Goal: Task Accomplishment & Management: Manage account settings

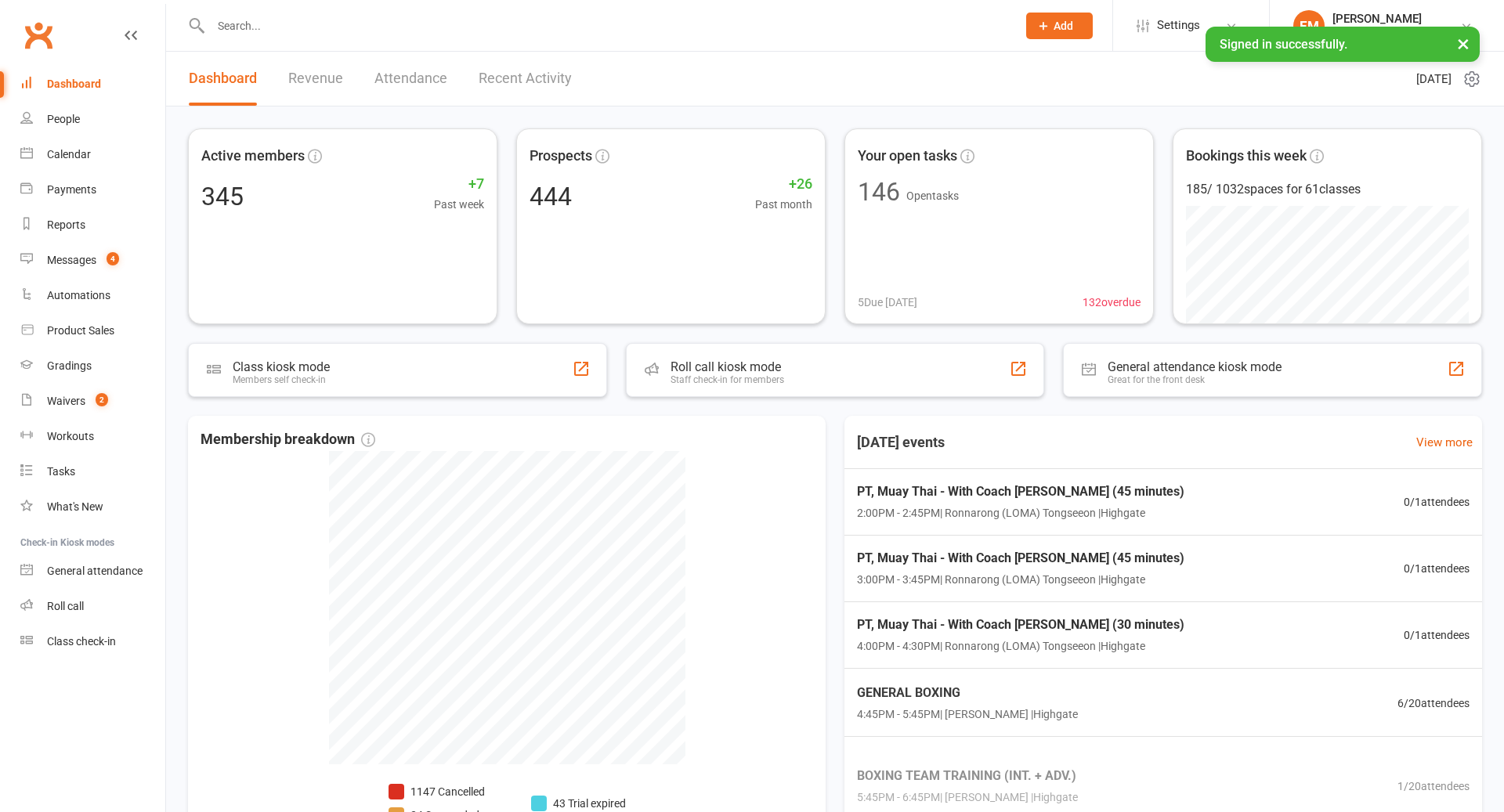
click at [364, 17] on input "text" at bounding box center [606, 26] width 800 height 22
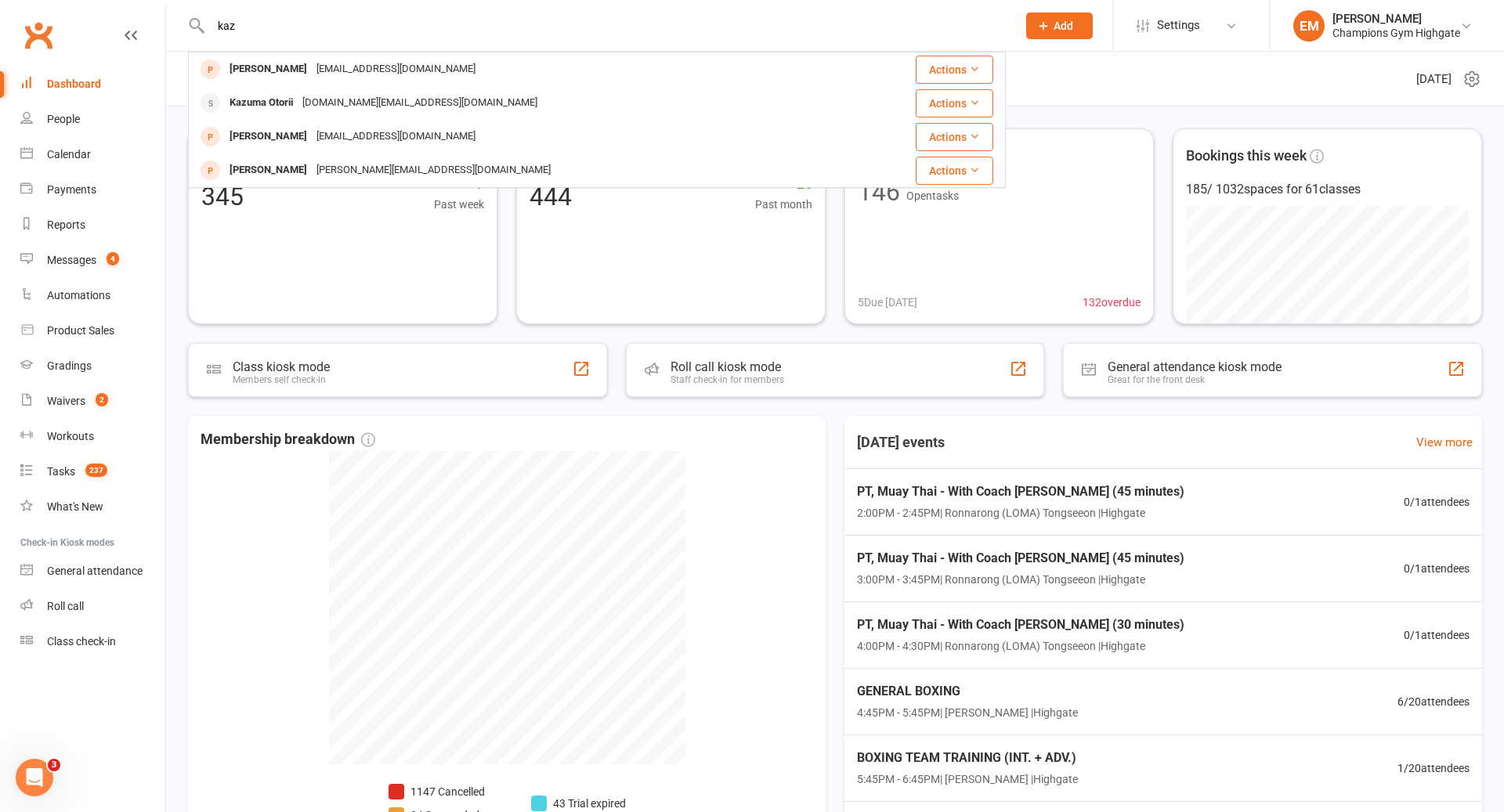
type input "kaz"
click at [72, 55] on div "Clubworx" at bounding box center [82, 45] width 165 height 58
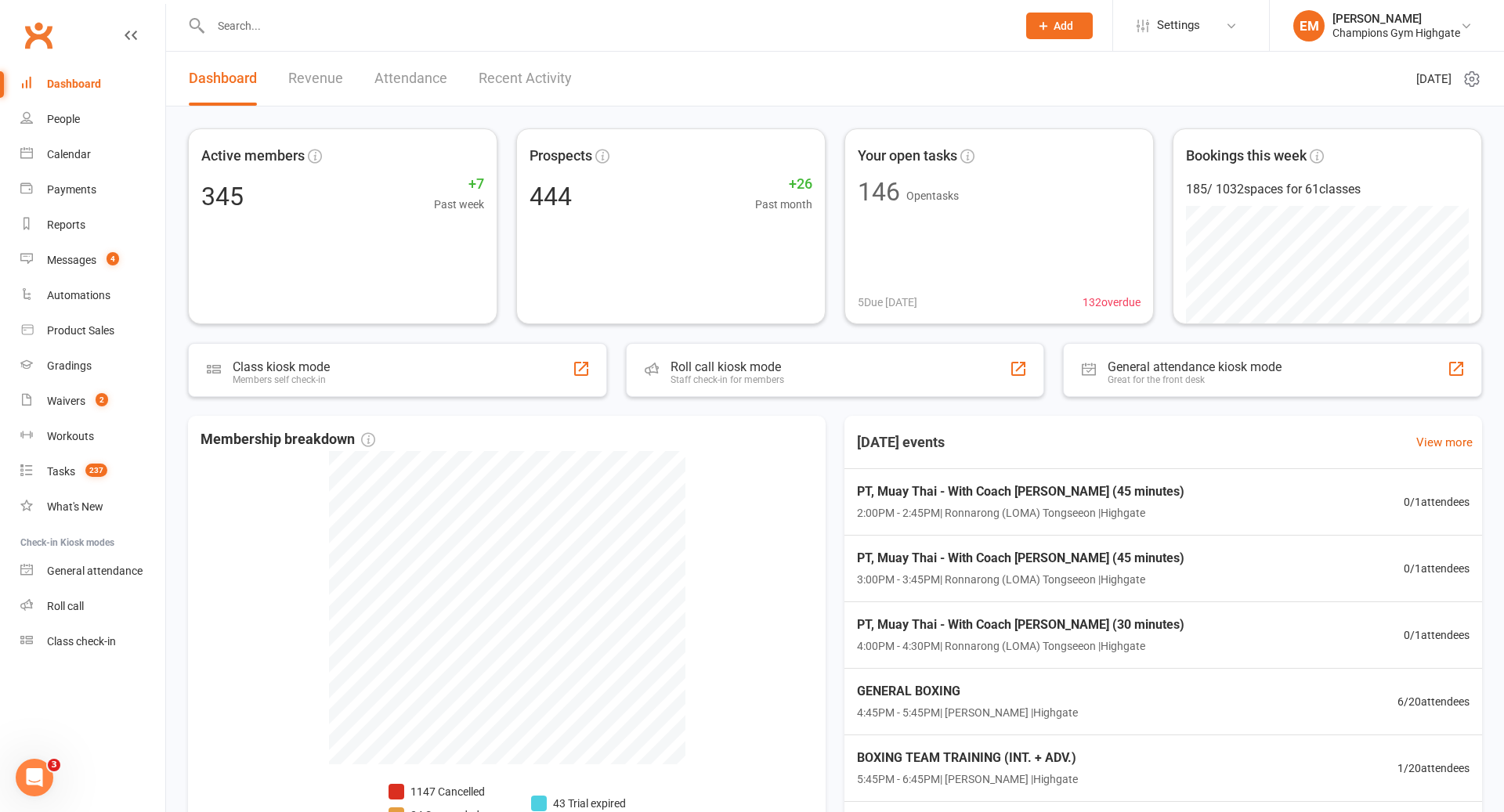
click at [72, 87] on div "Dashboard" at bounding box center [74, 84] width 54 height 13
click at [80, 145] on link "Calendar" at bounding box center [92, 155] width 145 height 35
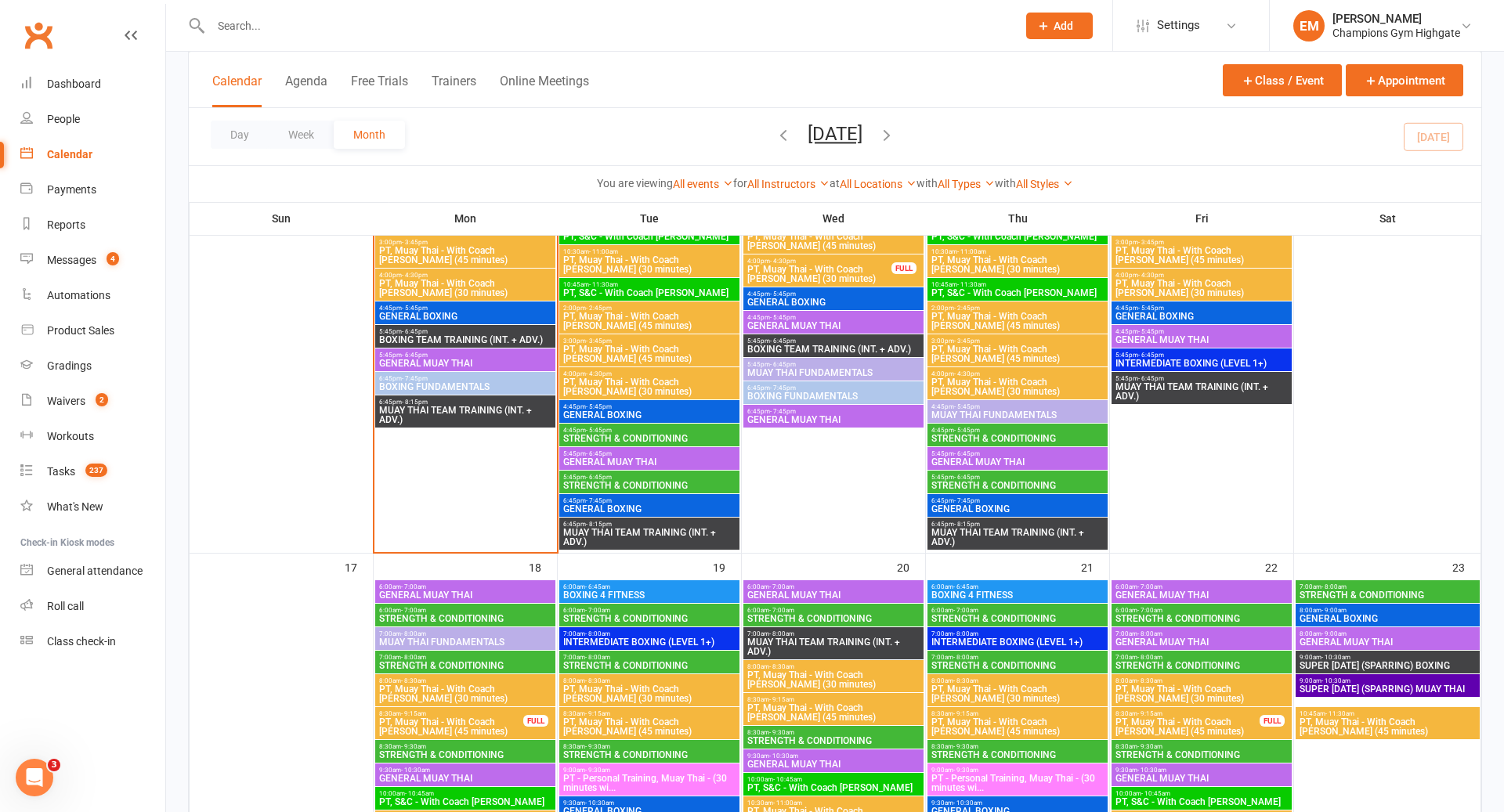
scroll to position [1704, 0]
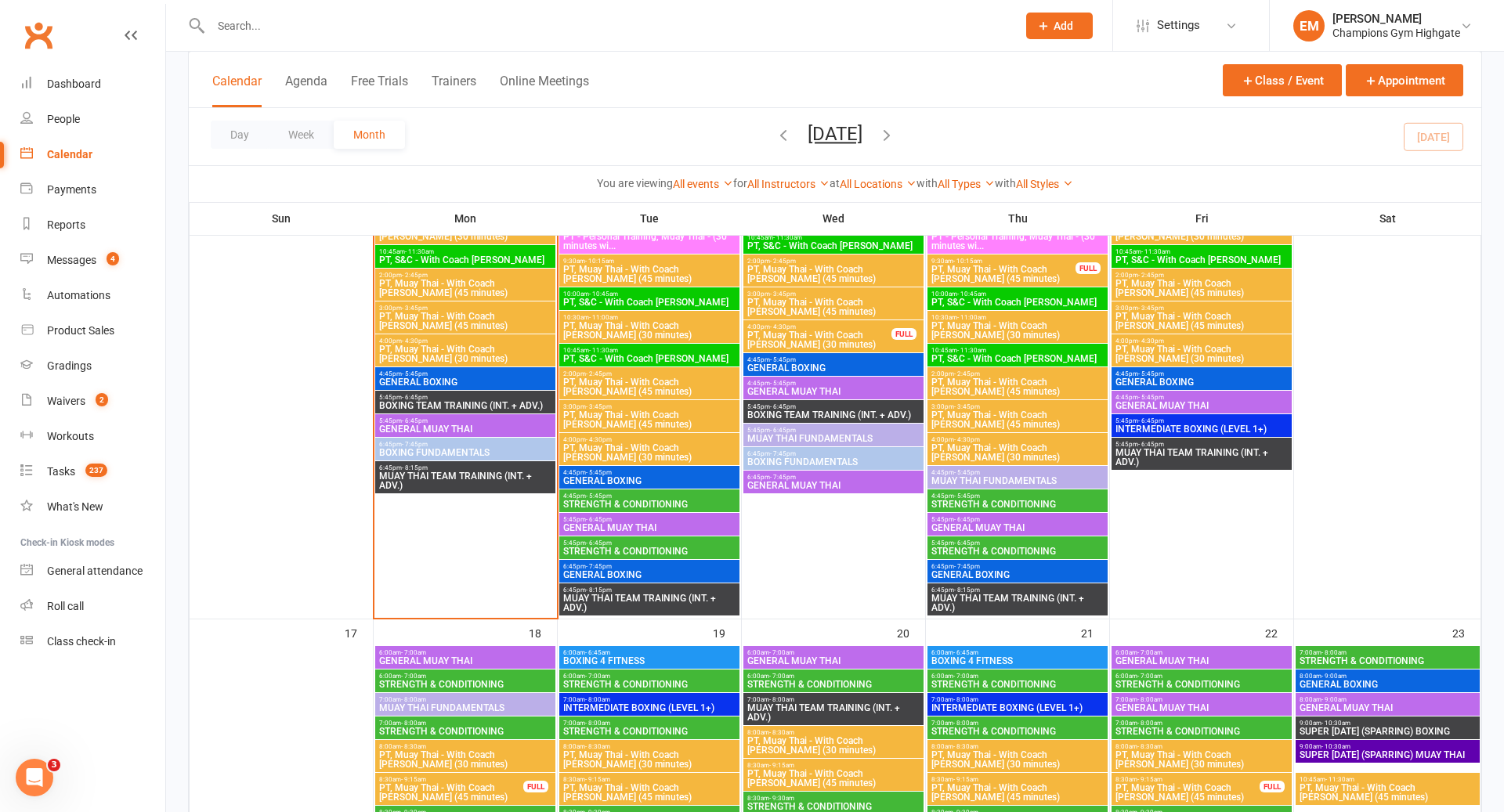
click at [993, 570] on span "GENERAL BOXING" at bounding box center [1018, 575] width 174 height 9
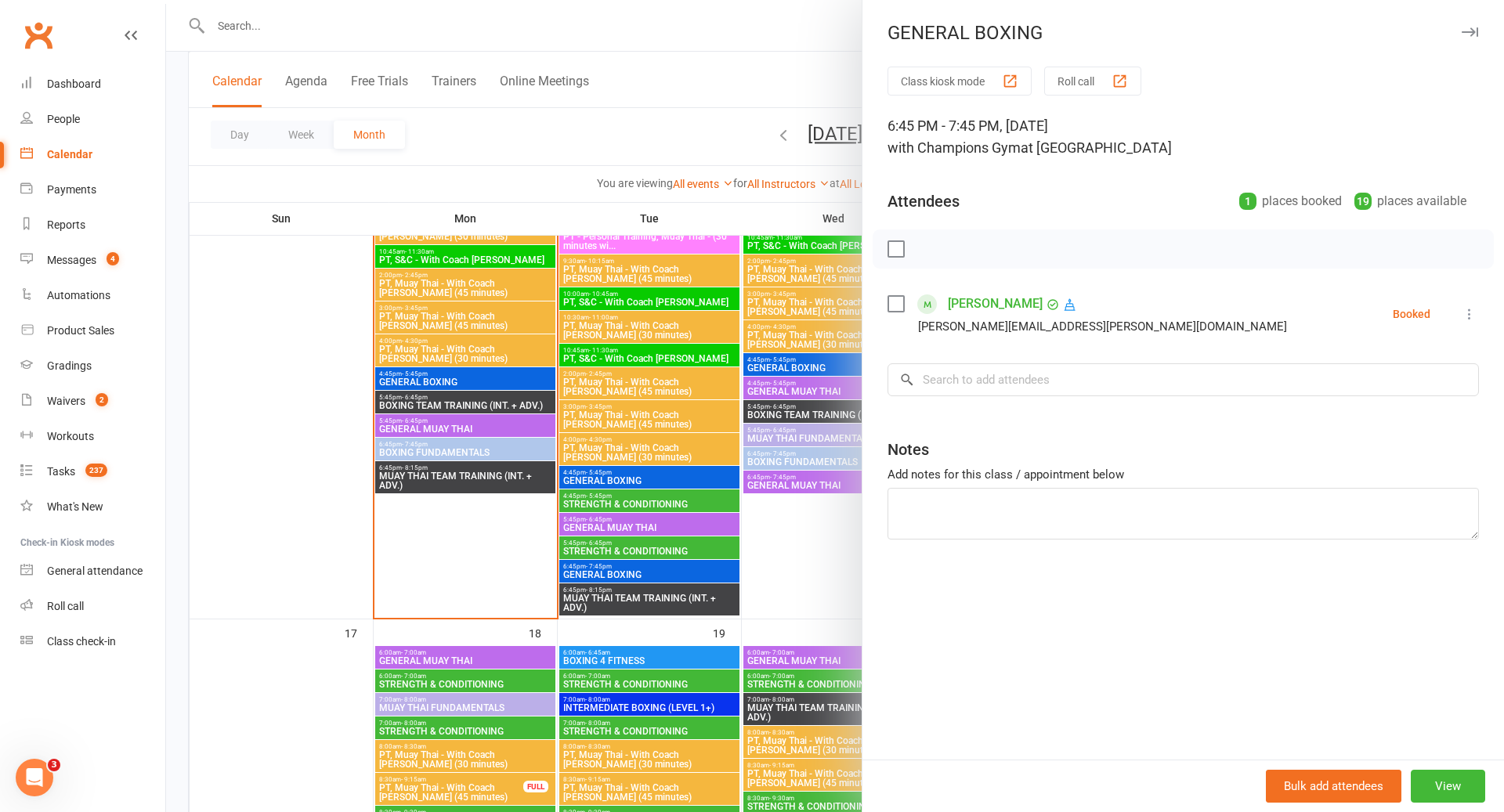
click at [800, 582] on div at bounding box center [834, 406] width 1338 height 812
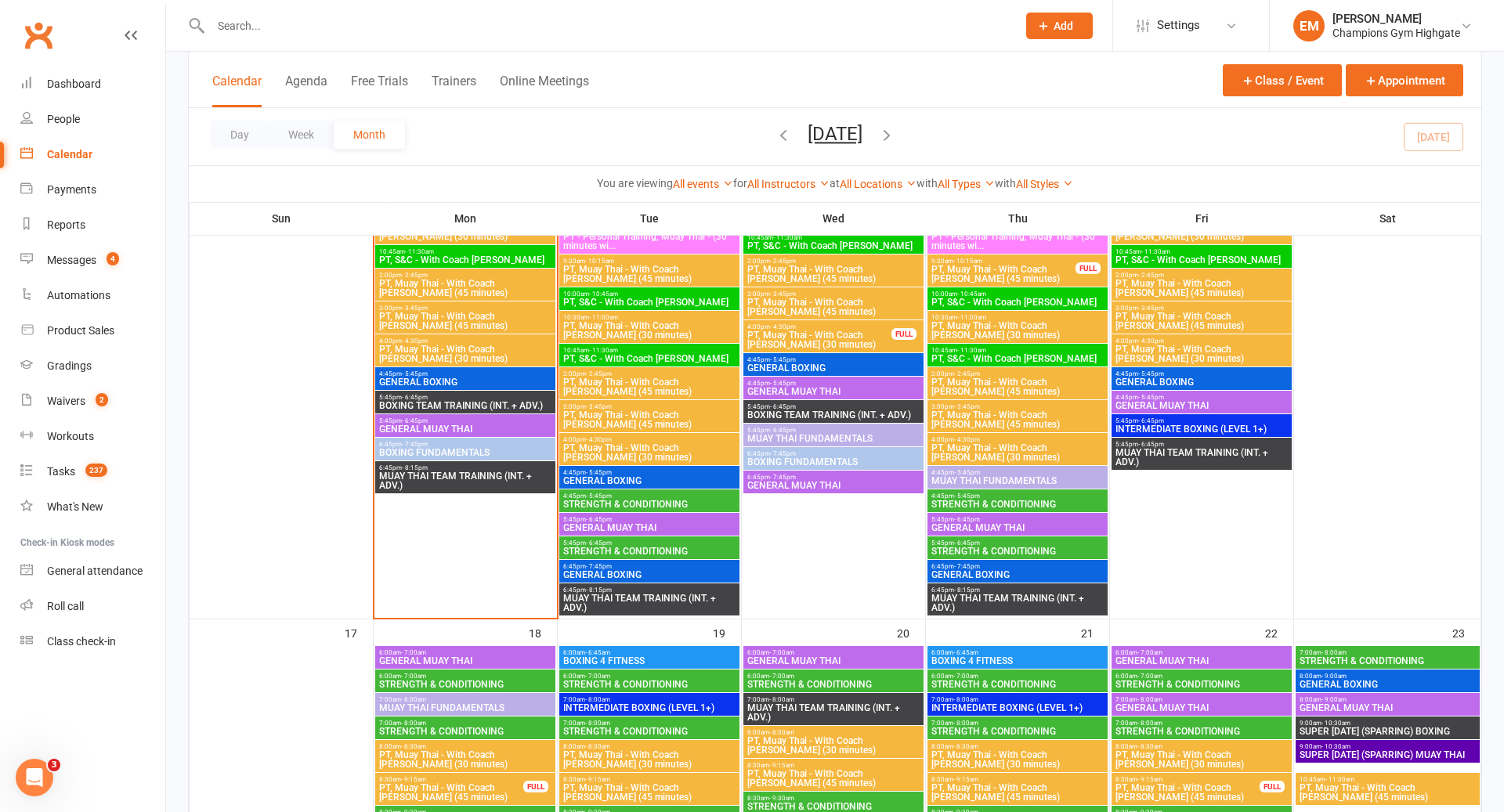
click at [981, 559] on div "6:45pm - 7:45pm GENERAL BOXING" at bounding box center [1017, 570] width 180 height 23
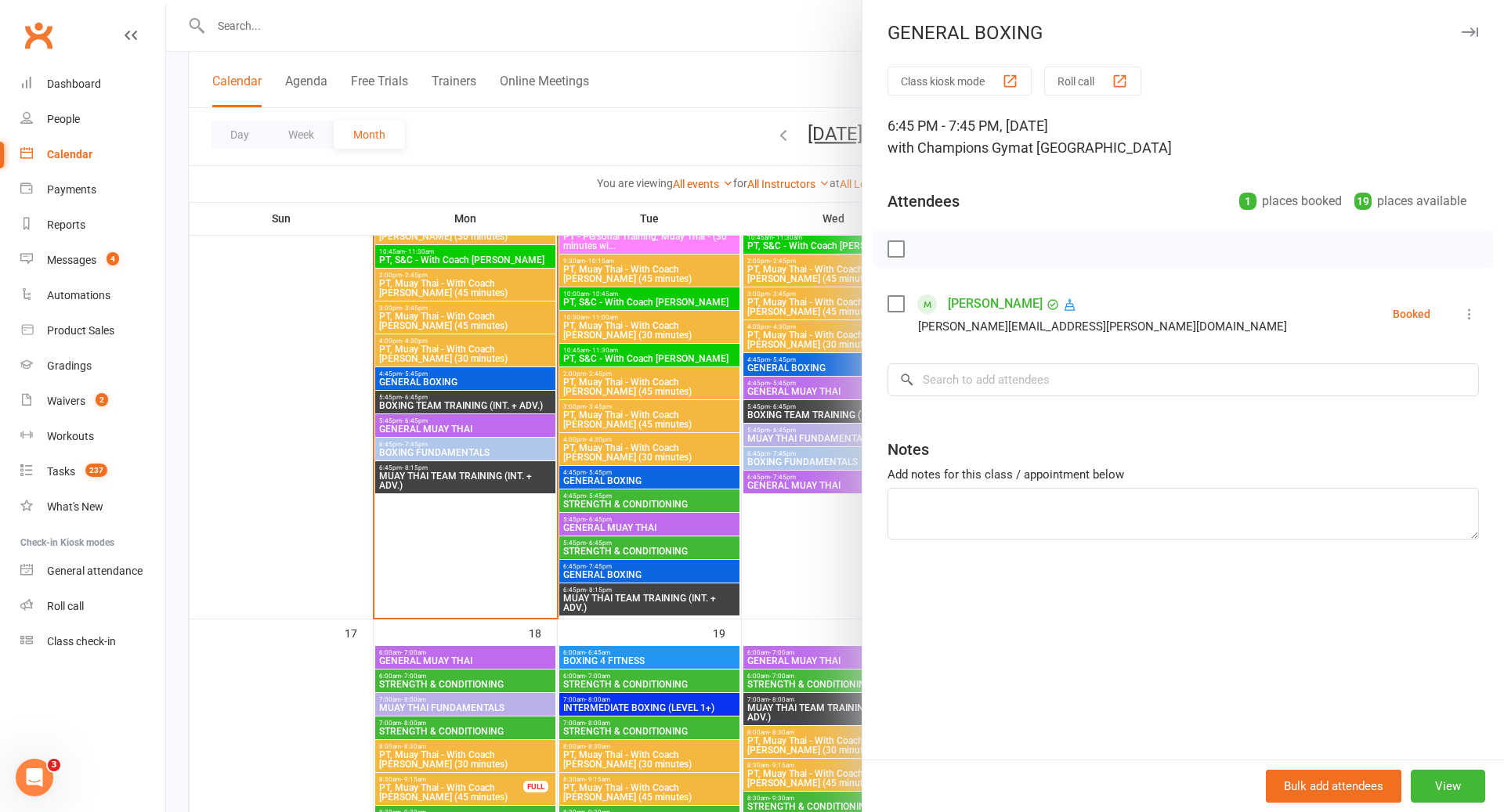
click at [677, 631] on div at bounding box center [834, 406] width 1338 height 812
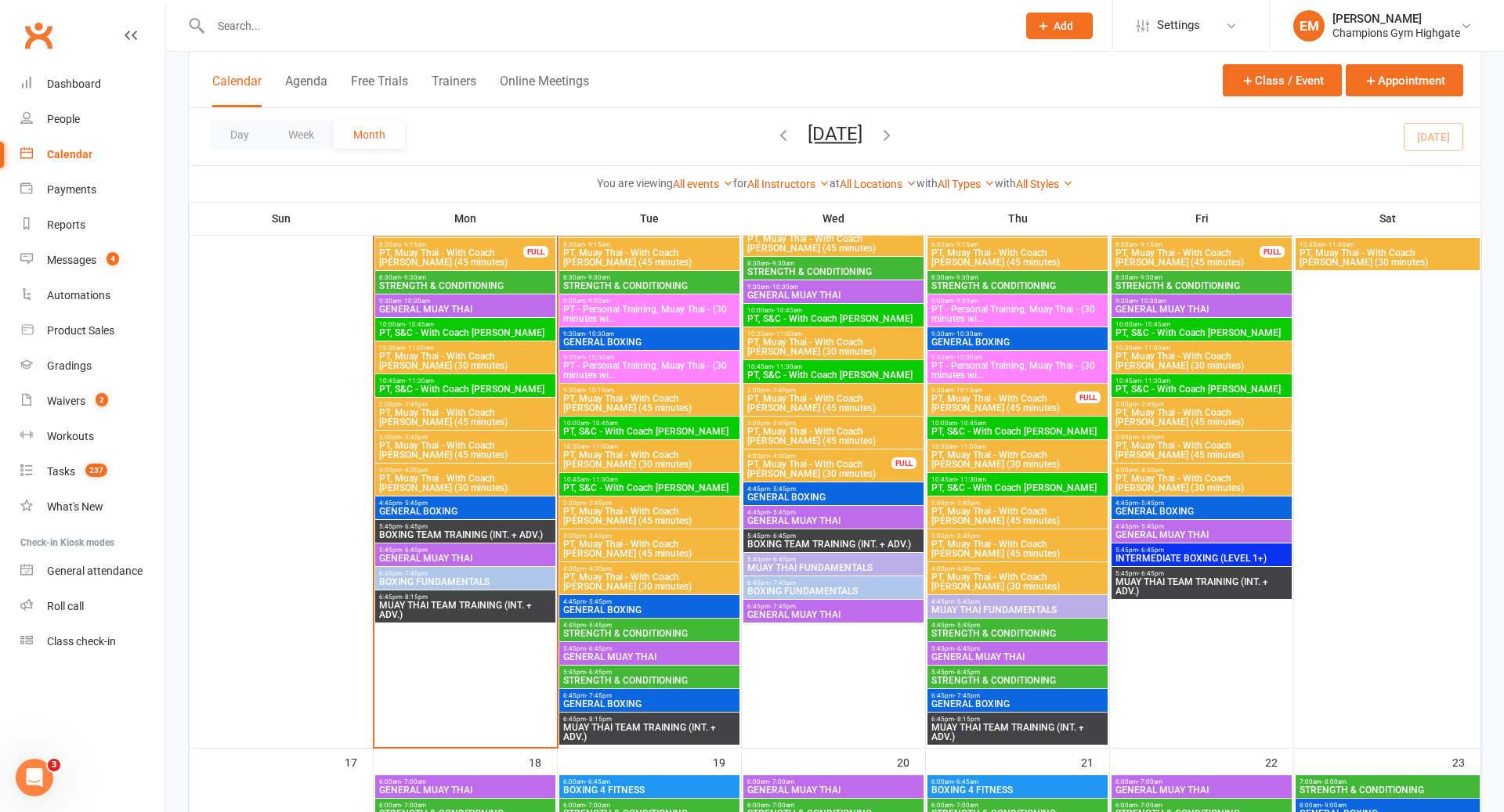
scroll to position [1615, 0]
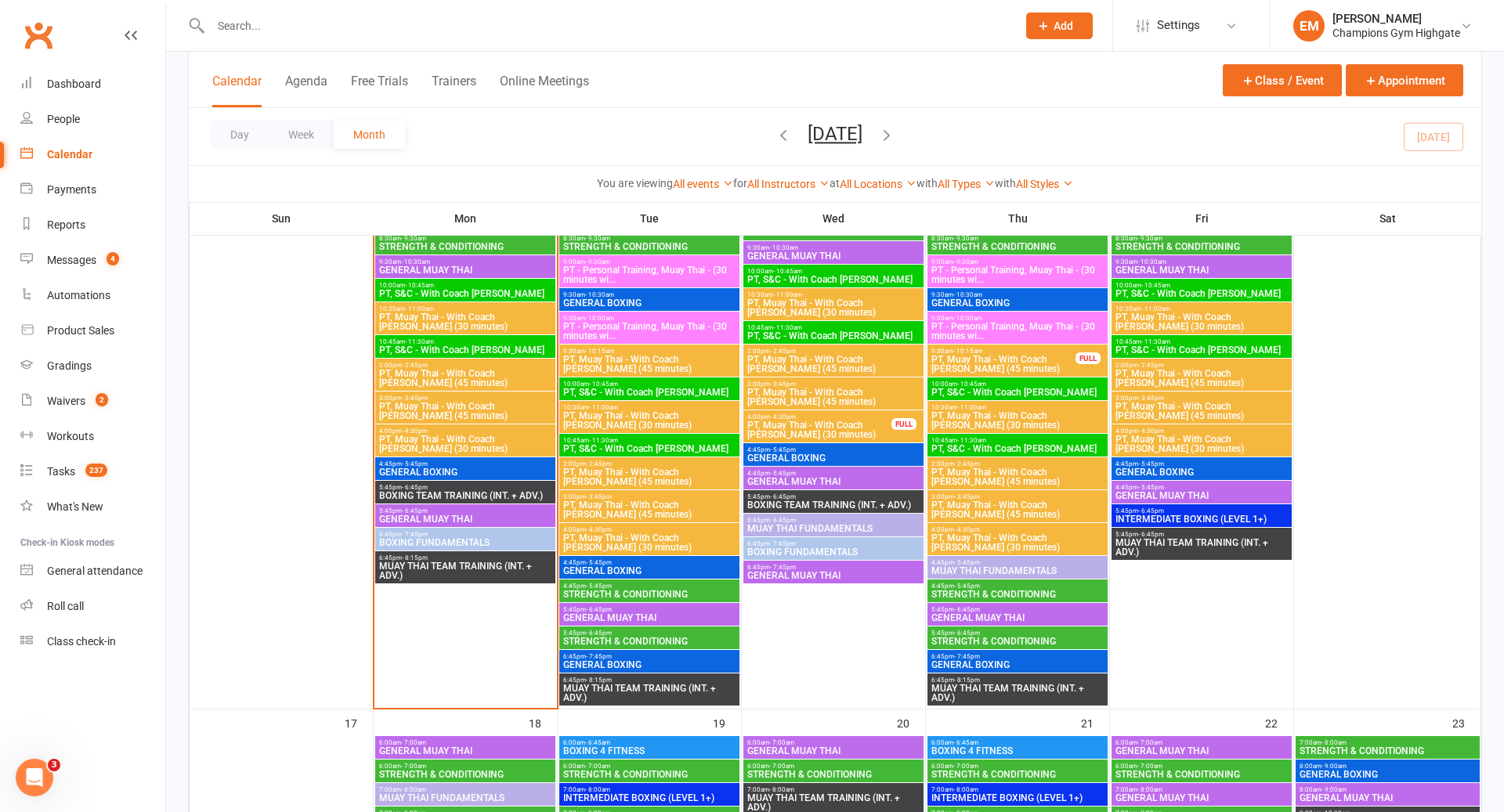
click at [457, 517] on span "GENERAL MUAY THAI" at bounding box center [466, 519] width 174 height 9
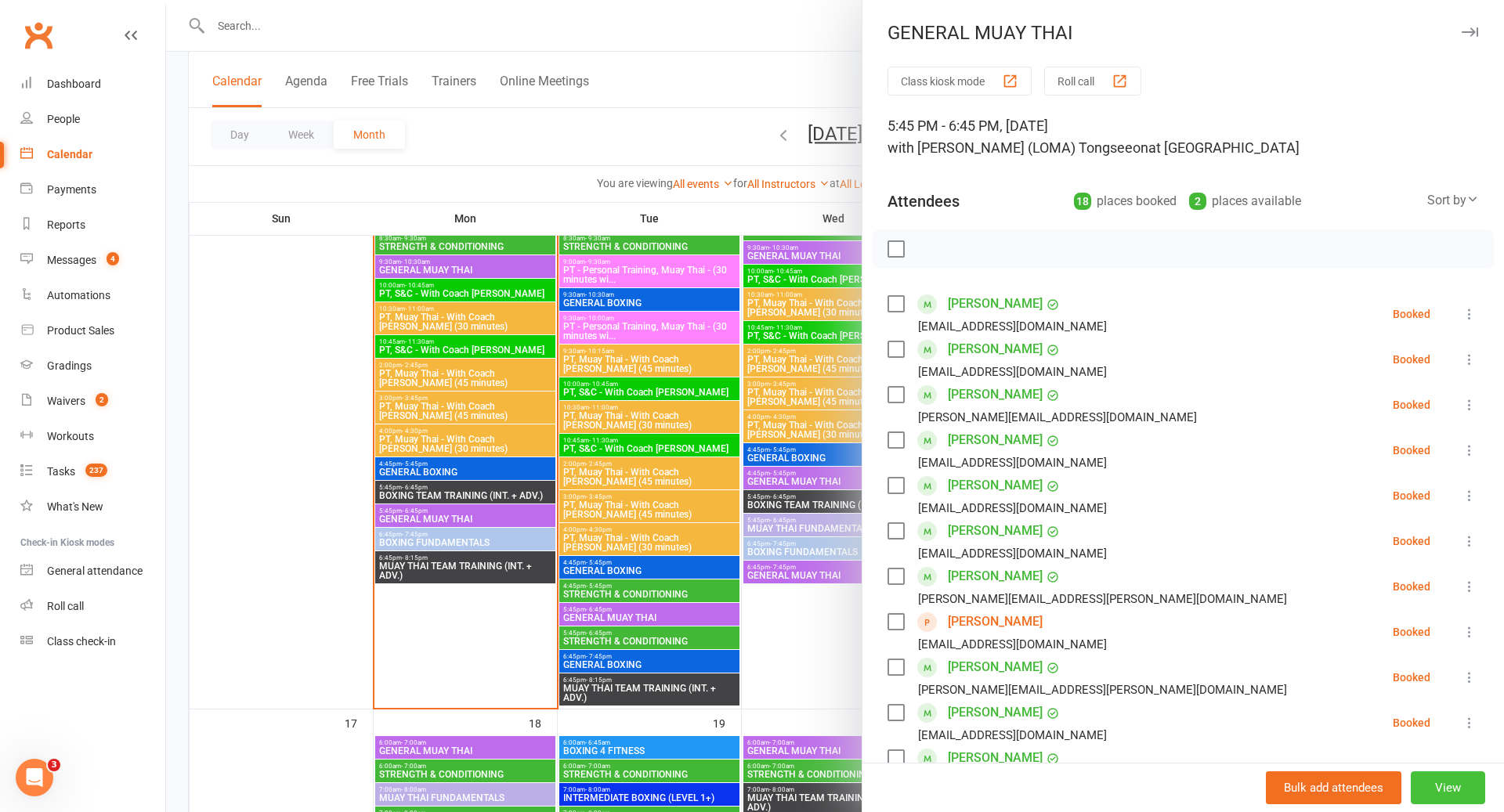
click at [1439, 790] on button "View" at bounding box center [1448, 787] width 74 height 33
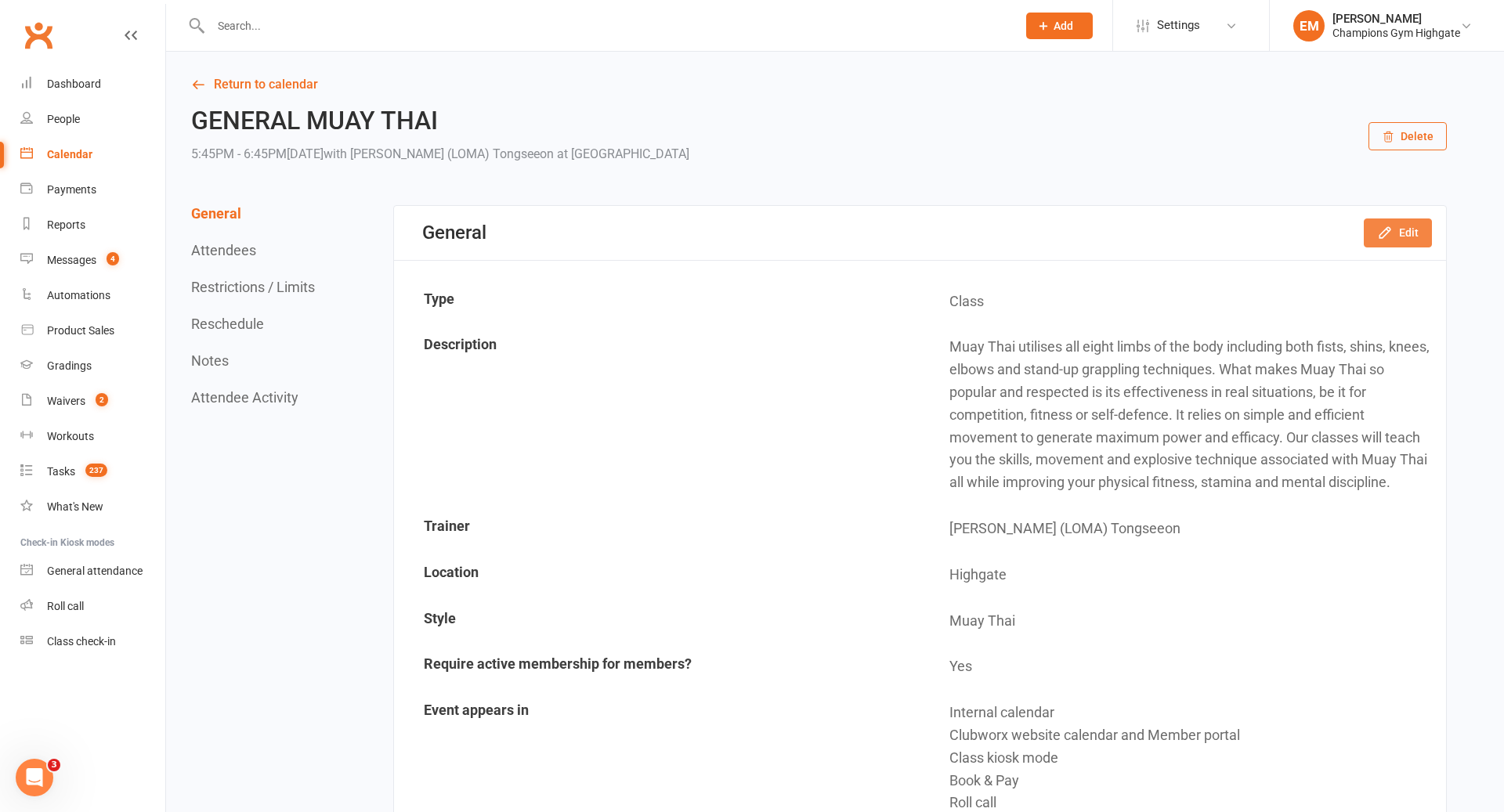
click at [1392, 238] on icon "button" at bounding box center [1385, 232] width 16 height 16
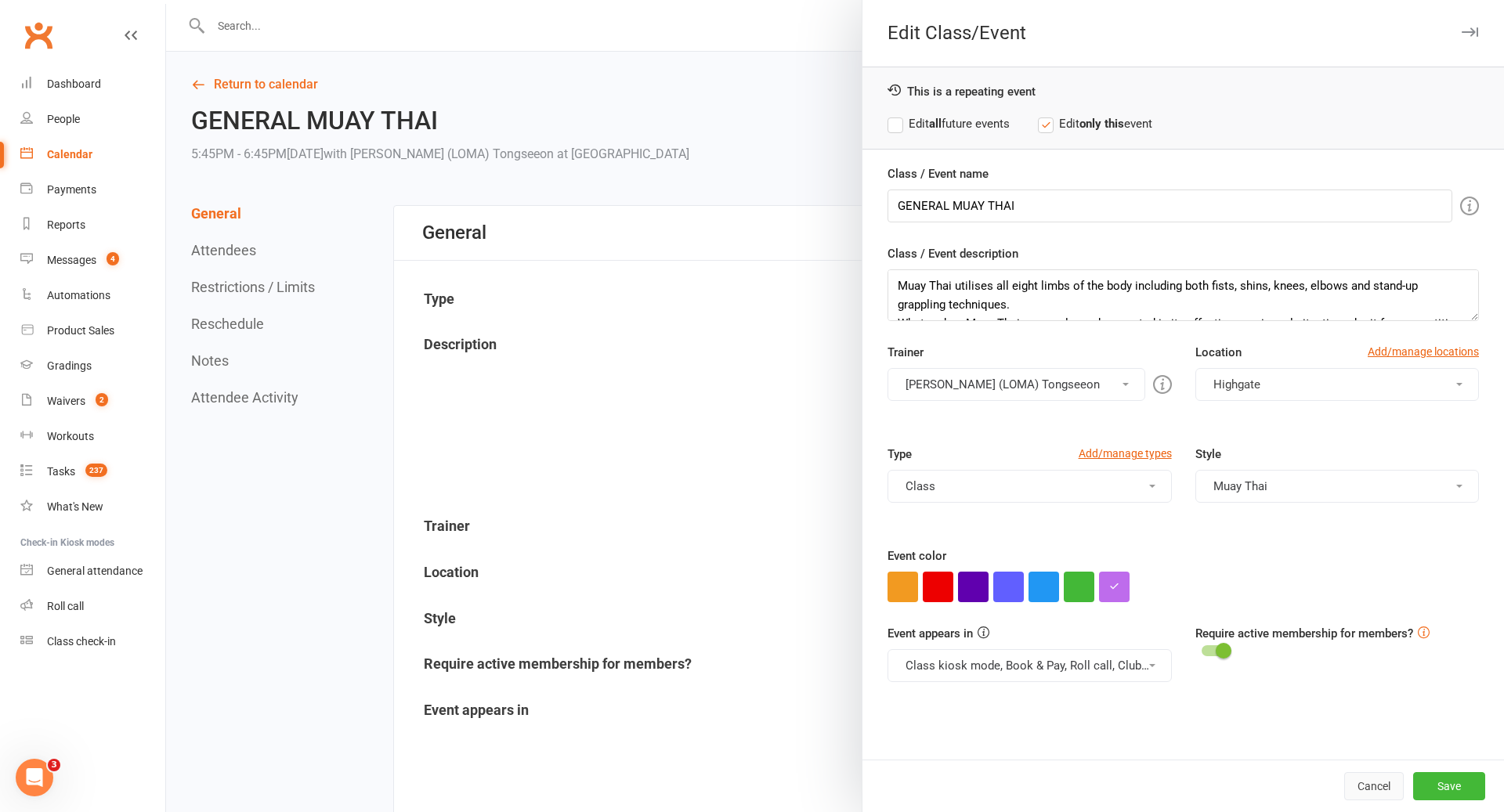
click at [1383, 799] on button "Cancel" at bounding box center [1374, 786] width 59 height 28
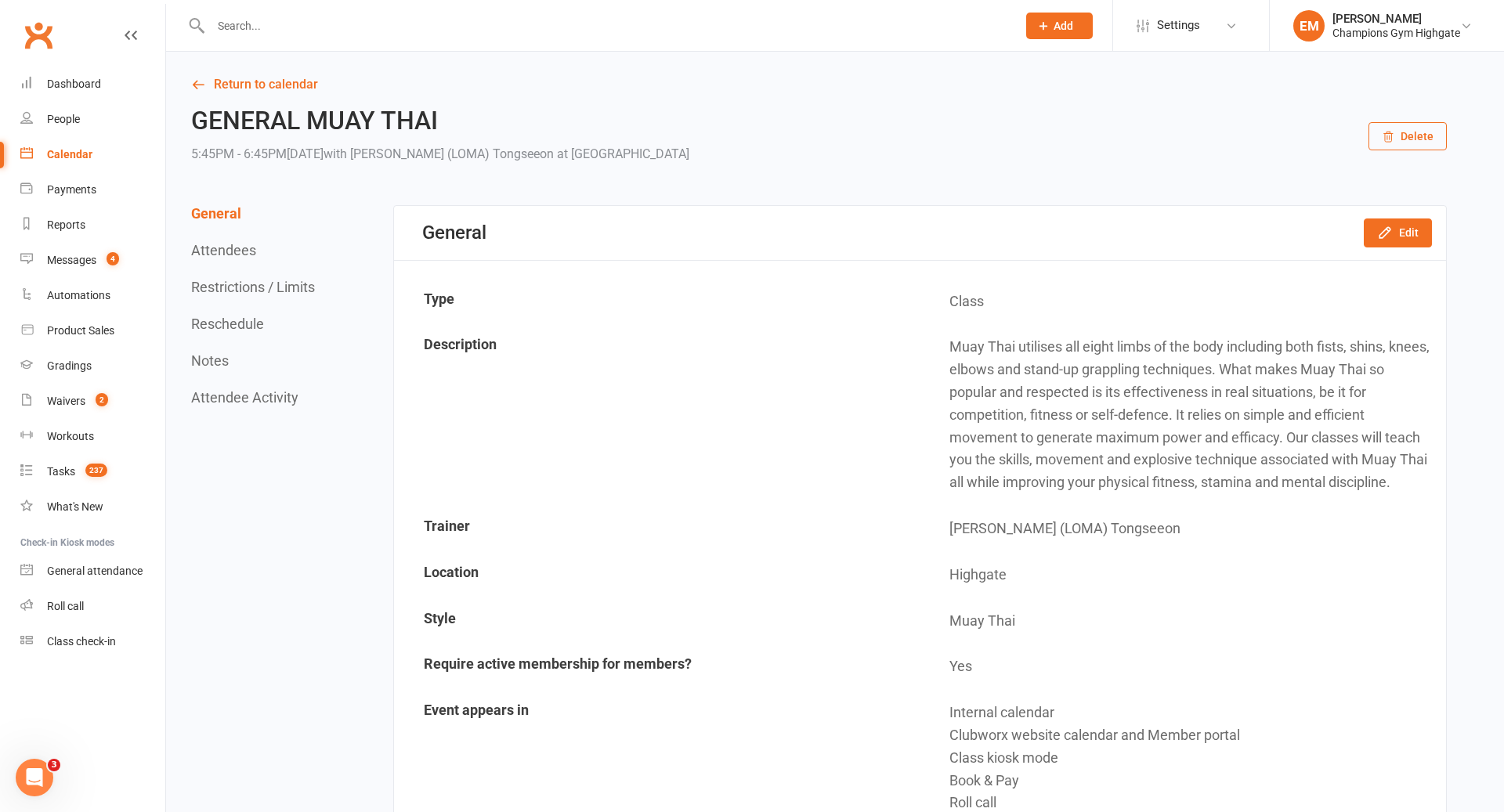
click at [253, 289] on button "Restrictions / Limits" at bounding box center [253, 286] width 123 height 16
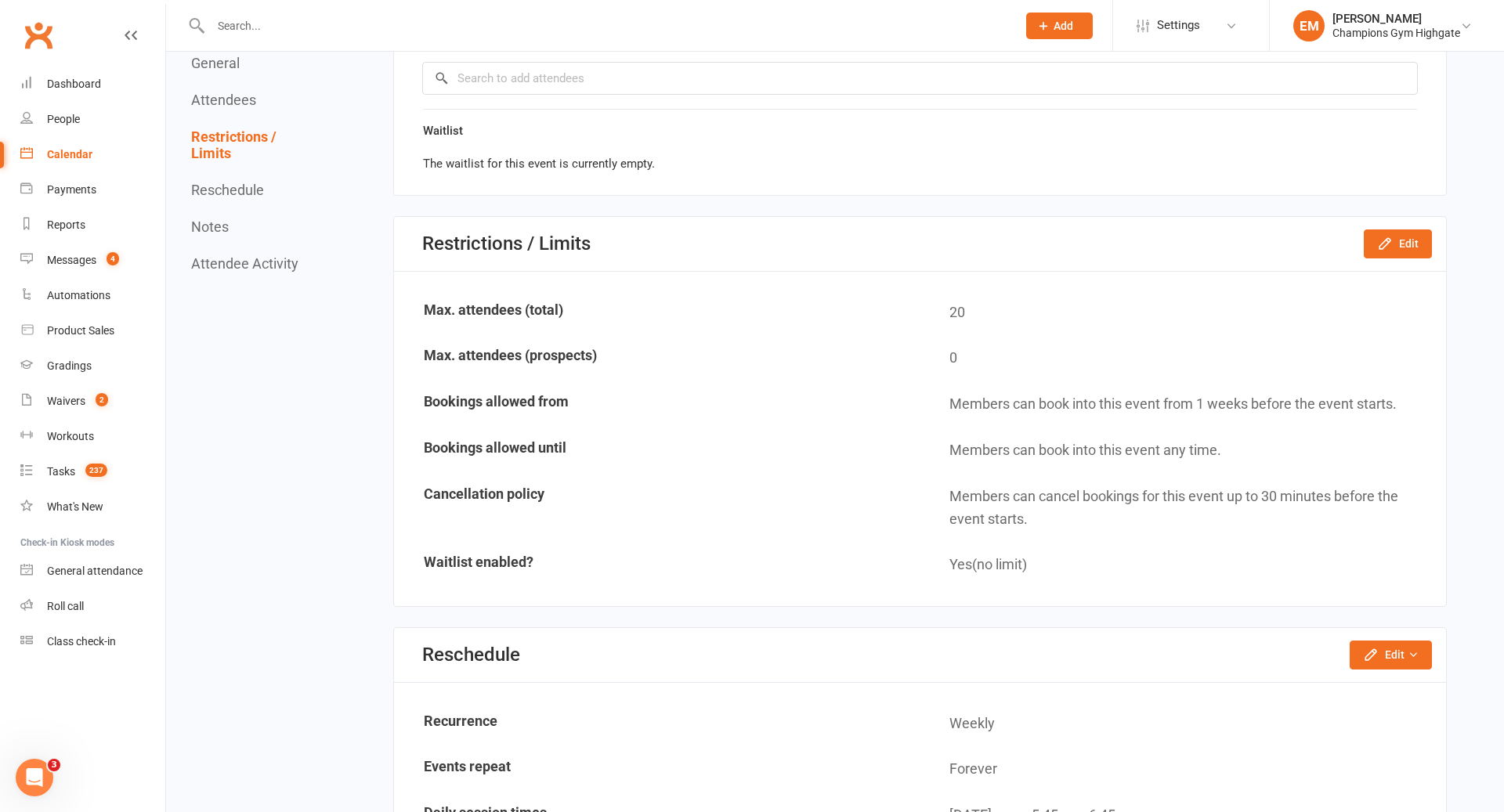
scroll to position [1950, 0]
click at [1403, 243] on button "Edit" at bounding box center [1397, 241] width 68 height 28
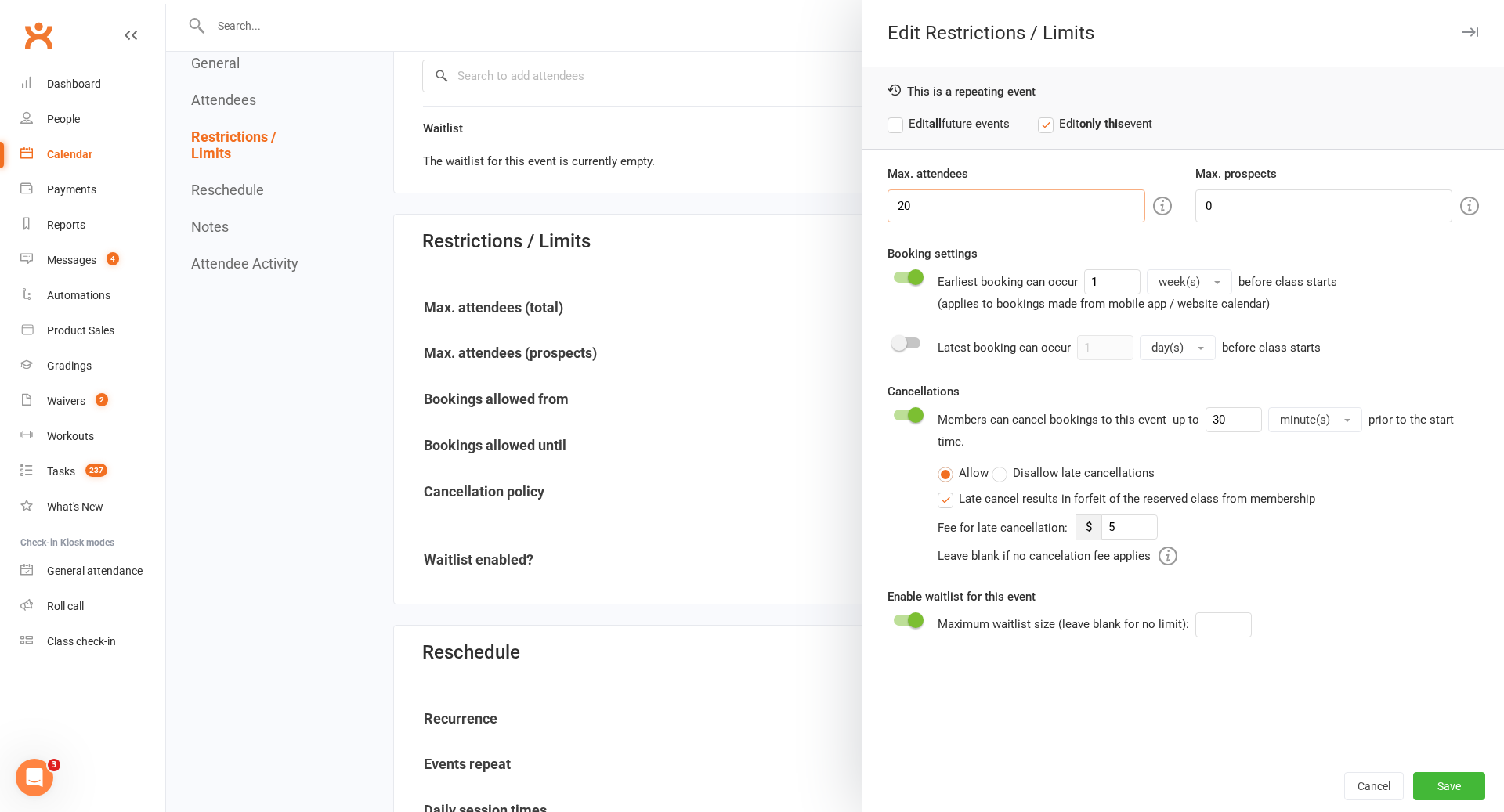
click at [982, 202] on input "20" at bounding box center [1016, 205] width 257 height 33
type input "22"
click at [1452, 786] on button "Save" at bounding box center [1448, 786] width 72 height 28
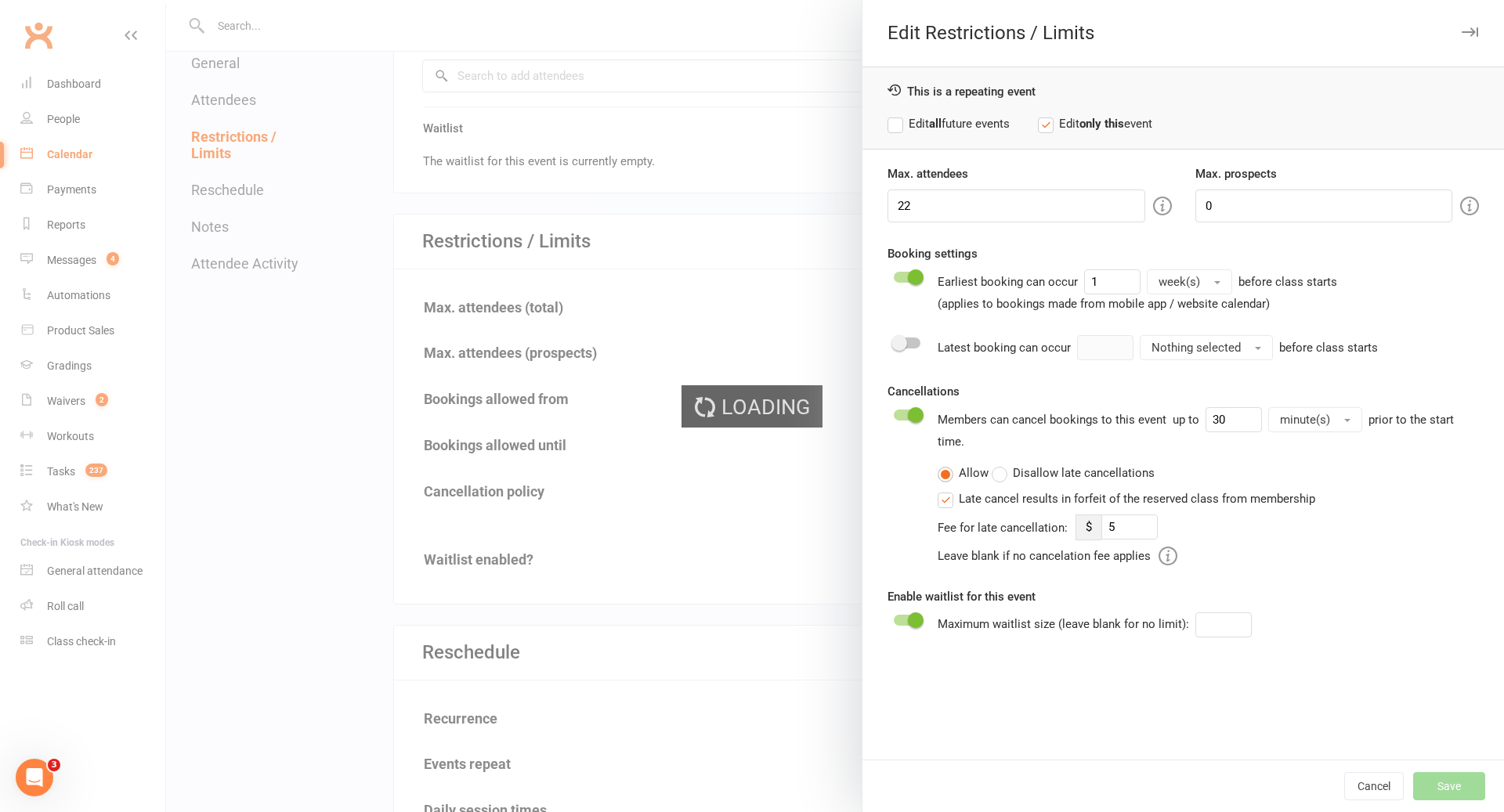
type input "5"
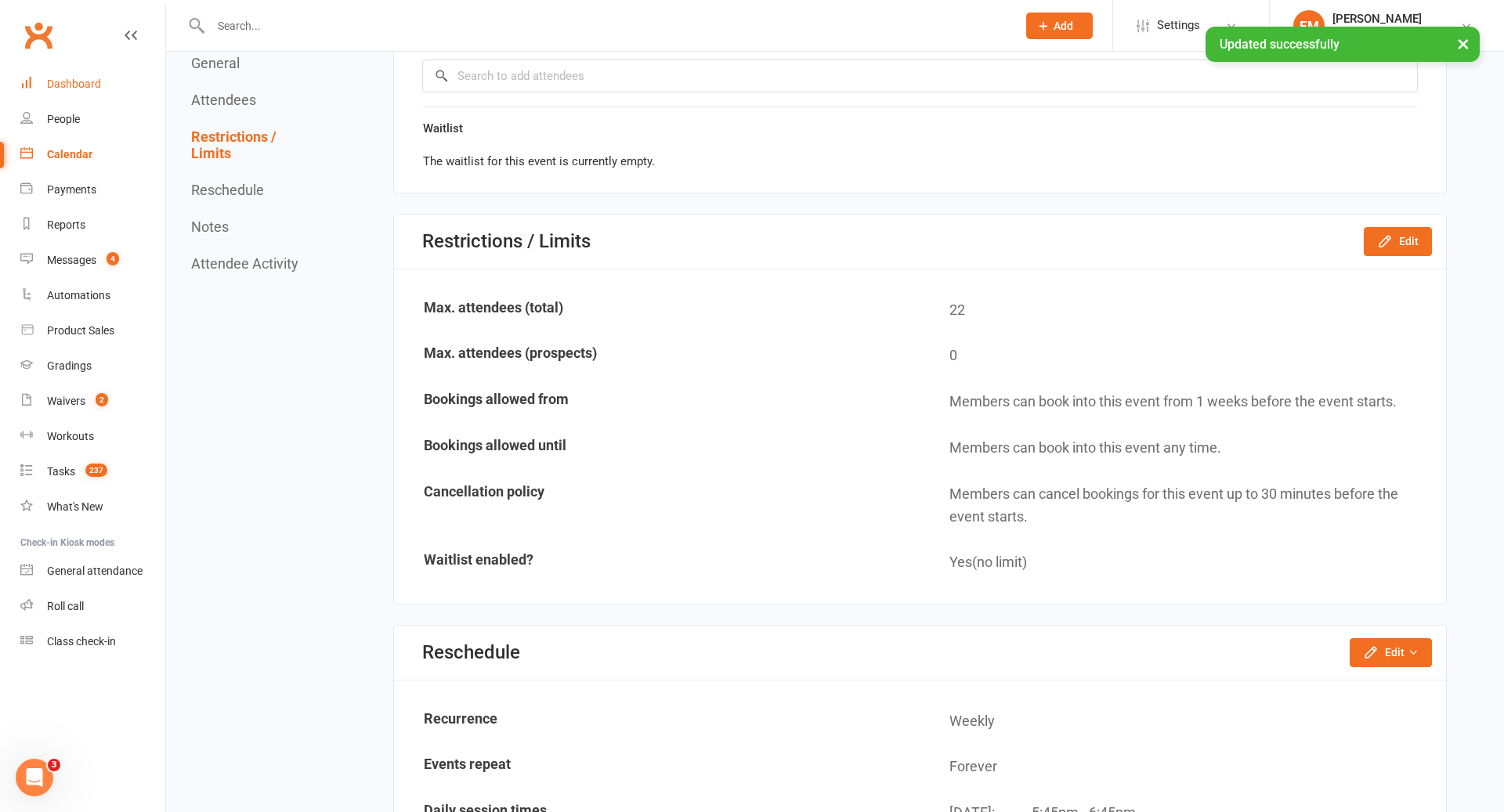
click at [106, 99] on link "Dashboard" at bounding box center [92, 84] width 145 height 35
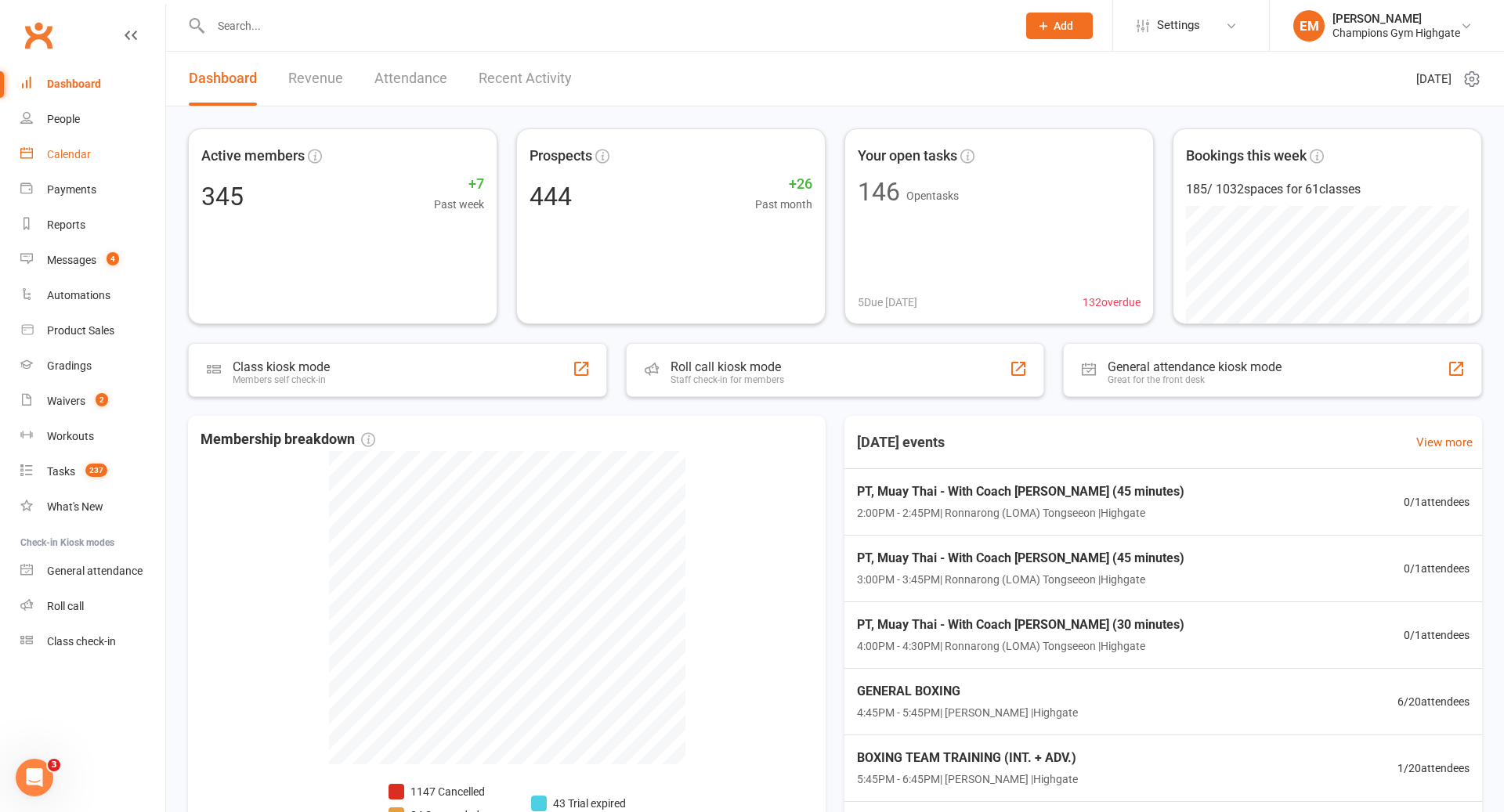
click at [85, 148] on div "Calendar" at bounding box center [69, 154] width 44 height 13
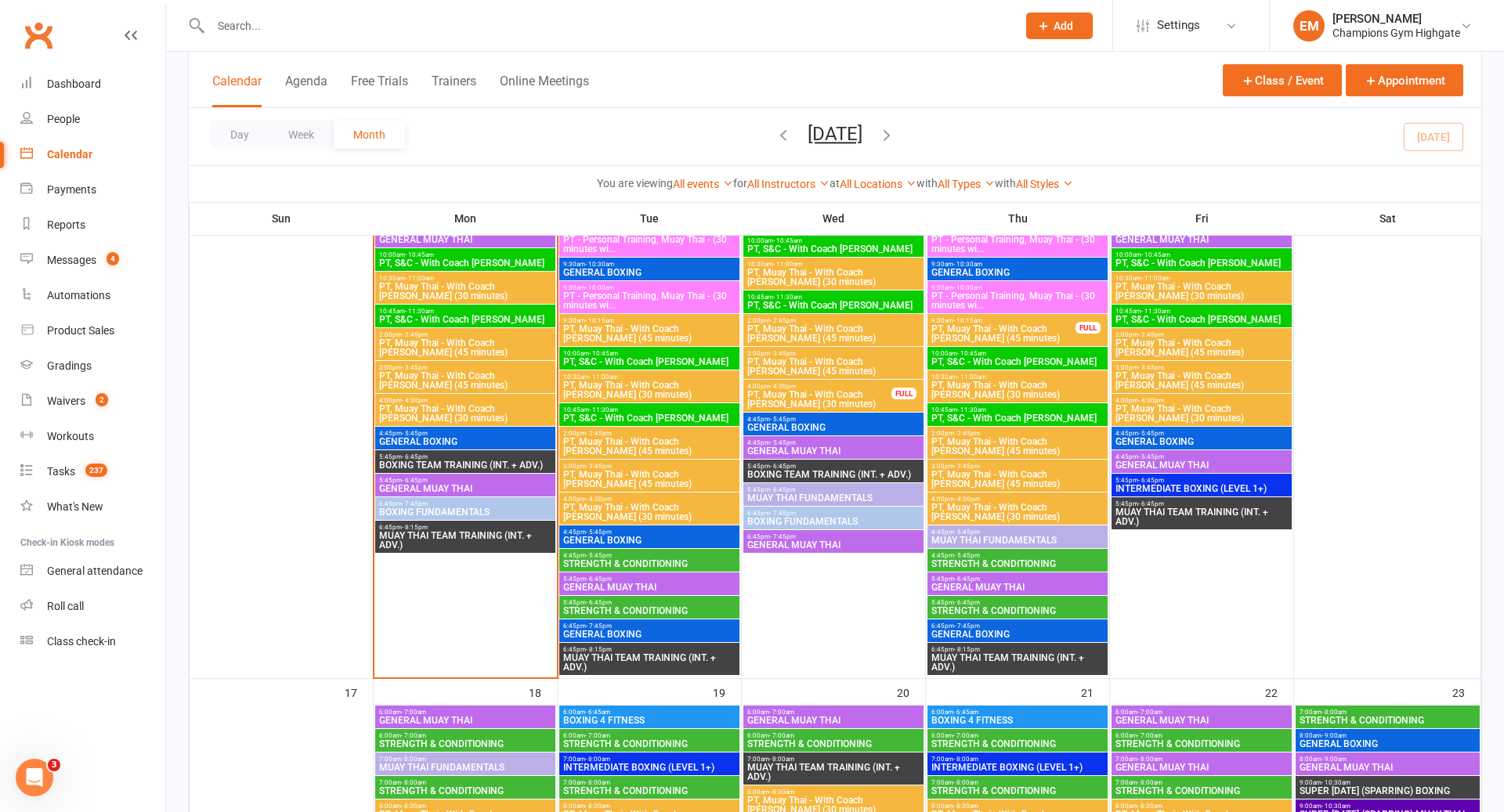
scroll to position [1529, 0]
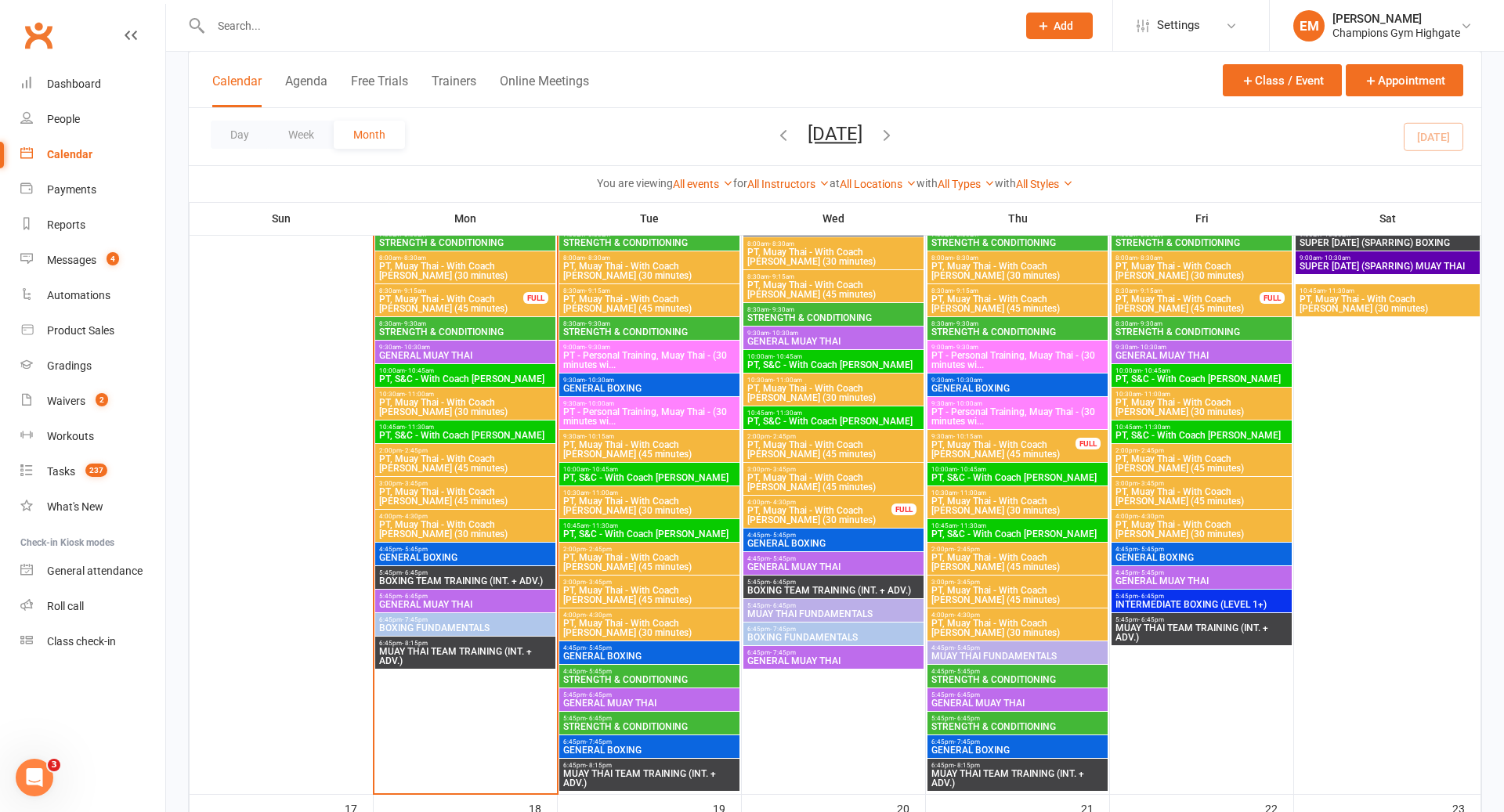
click at [496, 556] on span "GENERAL BOXING" at bounding box center [466, 557] width 174 height 9
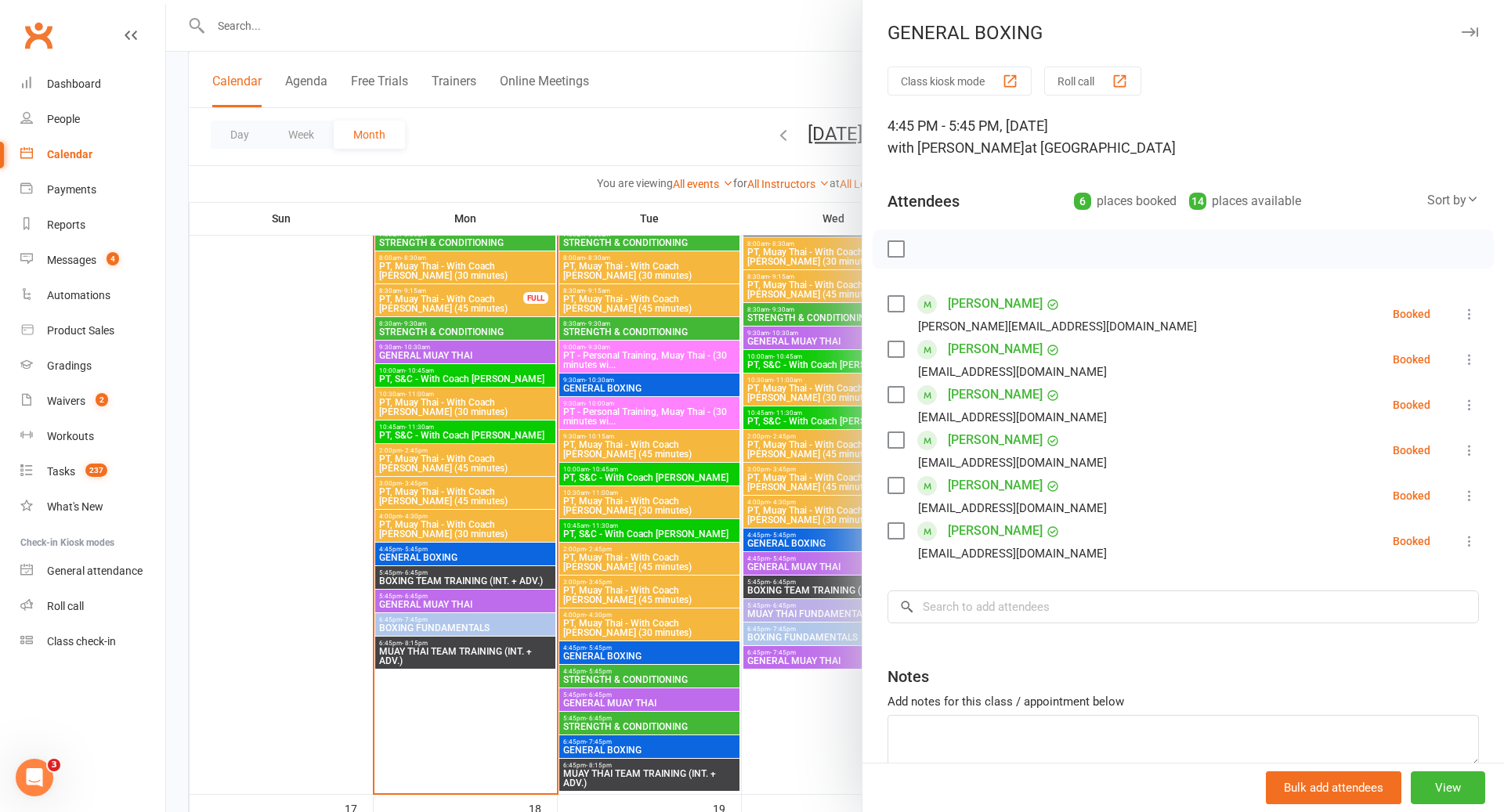
click at [496, 557] on div at bounding box center [834, 406] width 1338 height 812
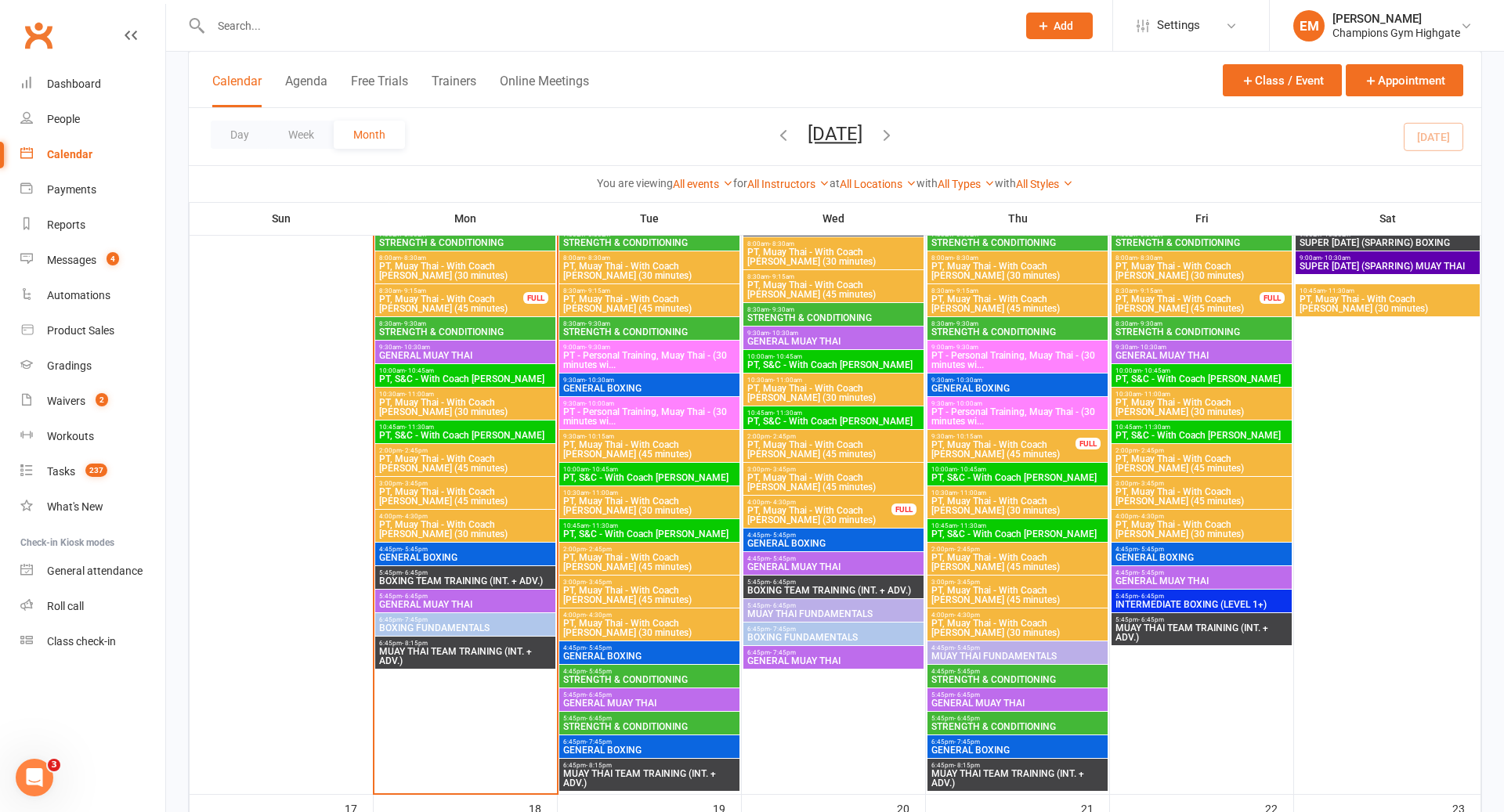
click at [485, 572] on span "5:45pm - 6:45pm" at bounding box center [466, 573] width 174 height 7
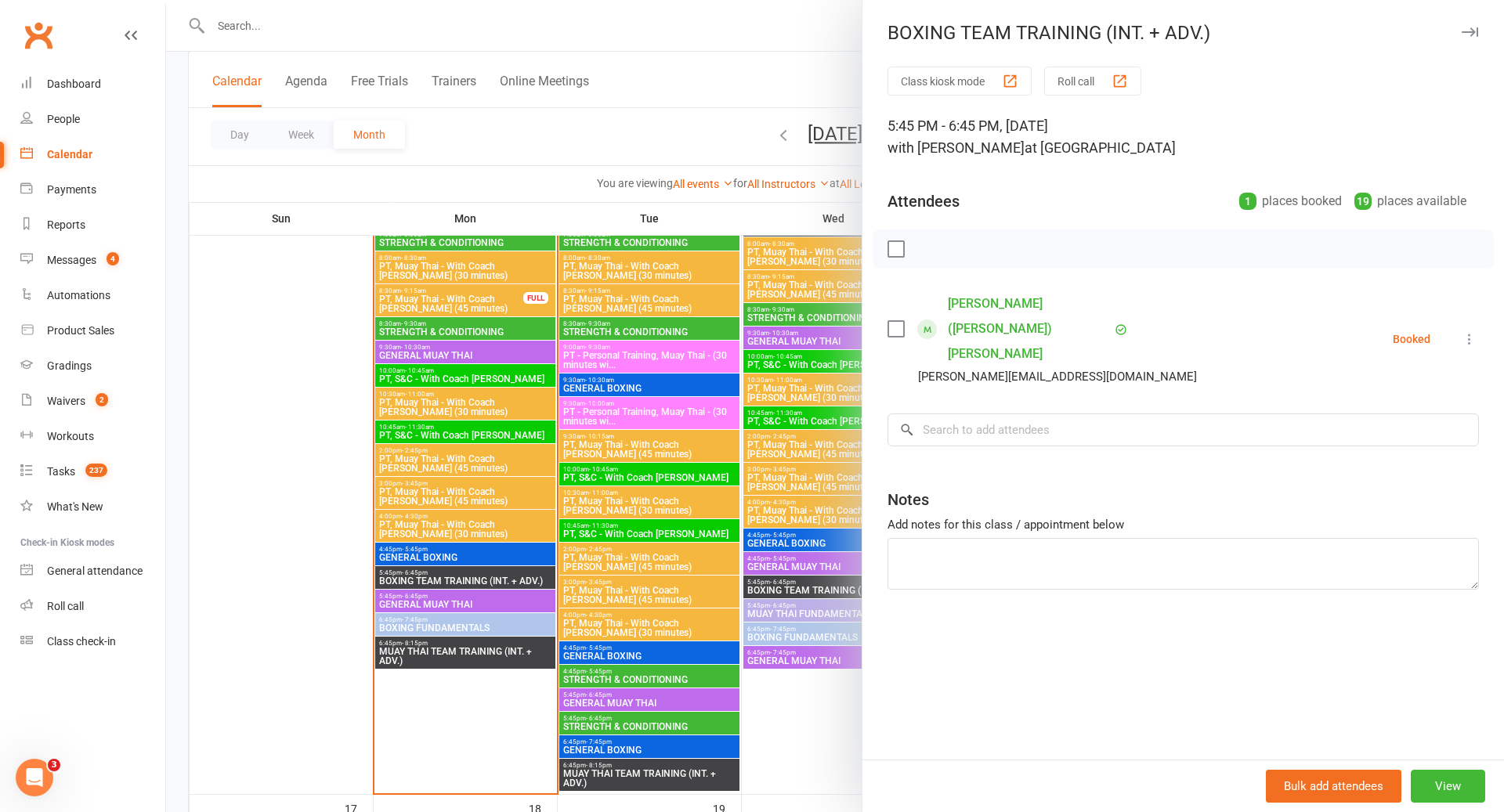
click at [485, 577] on div at bounding box center [834, 406] width 1338 height 812
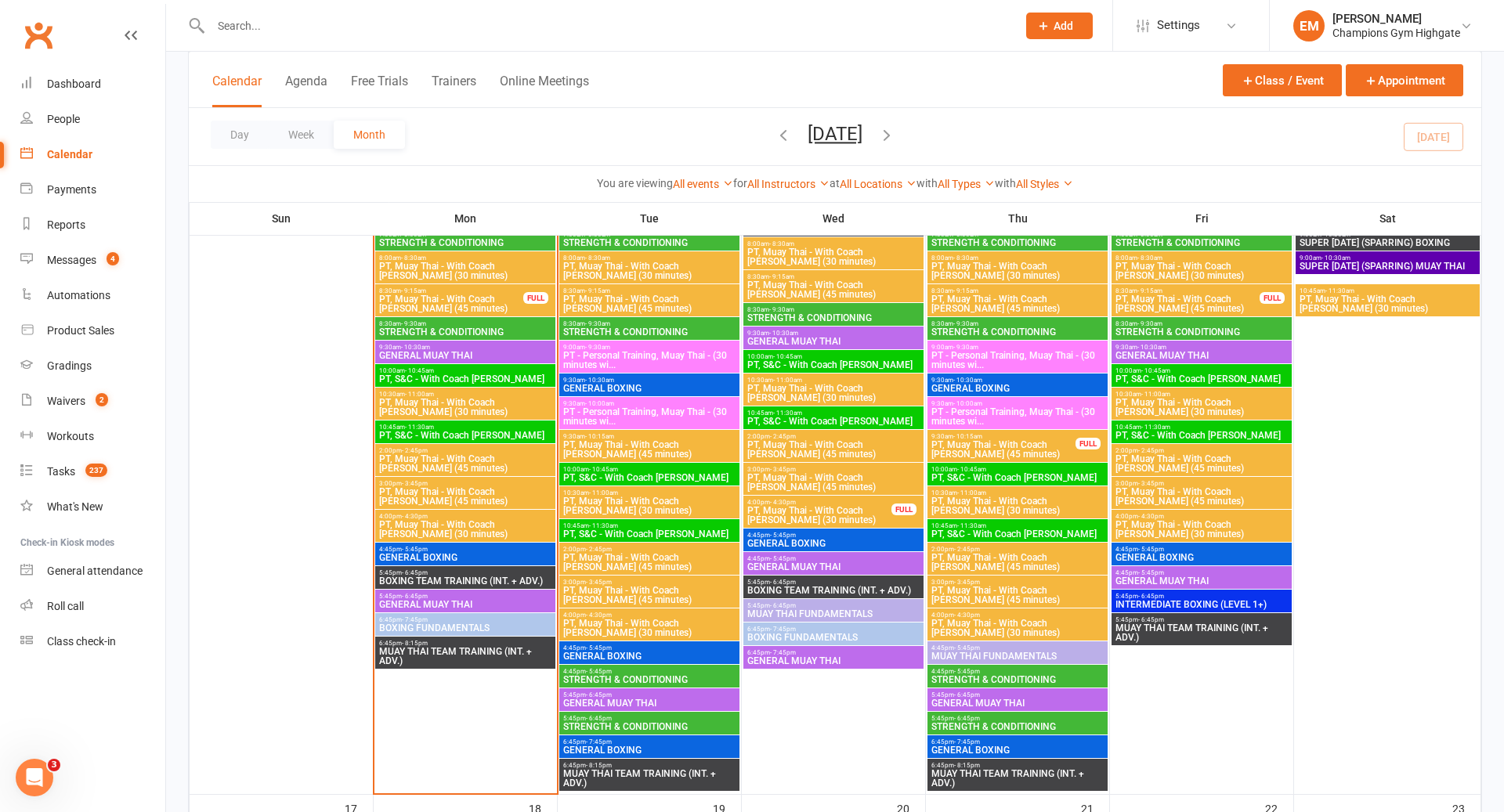
click at [484, 592] on span "5:45pm - 6:45pm" at bounding box center [466, 596] width 174 height 7
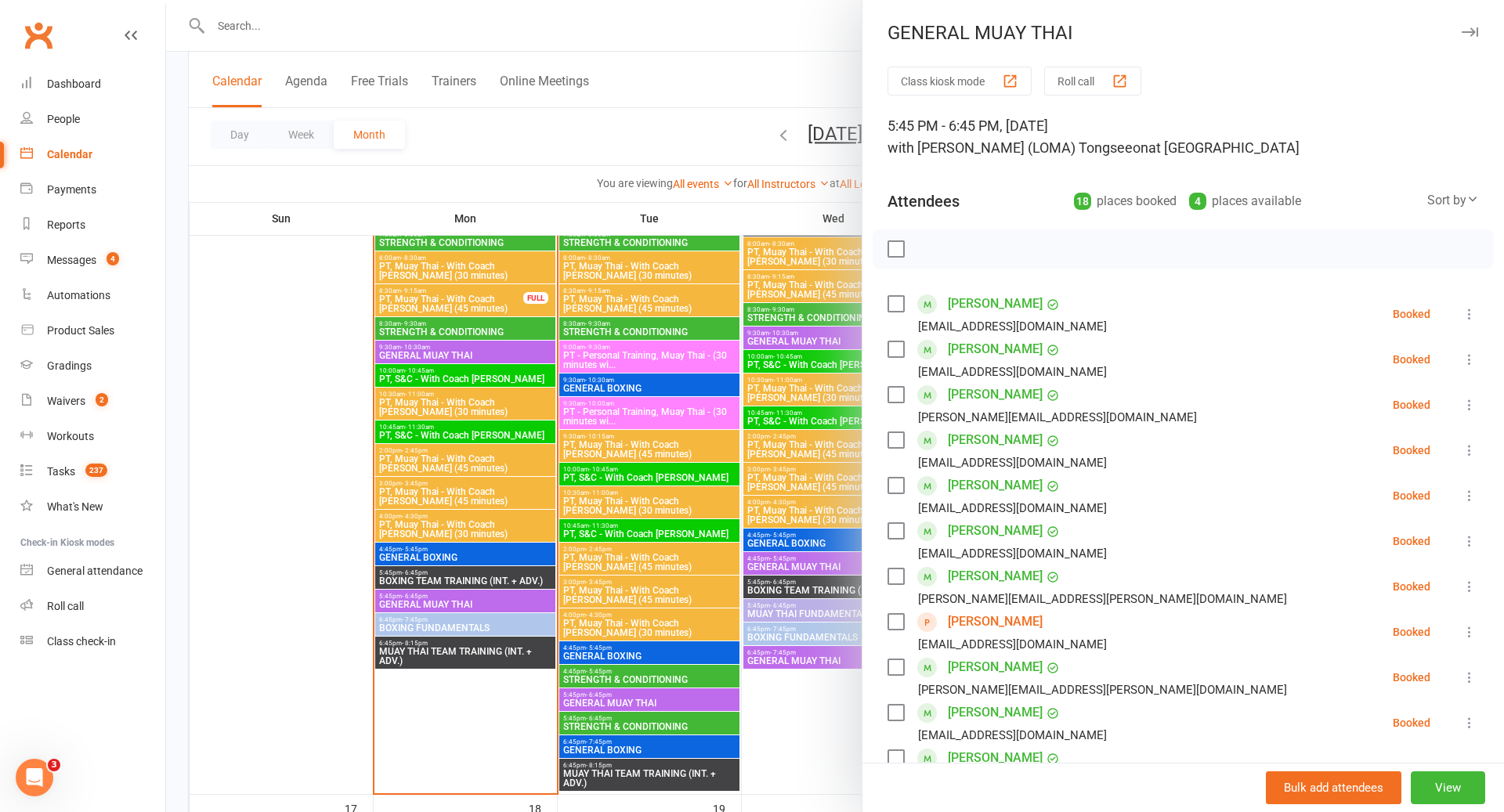
click at [484, 596] on div at bounding box center [834, 406] width 1338 height 812
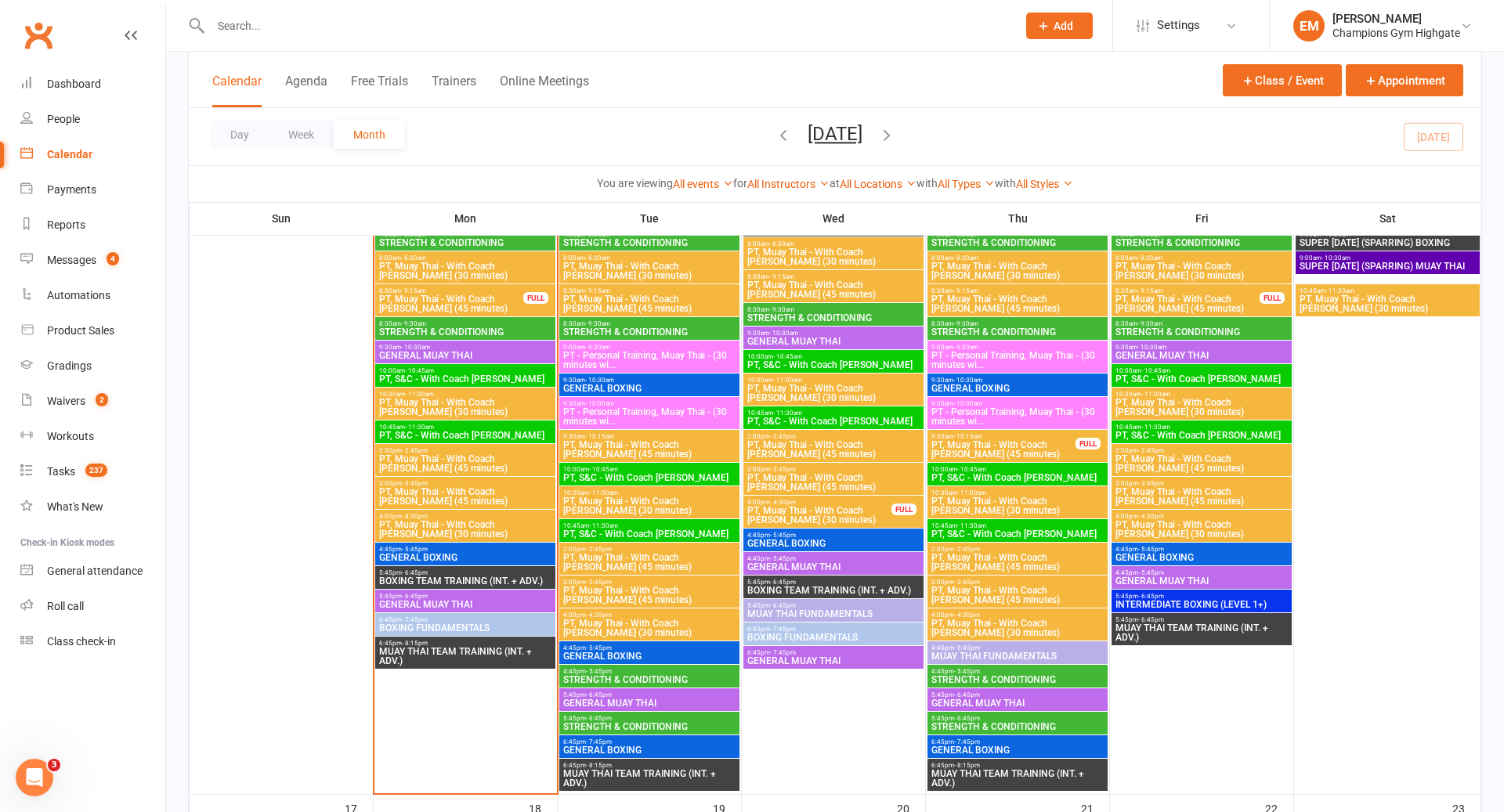
click at [483, 625] on span "BOXING FUNDAMENTALS" at bounding box center [466, 628] width 174 height 9
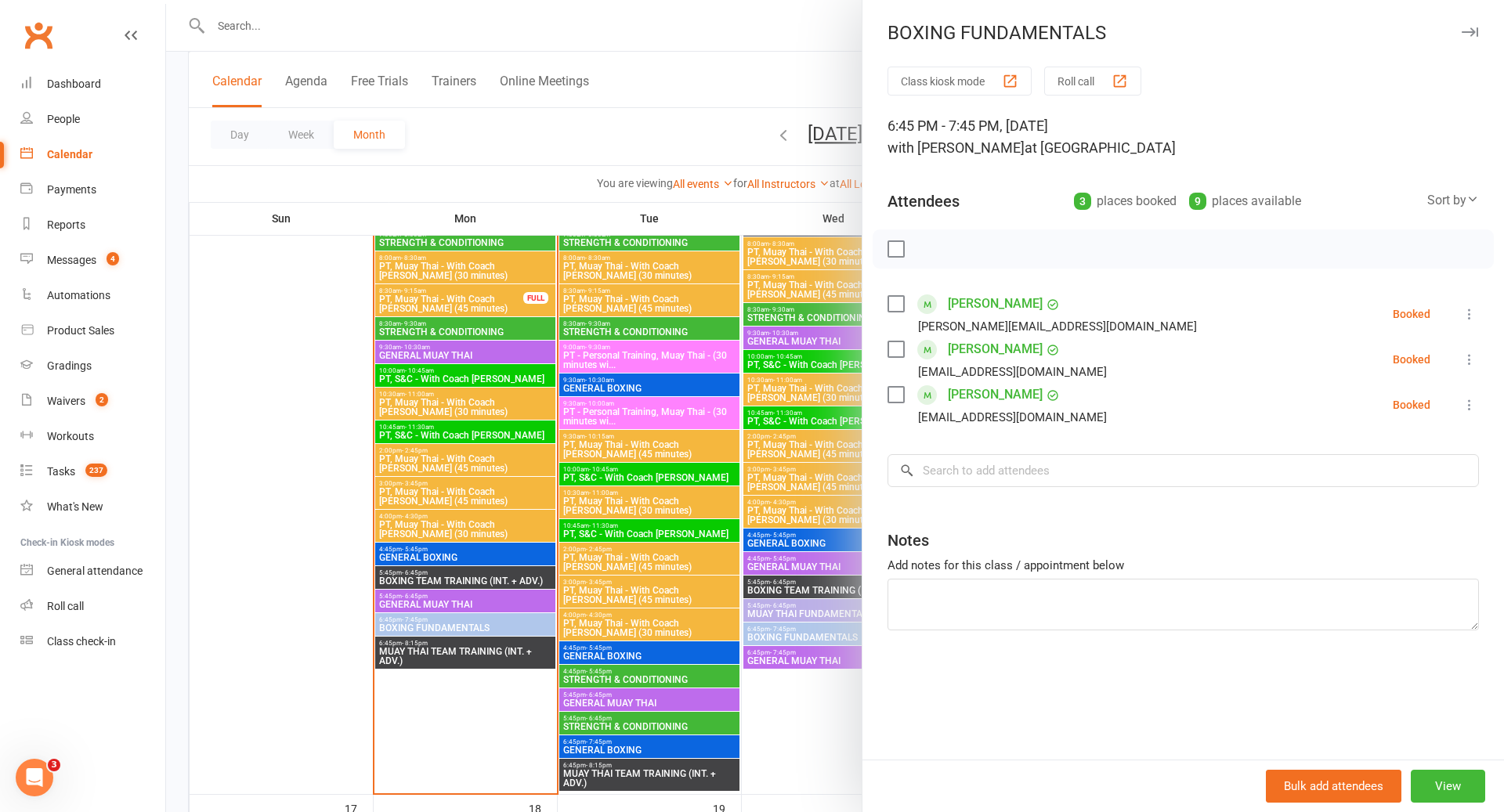
click at [441, 642] on div at bounding box center [834, 406] width 1338 height 812
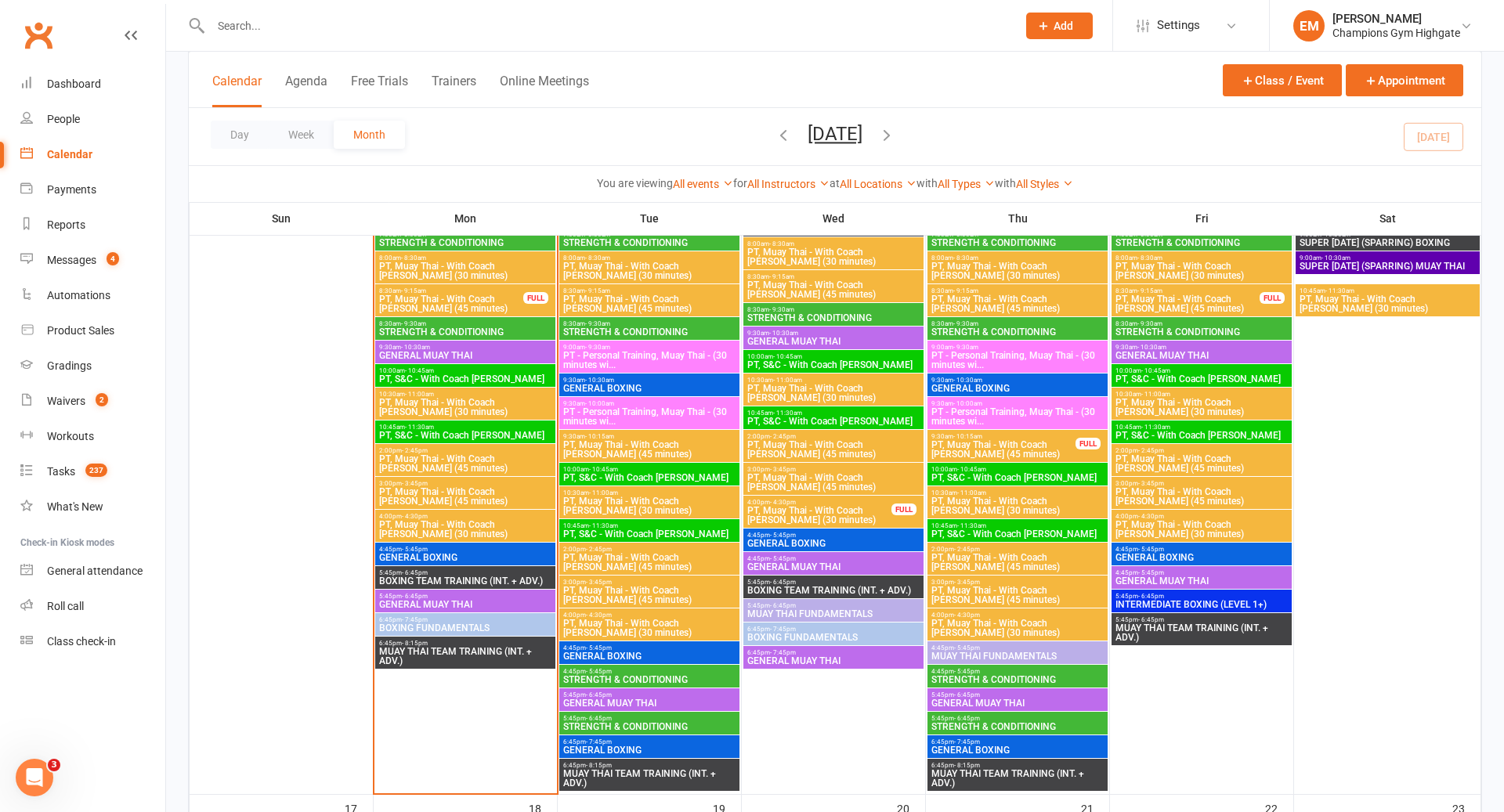
click at [451, 662] on span "MUAY THAI TEAM TRAINING (INT. + ADV.)" at bounding box center [466, 656] width 174 height 19
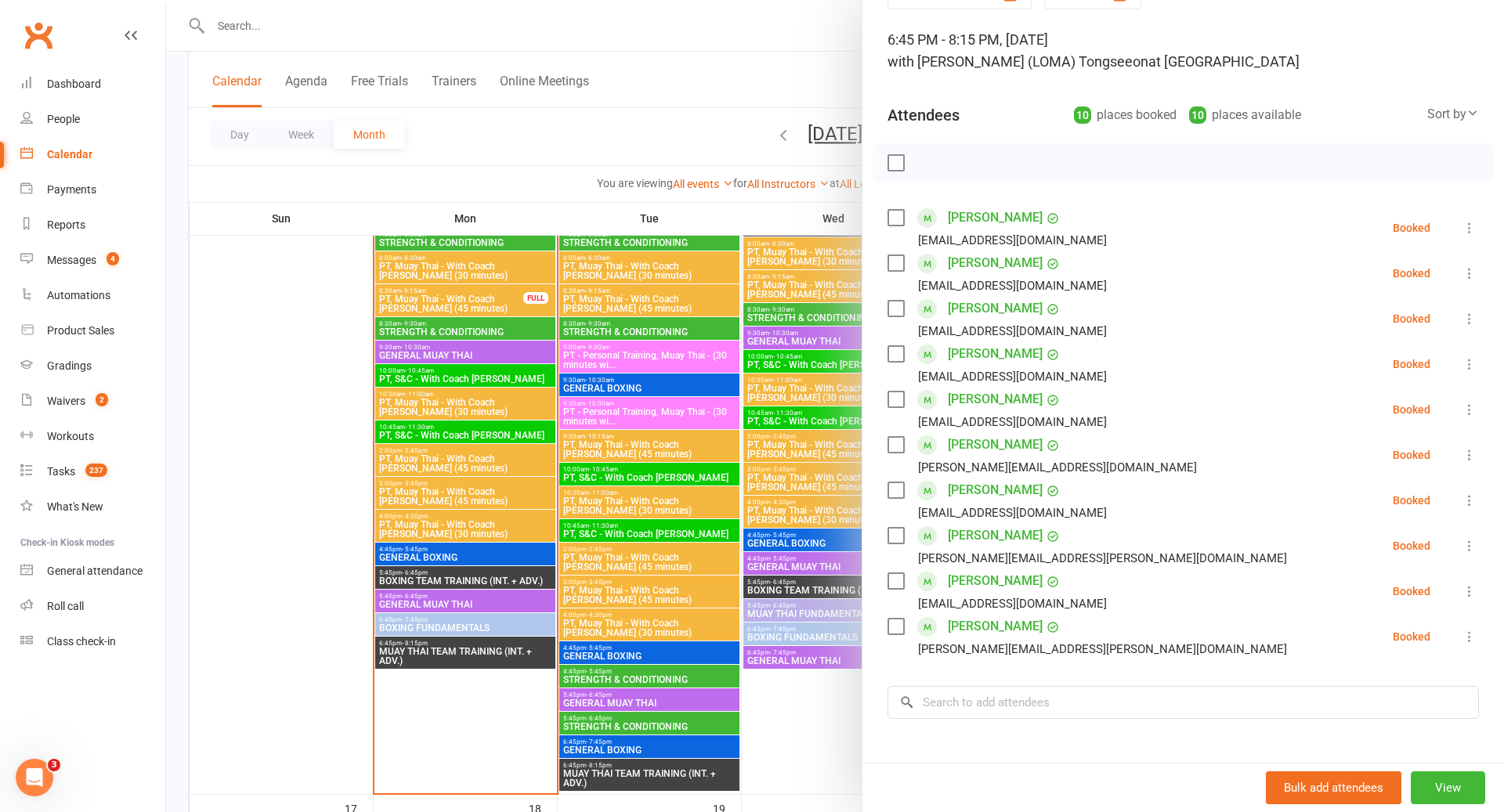
scroll to position [90, 0]
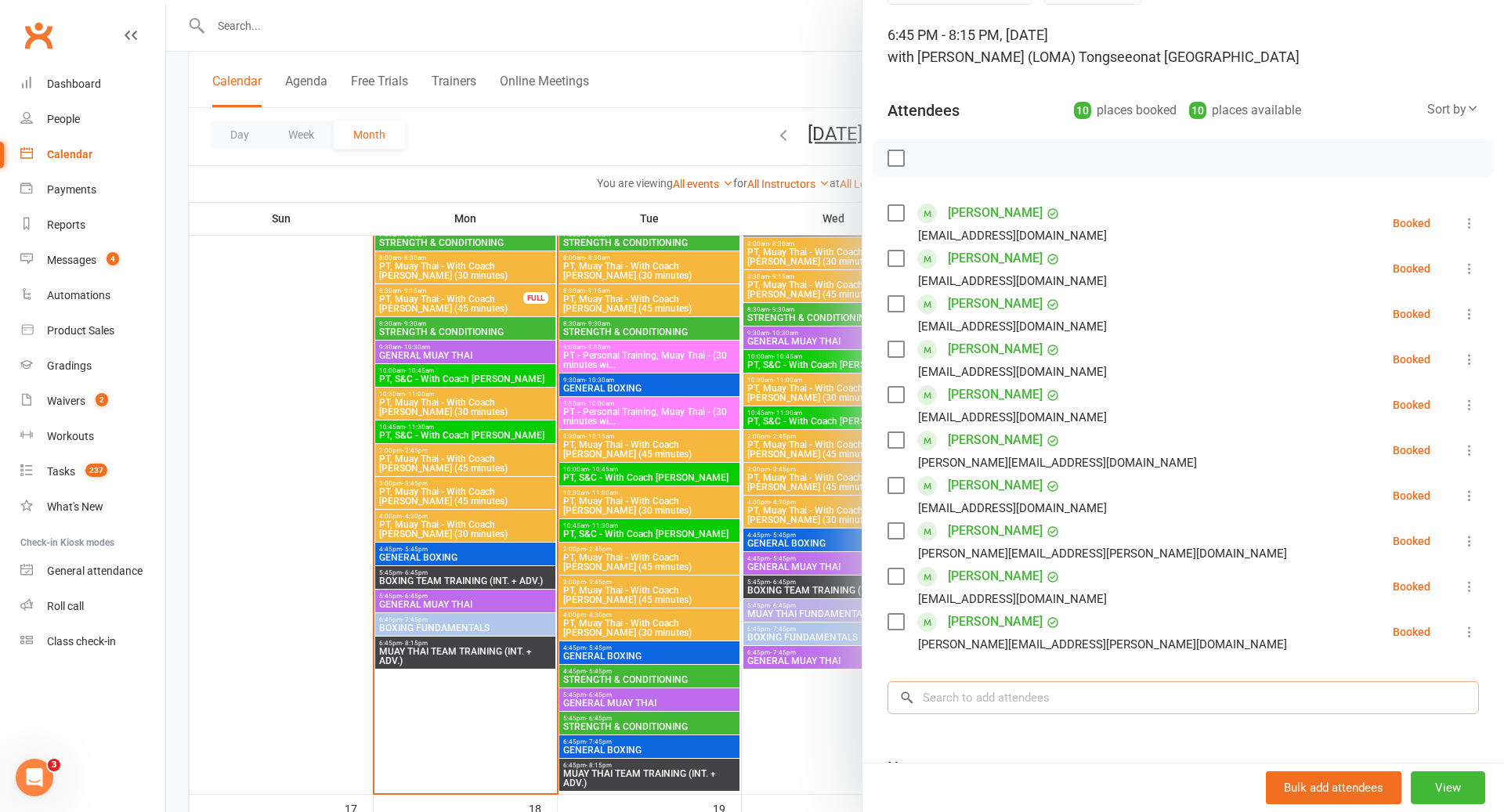
click at [1036, 690] on input "search" at bounding box center [1184, 697] width 592 height 33
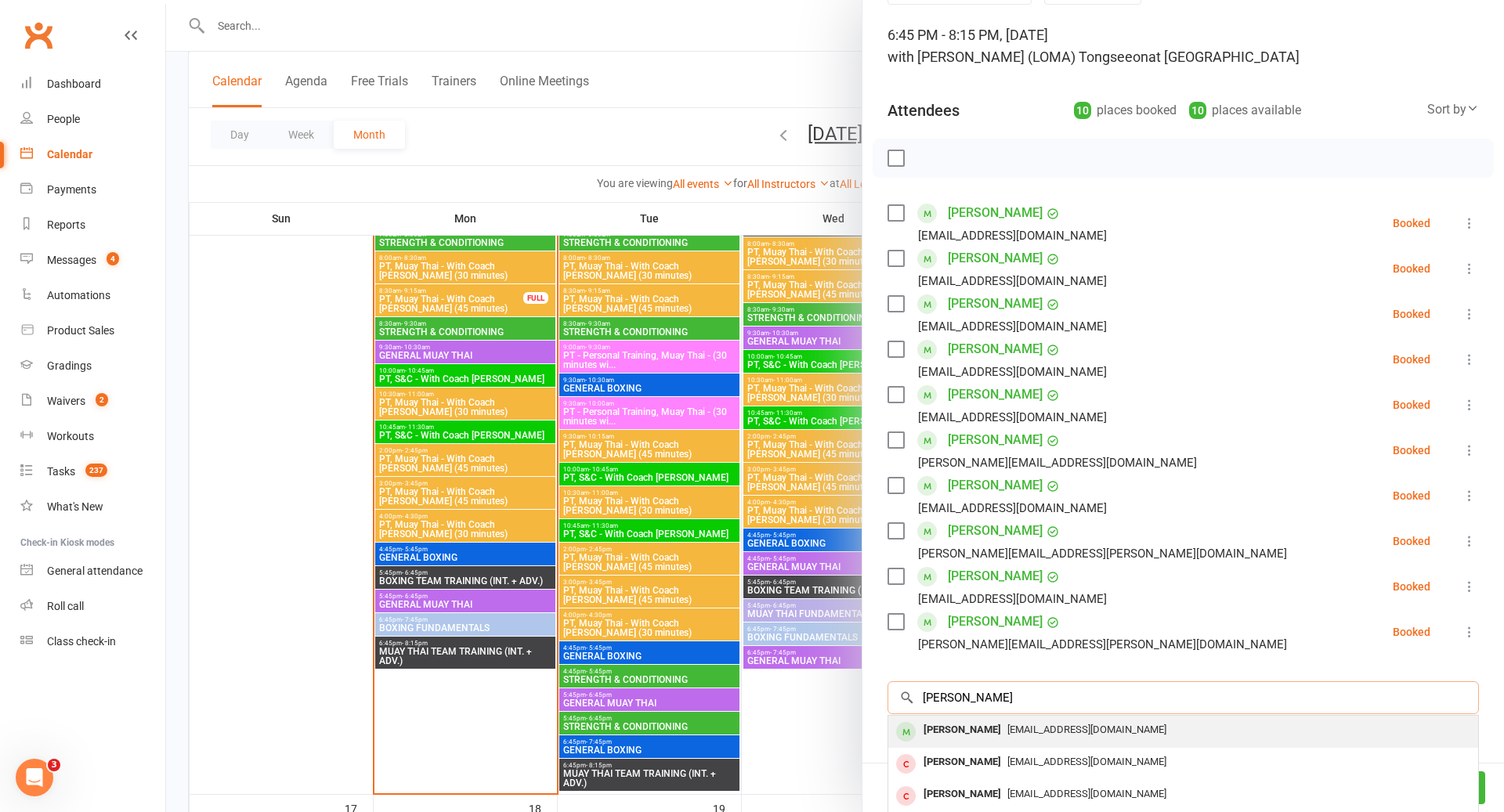
type input "EMMA"
click at [1041, 728] on span "emmamallia.32@hotmail.com" at bounding box center [1087, 729] width 159 height 12
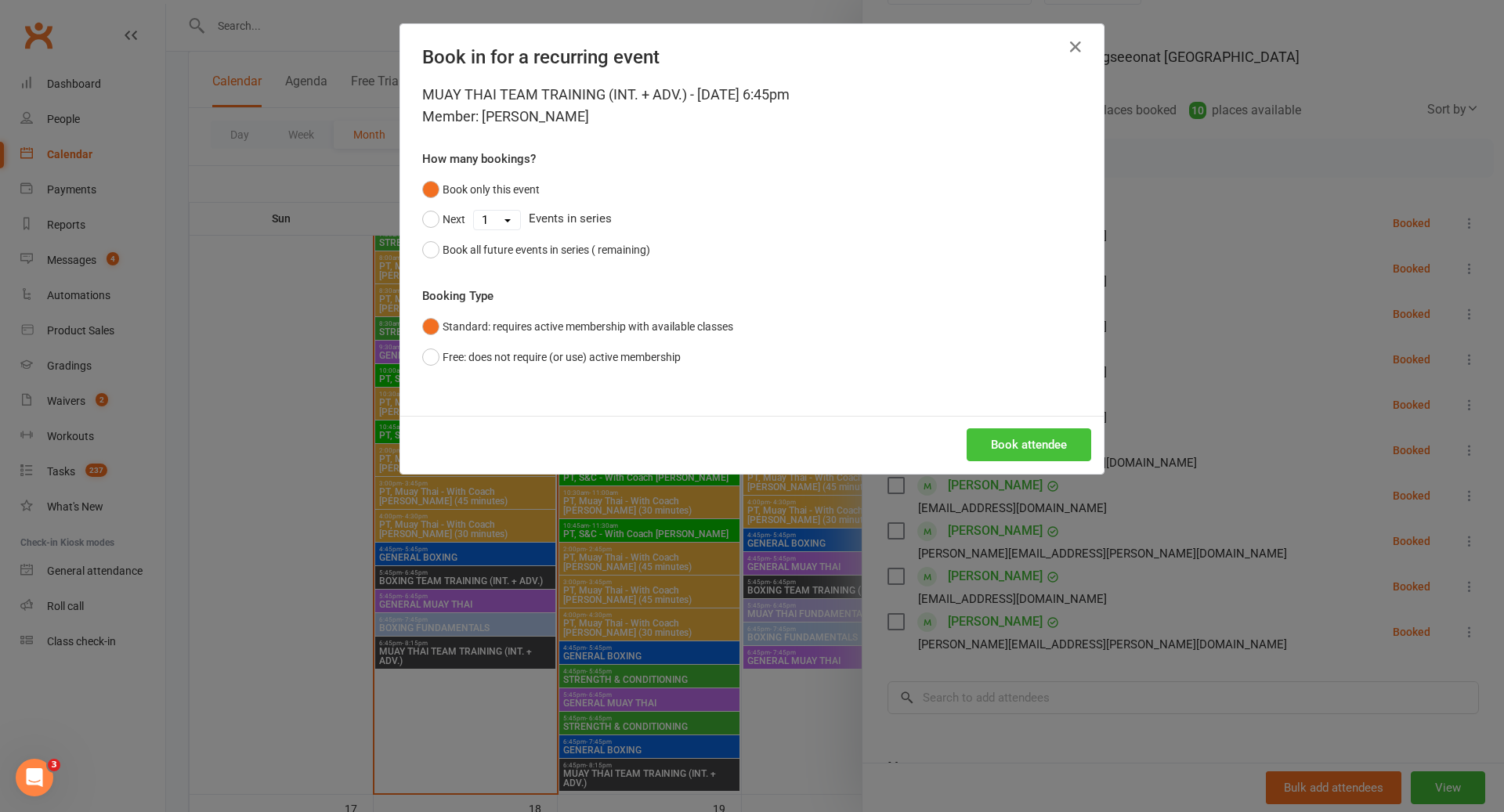
click at [1040, 433] on button "Book attendee" at bounding box center [1028, 444] width 124 height 33
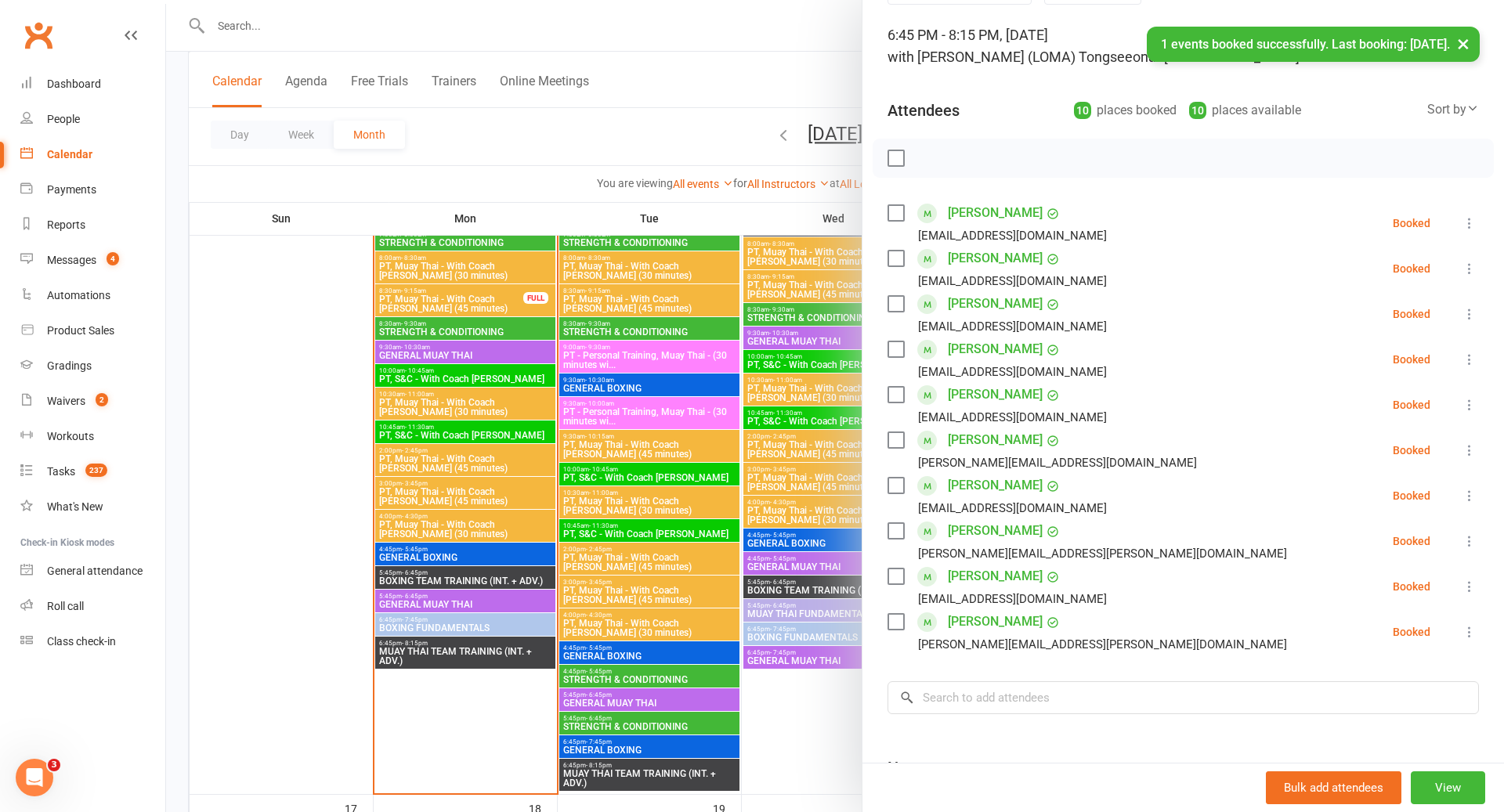
click at [982, 297] on link "Christopher Mcdowall" at bounding box center [995, 304] width 95 height 25
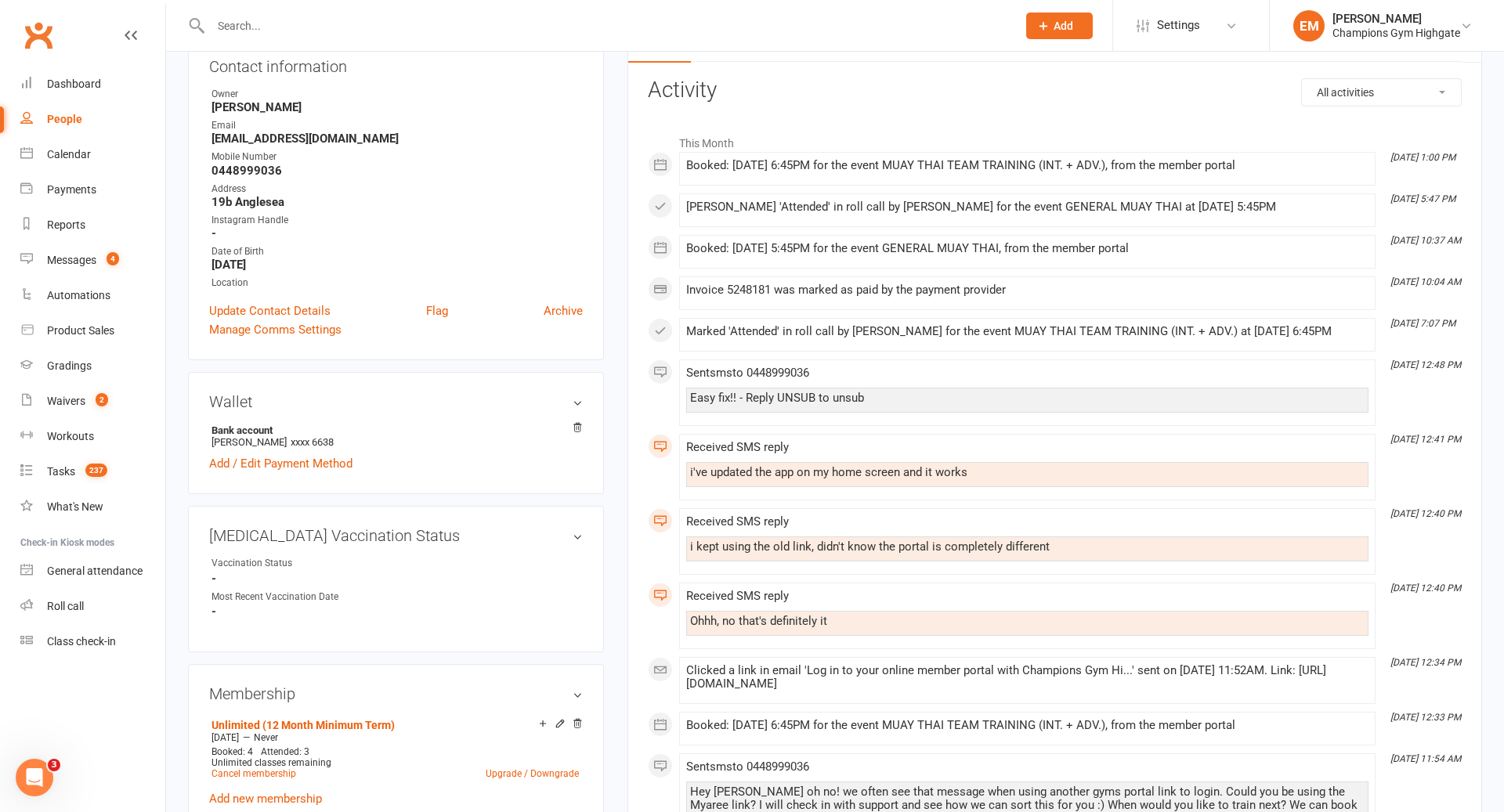
scroll to position [73, 0]
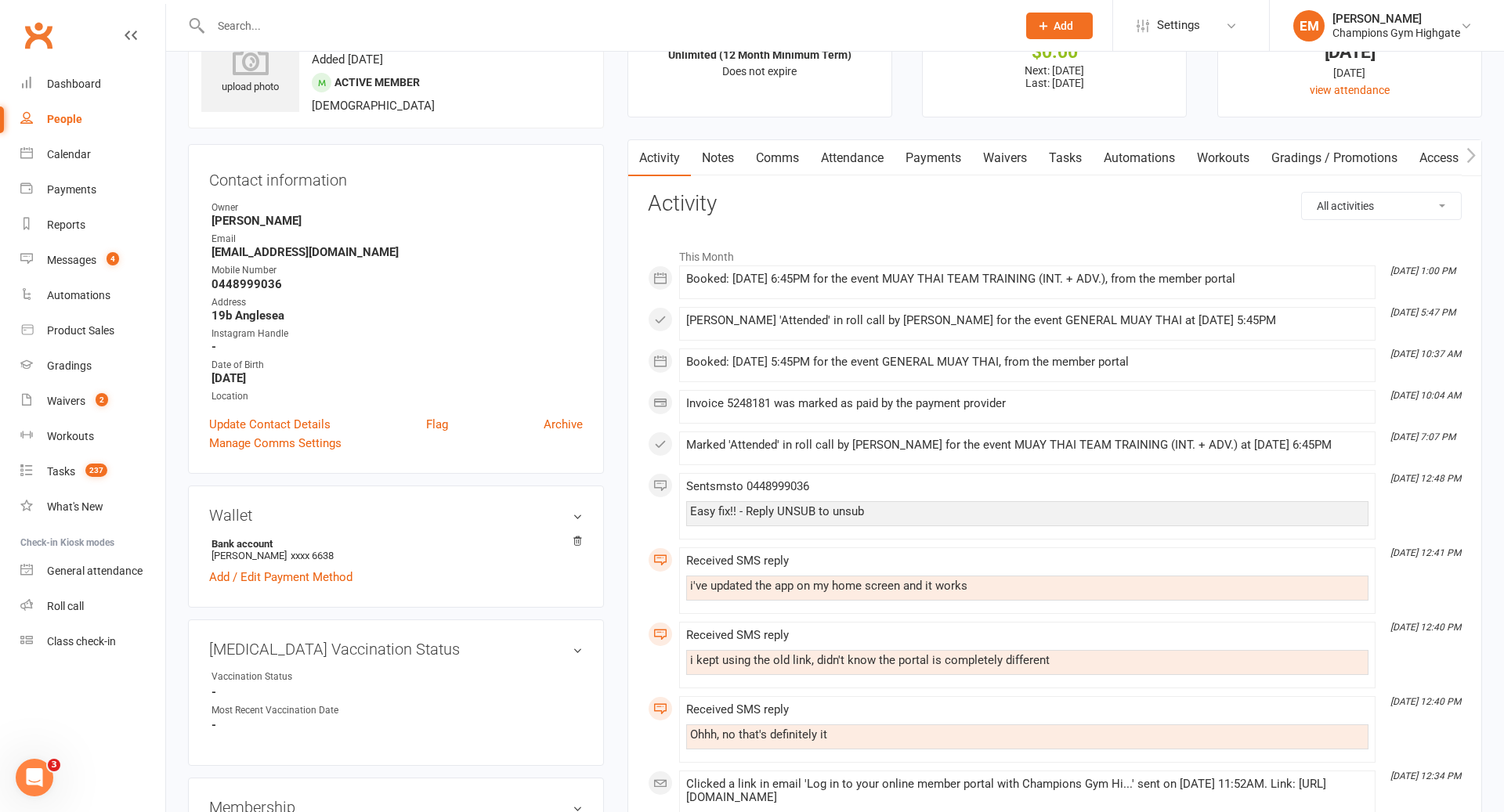
click at [715, 154] on link "Notes" at bounding box center [718, 158] width 54 height 36
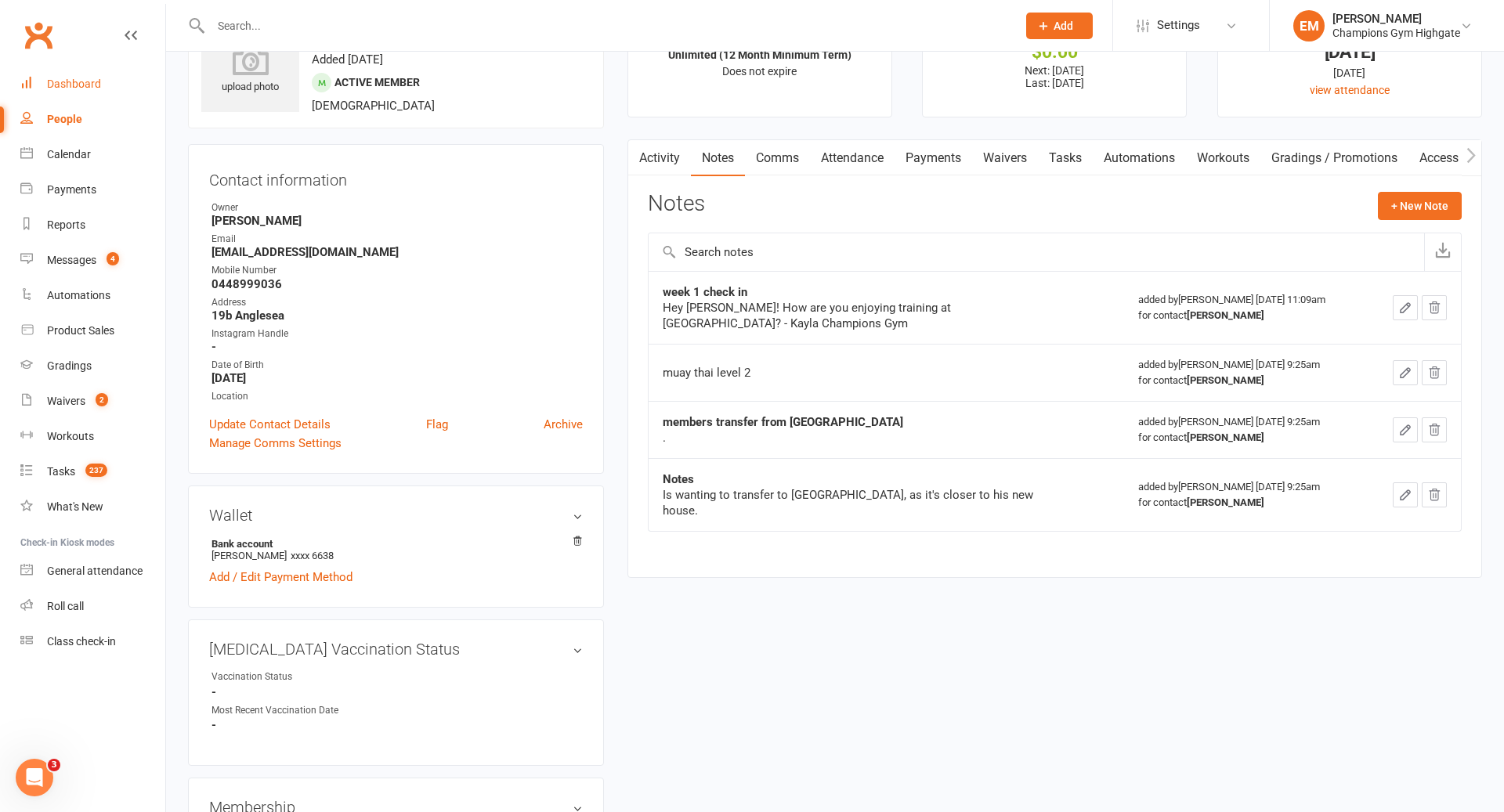
click at [69, 95] on link "Dashboard" at bounding box center [92, 84] width 145 height 35
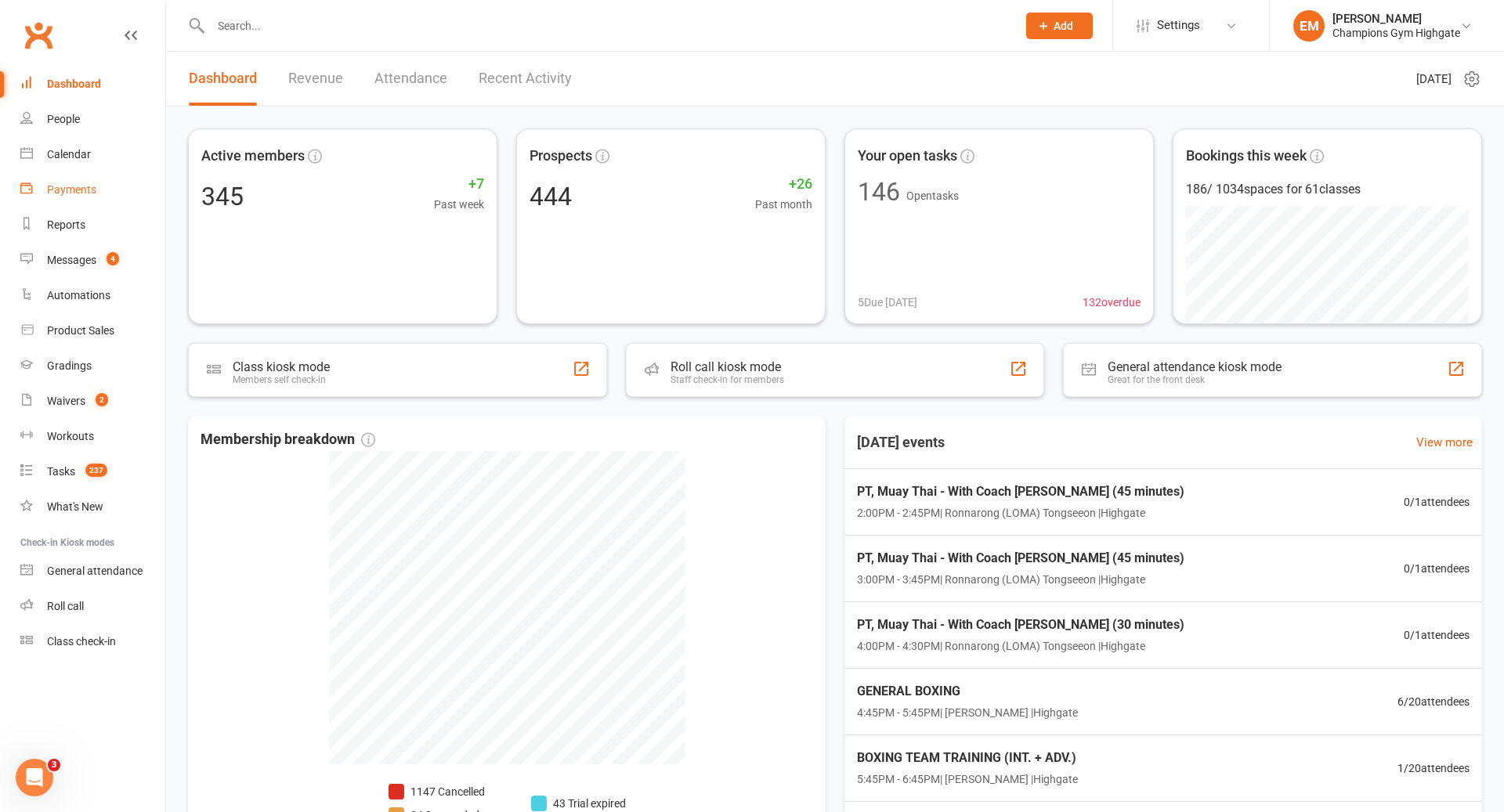
click at [90, 172] on link "Payments" at bounding box center [92, 190] width 145 height 35
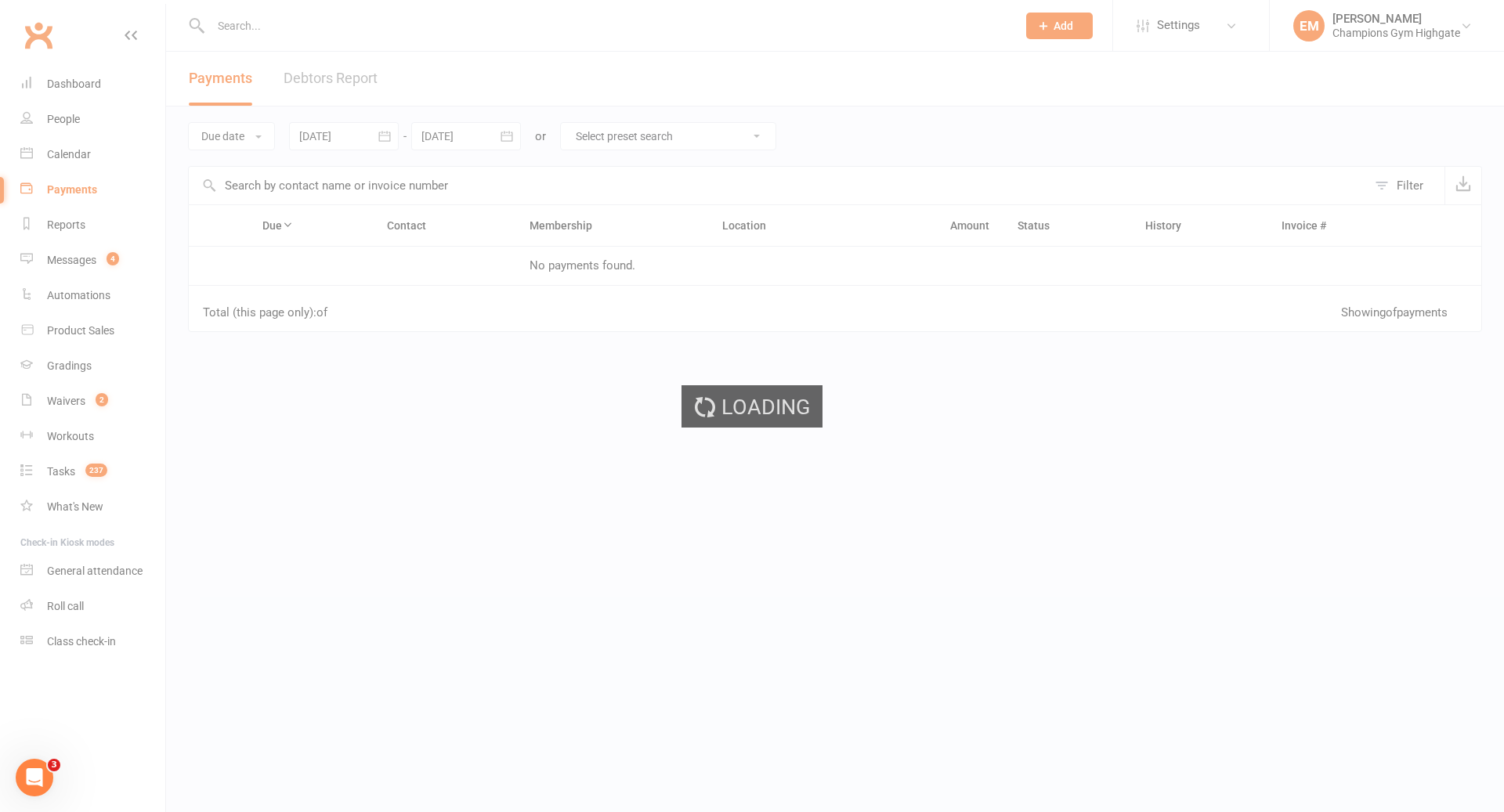
click at [90, 139] on div "Loading" at bounding box center [752, 406] width 1504 height 812
click at [85, 156] on div "Loading" at bounding box center [752, 406] width 1504 height 812
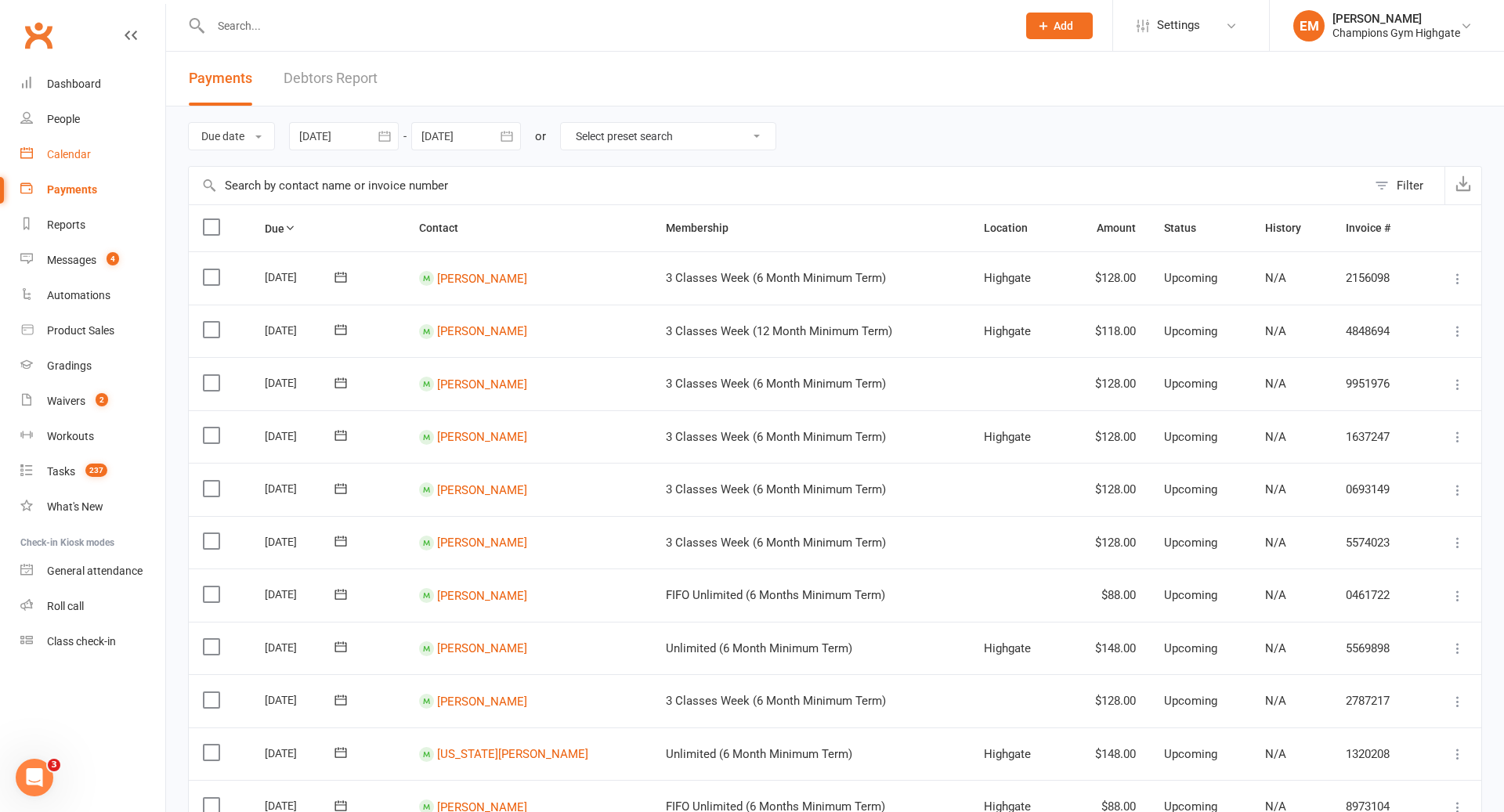
click at [85, 156] on div "Calendar" at bounding box center [69, 154] width 44 height 13
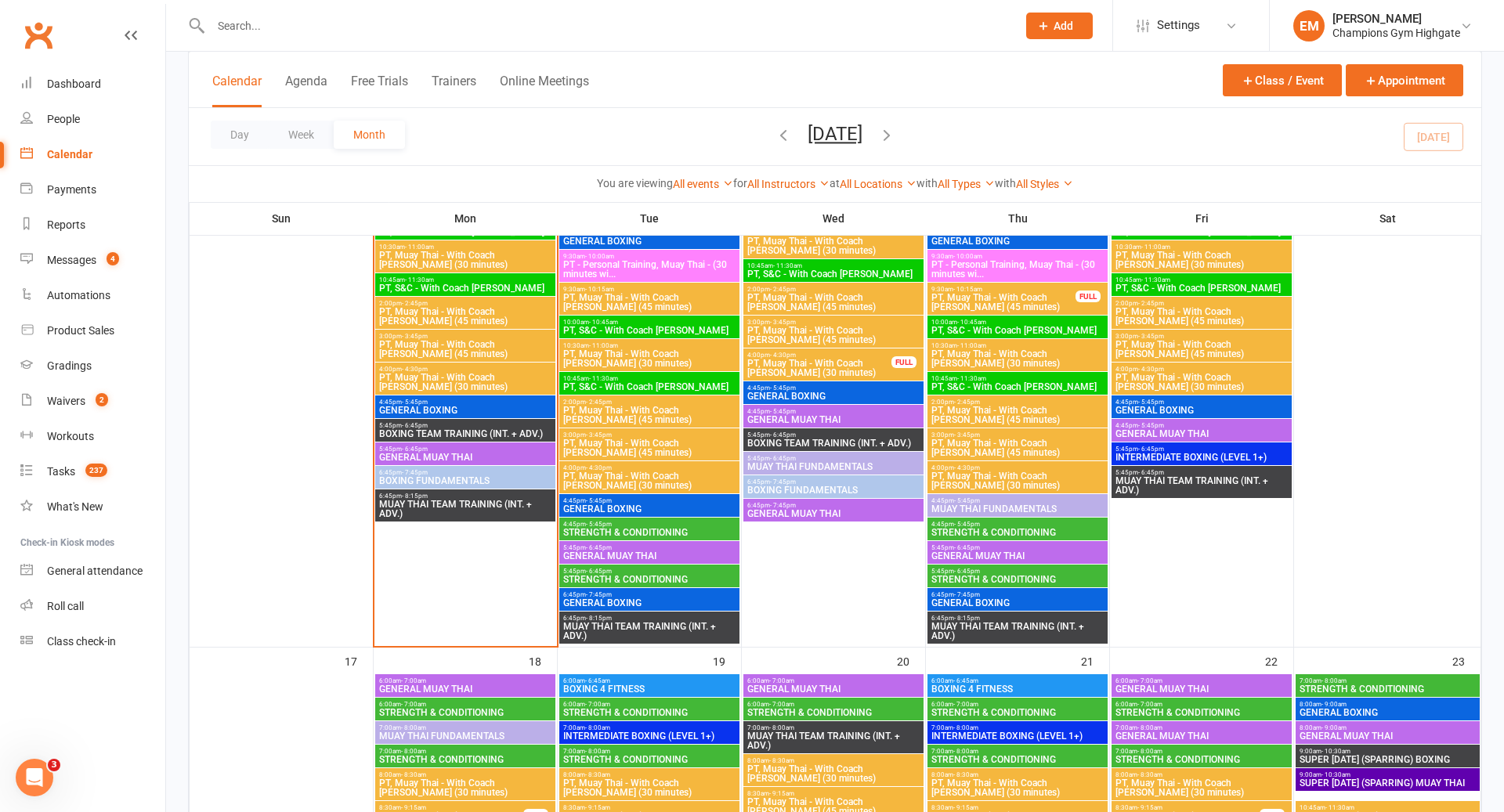
scroll to position [1681, 0]
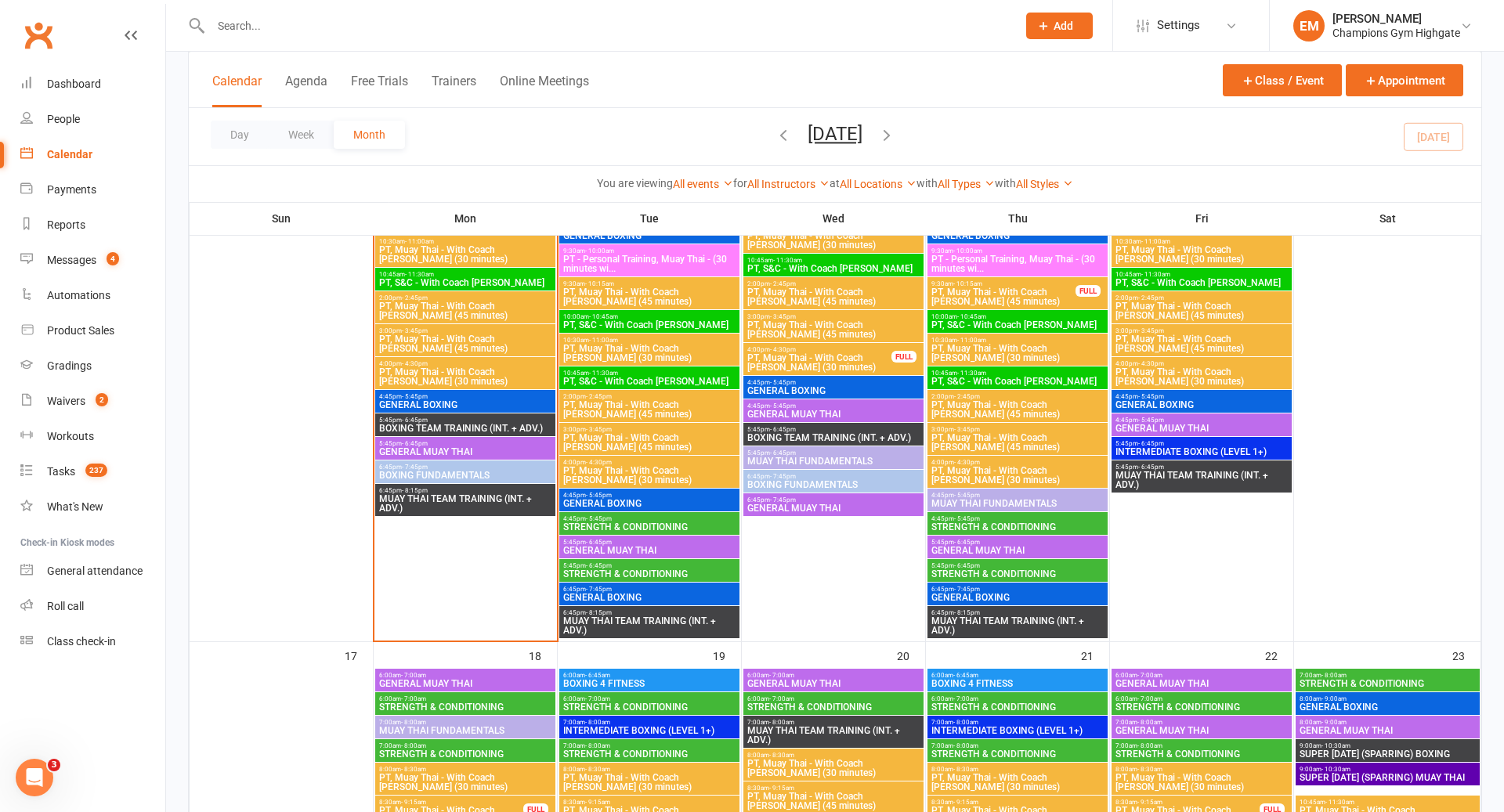
click at [638, 499] on span "GENERAL BOXING" at bounding box center [649, 503] width 174 height 9
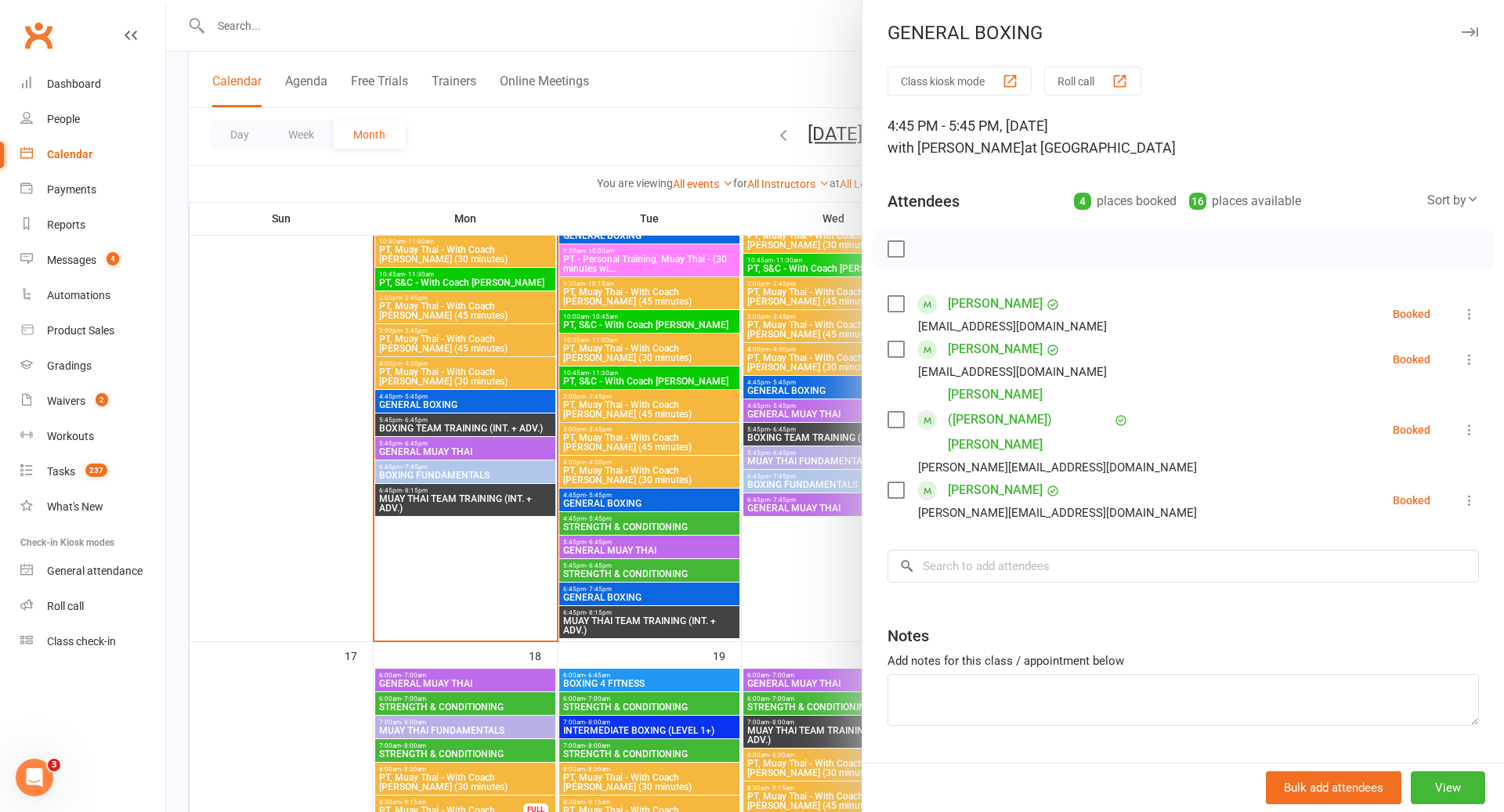
click at [639, 499] on div at bounding box center [834, 406] width 1338 height 812
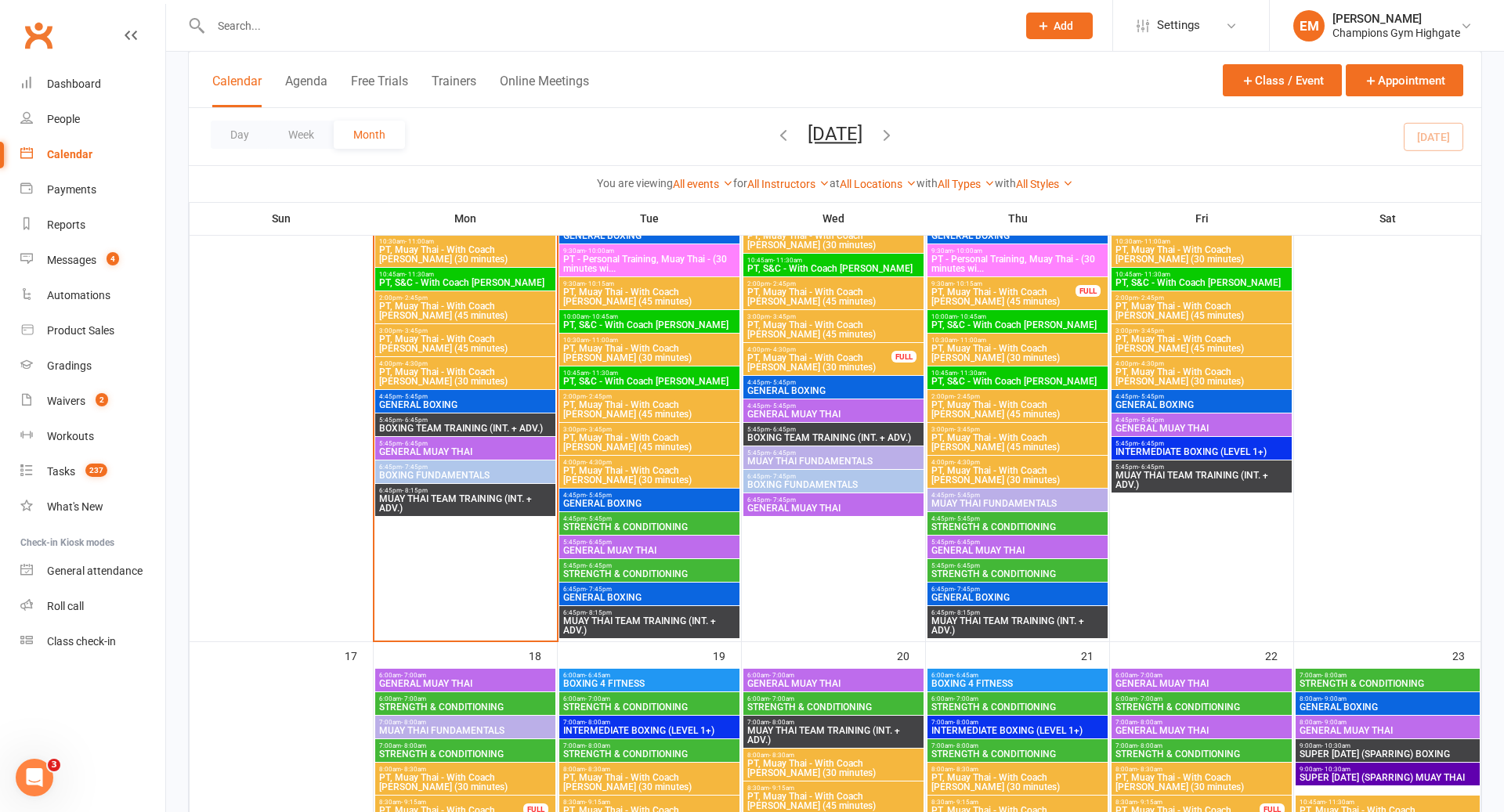
click at [641, 516] on span "4:45pm - 5:45pm" at bounding box center [649, 519] width 174 height 7
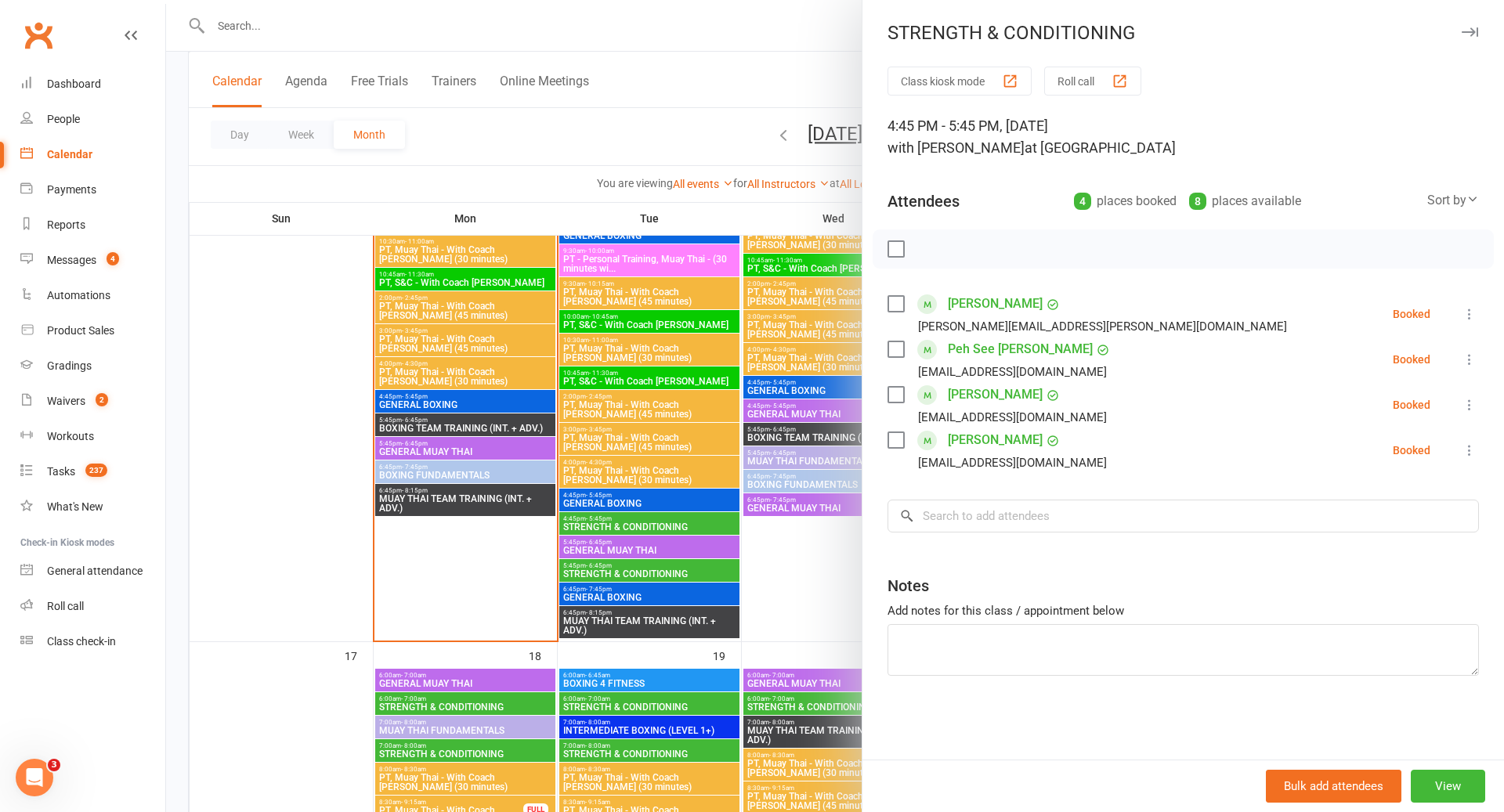
click at [643, 518] on div at bounding box center [834, 406] width 1338 height 812
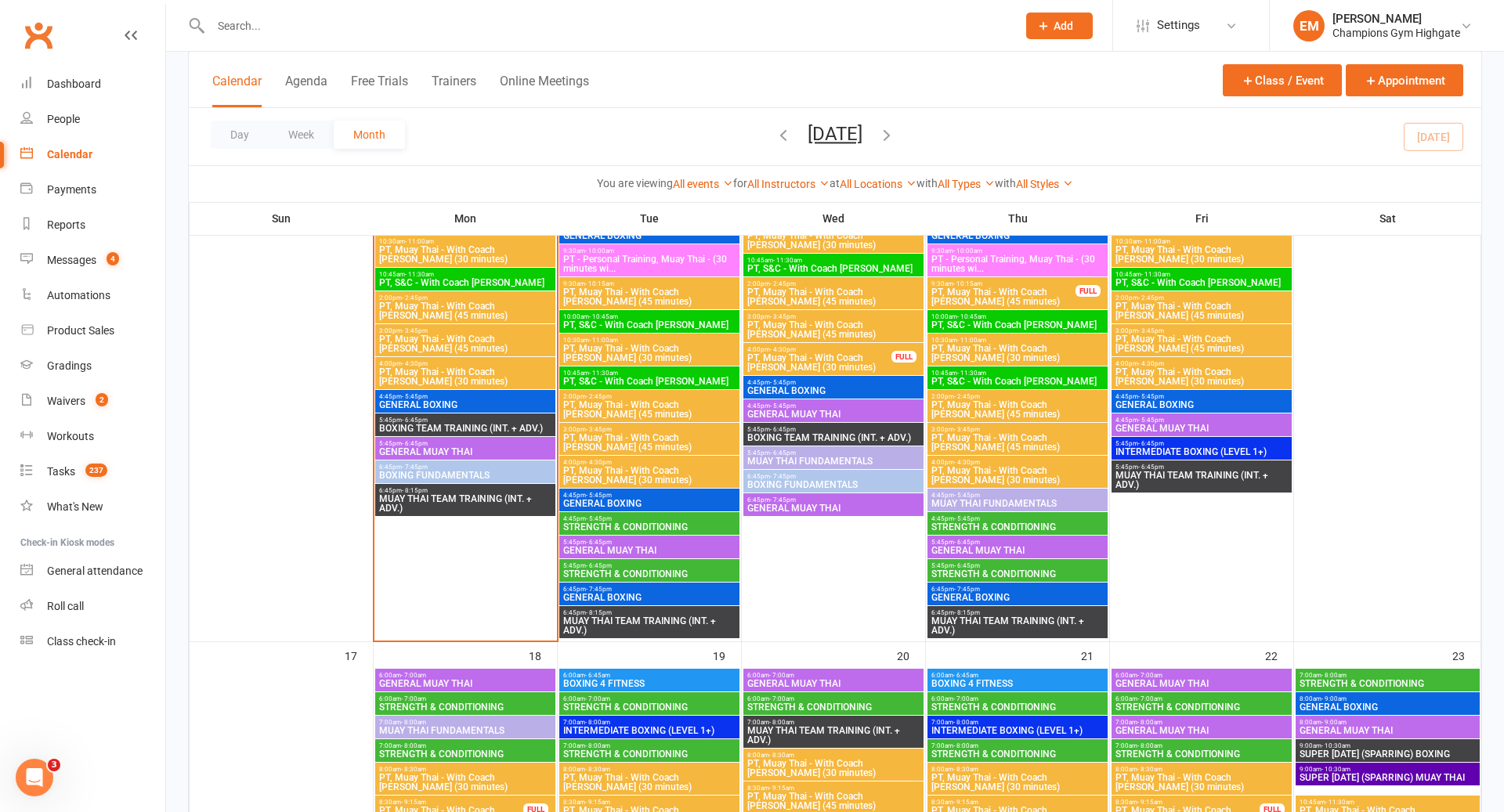
click at [642, 548] on span "GENERAL MUAY THAI" at bounding box center [649, 550] width 174 height 9
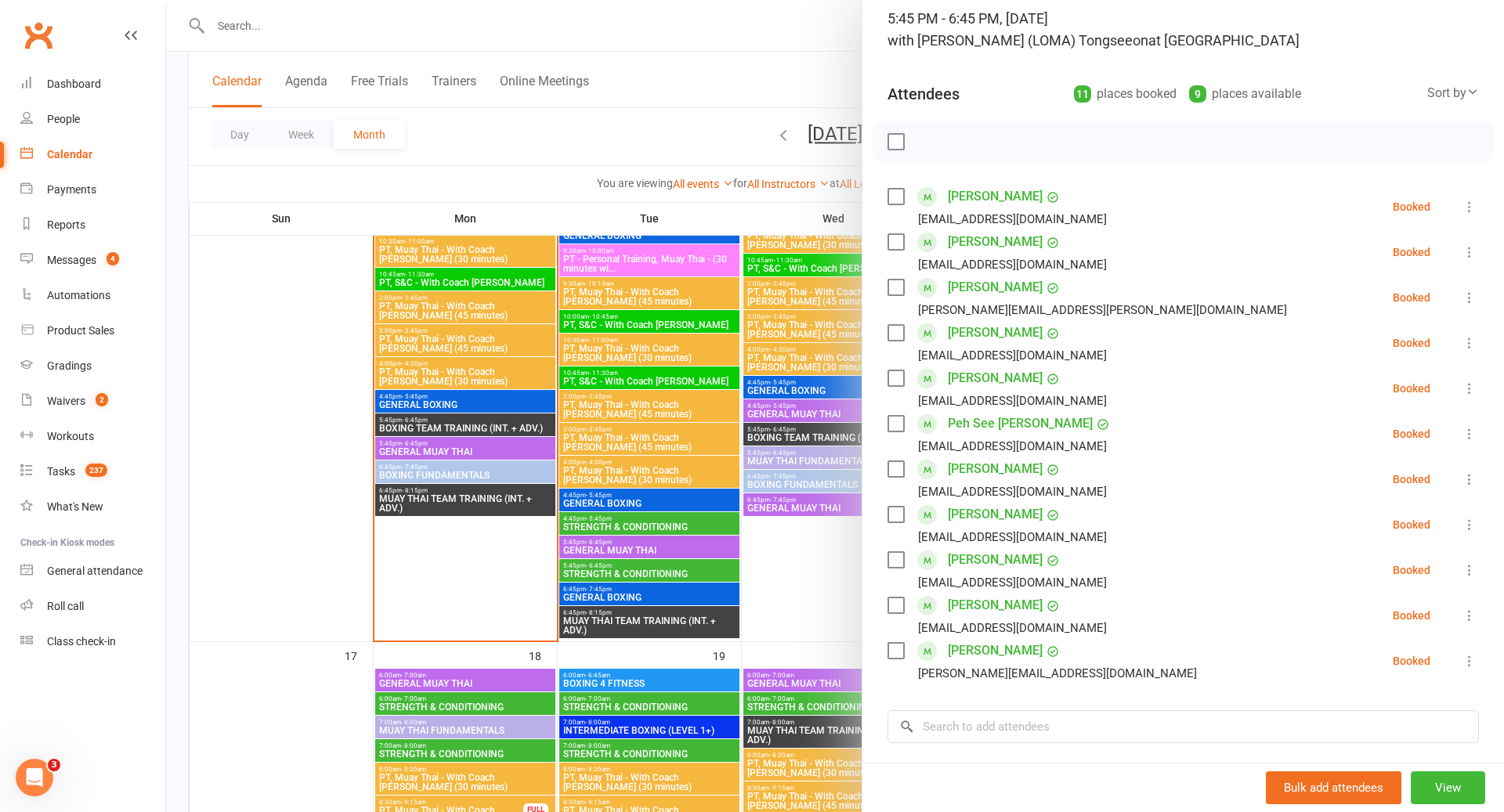
scroll to position [105, 0]
click at [599, 526] on div at bounding box center [834, 406] width 1338 height 812
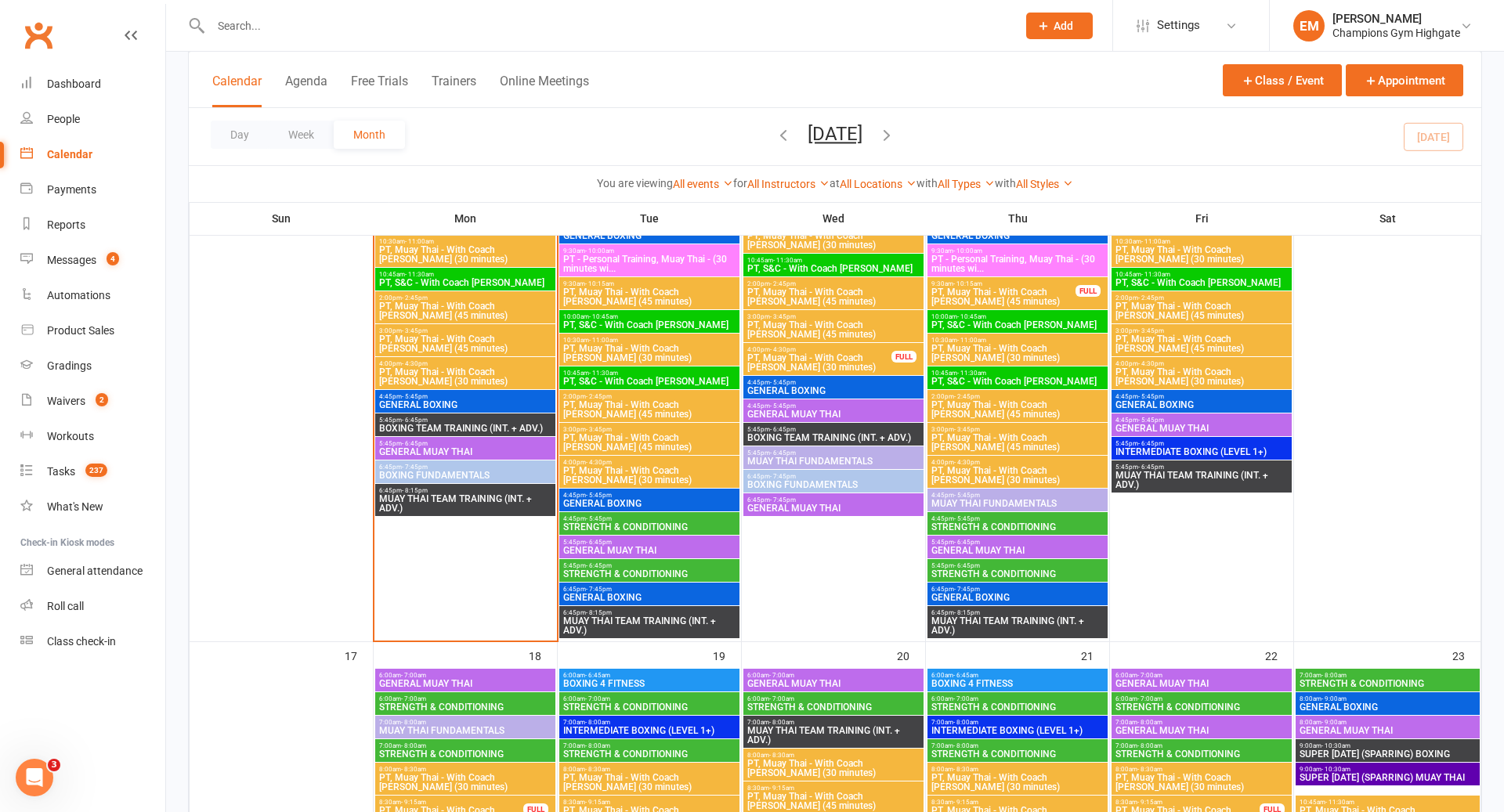
click at [633, 618] on span "MUAY THAI TEAM TRAINING (INT. + ADV.)" at bounding box center [649, 625] width 174 height 19
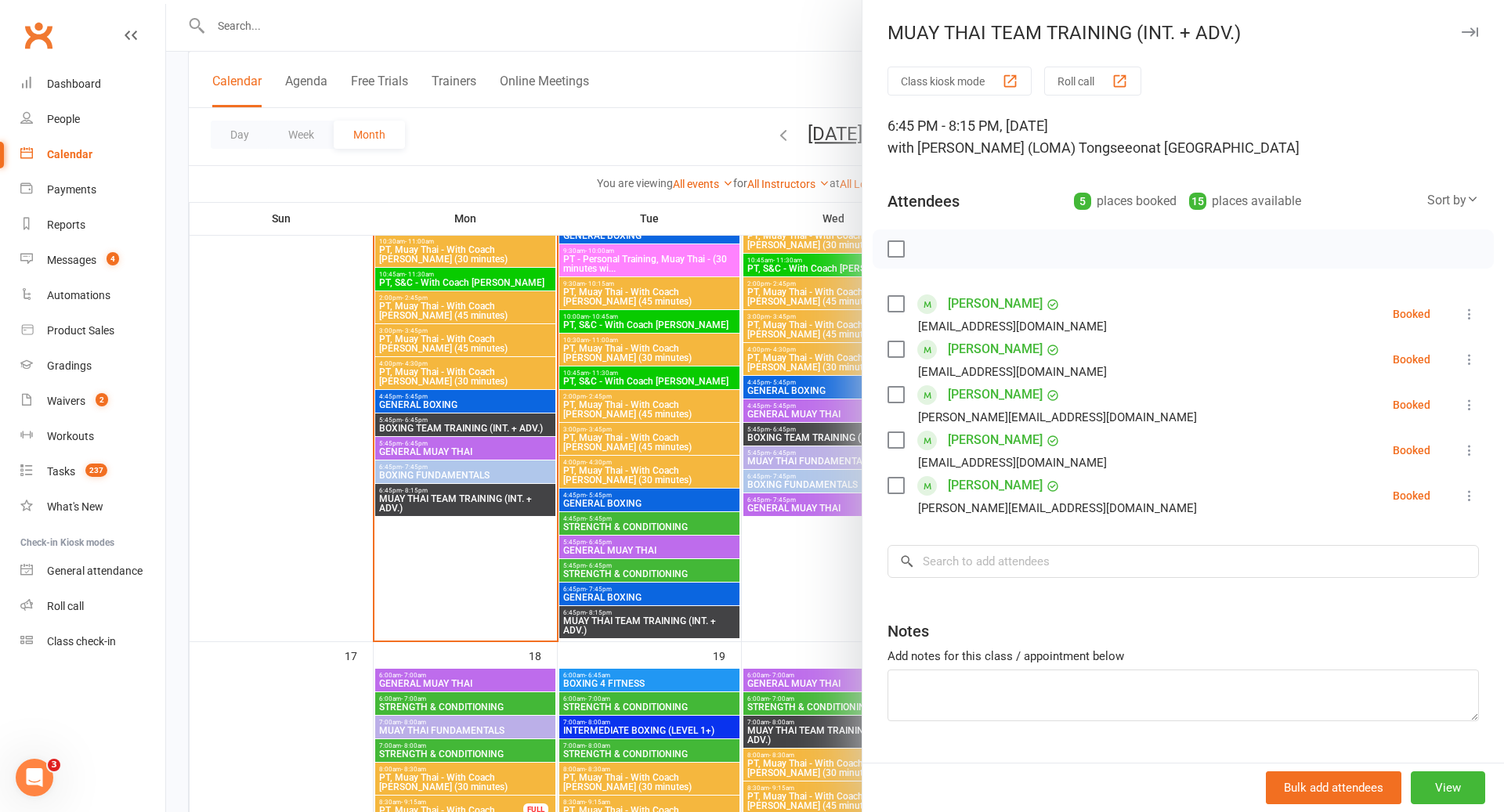
click at [643, 601] on div at bounding box center [834, 406] width 1338 height 812
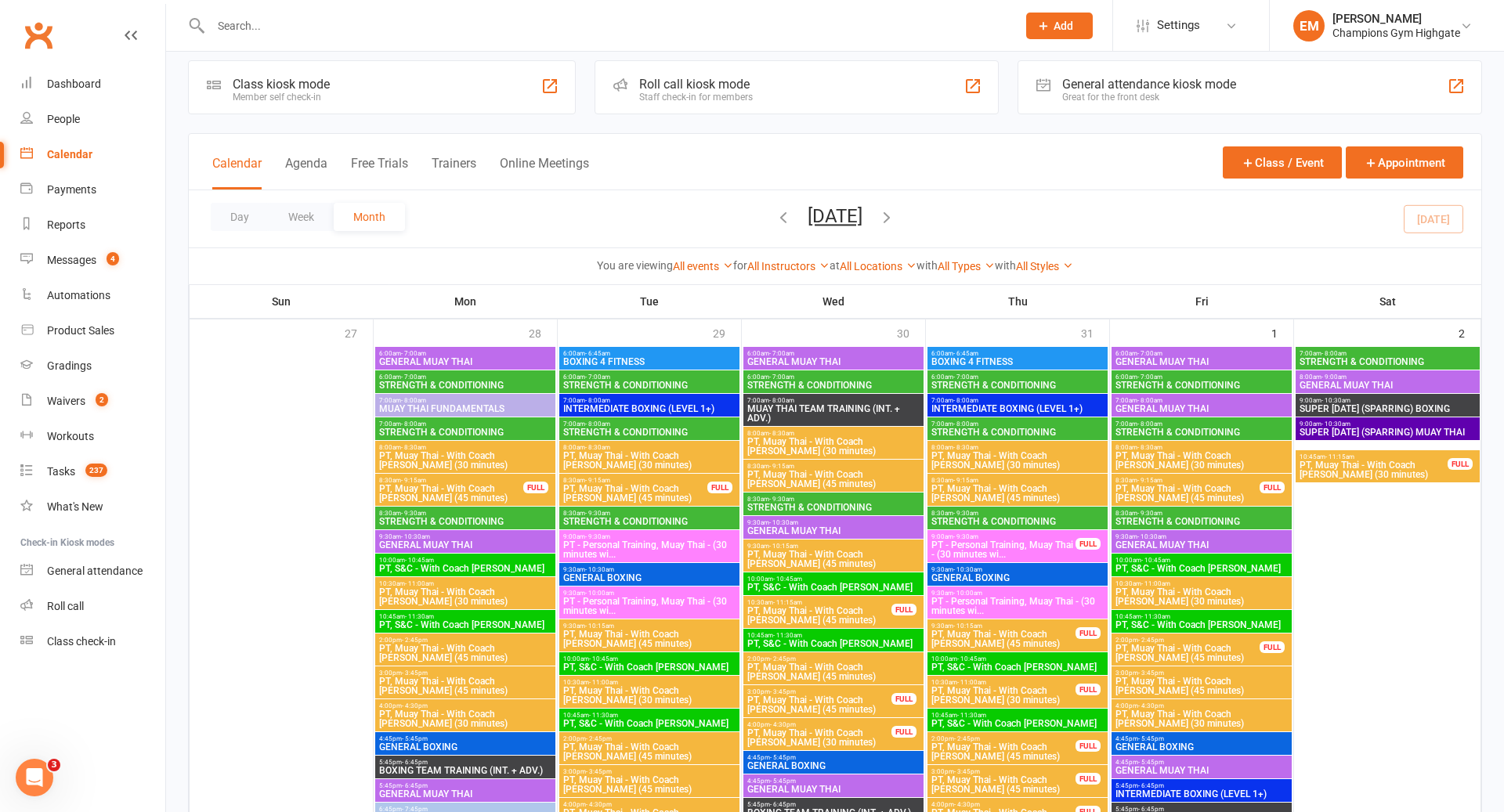
scroll to position [0, 0]
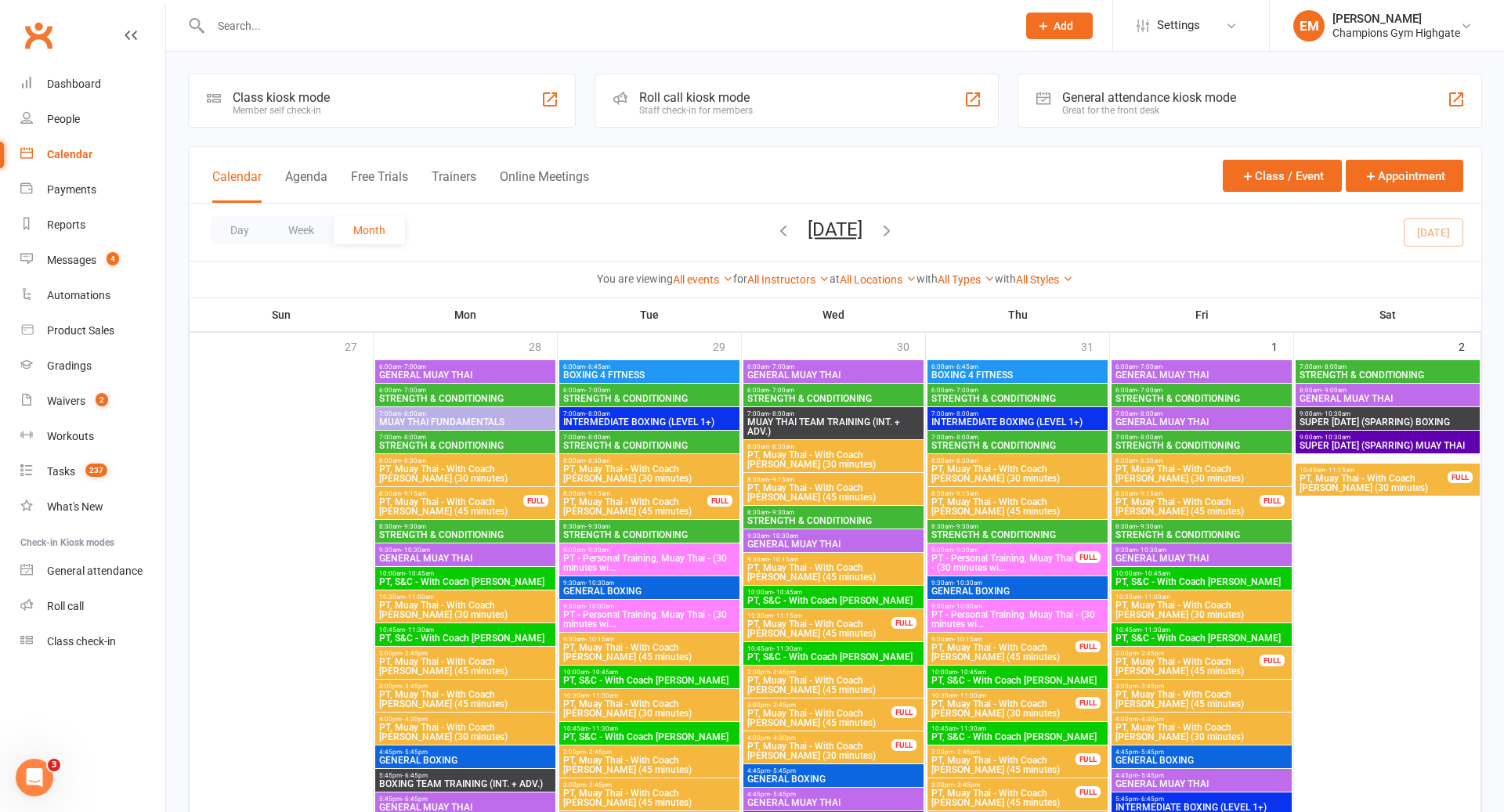
click at [774, 234] on icon "button" at bounding box center [783, 230] width 17 height 17
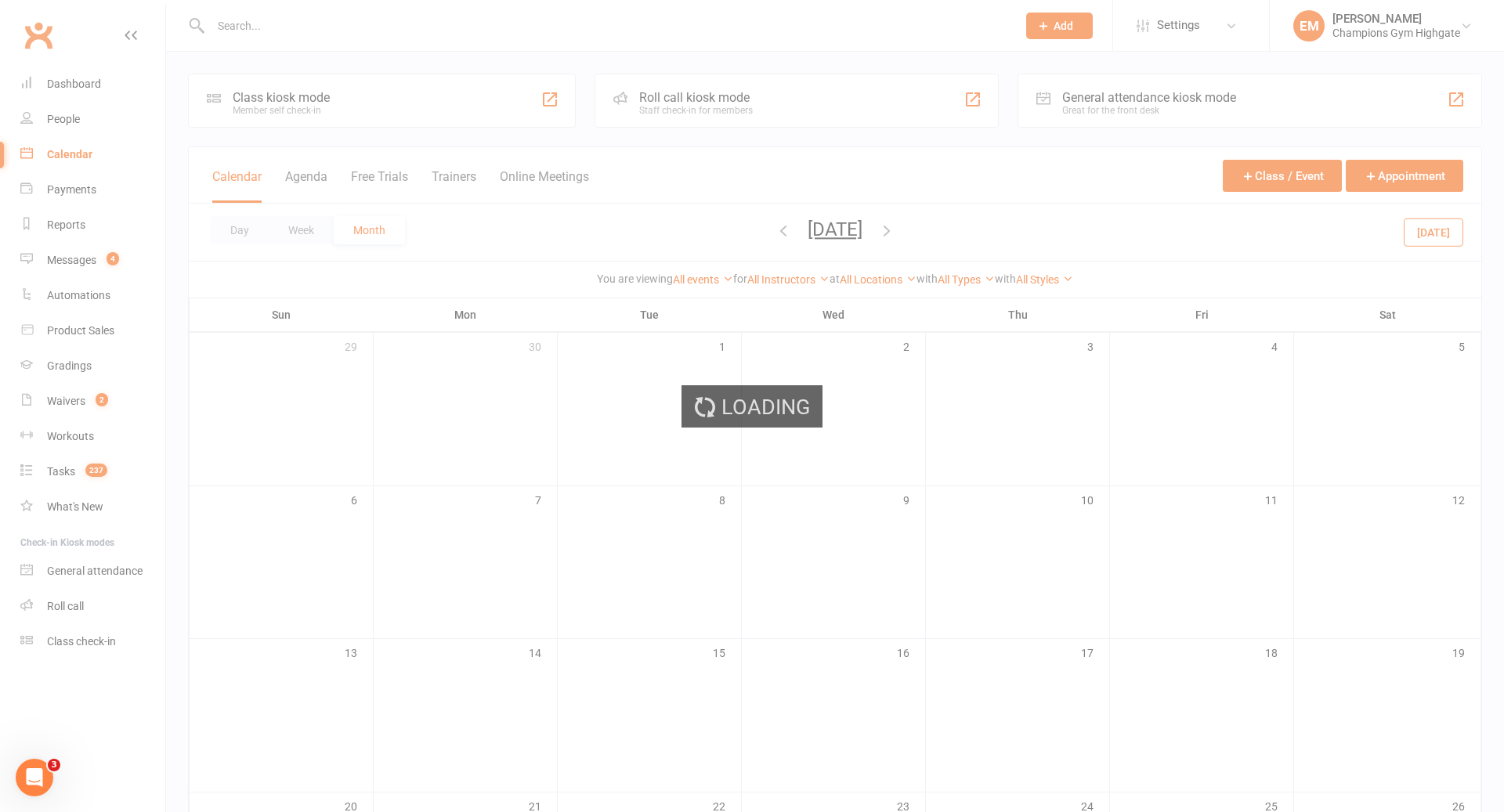
click at [773, 233] on div "Loading" at bounding box center [752, 406] width 1504 height 812
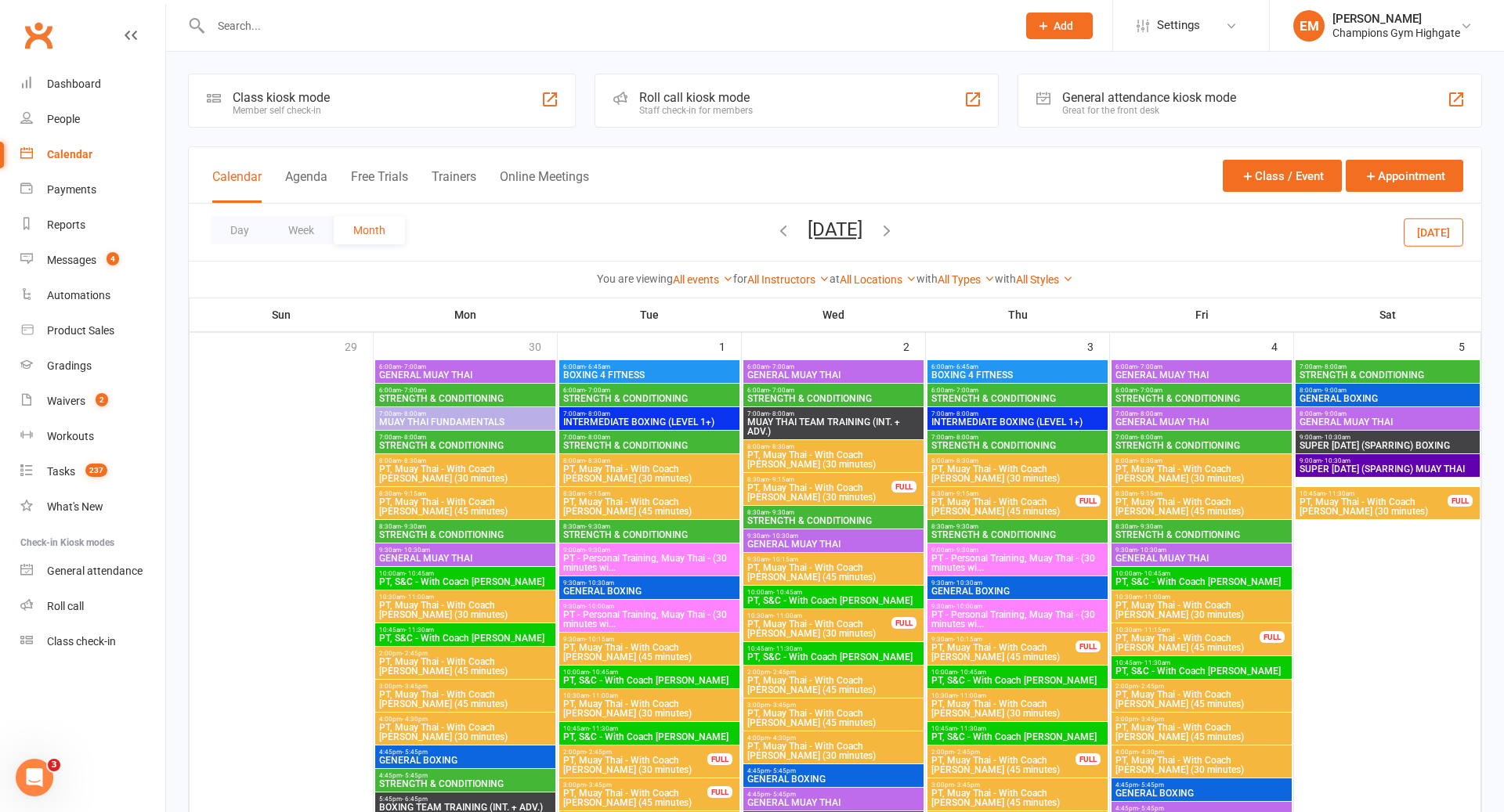
click at [774, 233] on icon "button" at bounding box center [783, 230] width 17 height 17
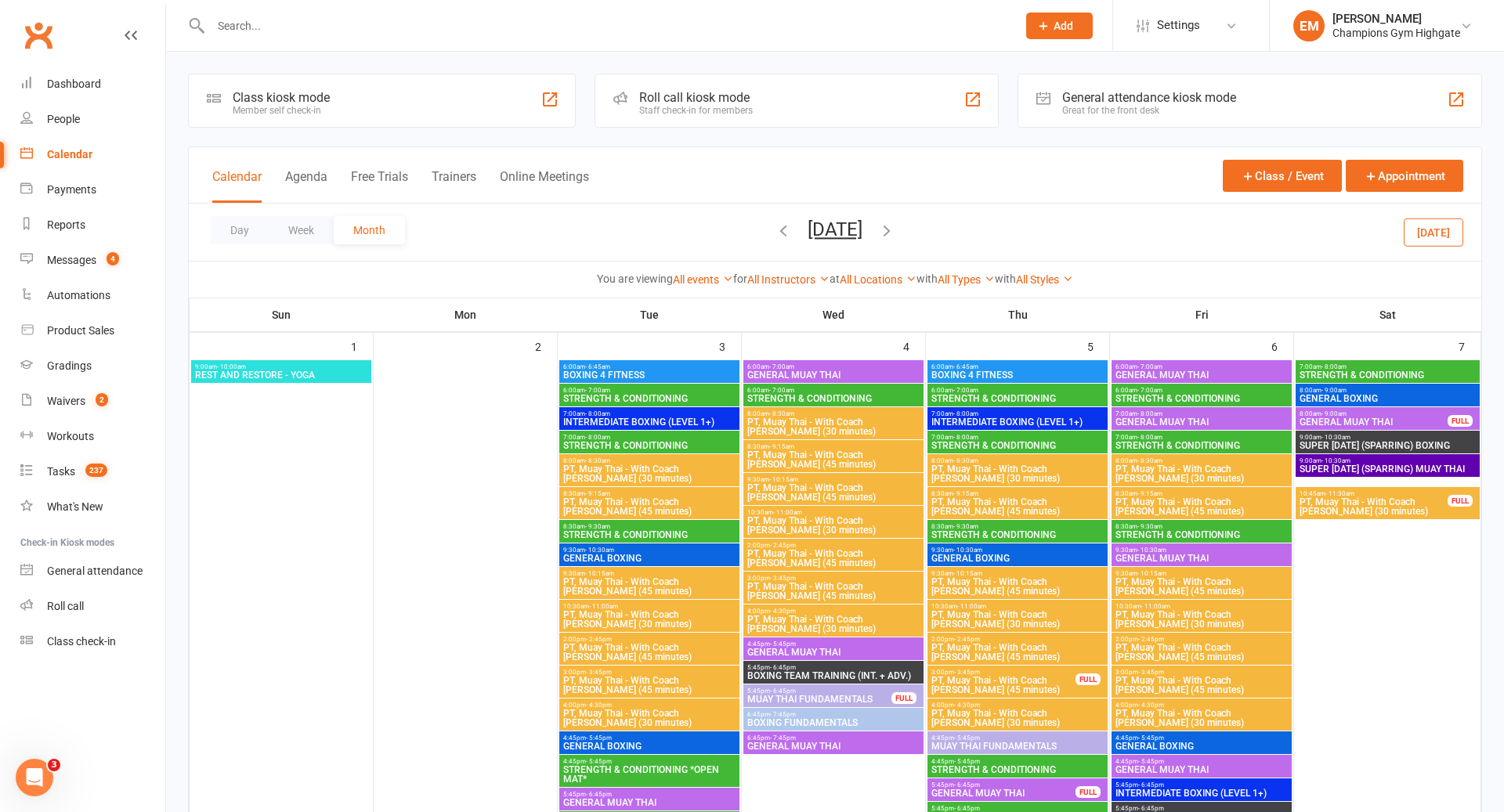
click at [774, 233] on icon "button" at bounding box center [783, 230] width 17 height 17
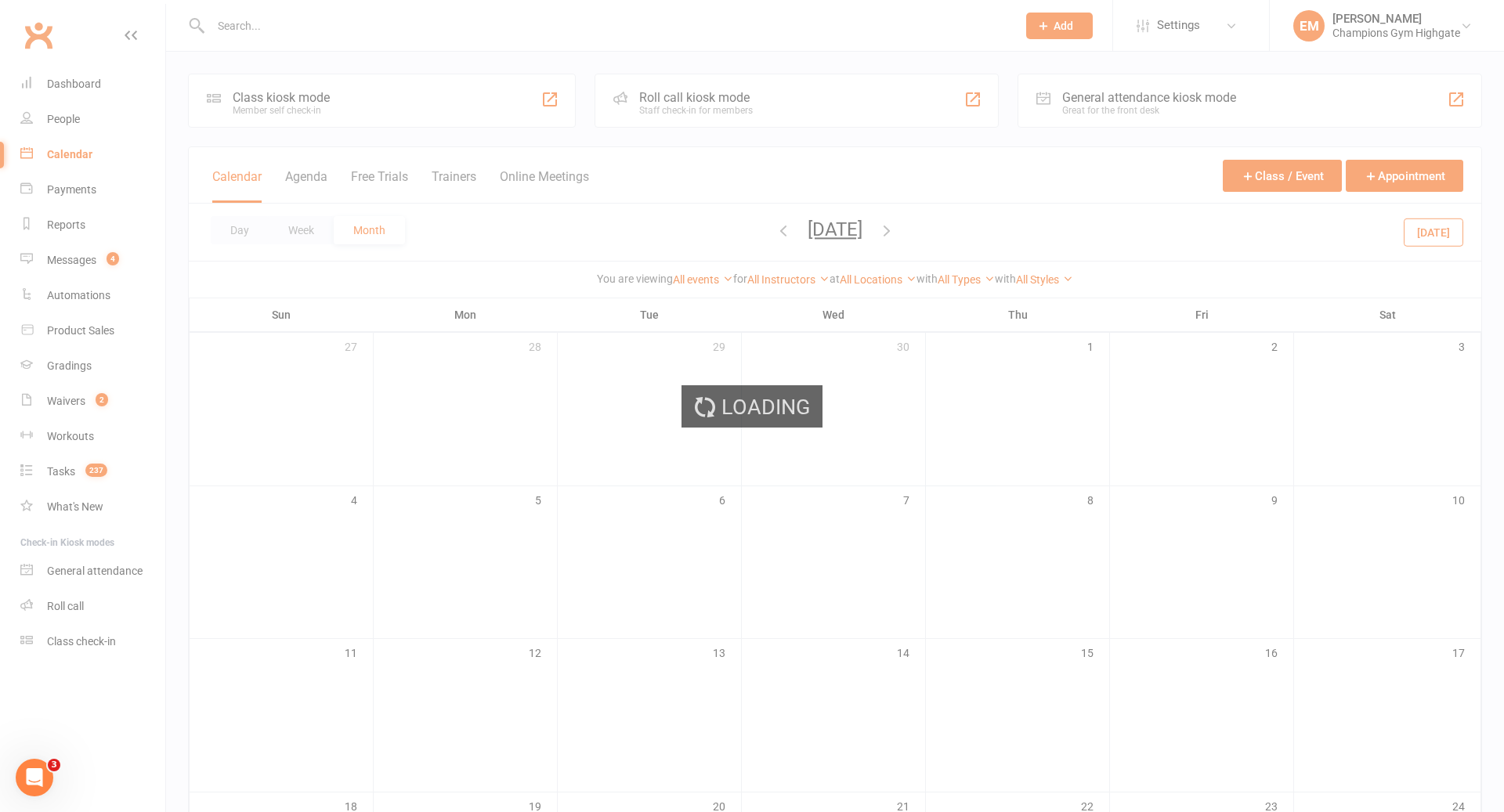
click at [773, 233] on div "Loading" at bounding box center [752, 406] width 1504 height 812
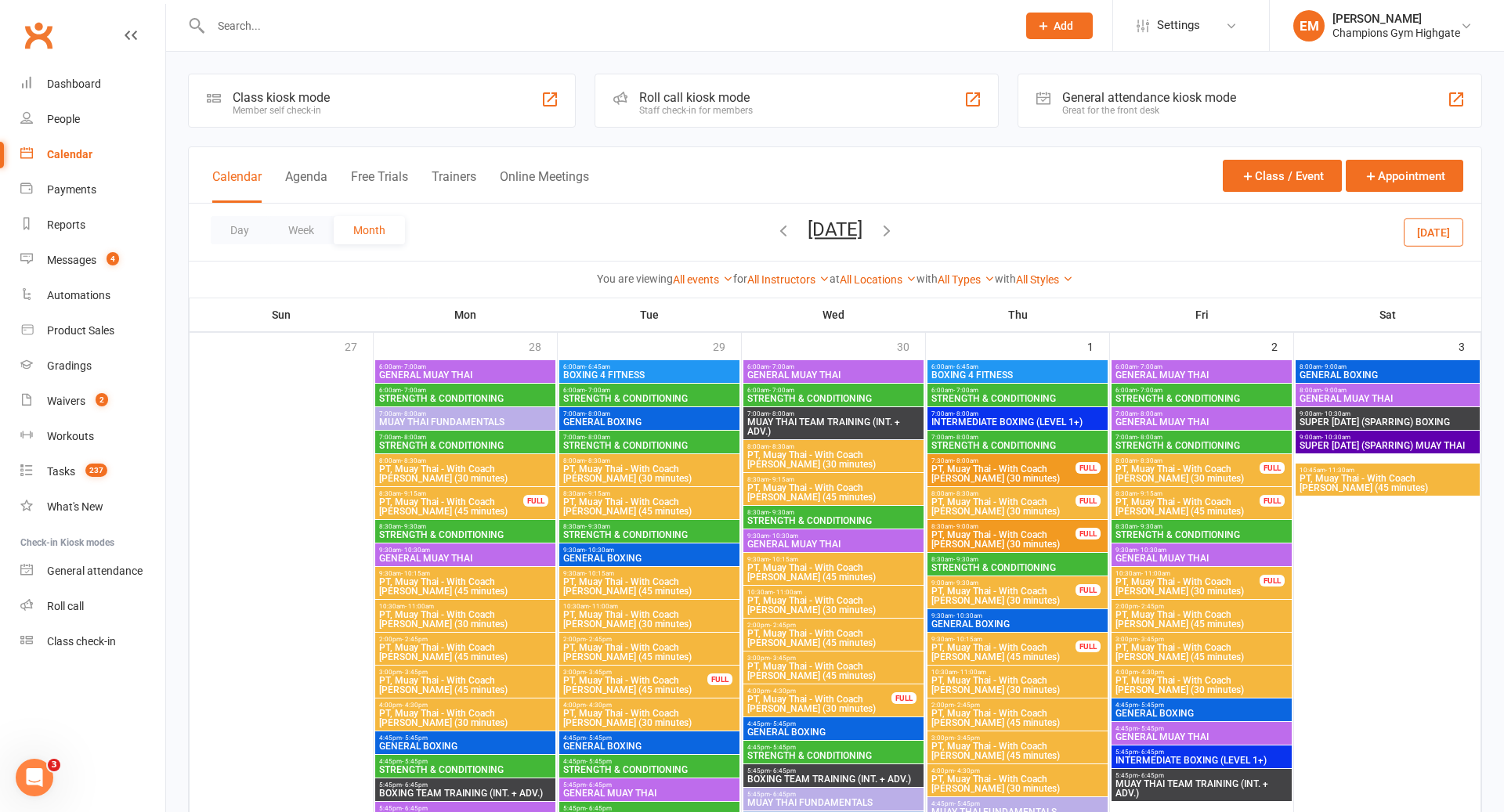
click at [774, 233] on icon "button" at bounding box center [783, 230] width 17 height 17
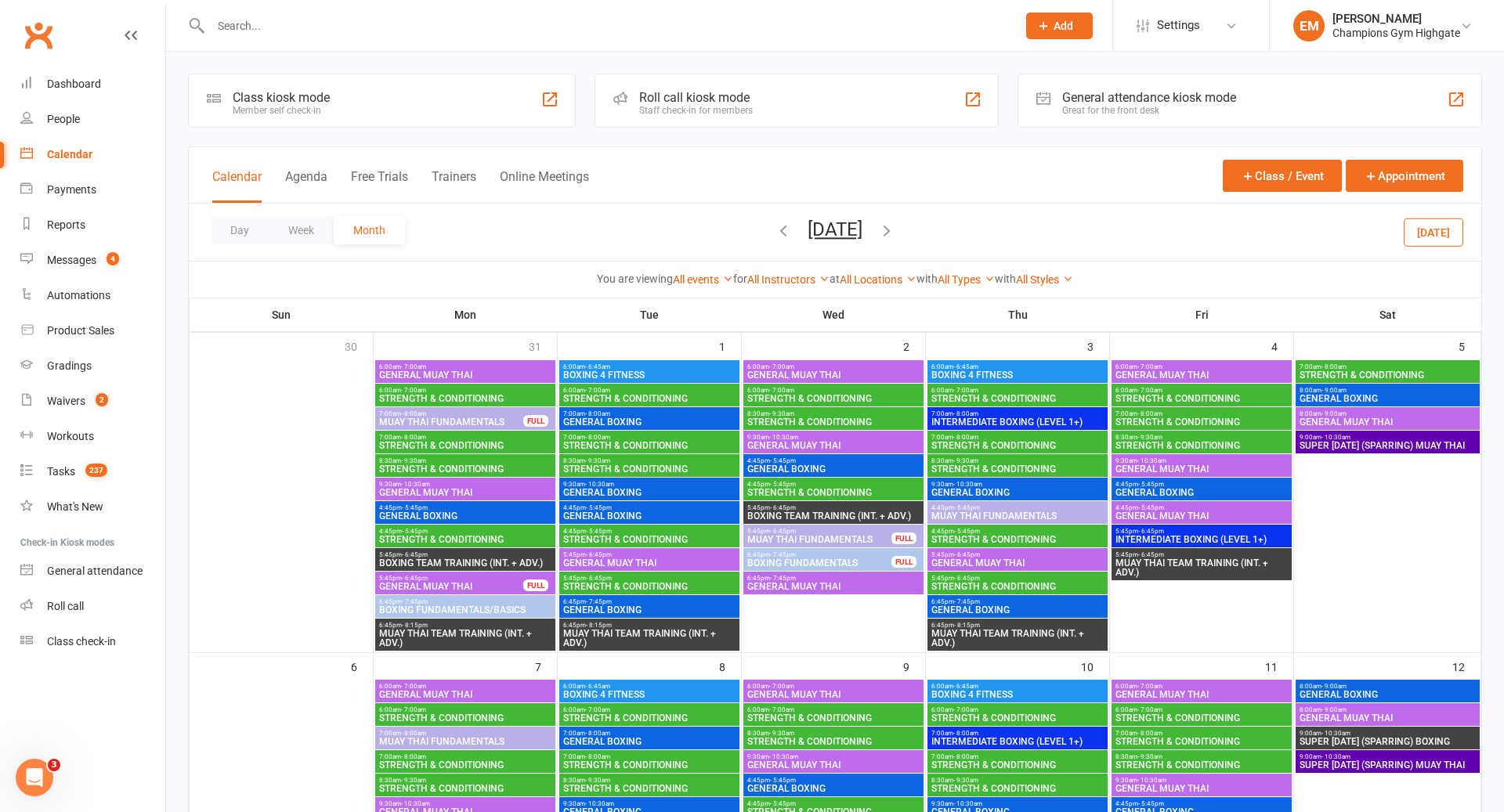
click at [774, 232] on icon "button" at bounding box center [783, 230] width 17 height 17
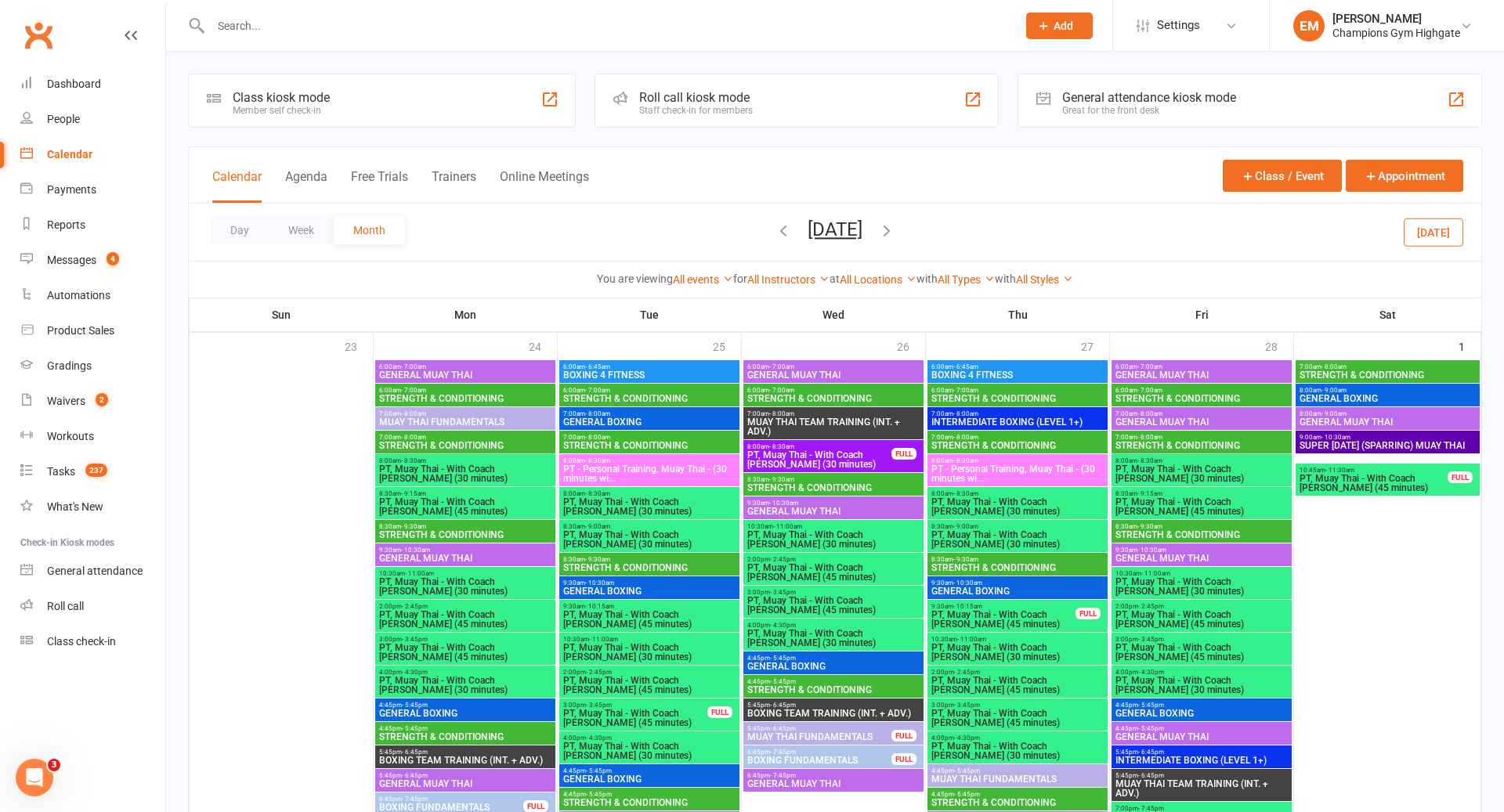
click at [774, 231] on icon "button" at bounding box center [783, 230] width 17 height 17
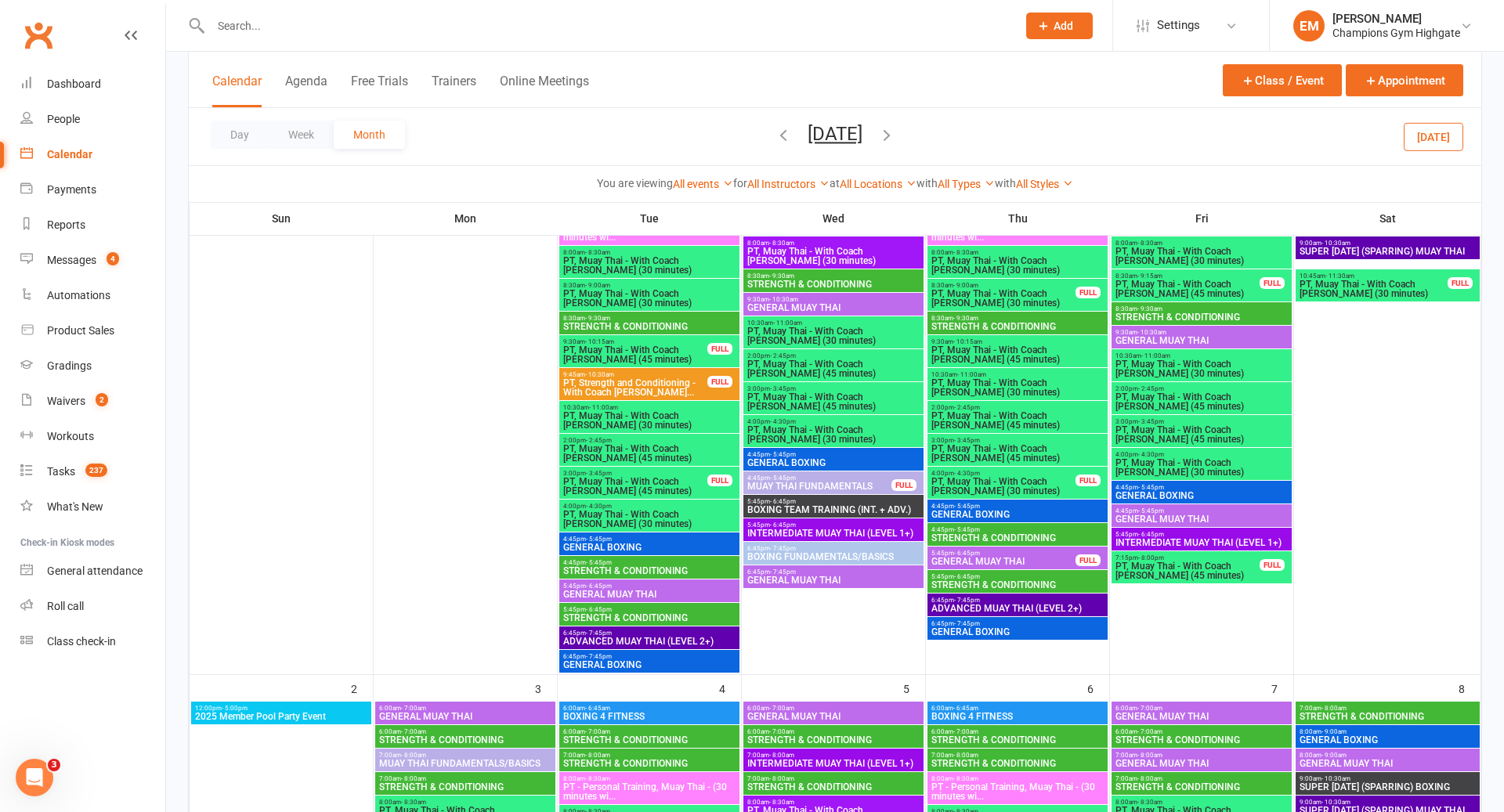
scroll to position [217, 0]
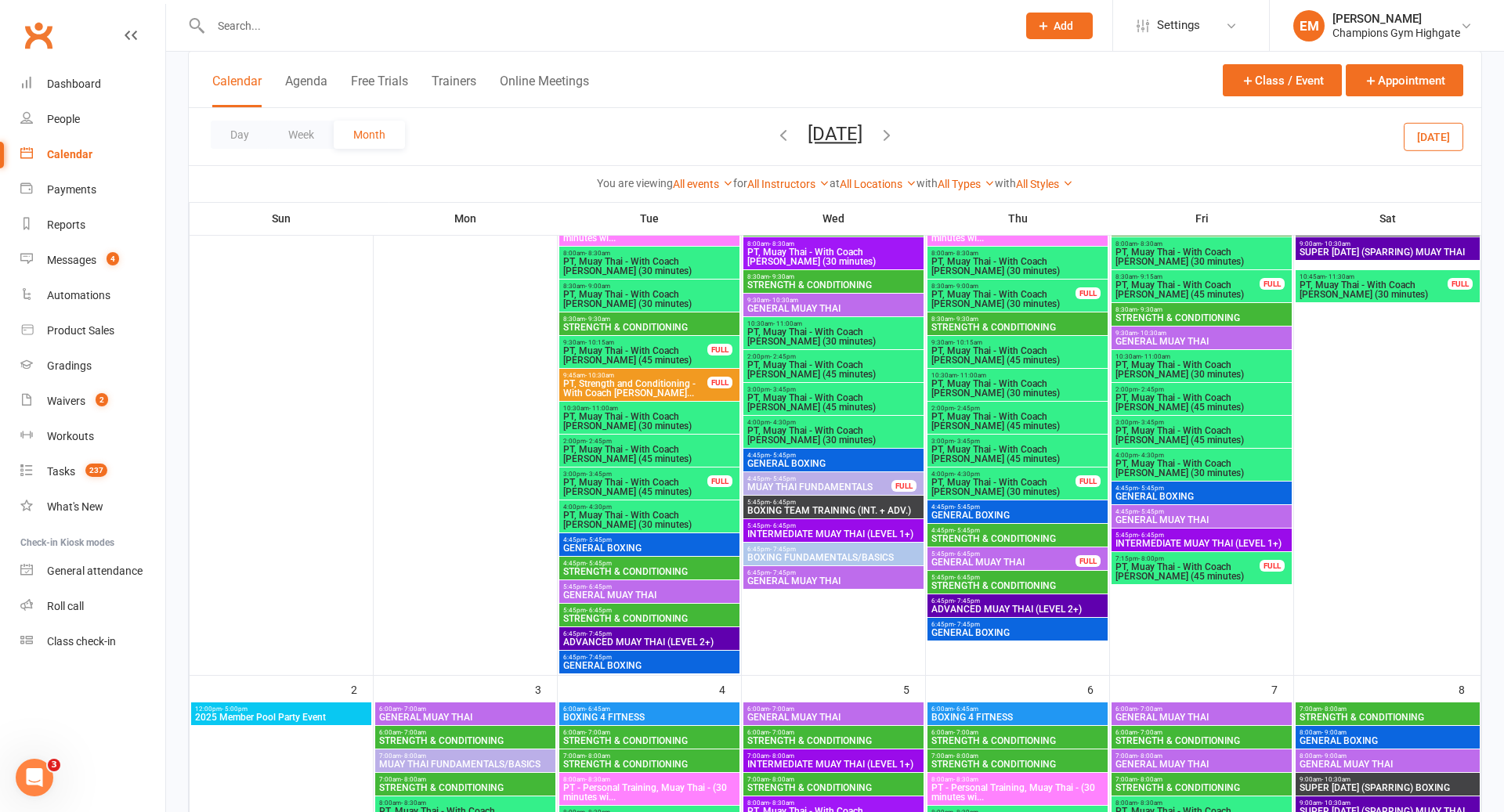
click at [784, 507] on span "BOXING TEAM TRAINING (INT. + ADV.)" at bounding box center [834, 510] width 174 height 9
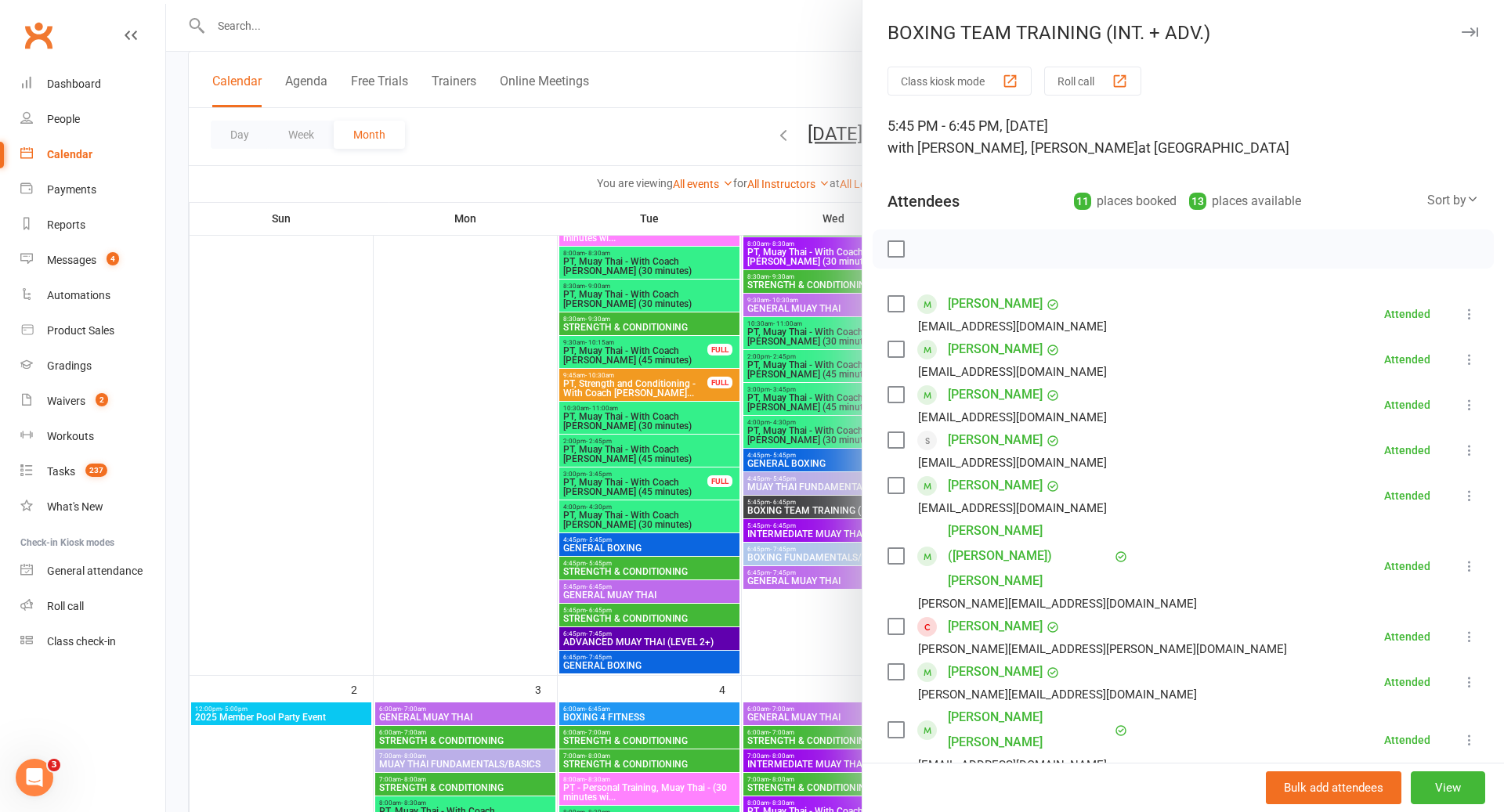
click at [784, 508] on div at bounding box center [834, 406] width 1338 height 812
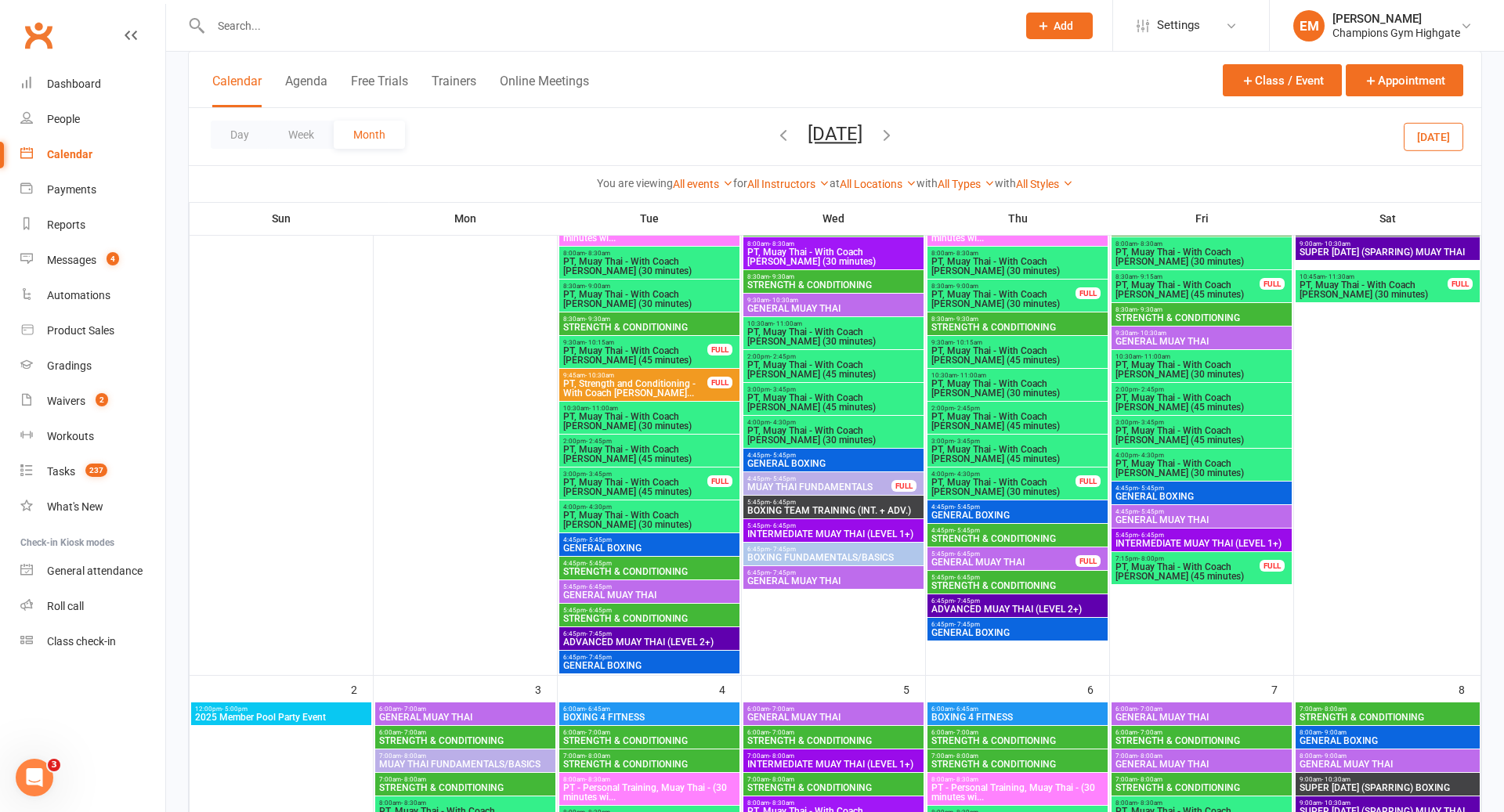
click at [781, 459] on span "GENERAL BOXING" at bounding box center [834, 463] width 174 height 9
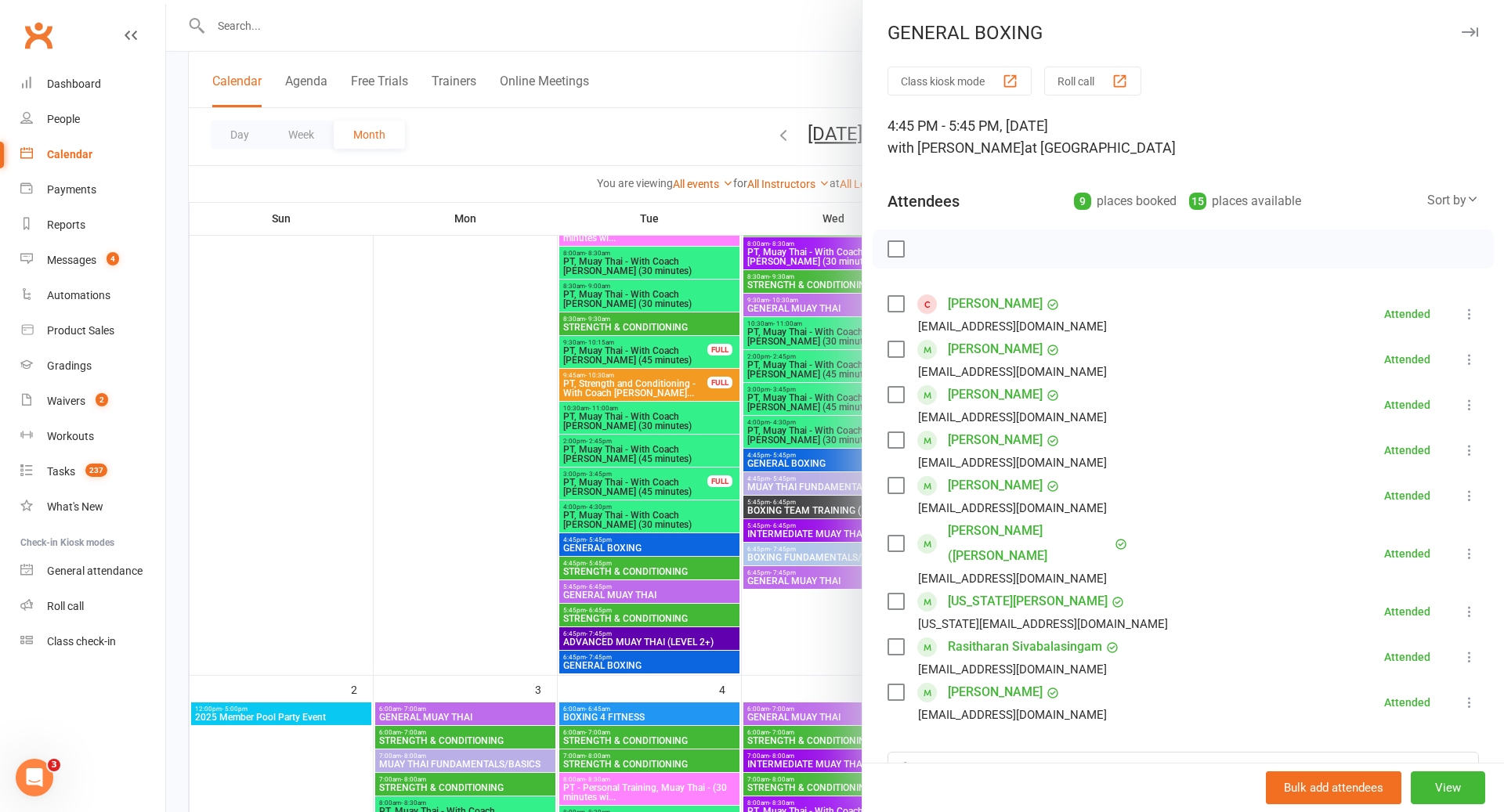
click at [781, 456] on div at bounding box center [834, 406] width 1338 height 812
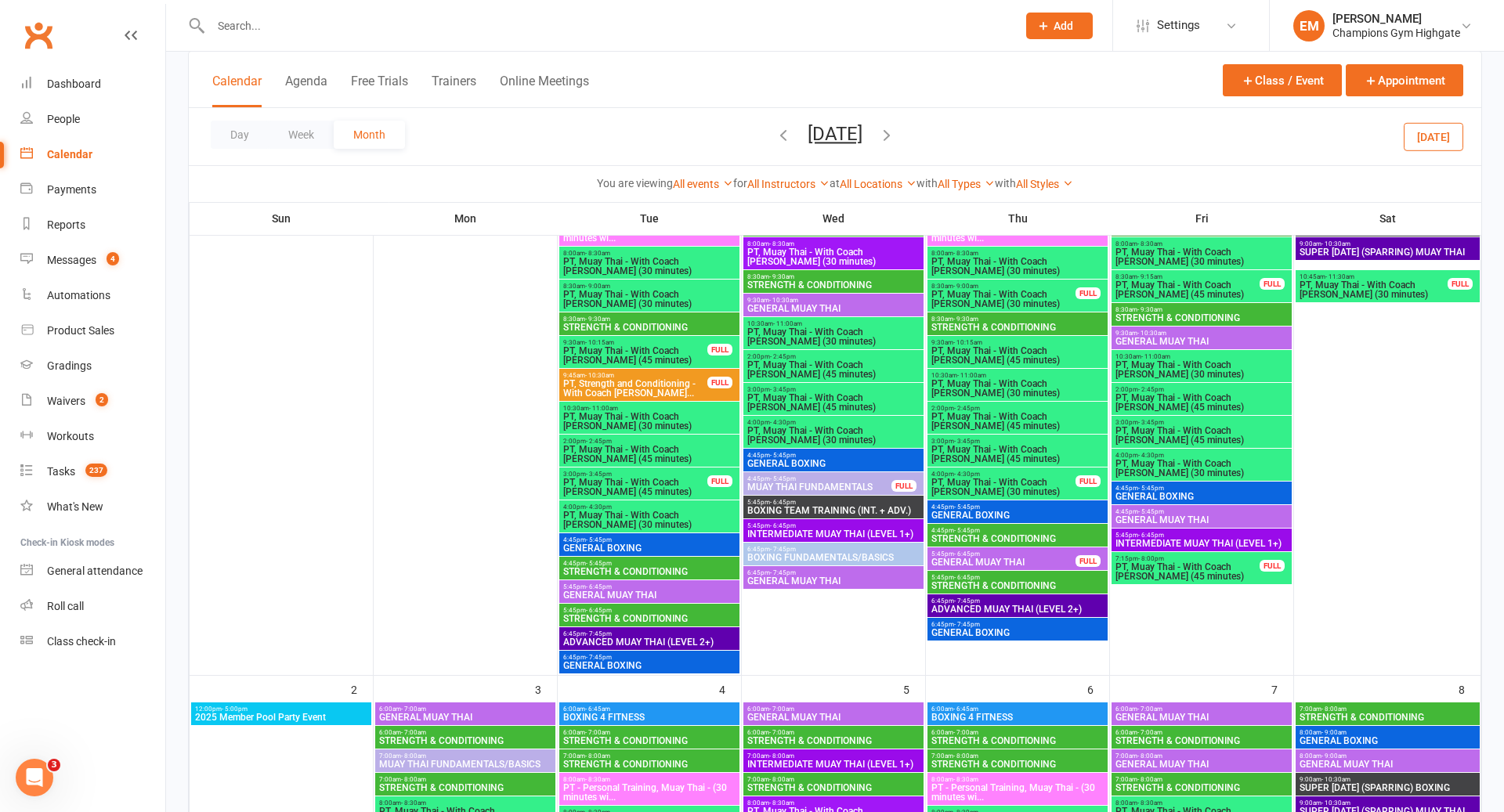
click at [709, 533] on div "4:45pm - 5:45pm GENERAL BOXING" at bounding box center [649, 544] width 180 height 23
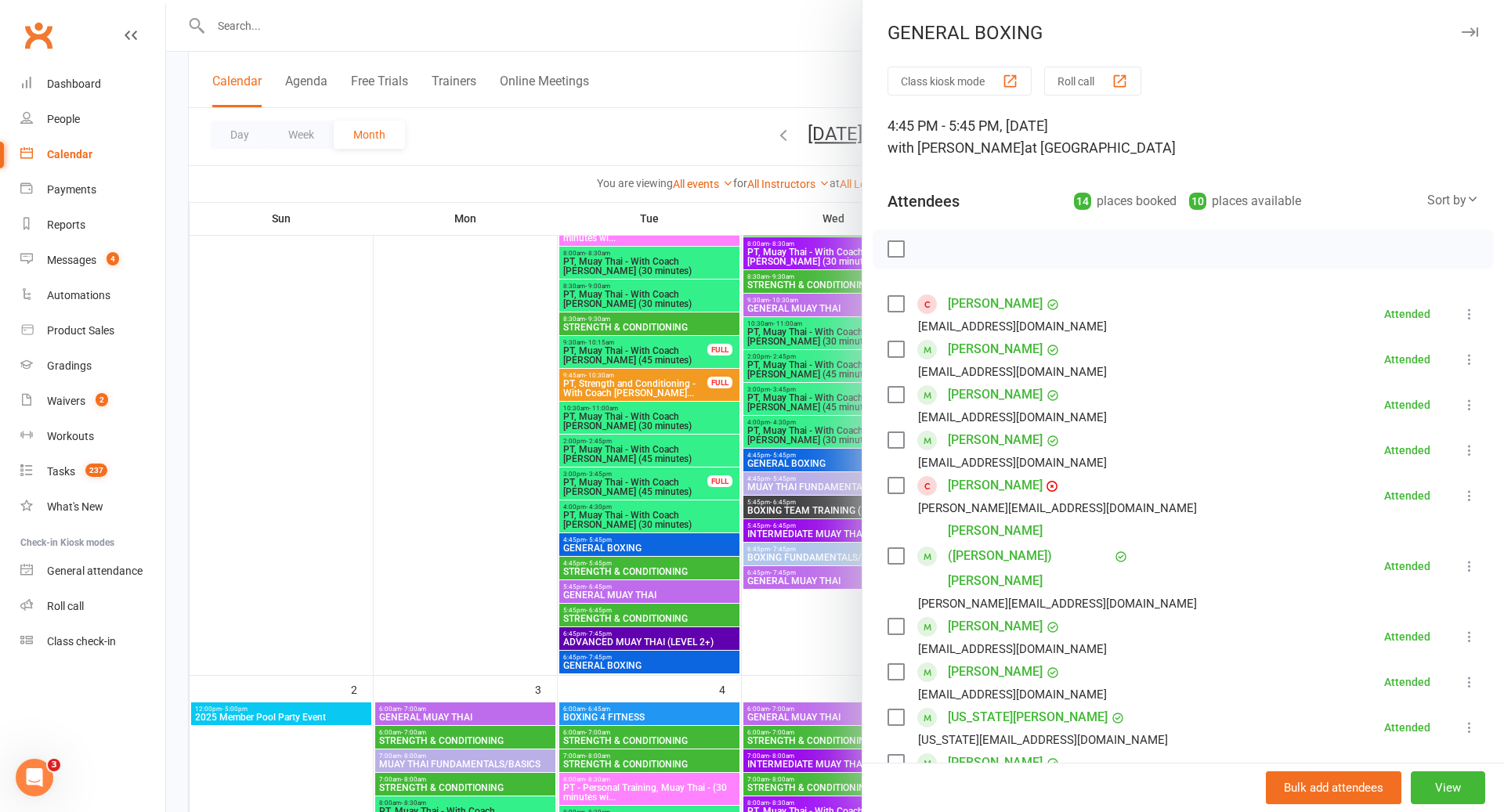
click at [709, 532] on div at bounding box center [834, 406] width 1338 height 812
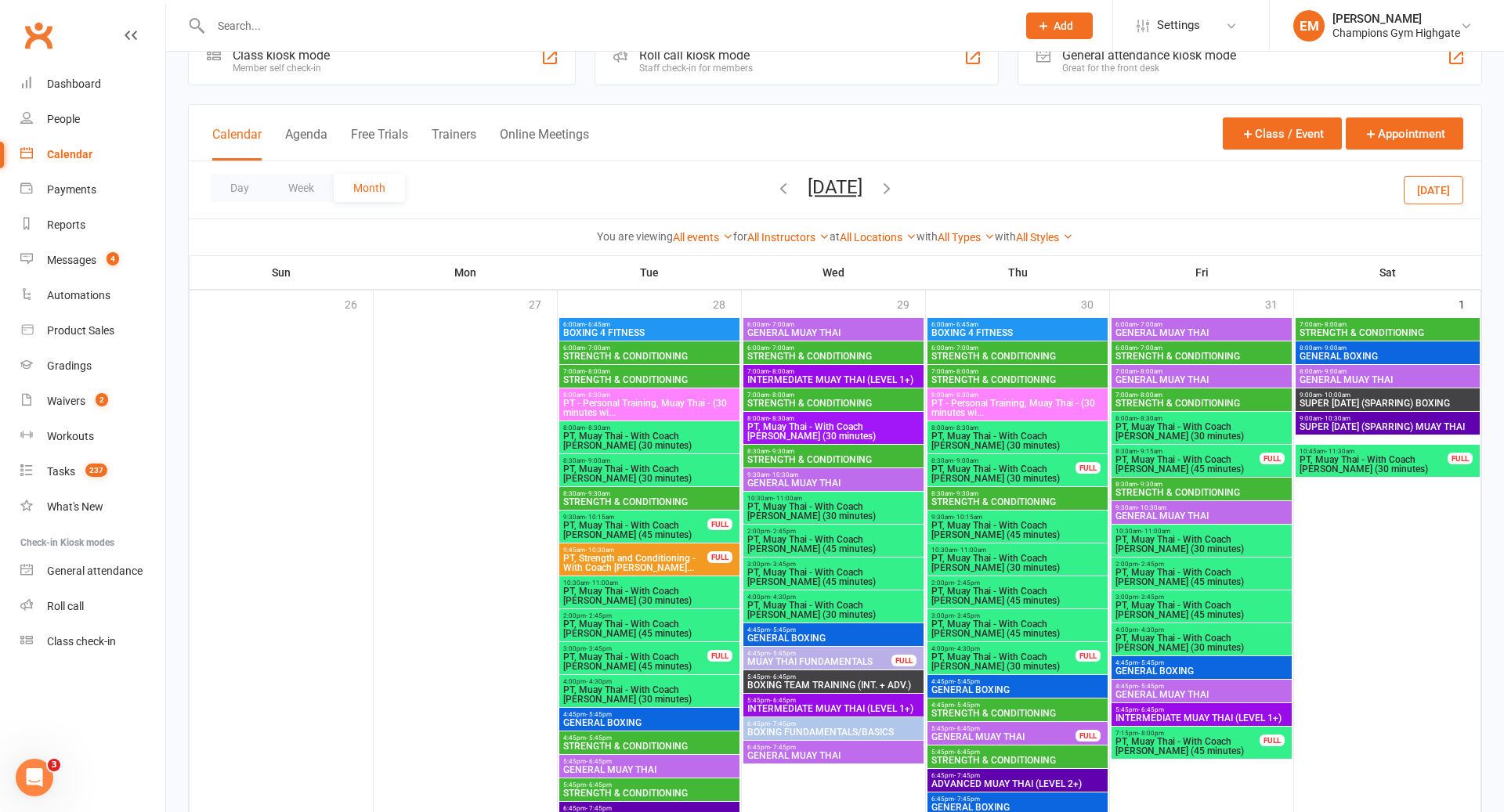
scroll to position [0, 0]
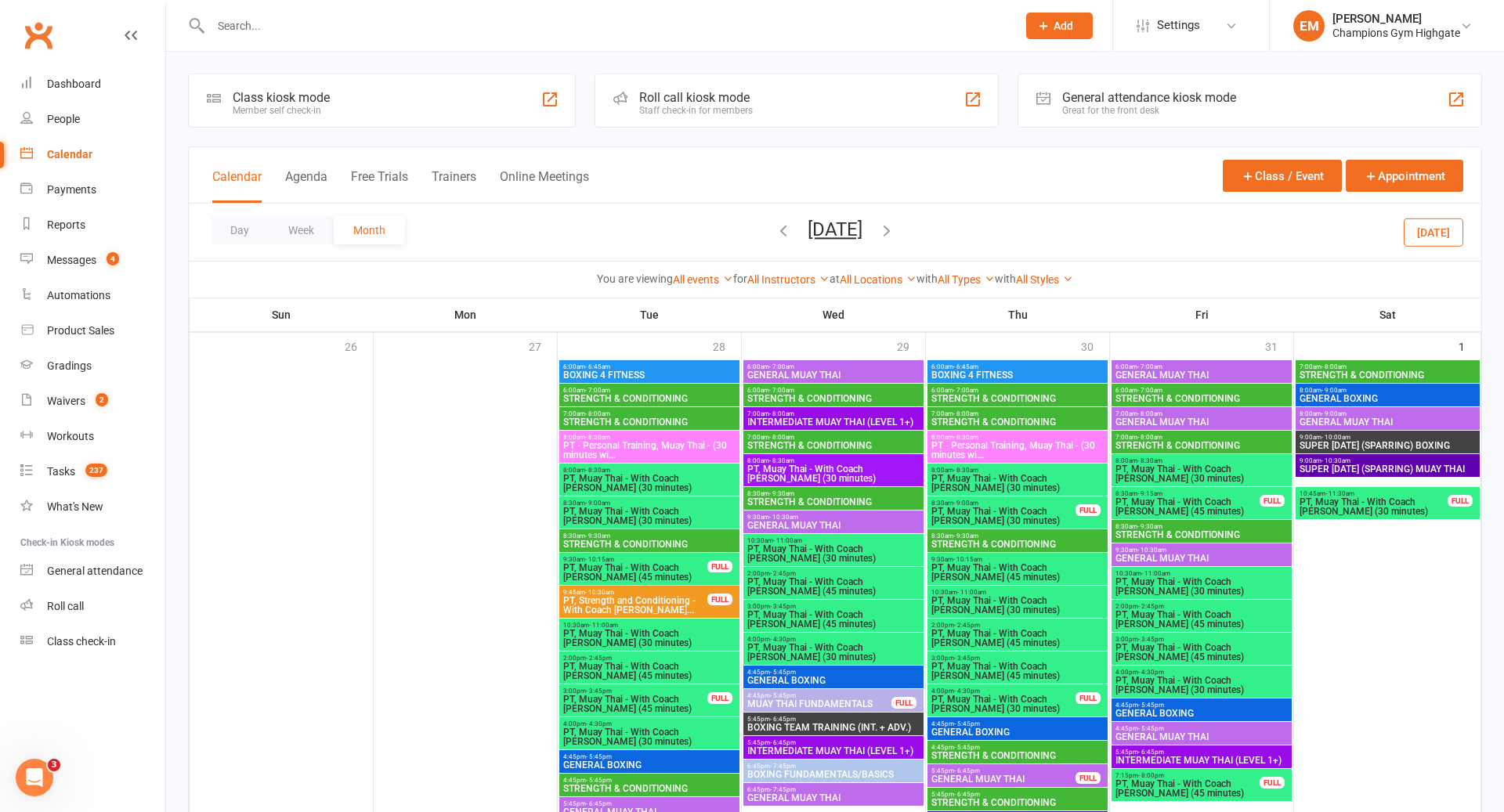
click at [654, 374] on span "BOXING 4 FITNESS" at bounding box center [649, 374] width 174 height 9
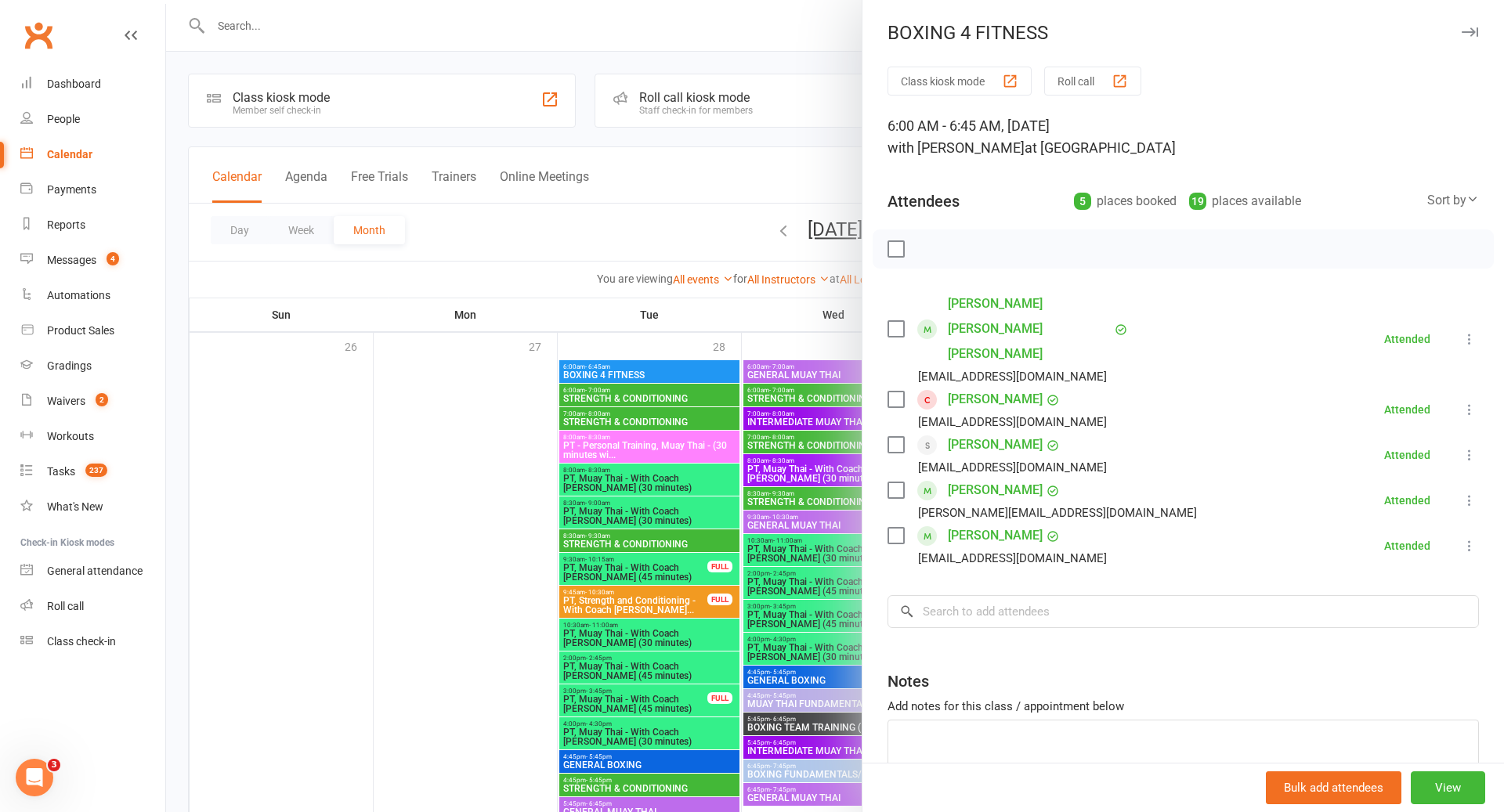
click at [654, 377] on div at bounding box center [834, 406] width 1338 height 812
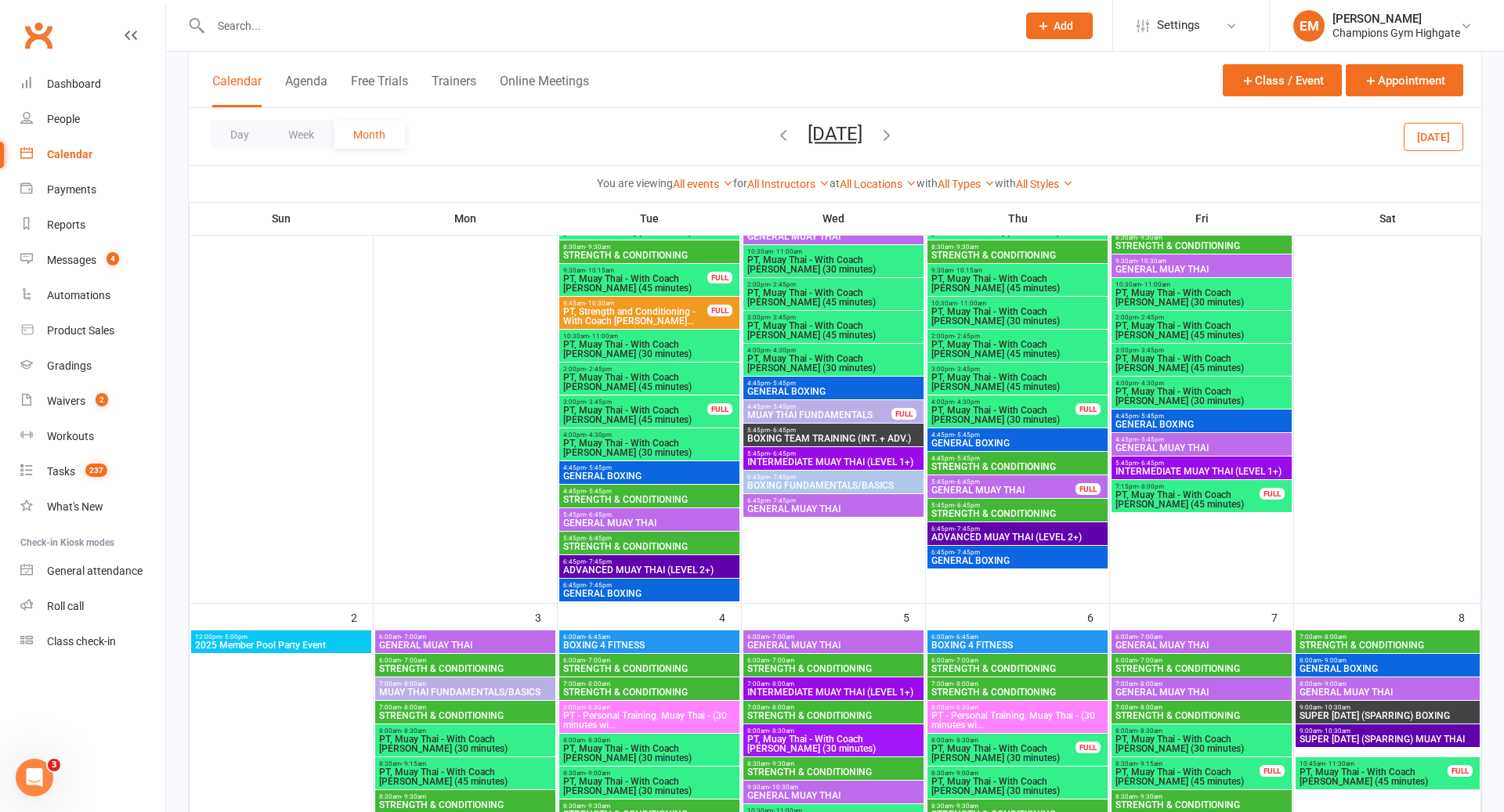
scroll to position [285, 0]
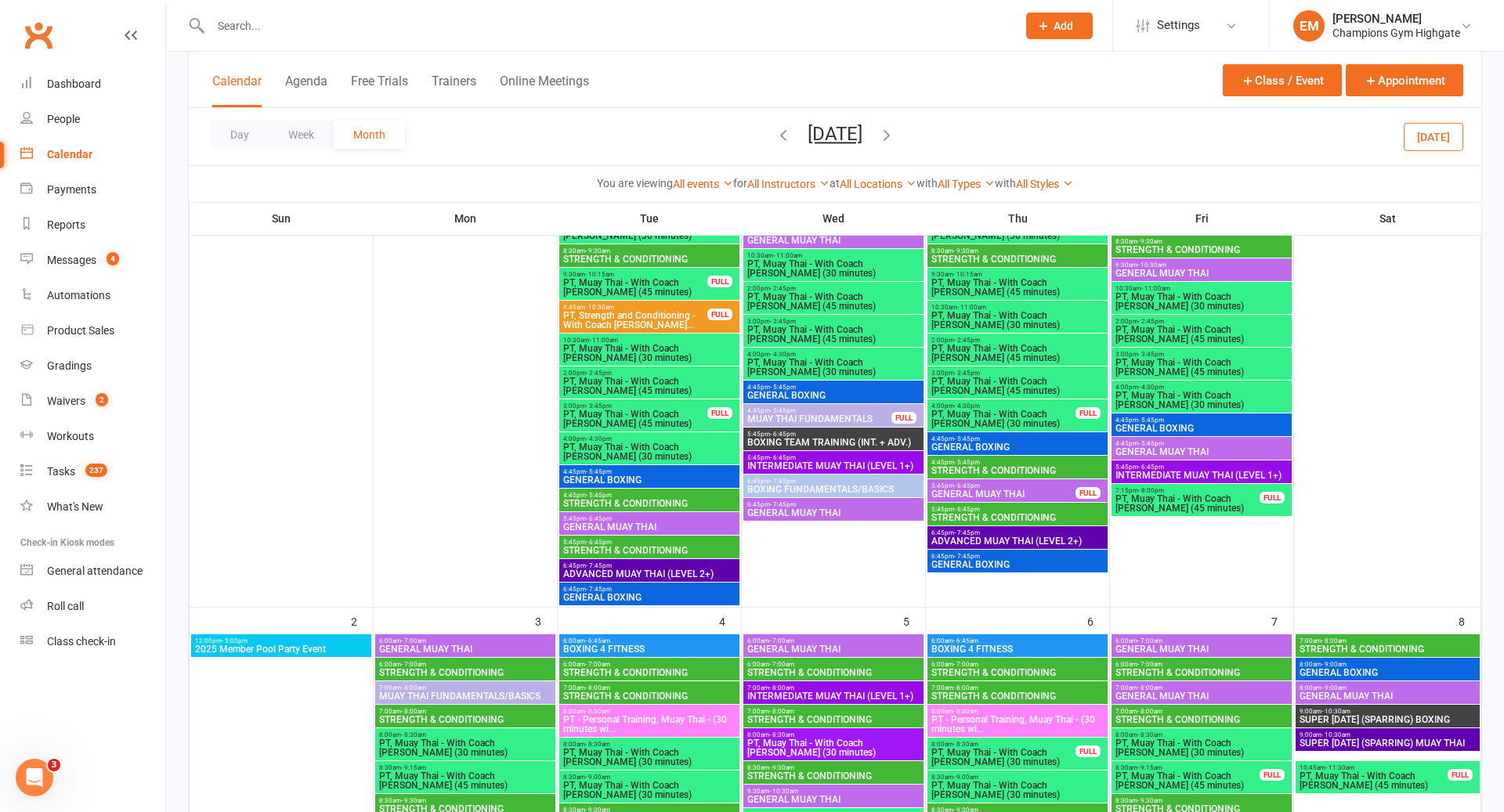
click at [1064, 493] on span "GENERAL MUAY THAI" at bounding box center [1004, 493] width 145 height 9
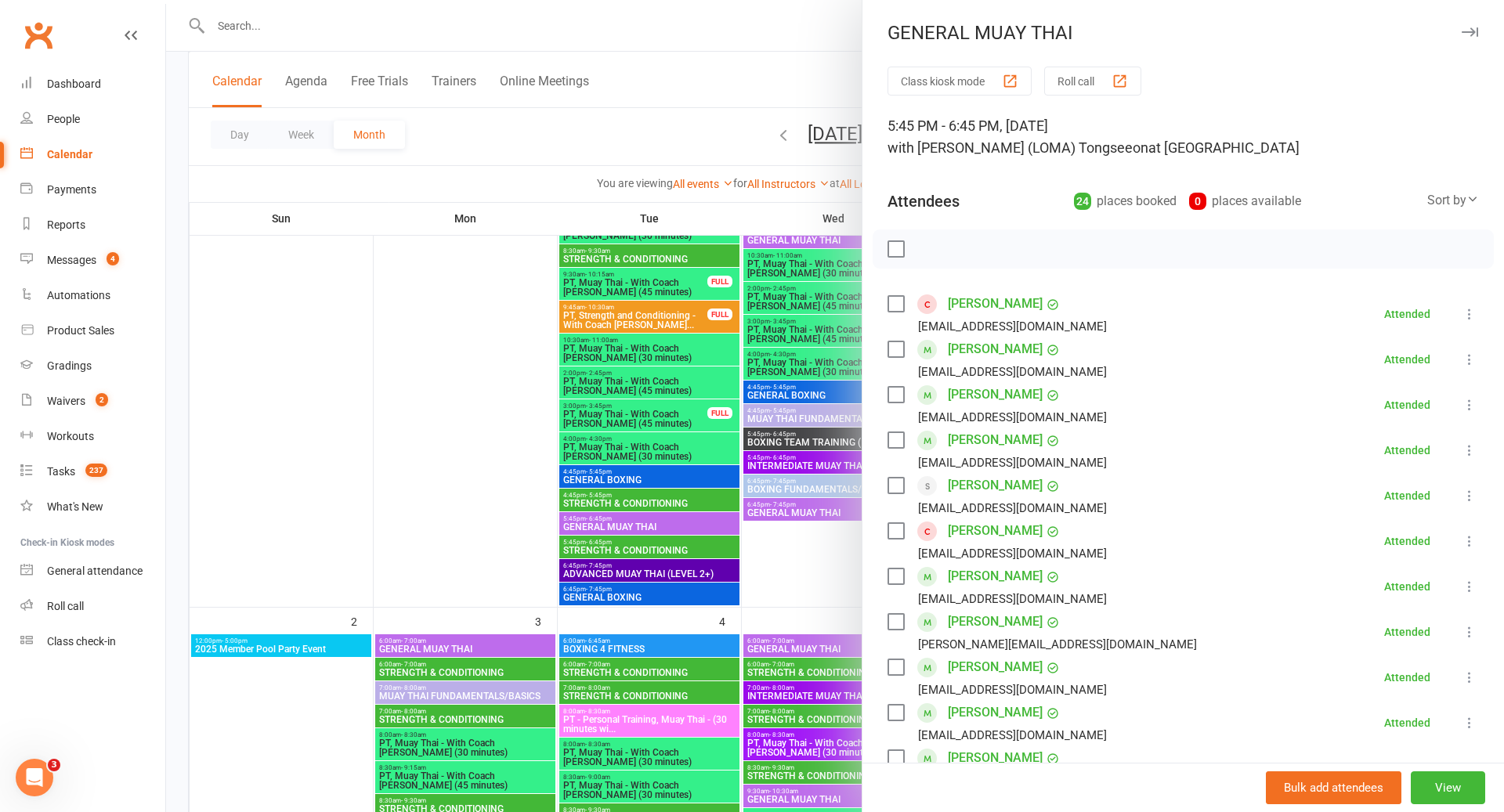
click at [795, 439] on div at bounding box center [834, 406] width 1338 height 812
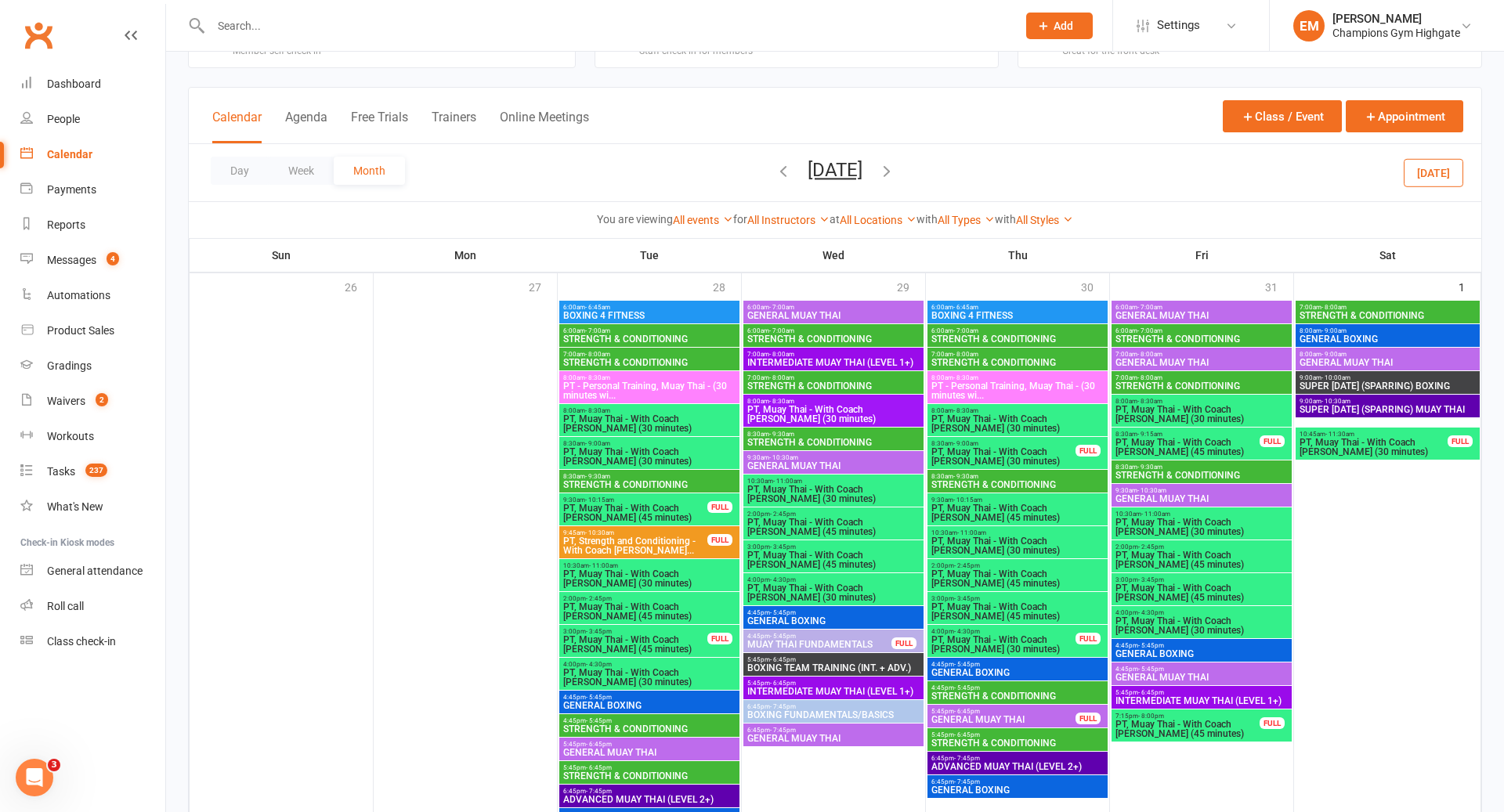
scroll to position [58, 0]
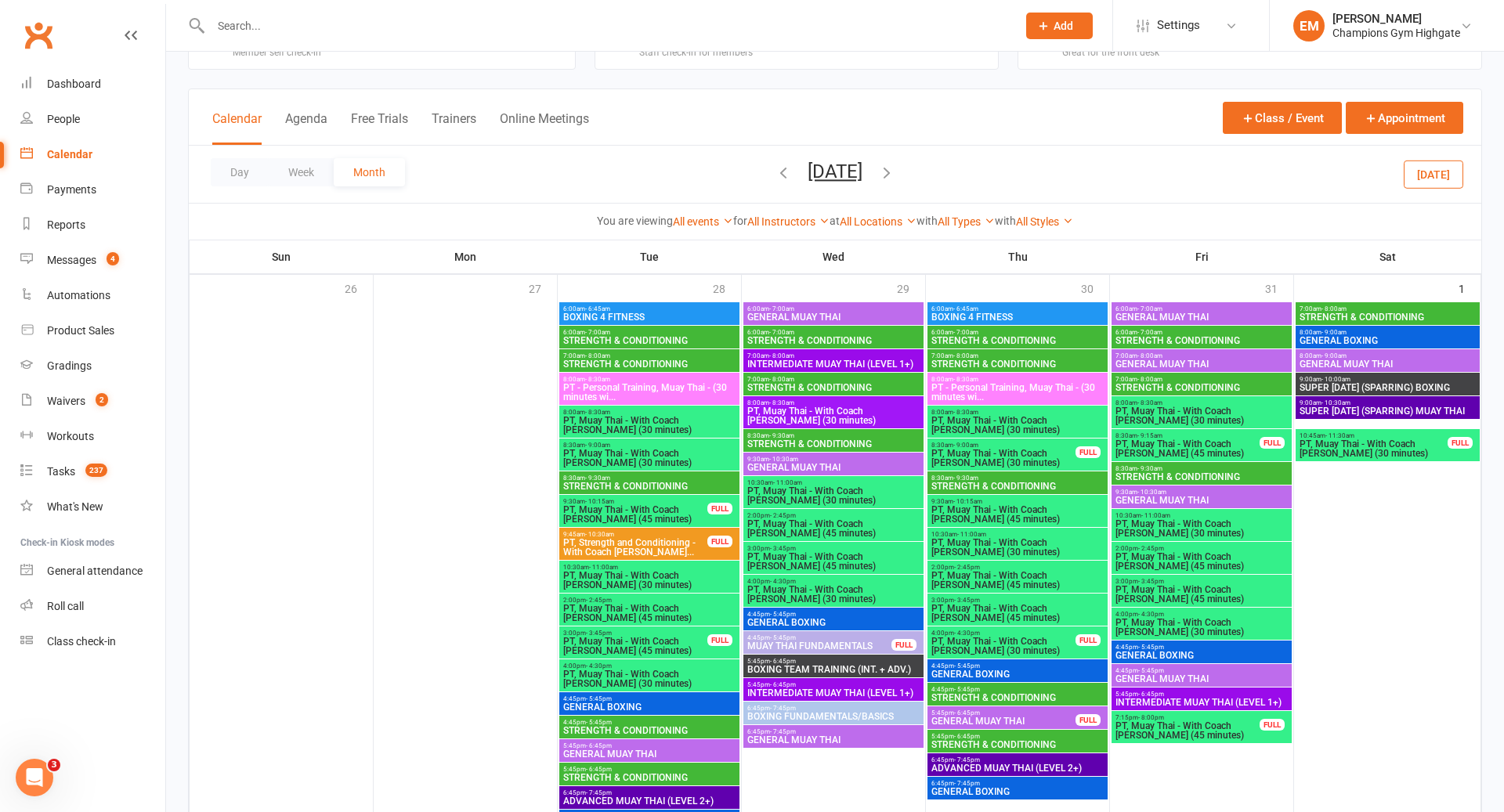
click at [1354, 308] on span "7:00am - 8:00am" at bounding box center [1387, 308] width 178 height 7
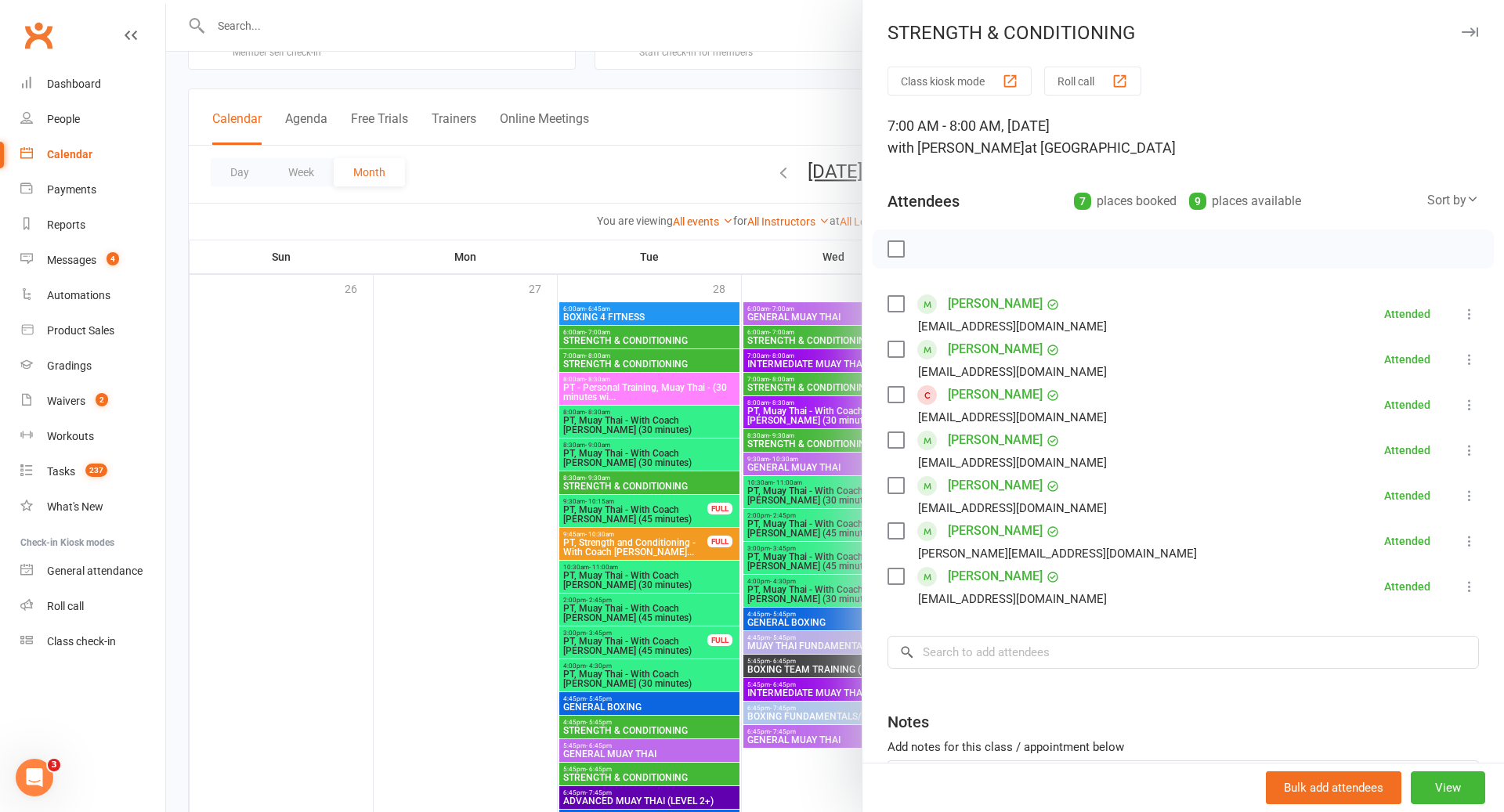
click at [730, 474] on div at bounding box center [834, 406] width 1338 height 812
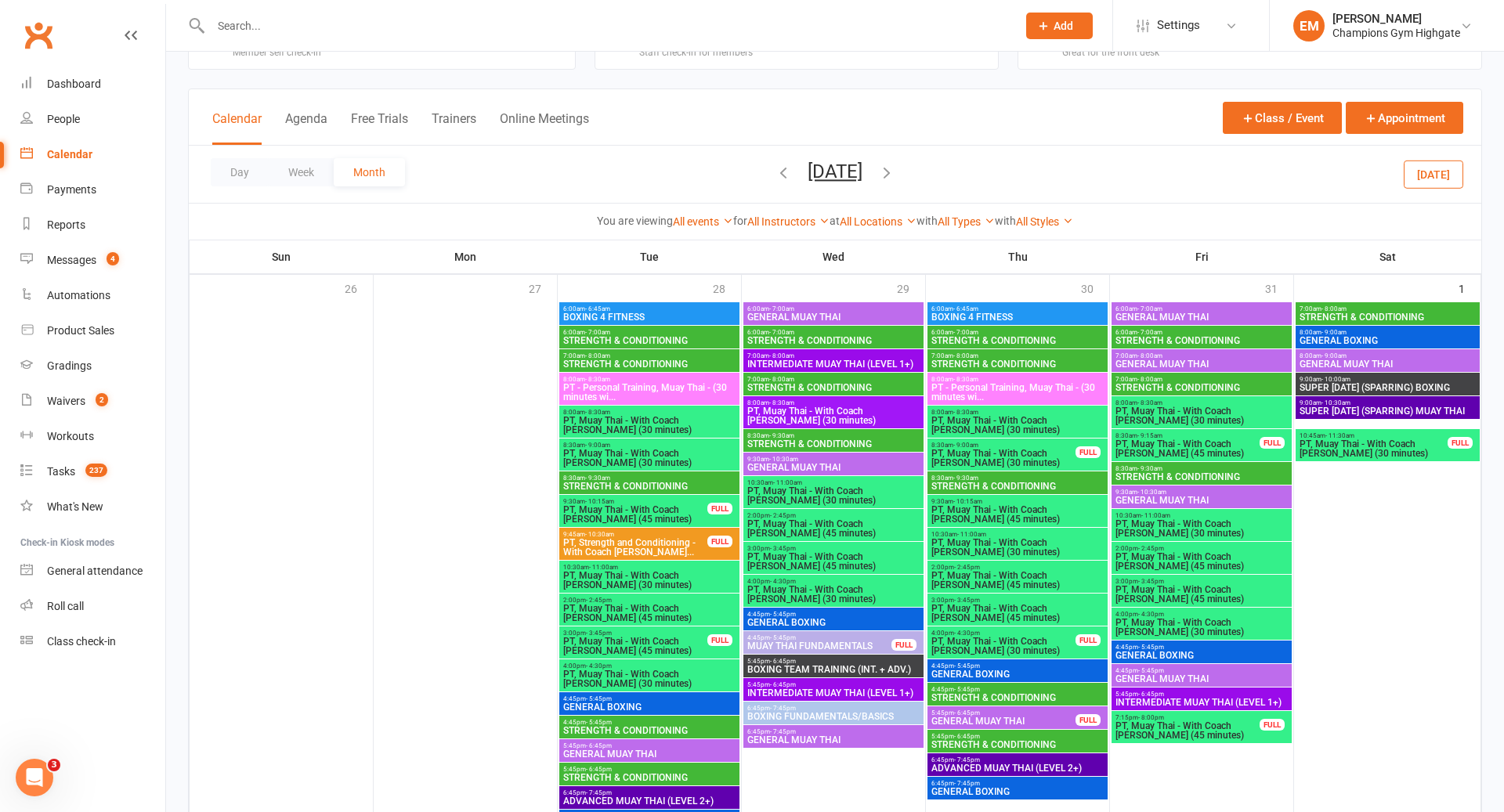
click at [866, 325] on div "6:00am - 7:00am STRENGTH & CONDITIONING" at bounding box center [833, 336] width 180 height 23
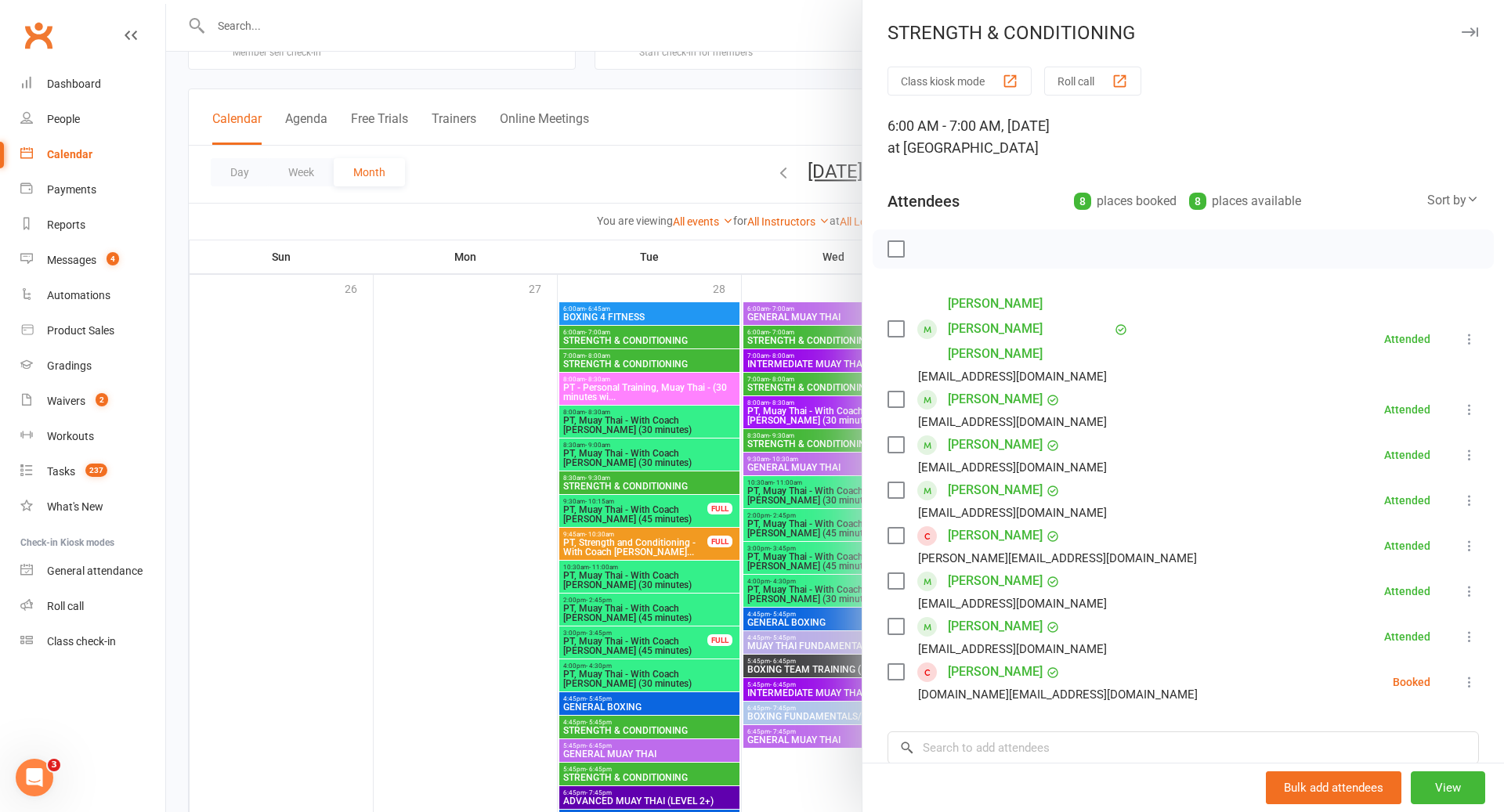
click at [770, 459] on div at bounding box center [834, 406] width 1338 height 812
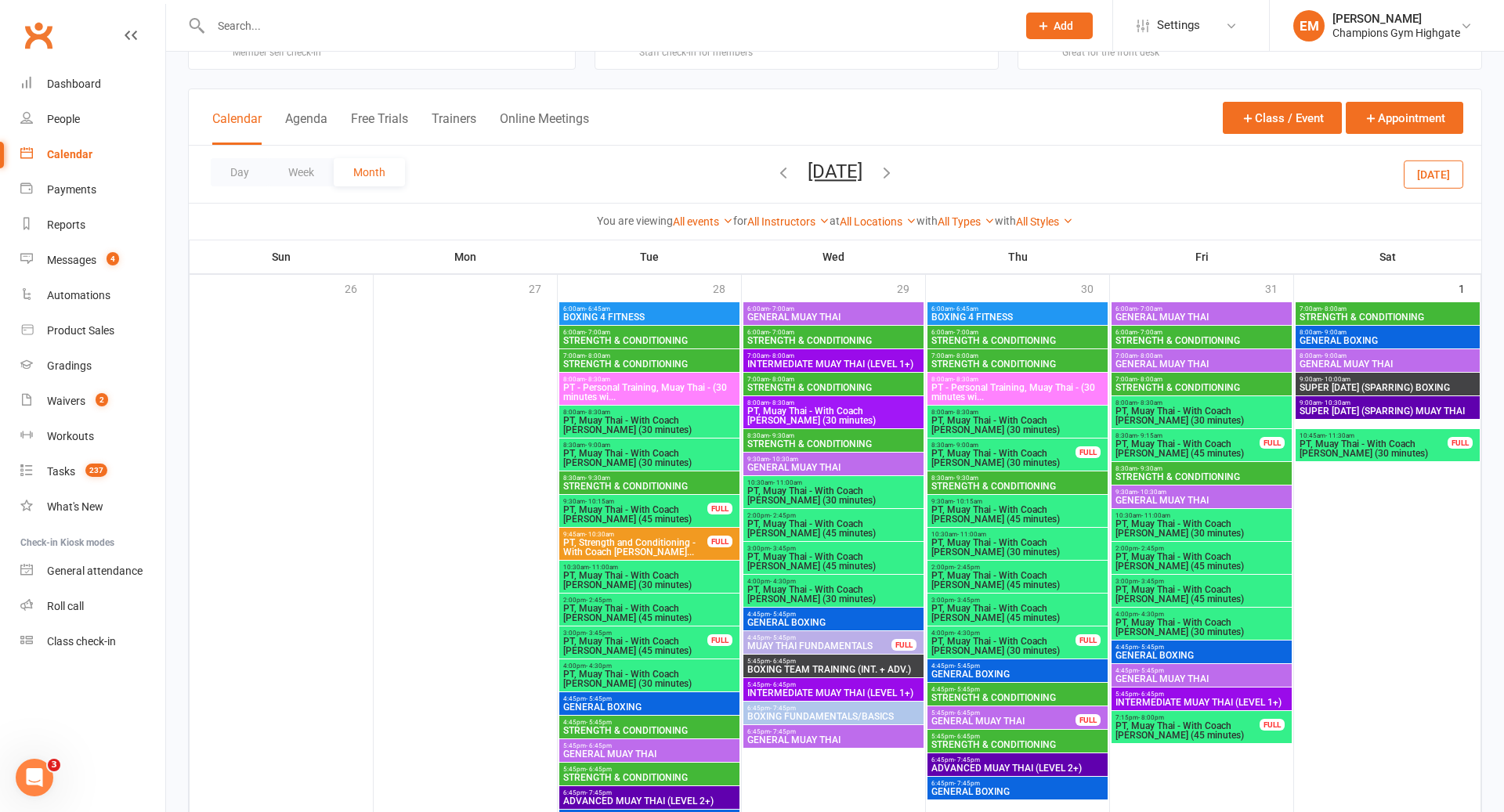
click at [697, 706] on span "GENERAL BOXING" at bounding box center [649, 706] width 174 height 9
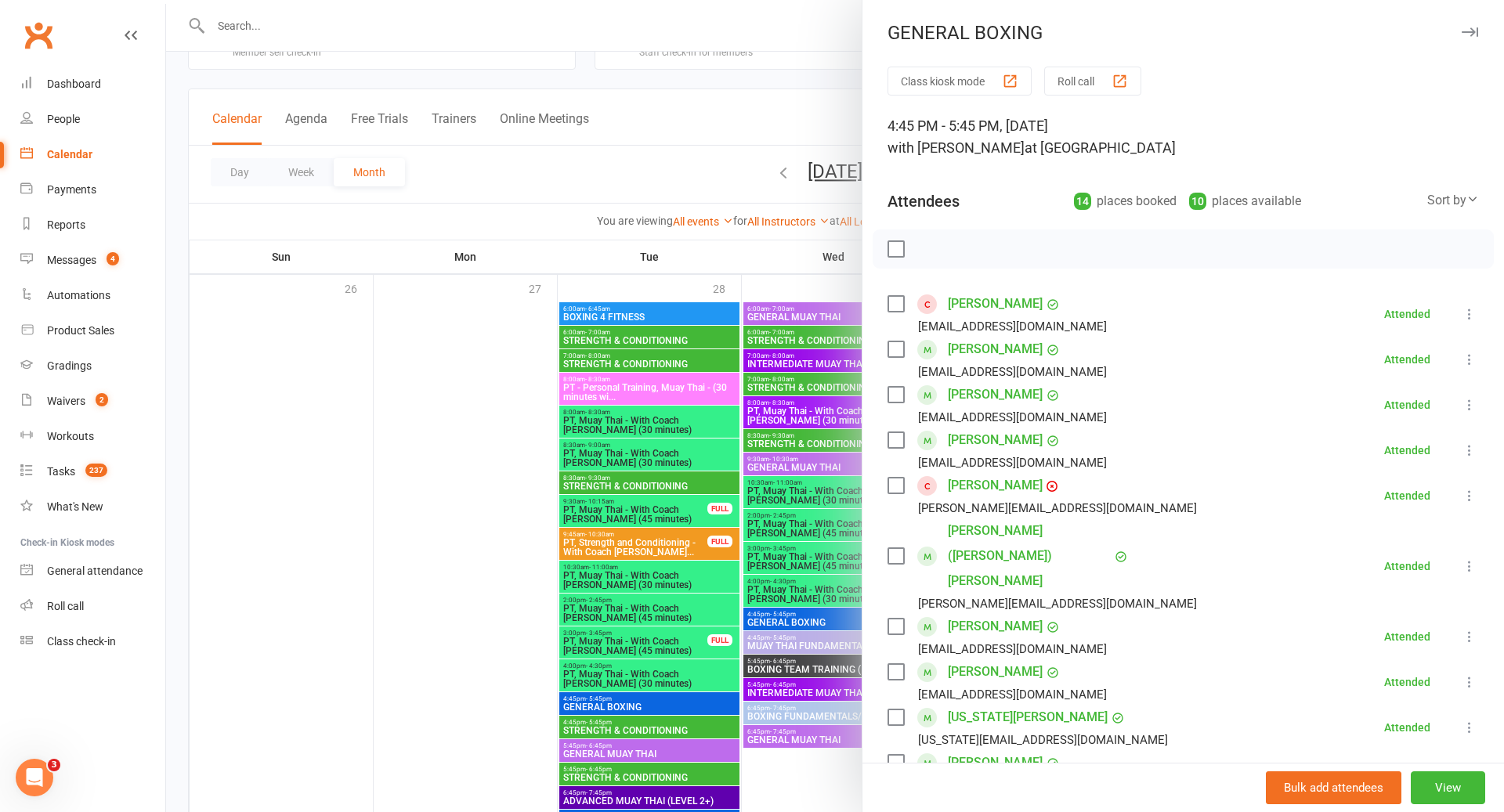
click at [697, 702] on div at bounding box center [834, 406] width 1338 height 812
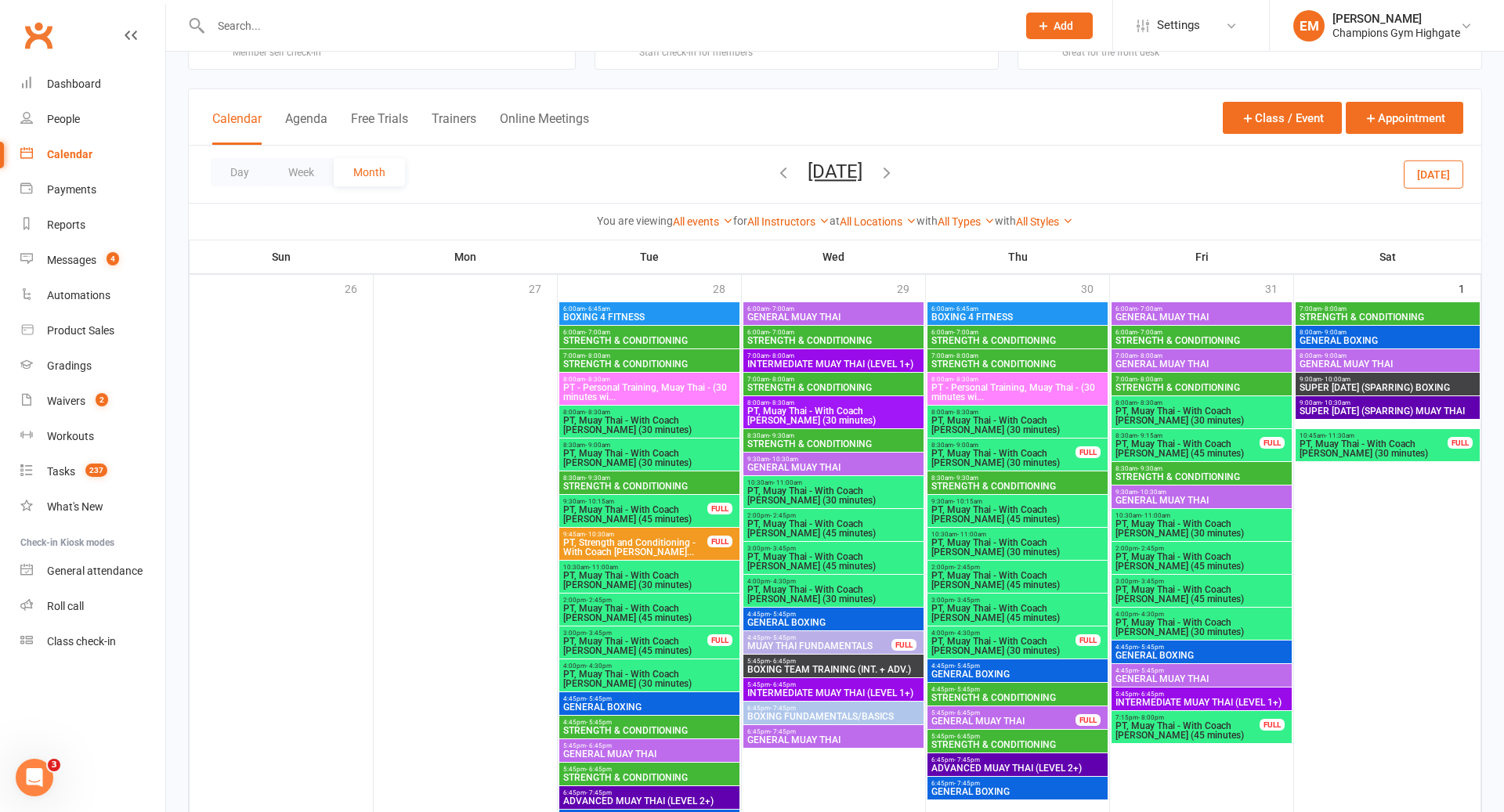
click at [275, 25] on input "text" at bounding box center [606, 26] width 800 height 22
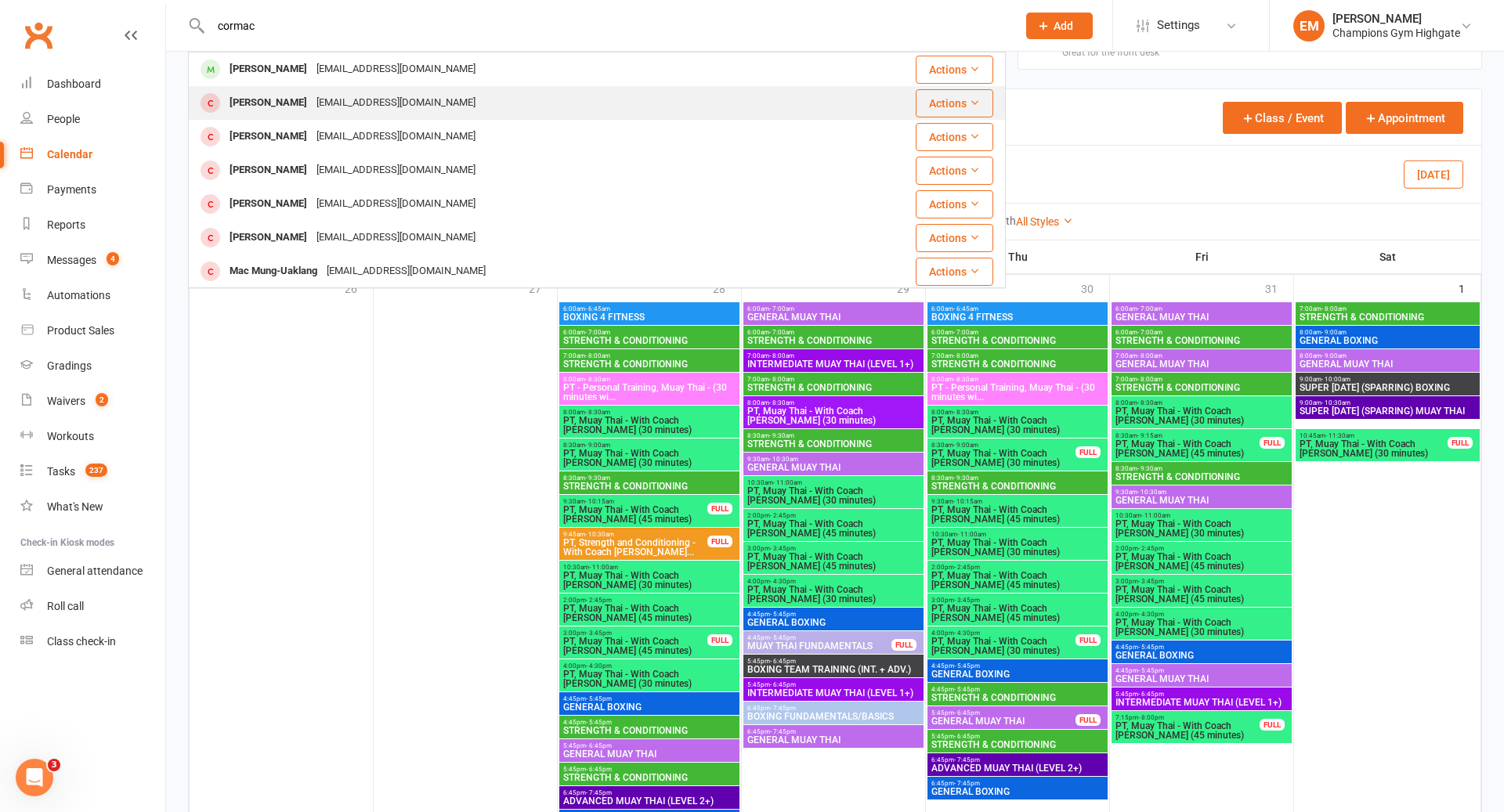
type input "cormac"
click at [289, 89] on div "Darren Mclean spuggy21@mac.com" at bounding box center [539, 103] width 698 height 32
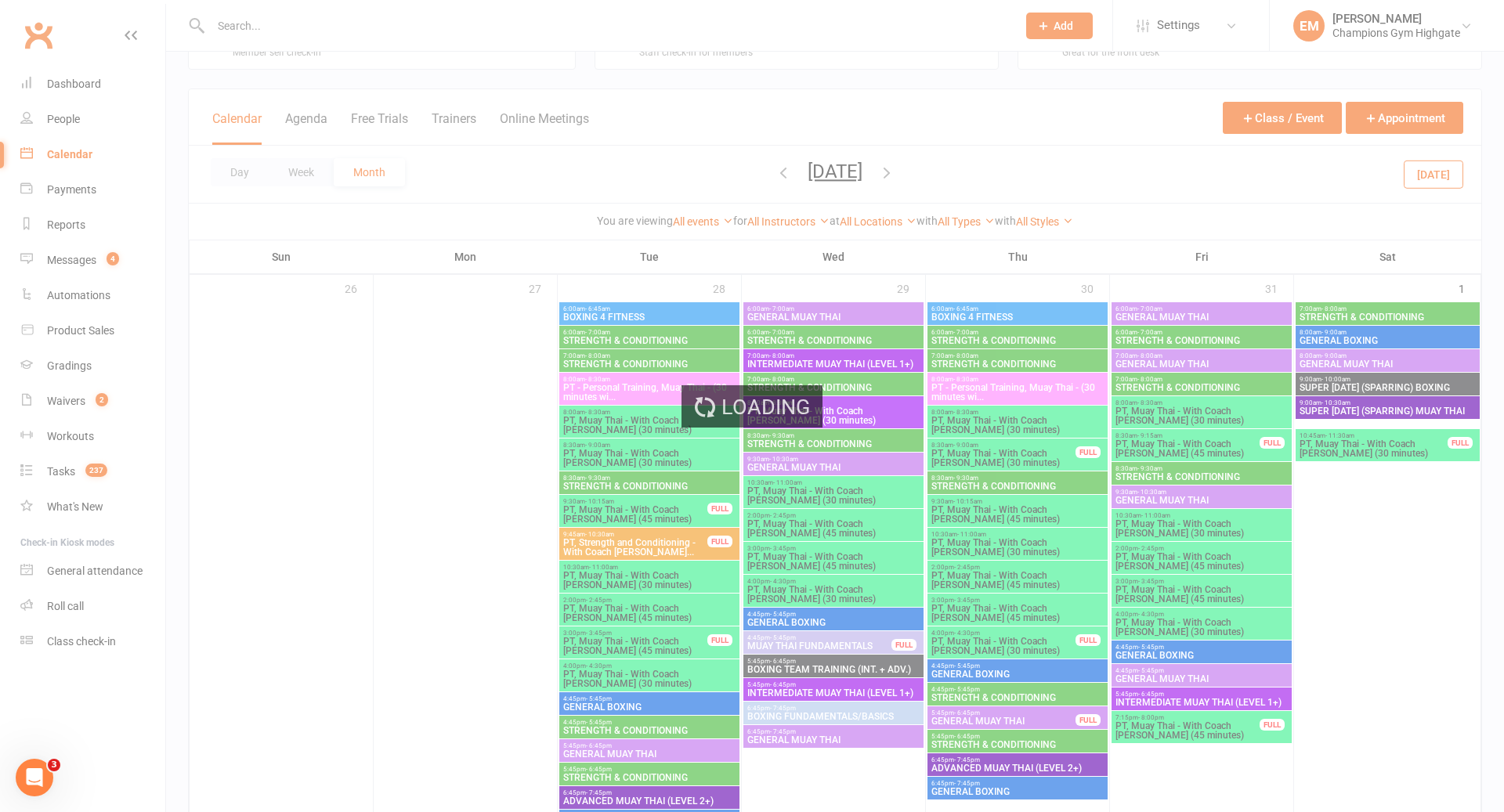
click at [282, 23] on div "Loading" at bounding box center [752, 406] width 1504 height 812
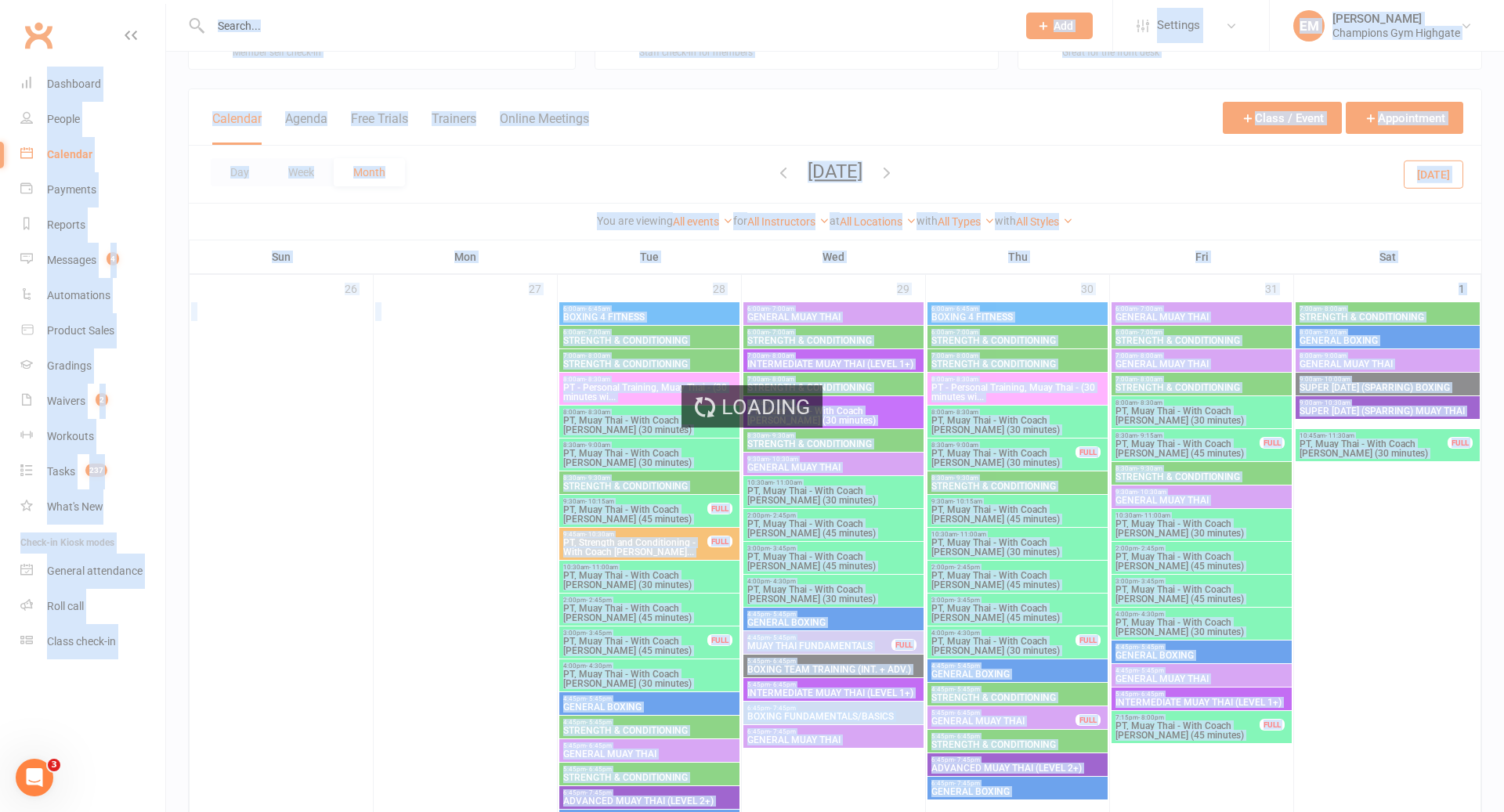
click at [282, 23] on div "Loading" at bounding box center [752, 406] width 1504 height 812
click at [282, 23] on input "text" at bounding box center [606, 26] width 800 height 22
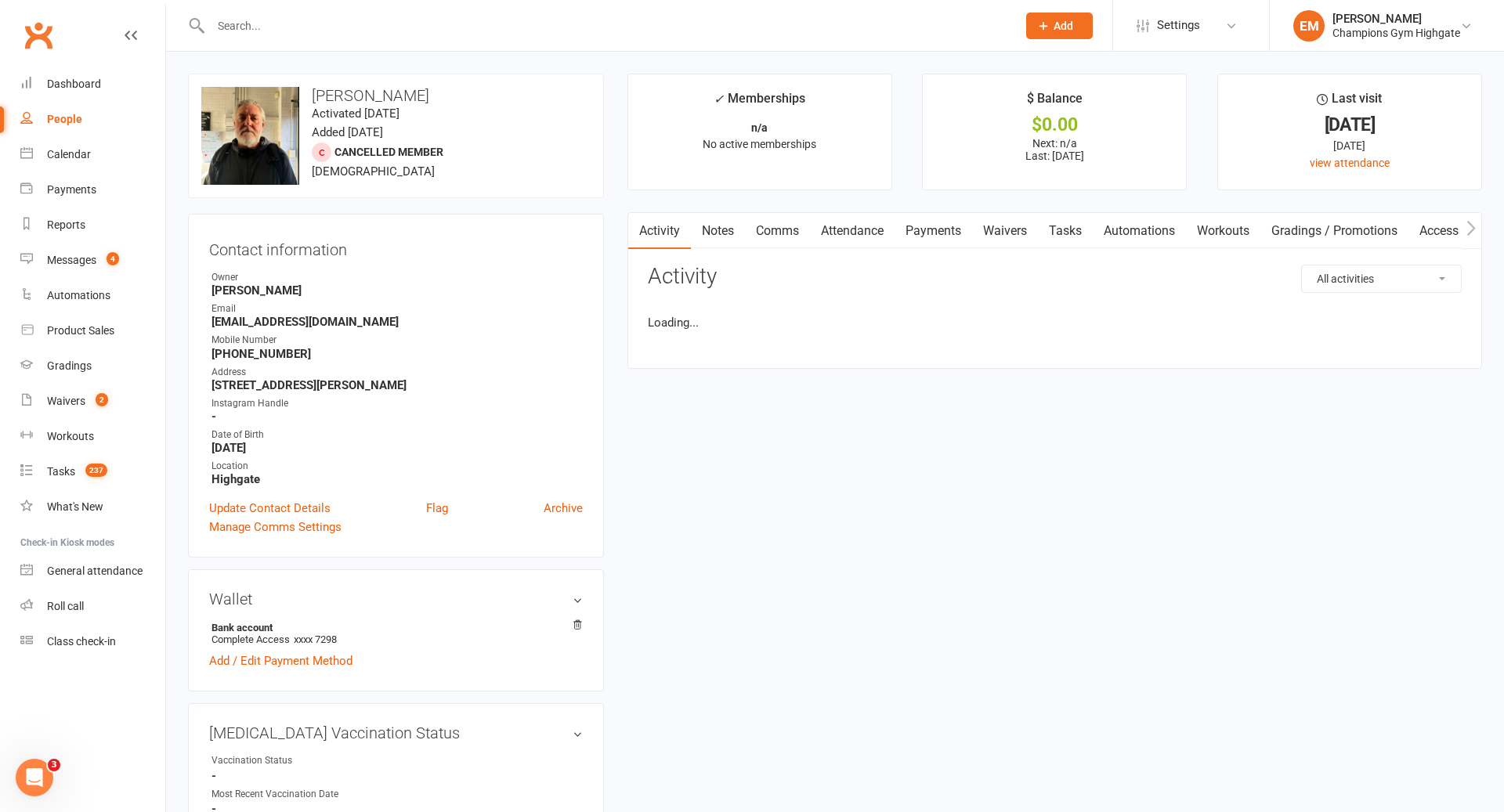
click at [282, 23] on input "text" at bounding box center [606, 26] width 800 height 22
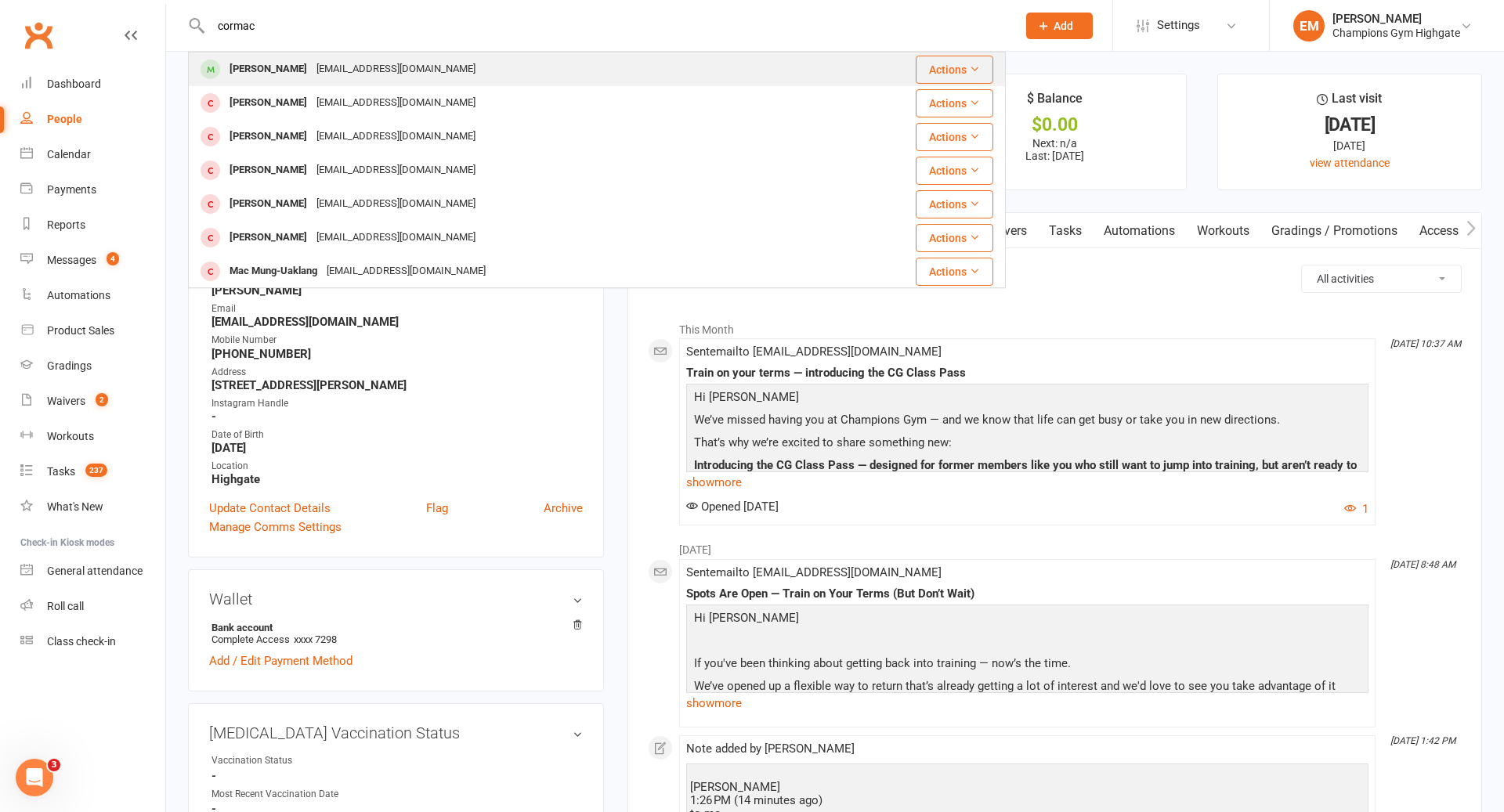
type input "cormac"
click at [260, 63] on div "Cormac Dunphy" at bounding box center [268, 69] width 87 height 23
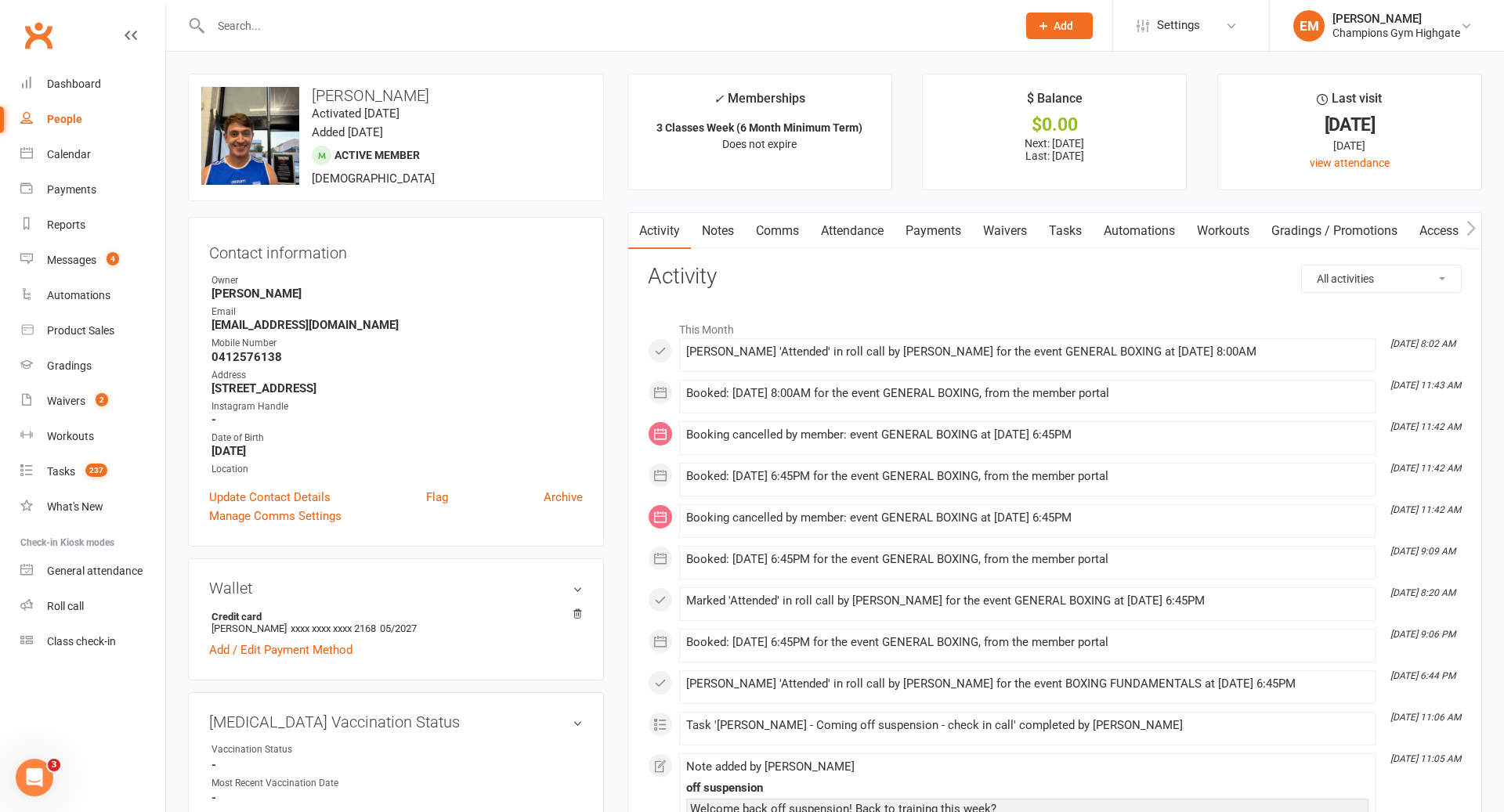
click at [721, 229] on link "Notes" at bounding box center [718, 231] width 54 height 36
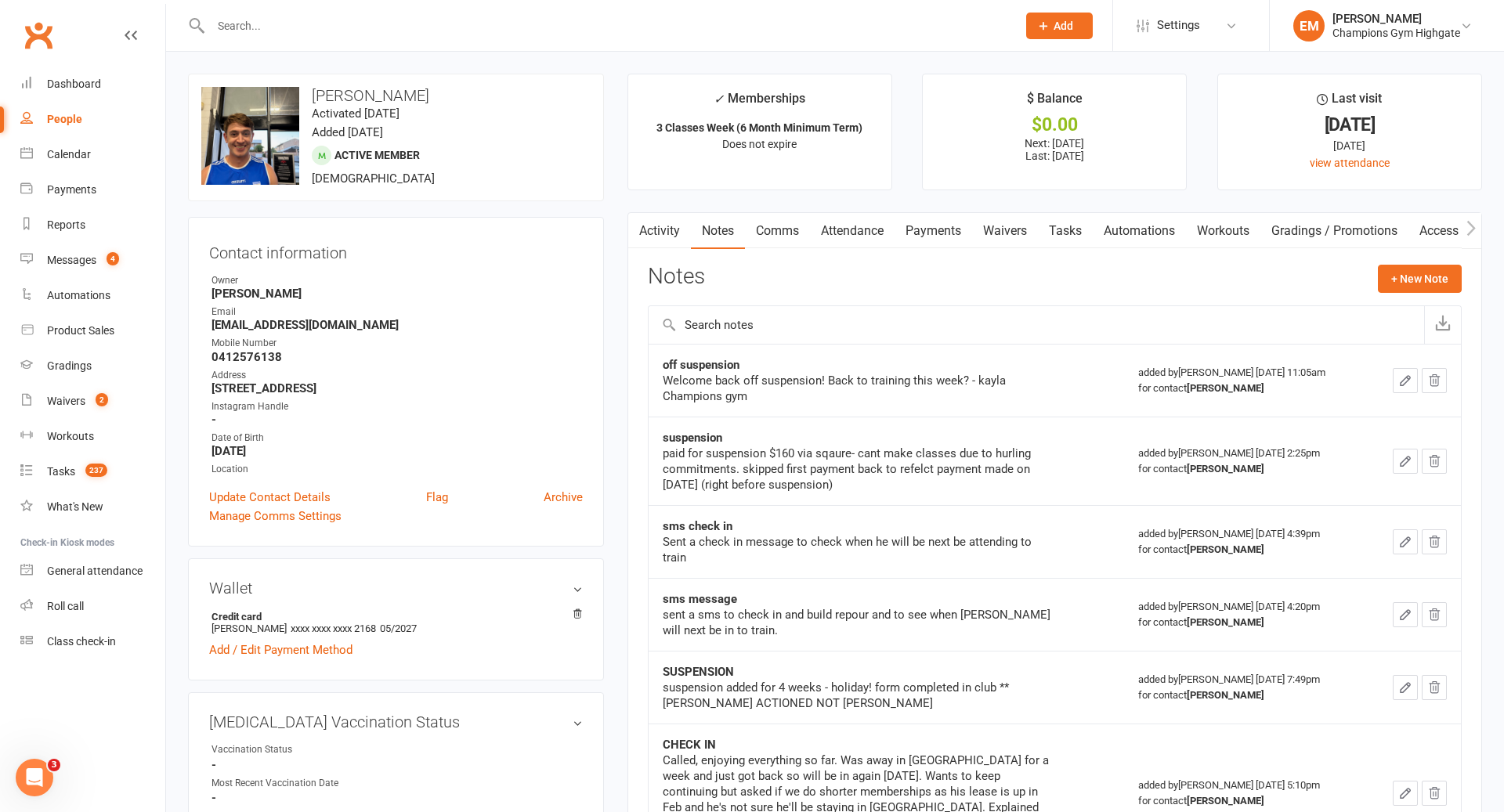
click at [660, 223] on link "Activity" at bounding box center [659, 231] width 63 height 36
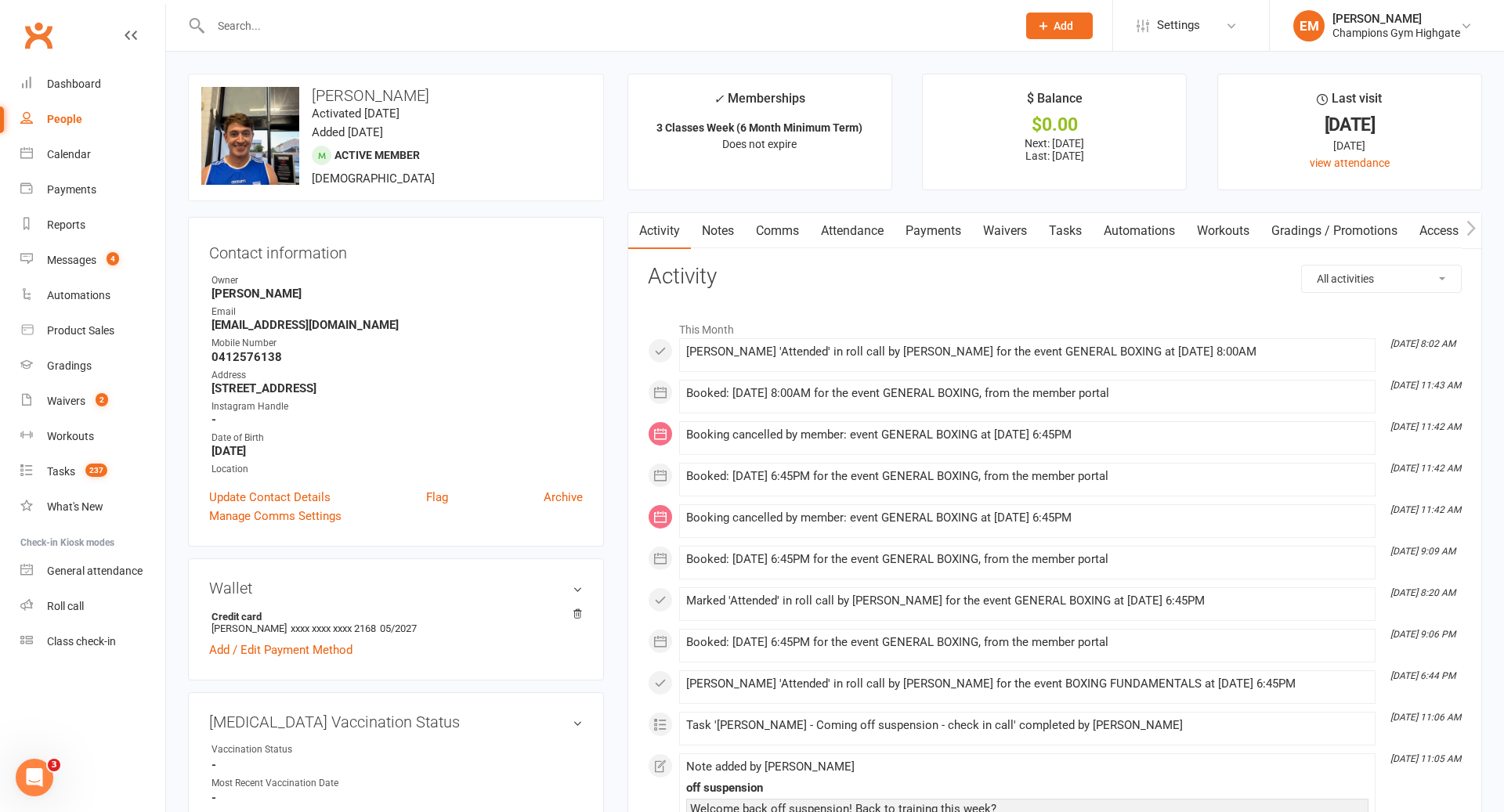
click at [857, 230] on link "Attendance" at bounding box center [852, 231] width 85 height 36
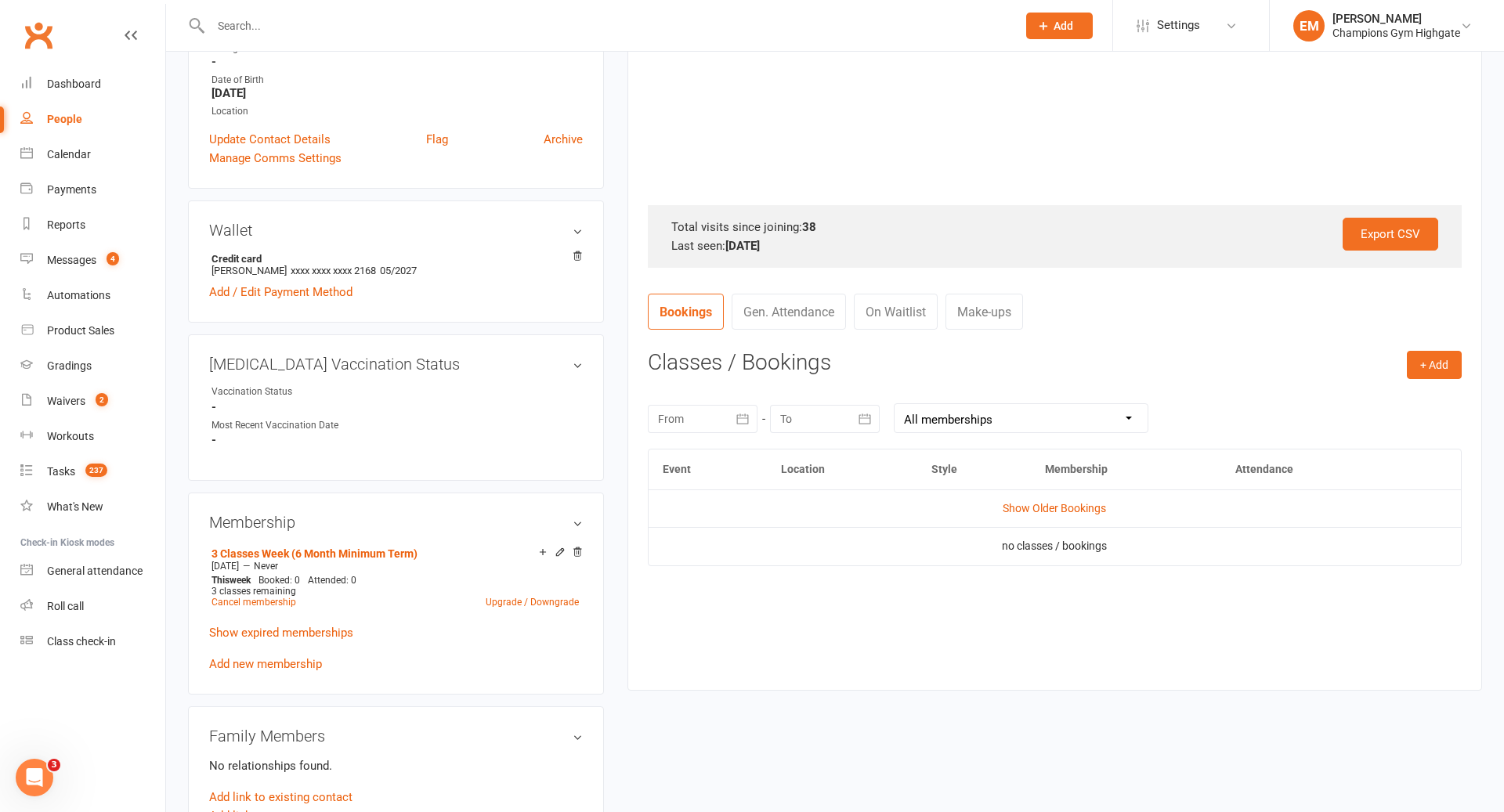
scroll to position [481, 0]
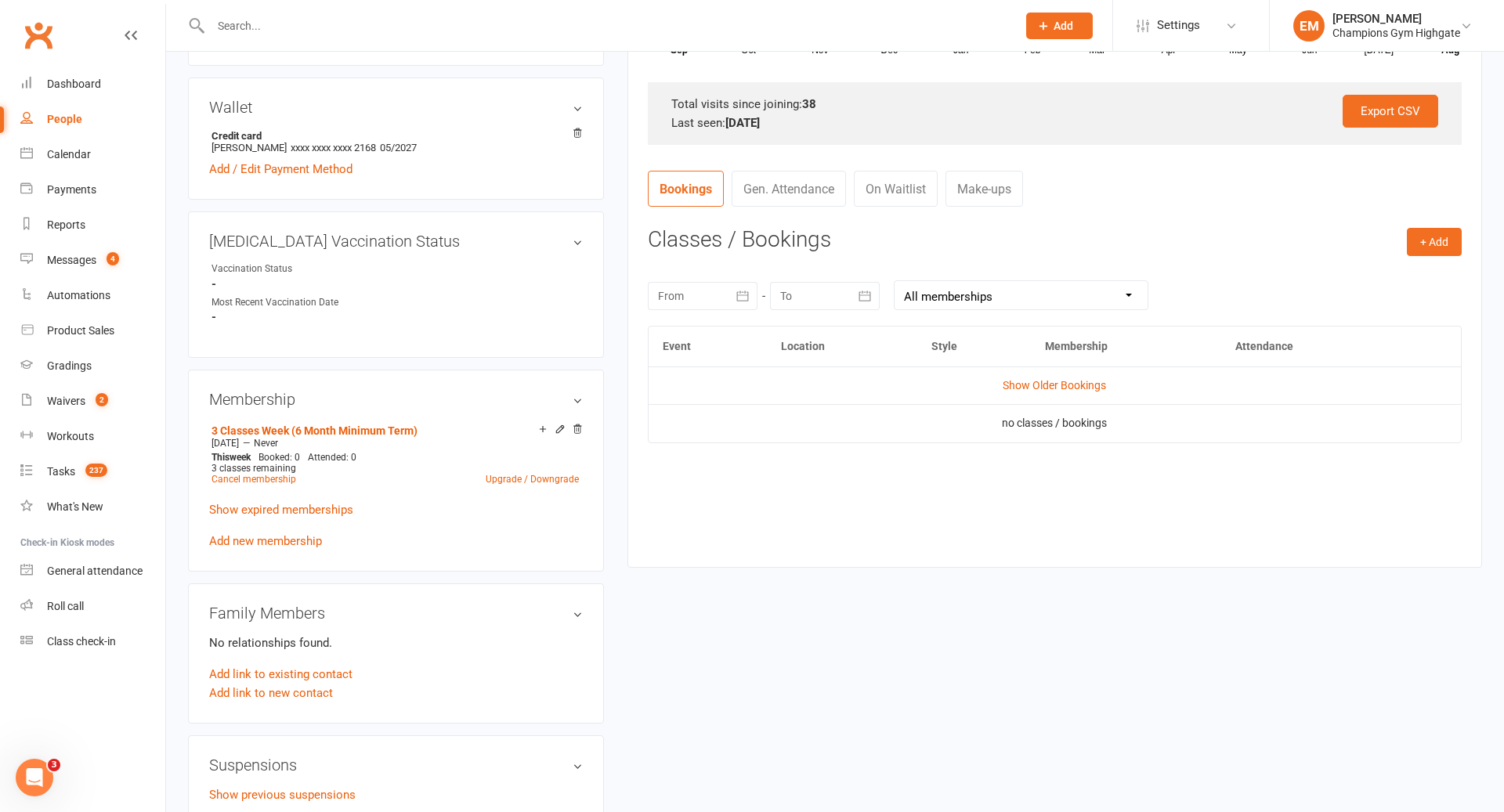
click at [1067, 400] on td "Show Older Bookings" at bounding box center [1054, 385] width 812 height 37
click at [1068, 379] on link "Show Older Bookings" at bounding box center [1054, 384] width 103 height 13
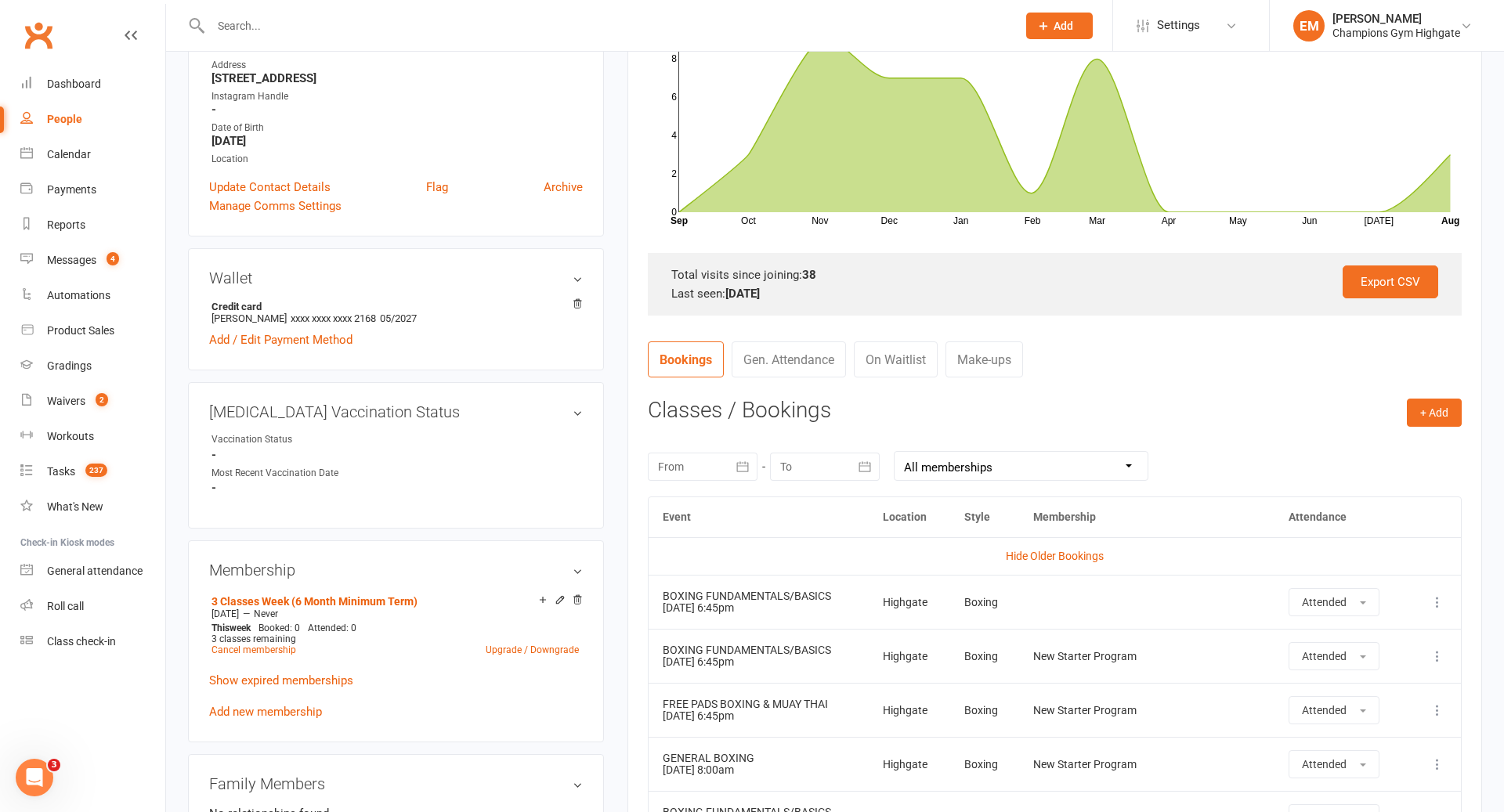
scroll to position [0, 0]
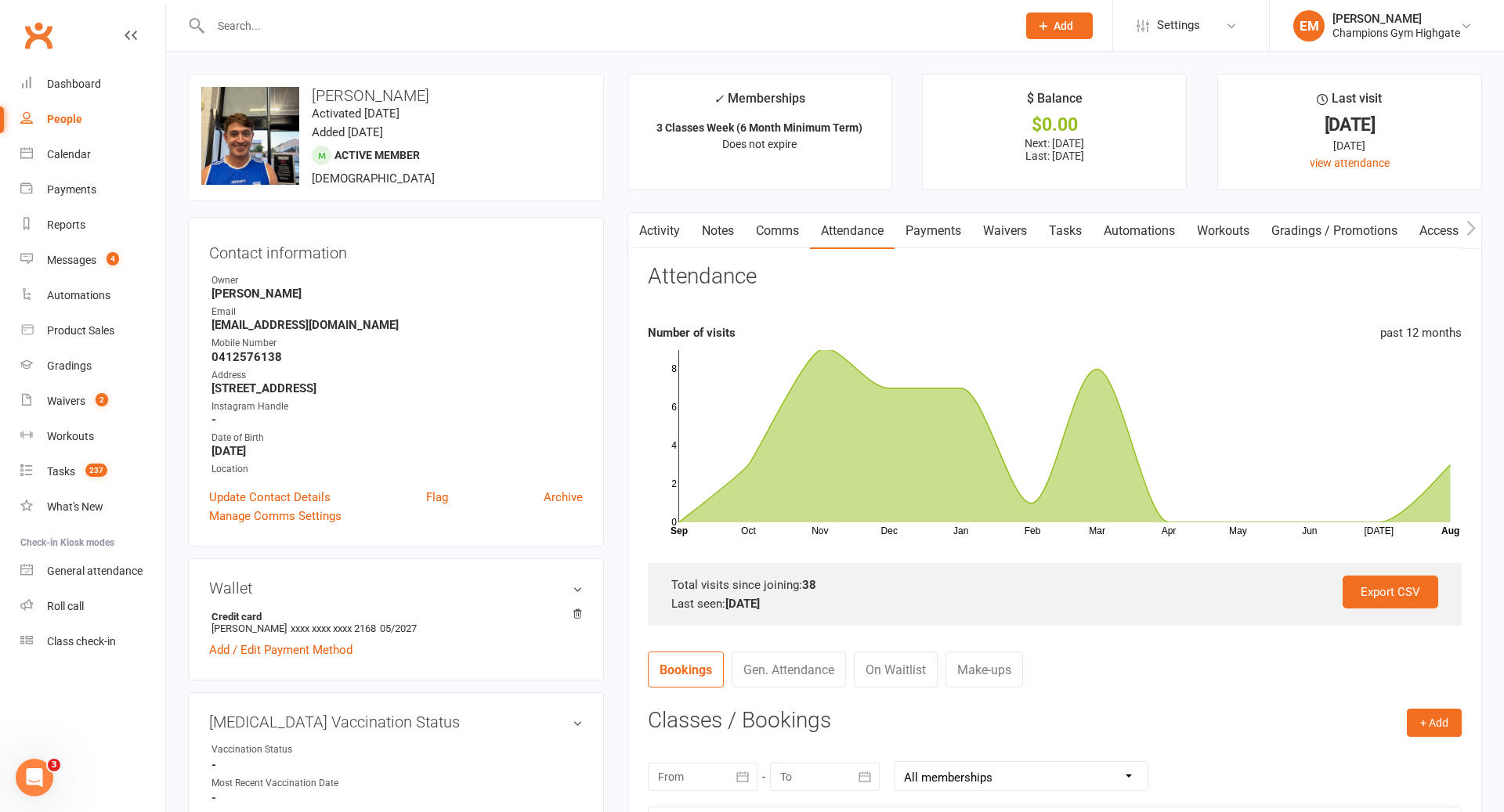
click at [539, 48] on div at bounding box center [596, 25] width 818 height 51
click at [539, 37] on div at bounding box center [596, 25] width 818 height 51
click at [539, 18] on input "text" at bounding box center [606, 26] width 800 height 22
click at [110, 264] on span "4" at bounding box center [112, 259] width 13 height 14
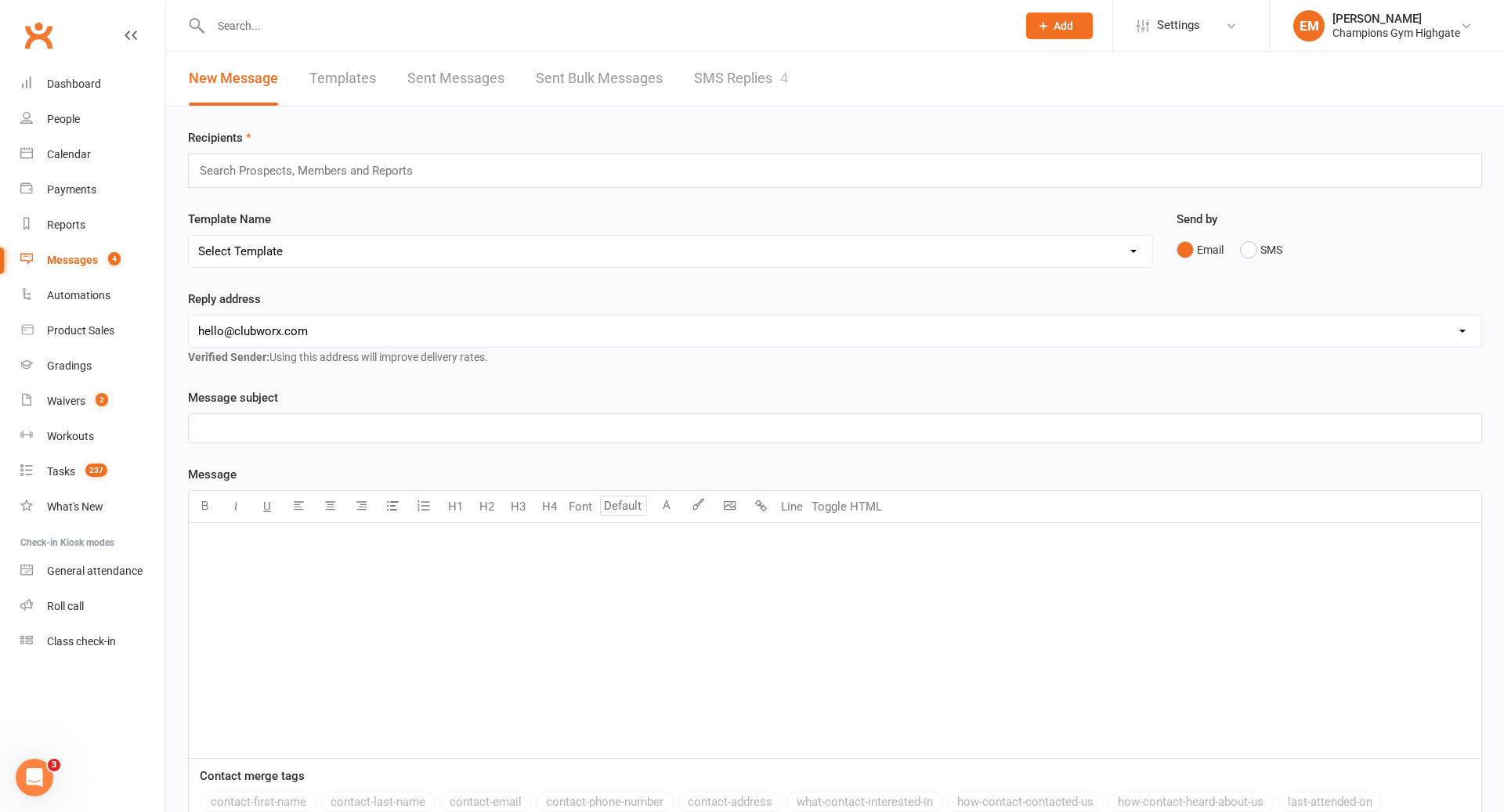
click at [747, 74] on link "SMS Replies 4" at bounding box center [741, 79] width 94 height 54
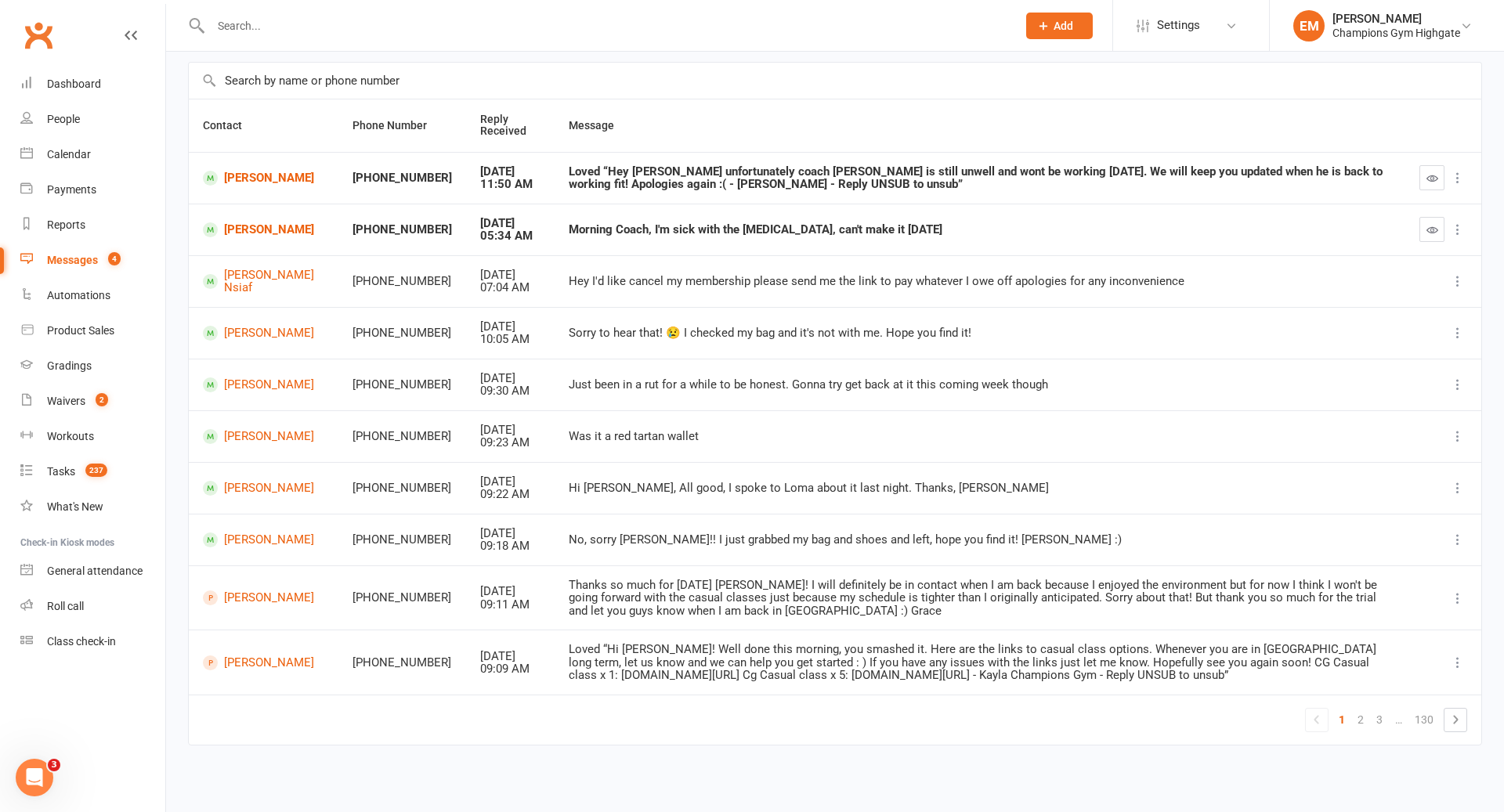
scroll to position [125, 0]
click at [1374, 719] on link "3" at bounding box center [1380, 720] width 19 height 22
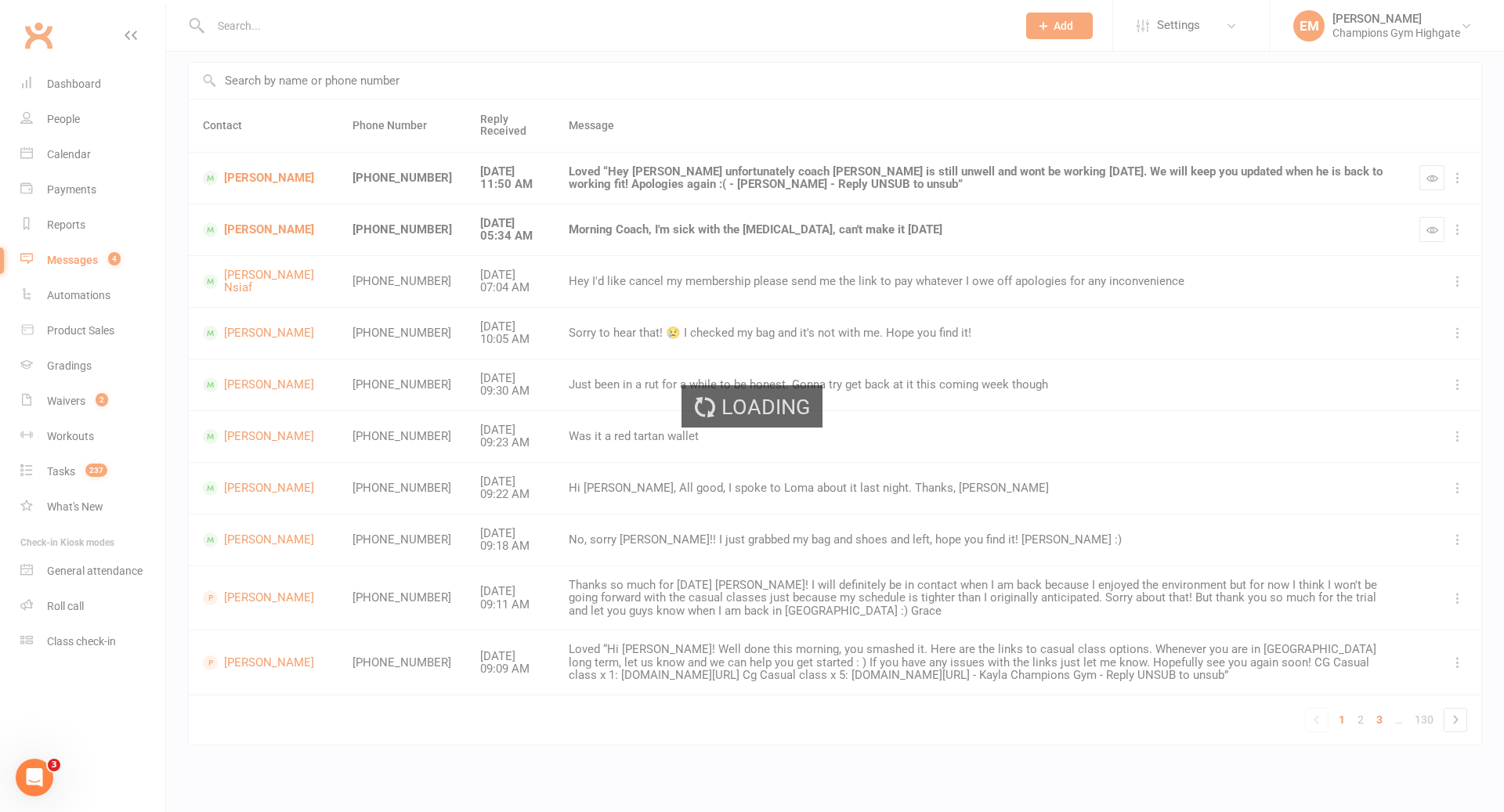
scroll to position [74, 0]
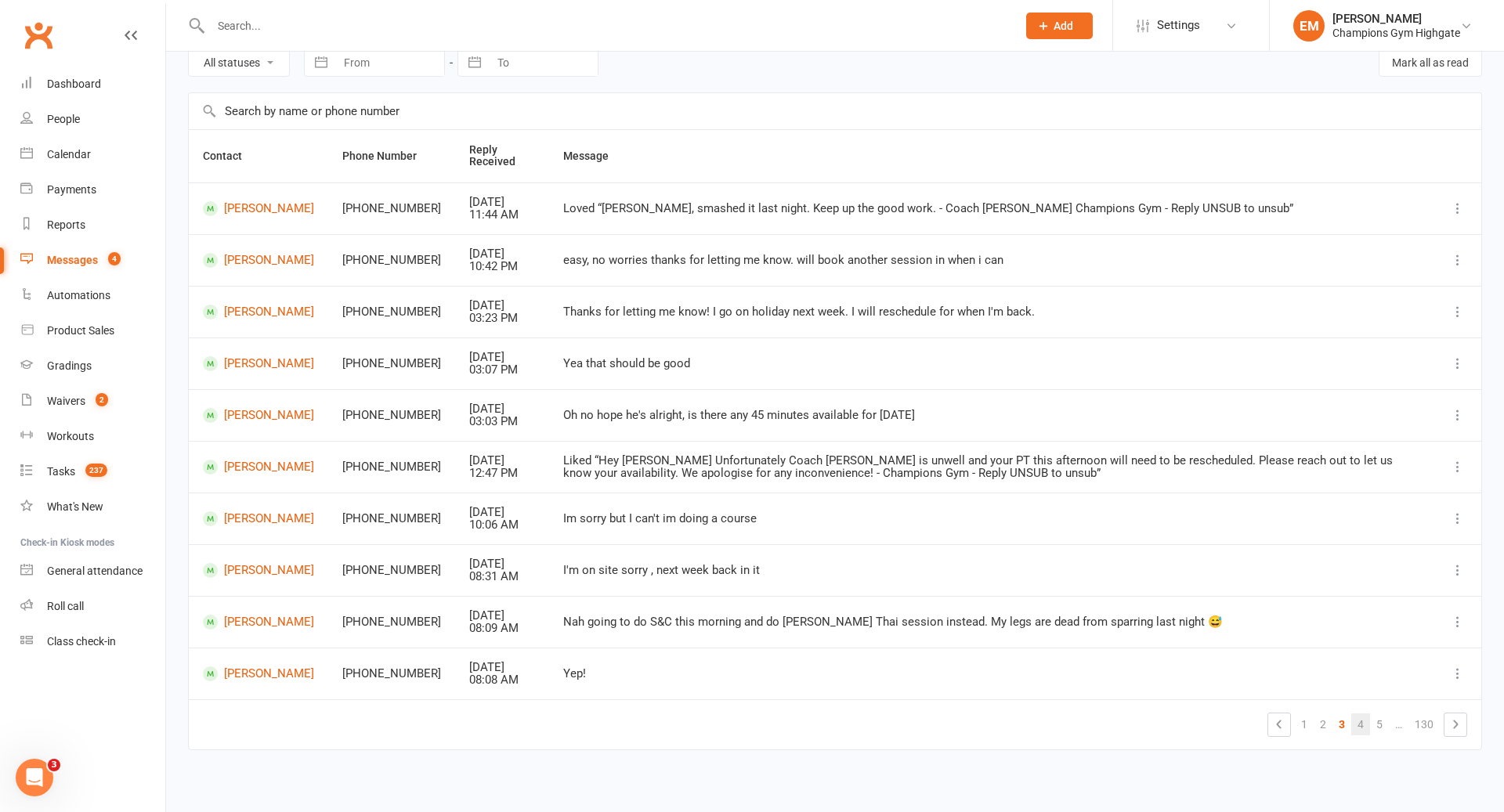
click at [1367, 720] on link "4" at bounding box center [1360, 724] width 19 height 22
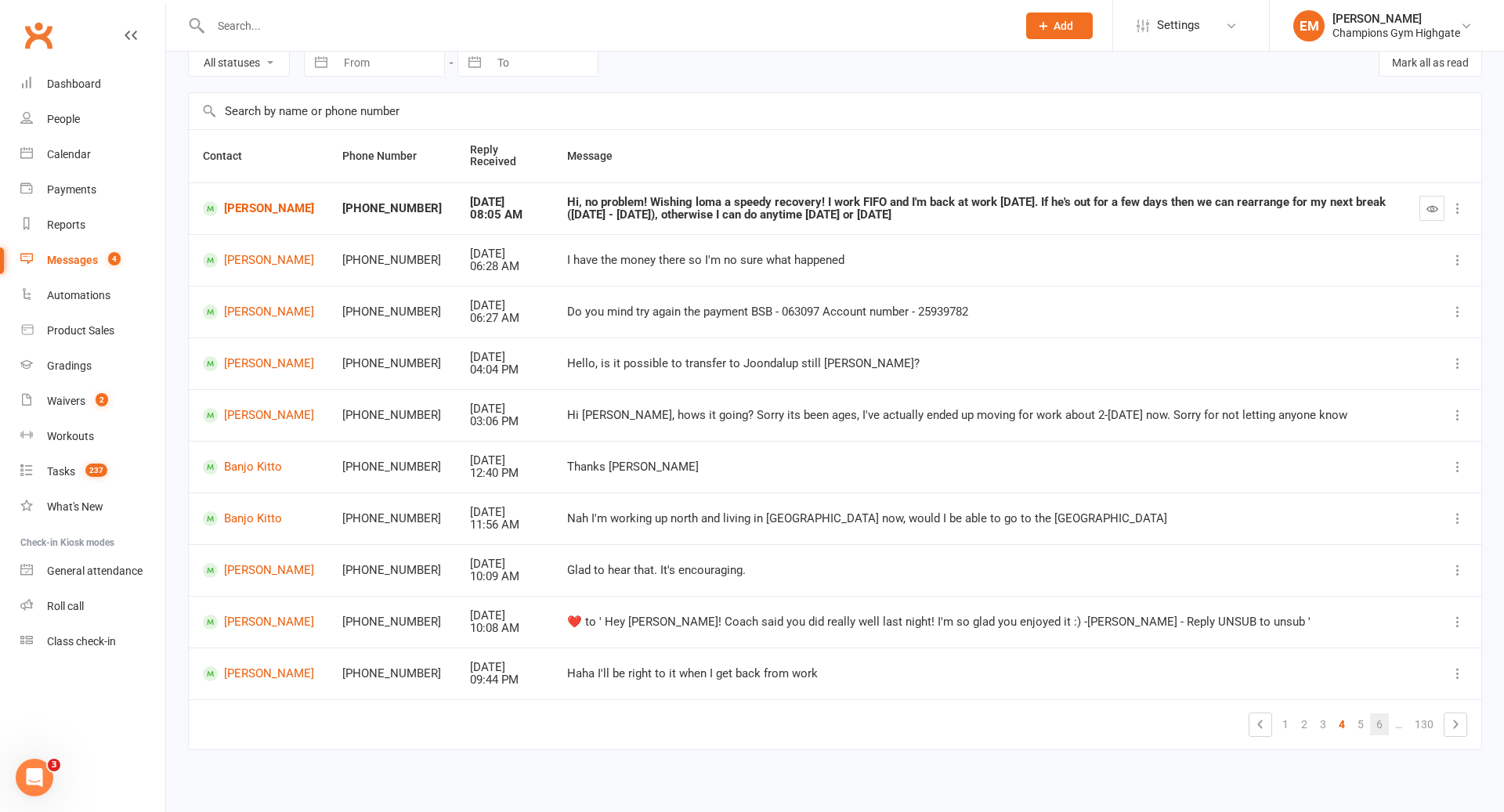
click at [1373, 726] on link "6" at bounding box center [1380, 724] width 19 height 22
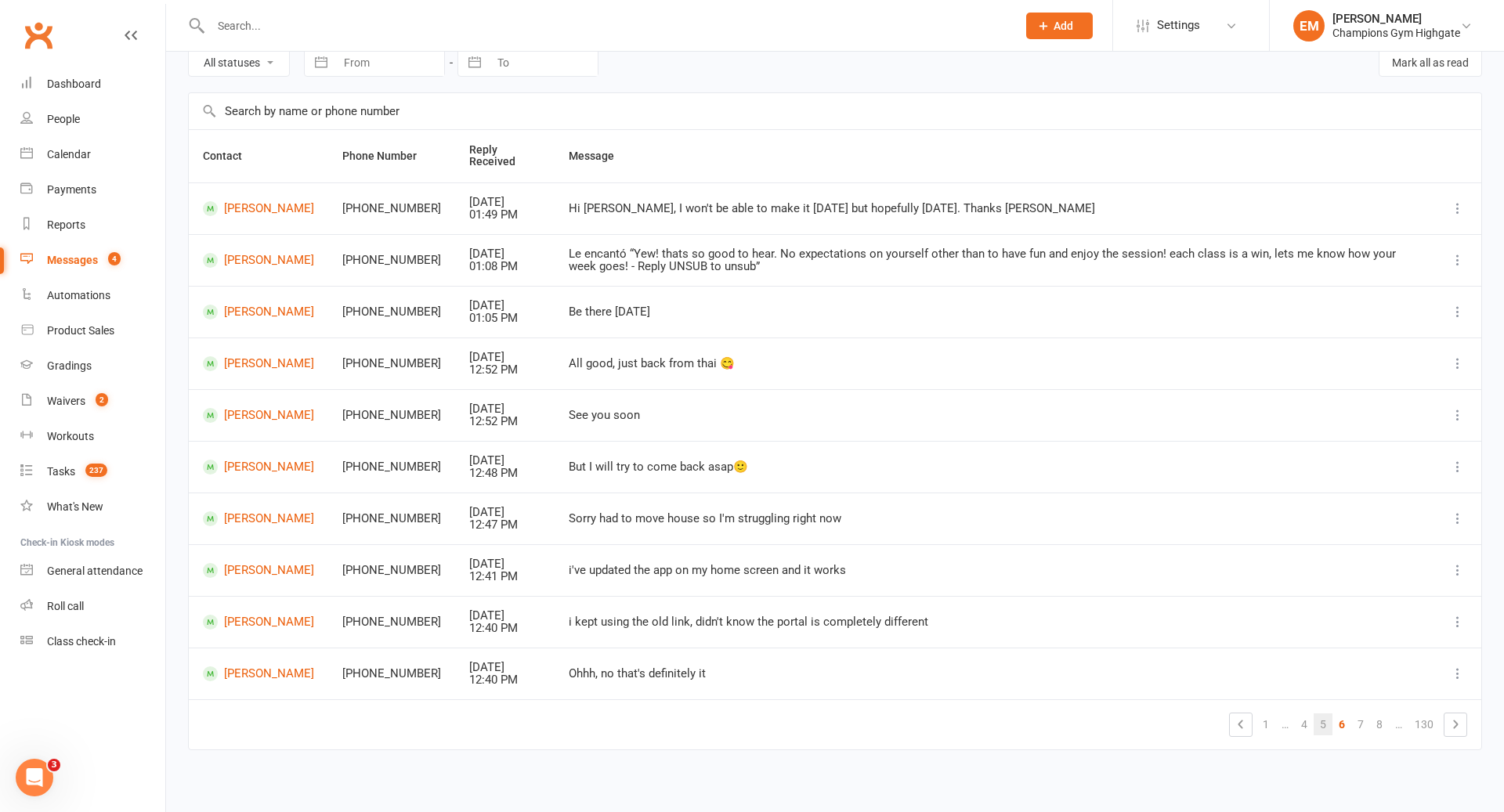
click at [1327, 721] on link "5" at bounding box center [1323, 724] width 19 height 22
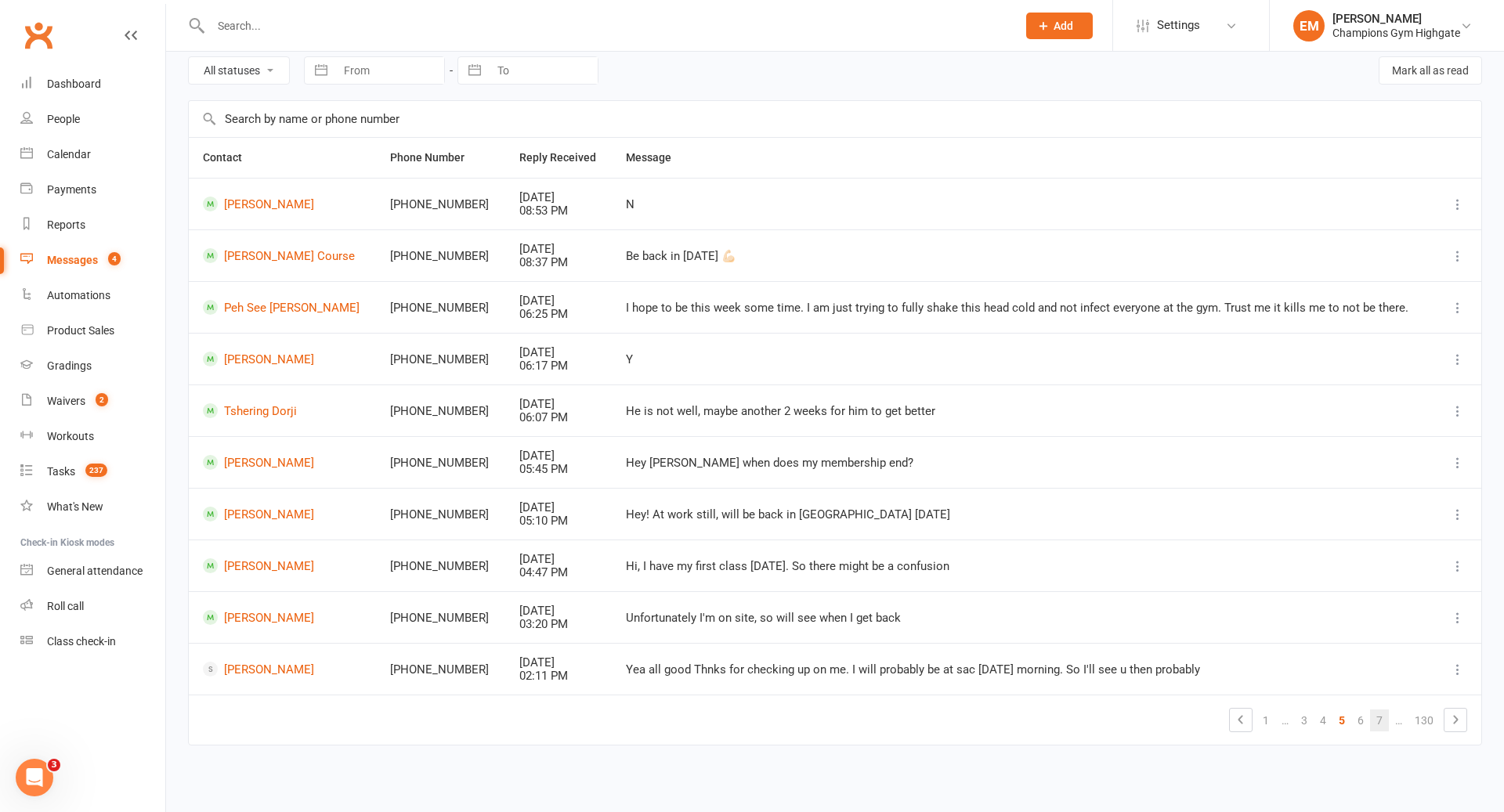
scroll to position [61, 0]
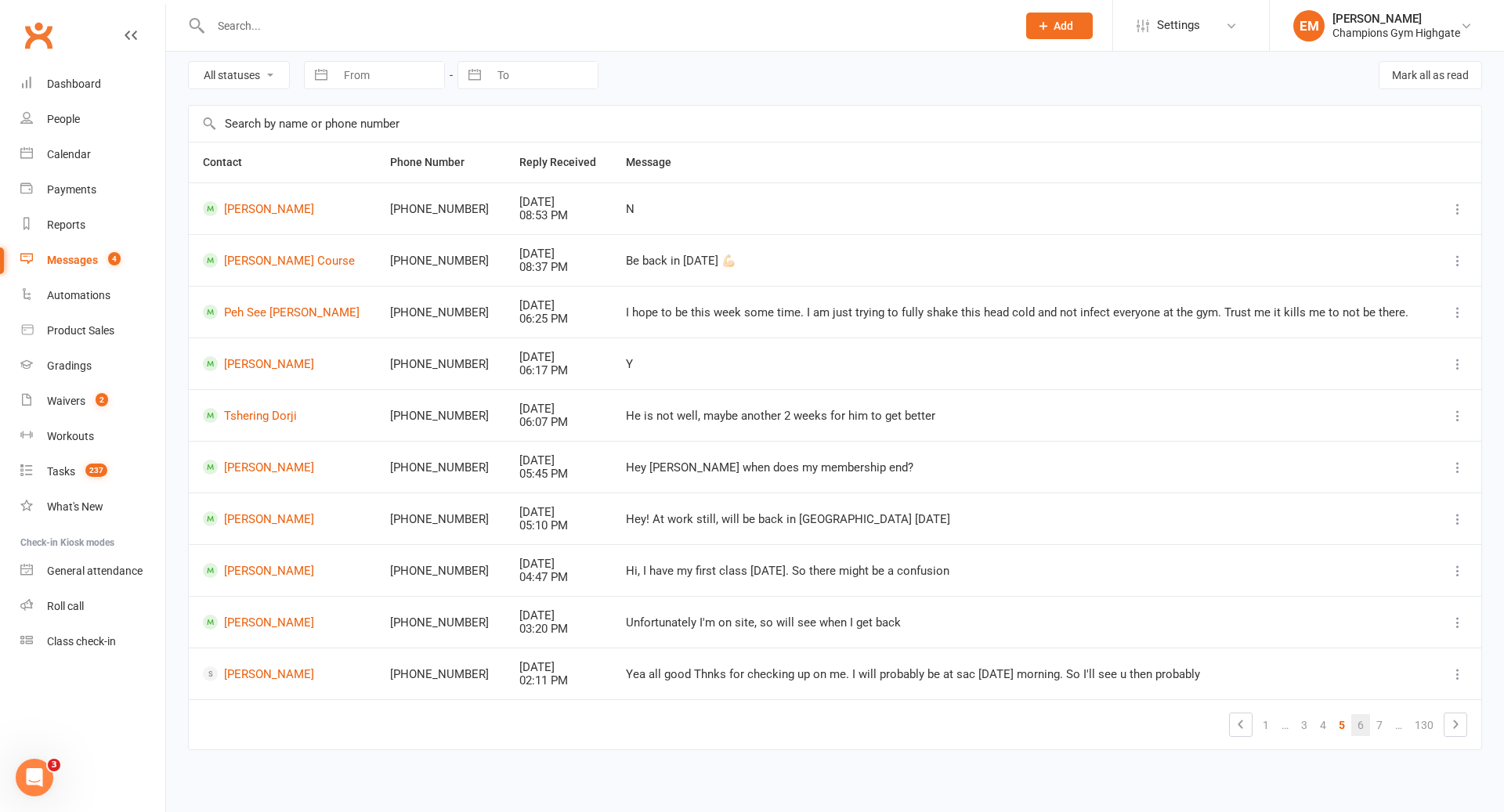
click at [1365, 722] on link "6" at bounding box center [1360, 725] width 19 height 22
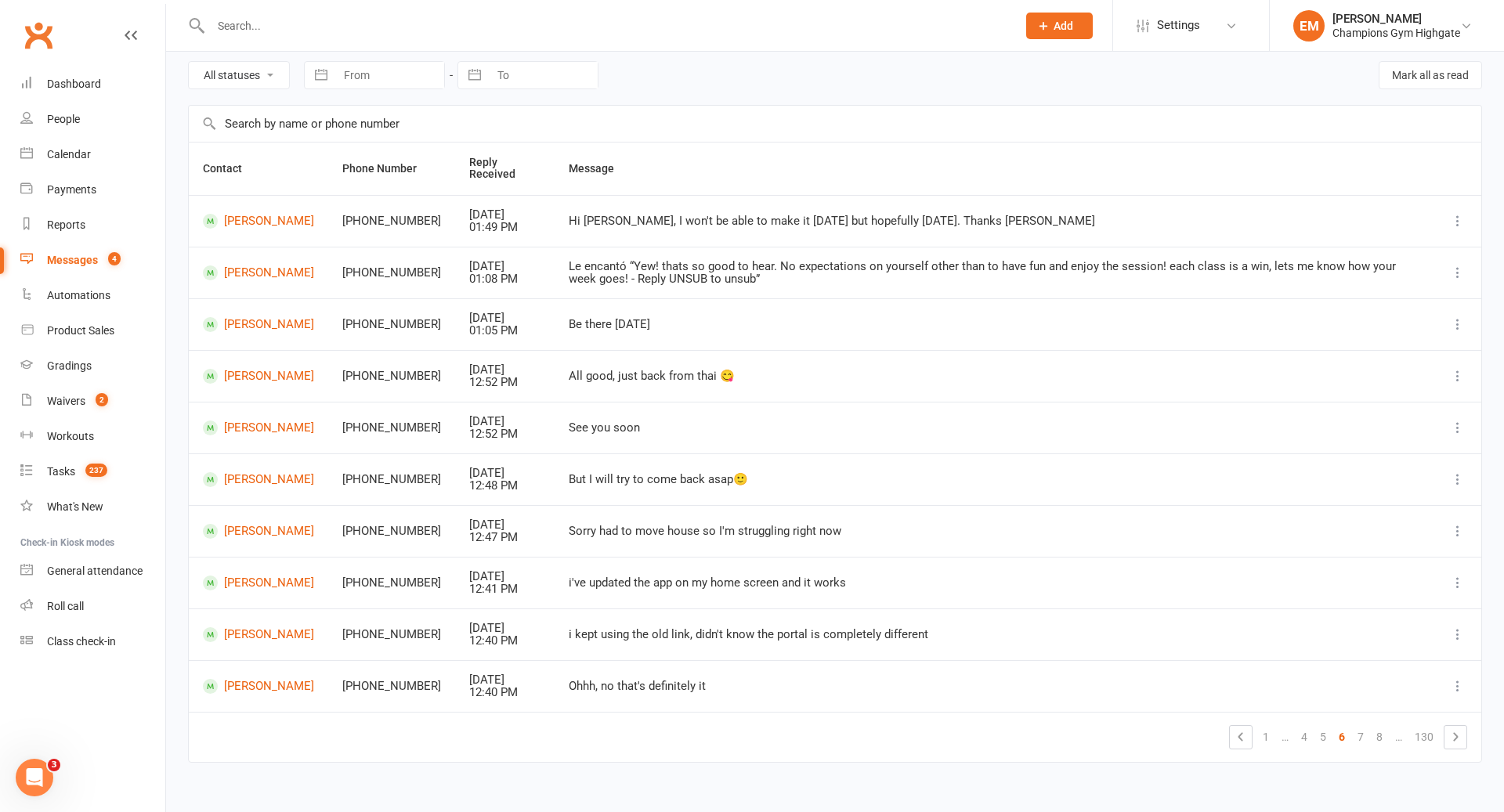
scroll to position [74, 0]
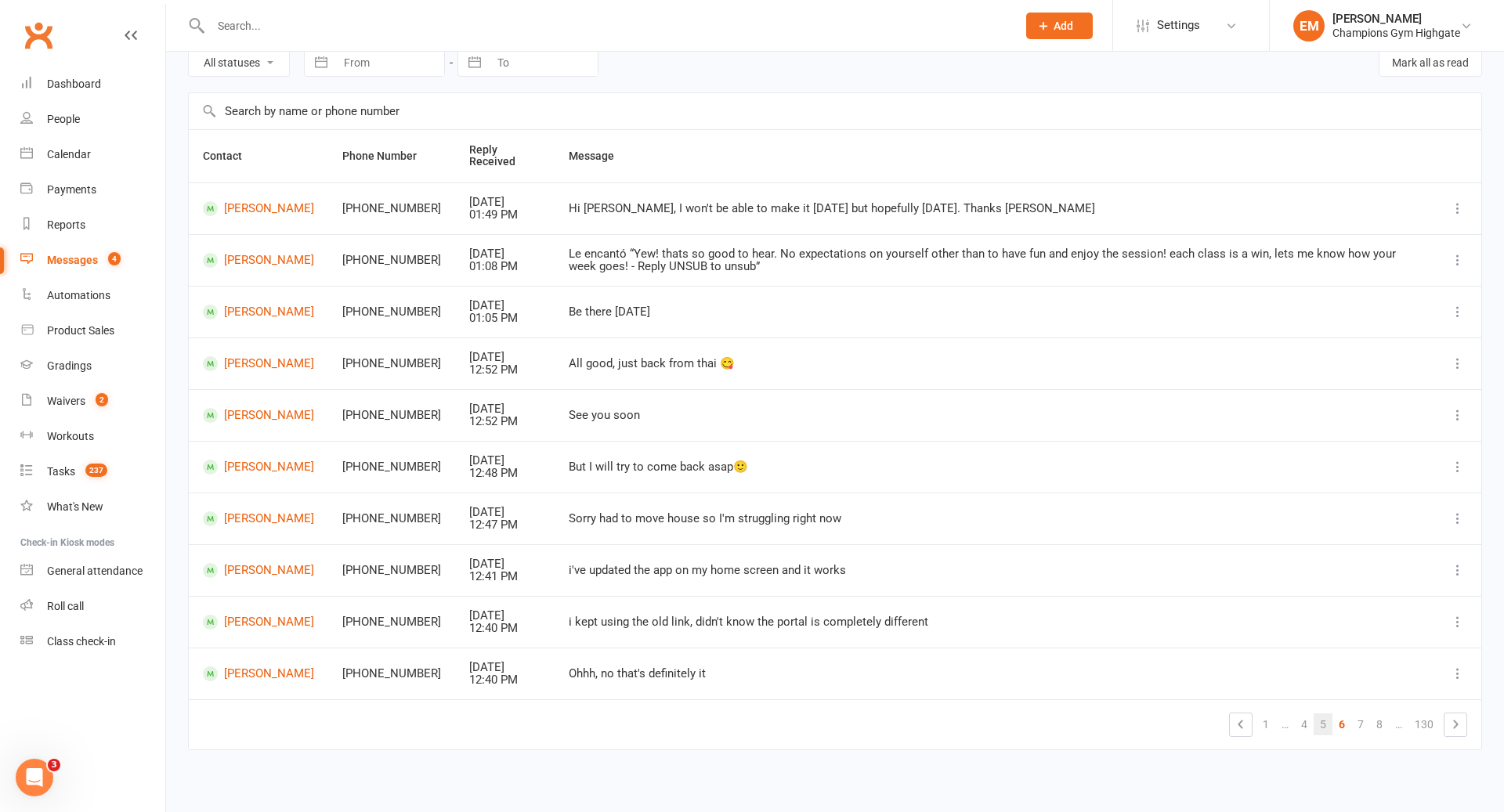
click at [1322, 724] on link "5" at bounding box center [1323, 724] width 19 height 22
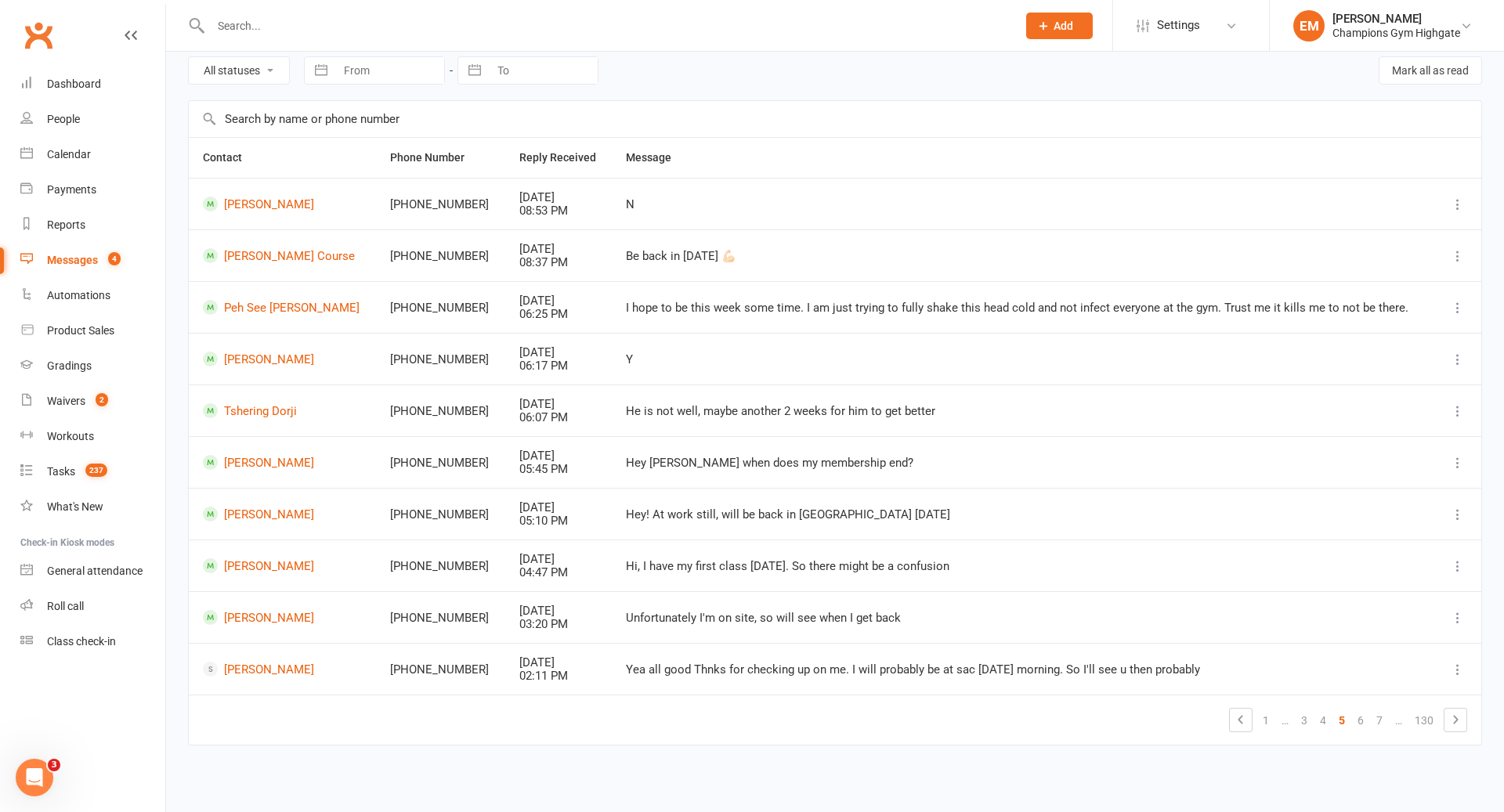
scroll to position [61, 0]
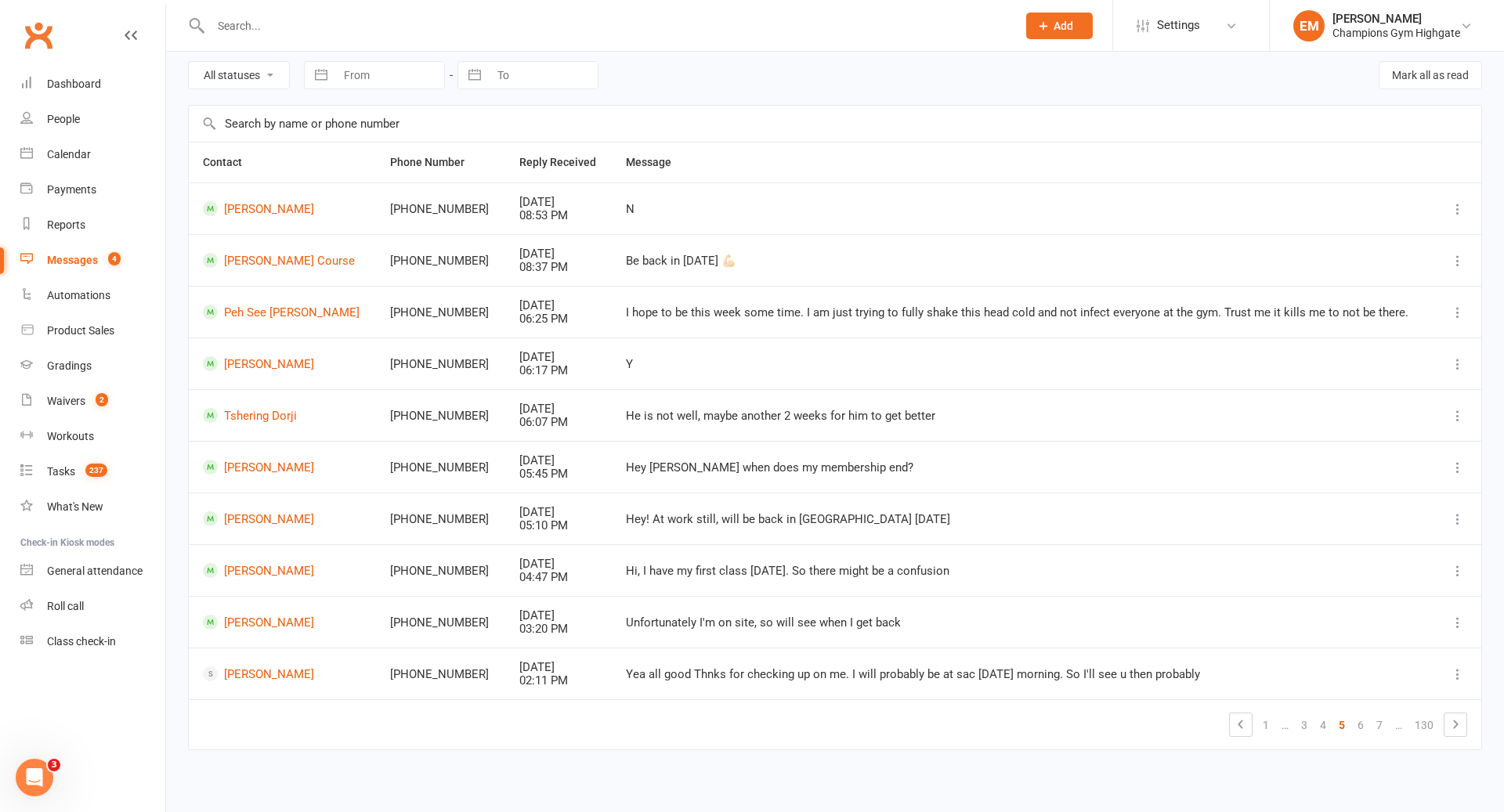
click at [307, 373] on td "Angelina Egorova" at bounding box center [282, 362] width 187 height 52
click at [307, 367] on link "Angelina Egorova" at bounding box center [282, 364] width 159 height 15
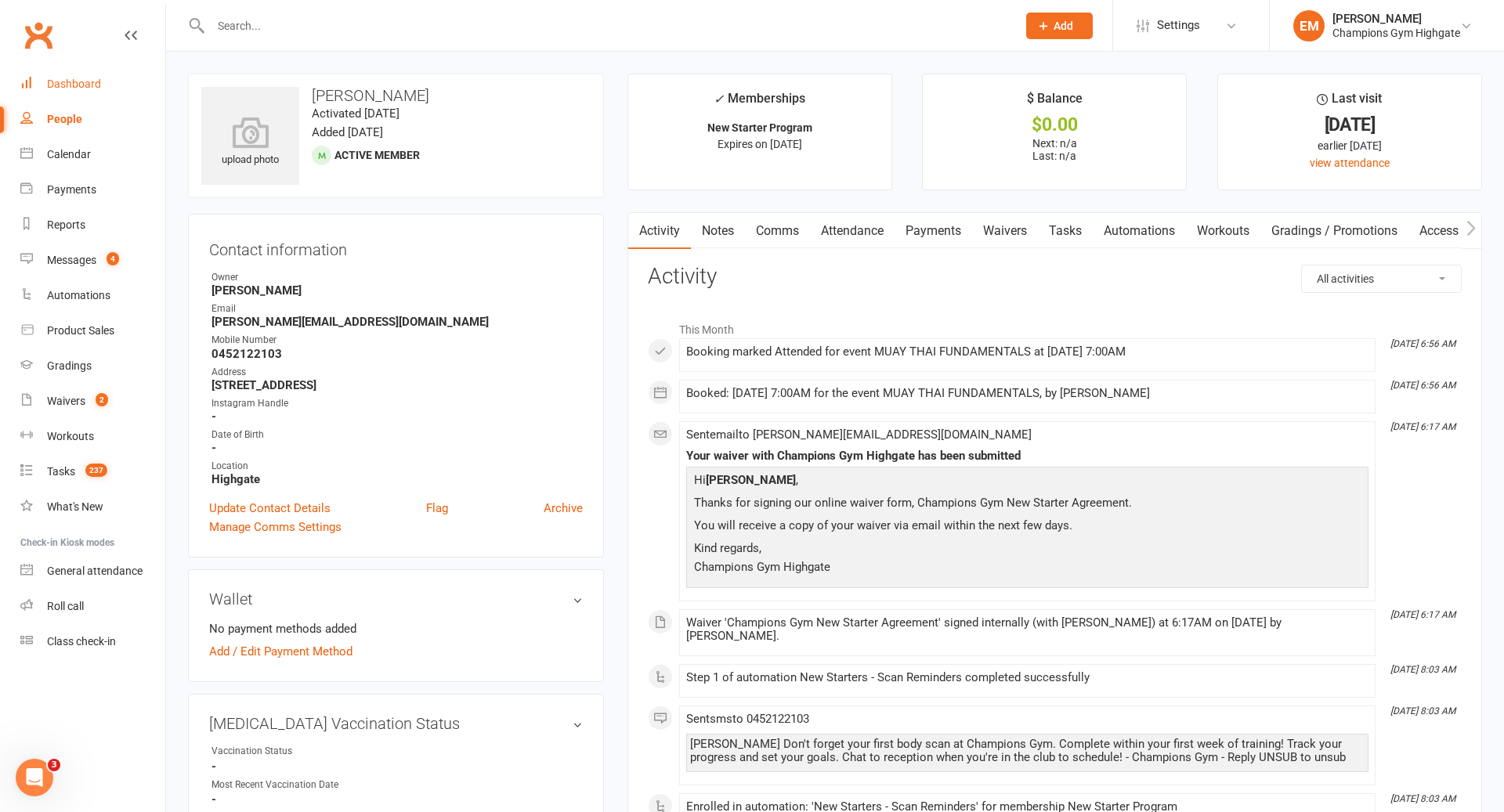
click at [52, 79] on div "Dashboard" at bounding box center [74, 84] width 54 height 13
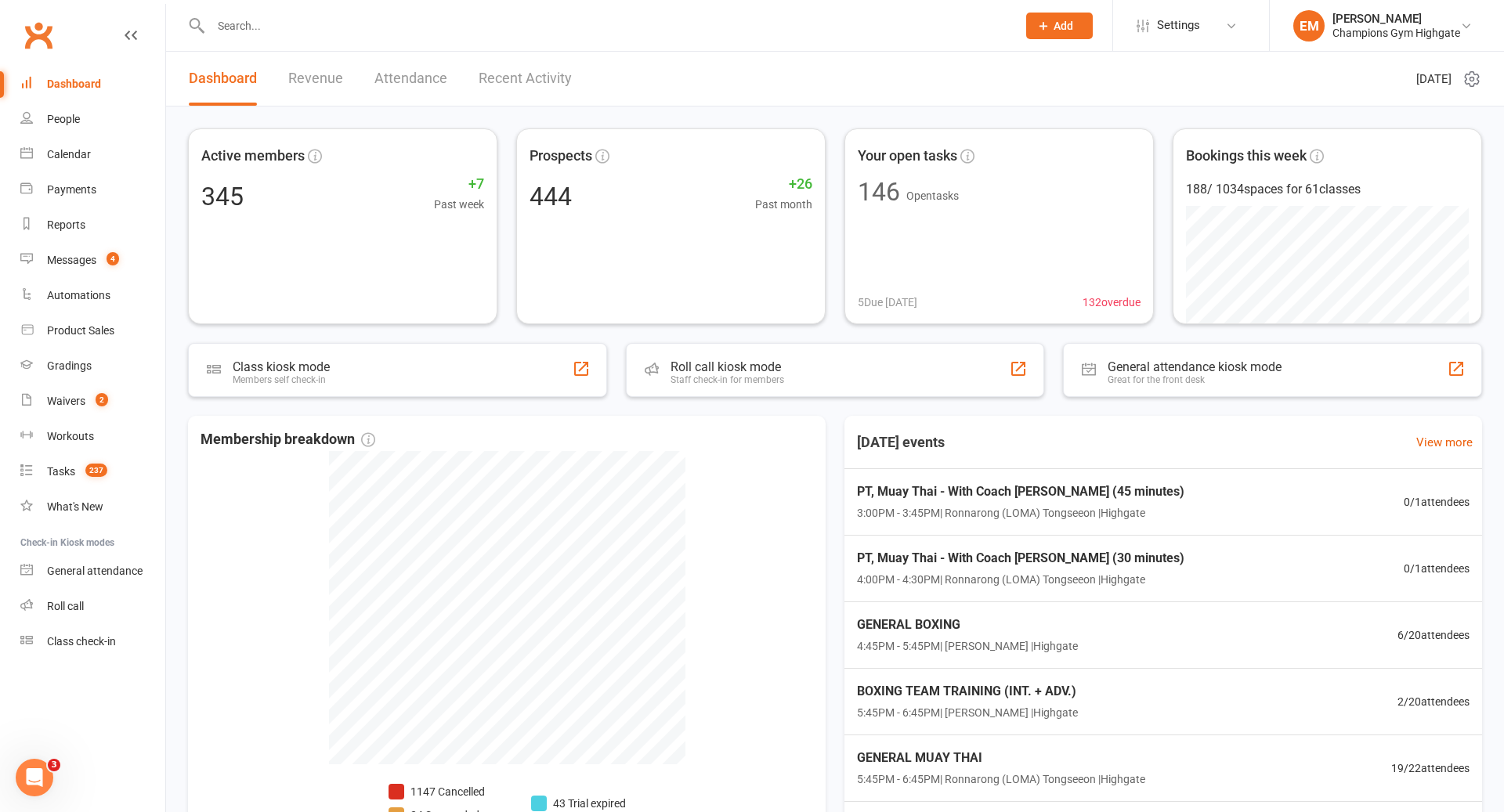
click at [93, 91] on link "Dashboard" at bounding box center [92, 84] width 145 height 35
click at [109, 77] on link "Dashboard" at bounding box center [92, 84] width 145 height 35
click at [70, 84] on div "Dashboard" at bounding box center [74, 84] width 54 height 13
click at [80, 75] on link "Dashboard" at bounding box center [92, 84] width 145 height 35
click at [77, 78] on div "Dashboard" at bounding box center [74, 84] width 54 height 13
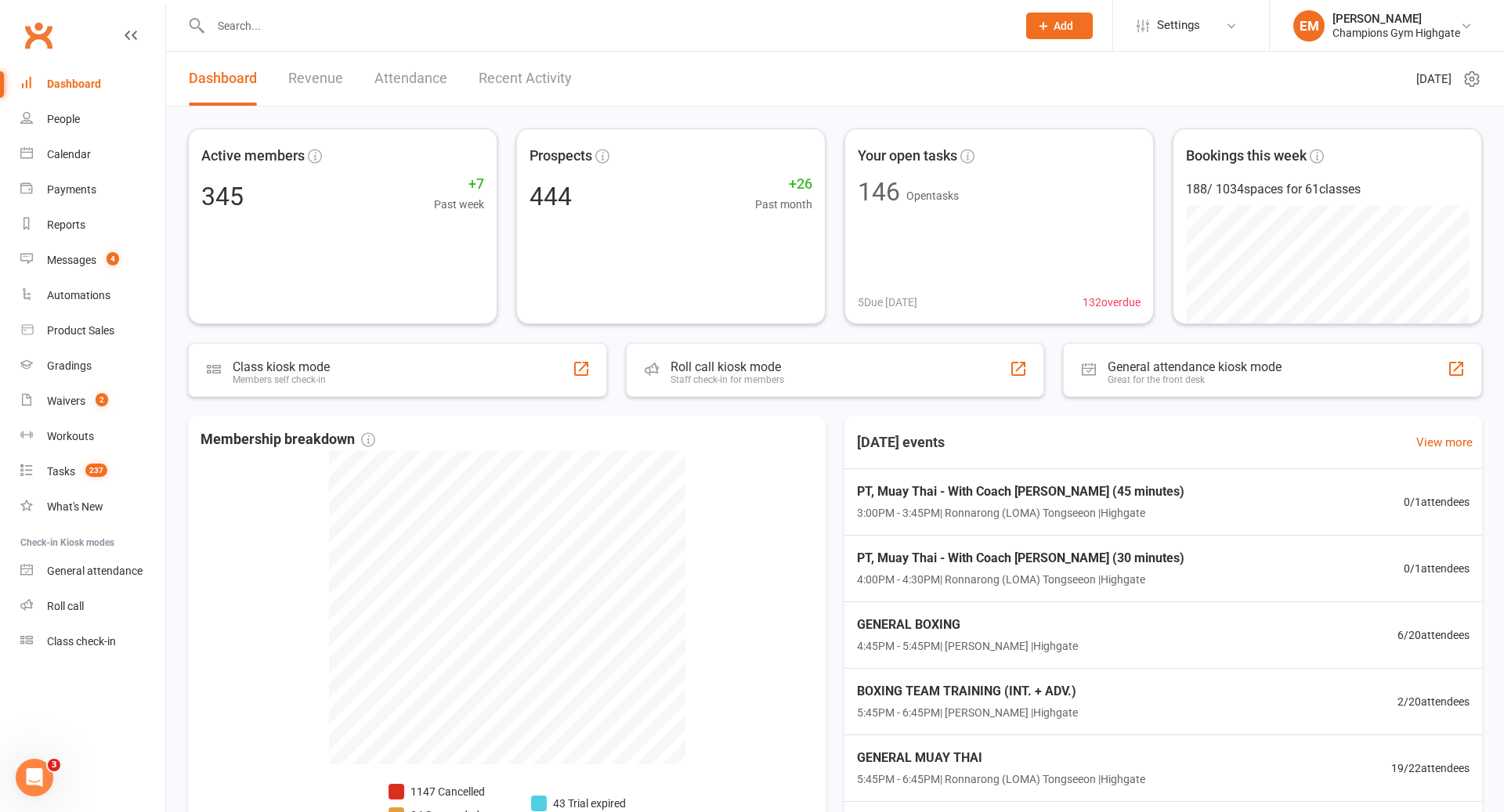
click at [122, 78] on link "Dashboard" at bounding box center [92, 84] width 145 height 35
click at [326, 34] on input "text" at bounding box center [606, 26] width 800 height 22
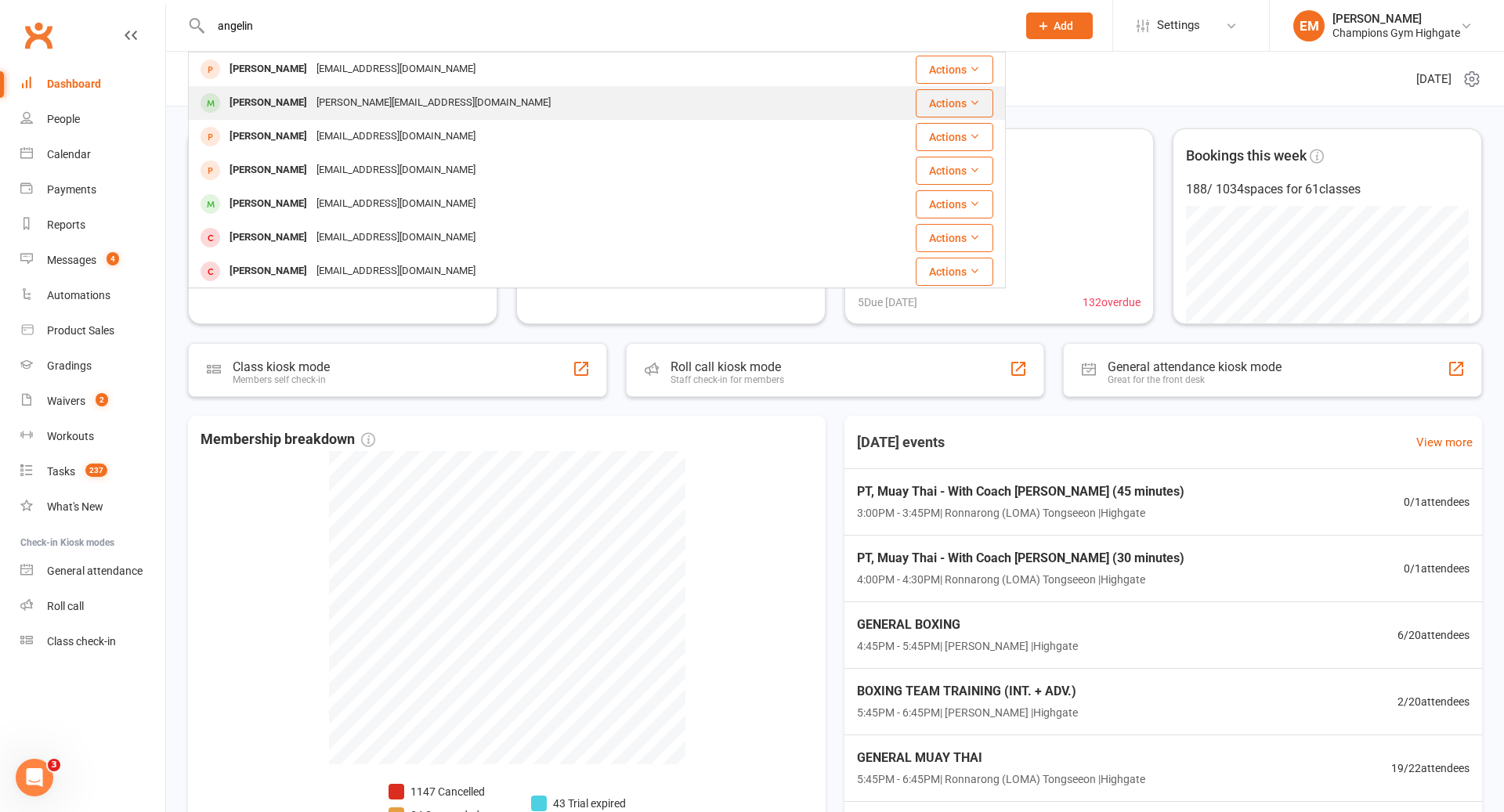
type input "angelin"
click at [320, 109] on div "[PERSON_NAME][EMAIL_ADDRESS][DOMAIN_NAME]" at bounding box center [434, 102] width 243 height 23
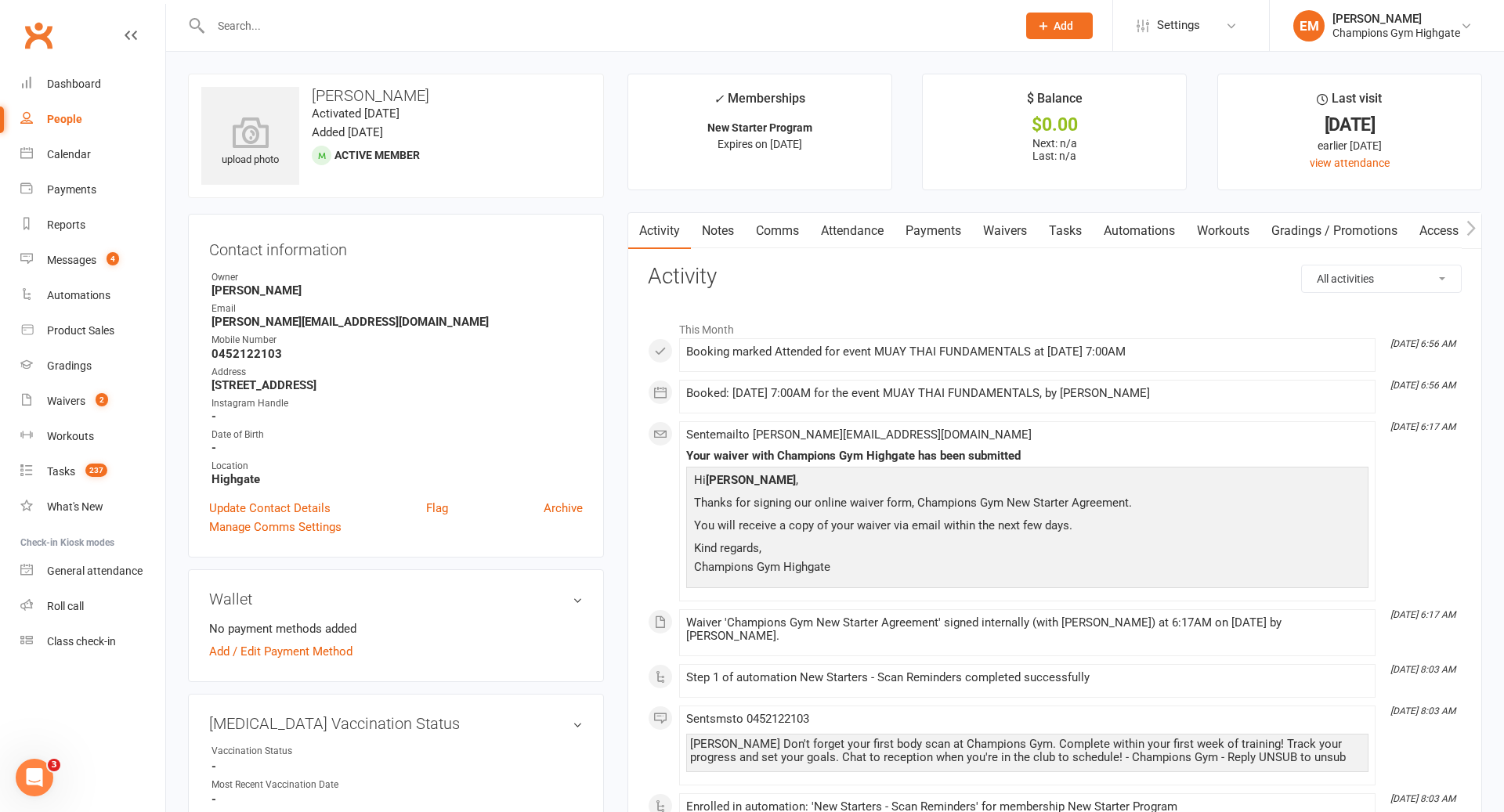
click at [1043, 234] on link "Tasks" at bounding box center [1065, 231] width 55 height 36
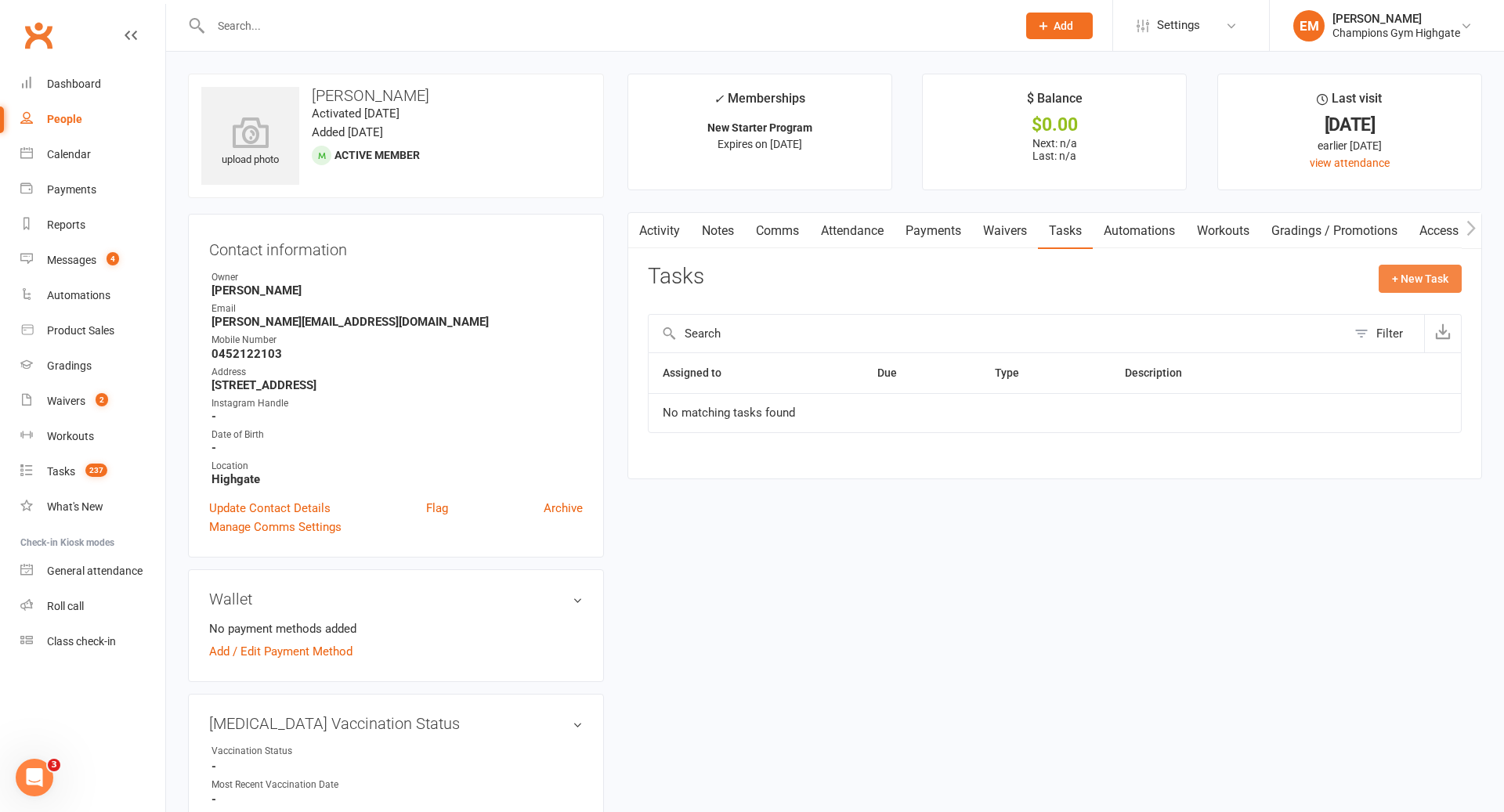
click at [1435, 272] on button "+ New Task" at bounding box center [1420, 278] width 83 height 28
select select "49838"
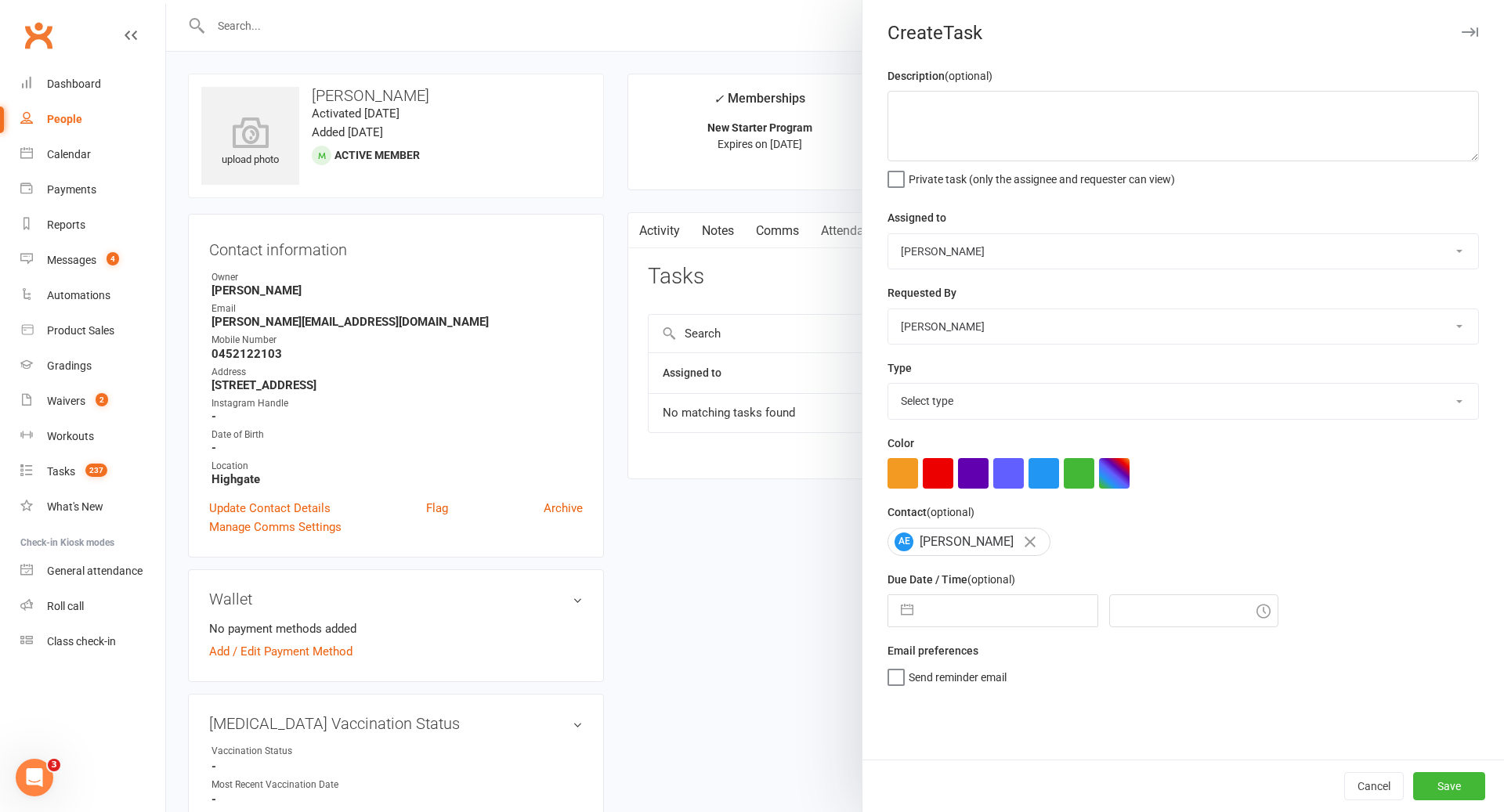
click at [1124, 267] on select "Pamorn Martdee Helen Bologa Whitney Tuna Ronnarong (LOMA) Tongseeon Joondalup R…" at bounding box center [1184, 251] width 590 height 35
click at [1121, 258] on select "Pamorn Martdee Helen Bologa Whitney Tuna Ronnarong (LOMA) Tongseeon Joondalup R…" at bounding box center [1184, 251] width 590 height 35
select select "53004"
click at [1020, 417] on select "Select type Cancellation call Cancellation request Check about cancellation - m…" at bounding box center [1184, 401] width 590 height 35
select select "22835"
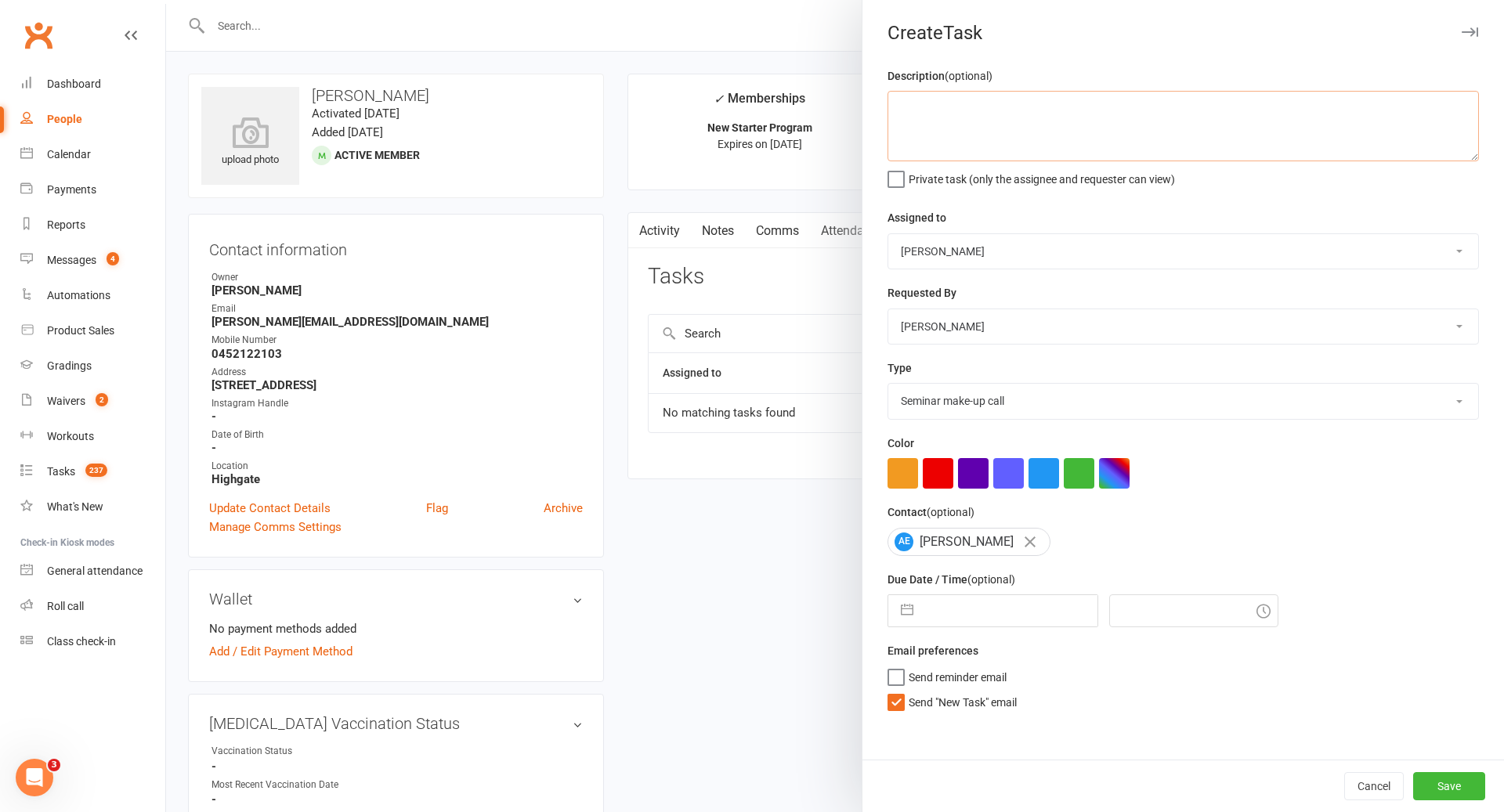
click at [1075, 131] on textarea at bounding box center [1184, 125] width 592 height 70
type textarea "c"
type textarea "R"
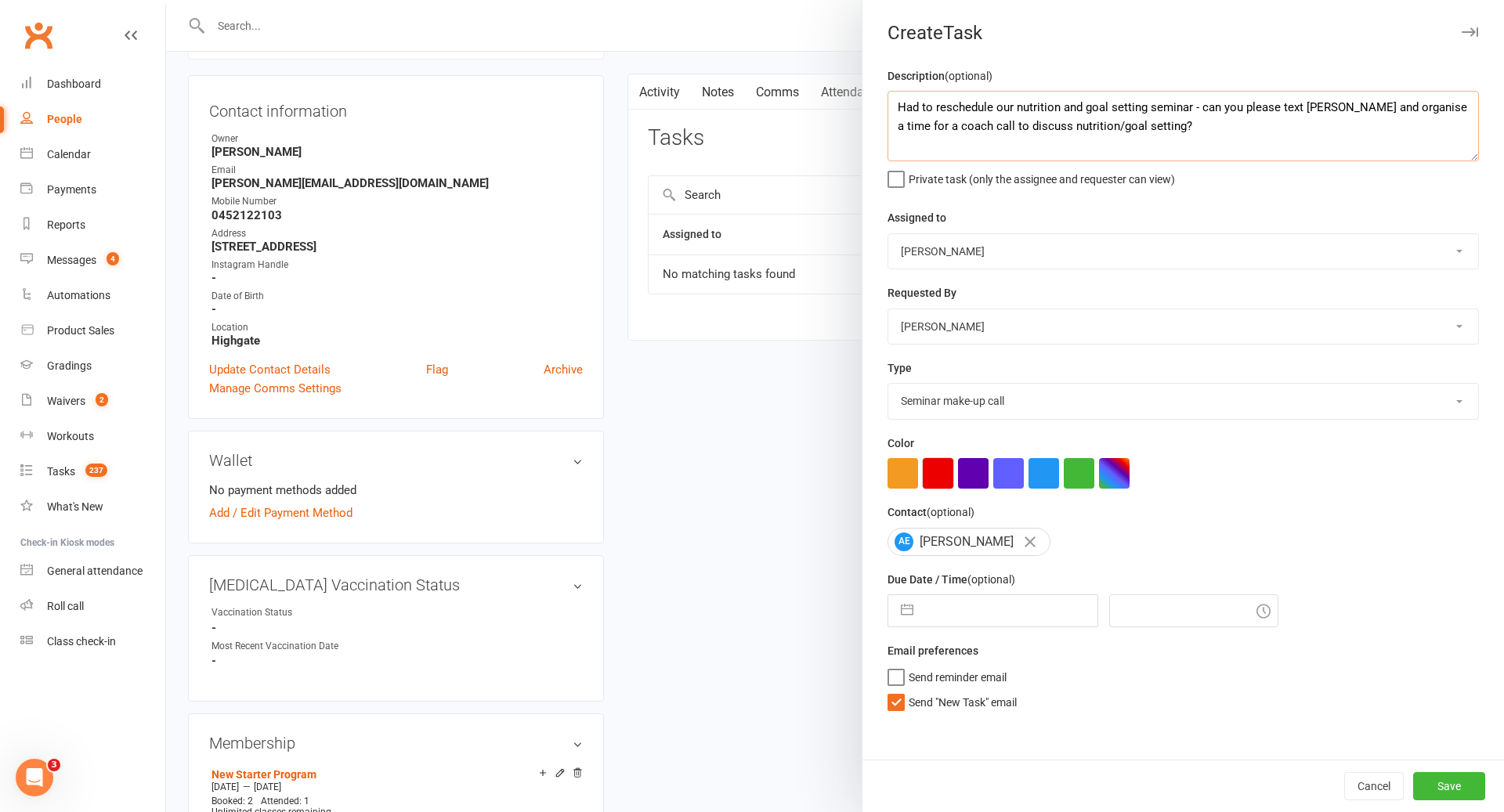
scroll to position [139, 0]
type textarea "Had to reschedule our nutrition and goal setting seminar - can you please text …"
click at [949, 612] on input "text" at bounding box center [1009, 610] width 176 height 31
select select "6"
select select "2025"
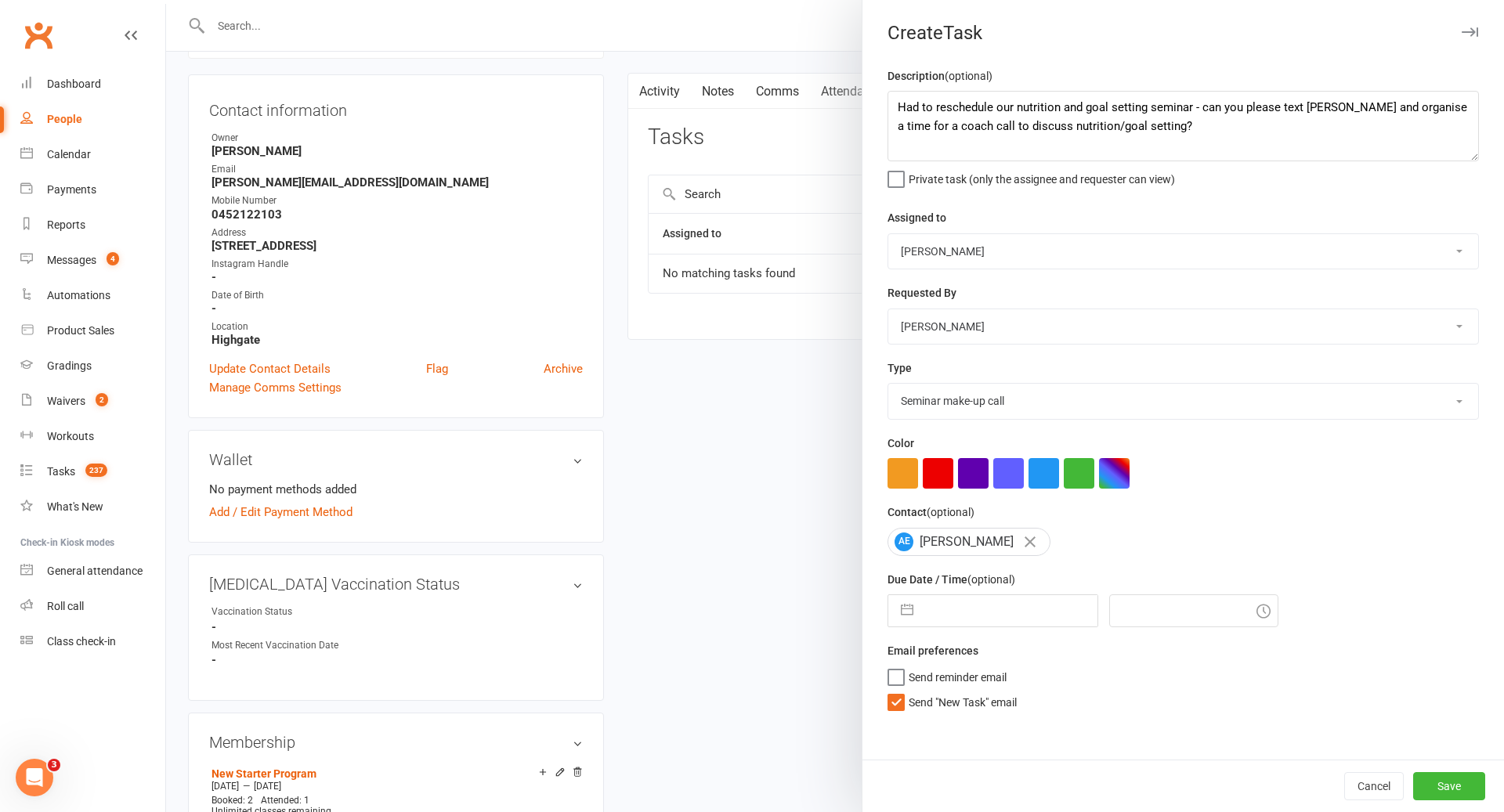
select select "7"
select select "2025"
select select "8"
select select "2025"
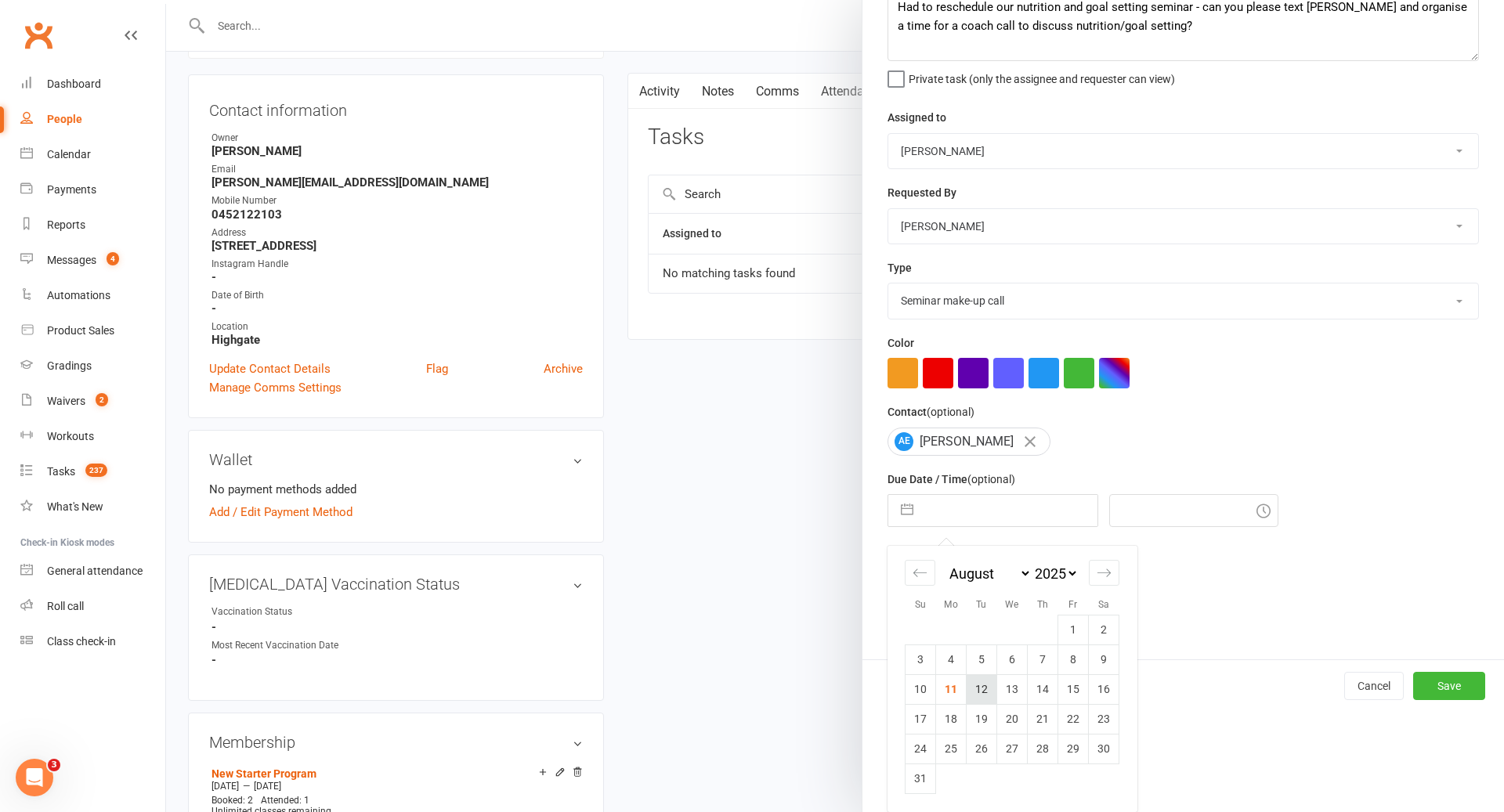
click at [977, 688] on td "12" at bounding box center [982, 689] width 30 height 30
type input "12 Aug 2025"
type input "3:15pm"
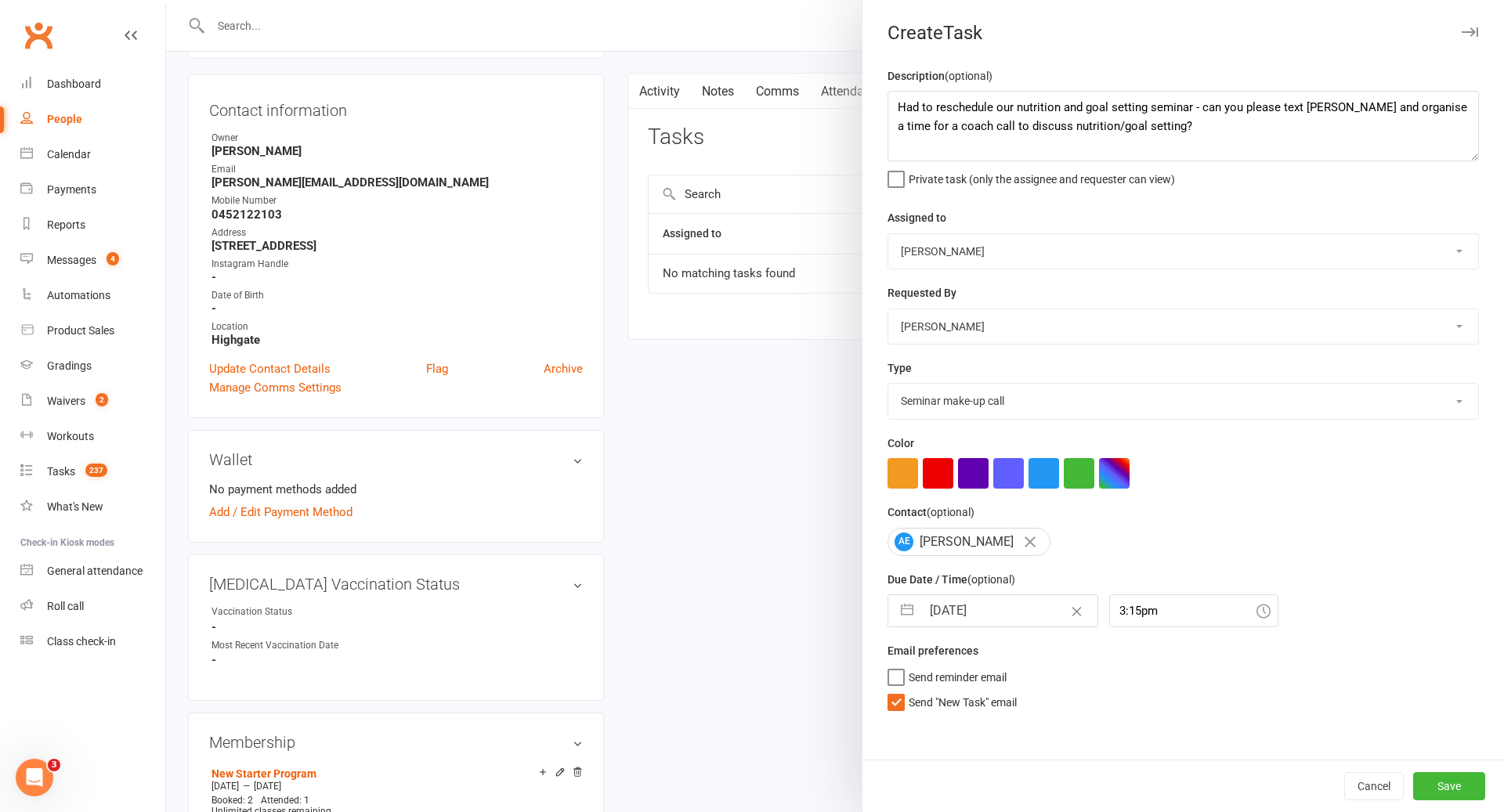
scroll to position [0, 0]
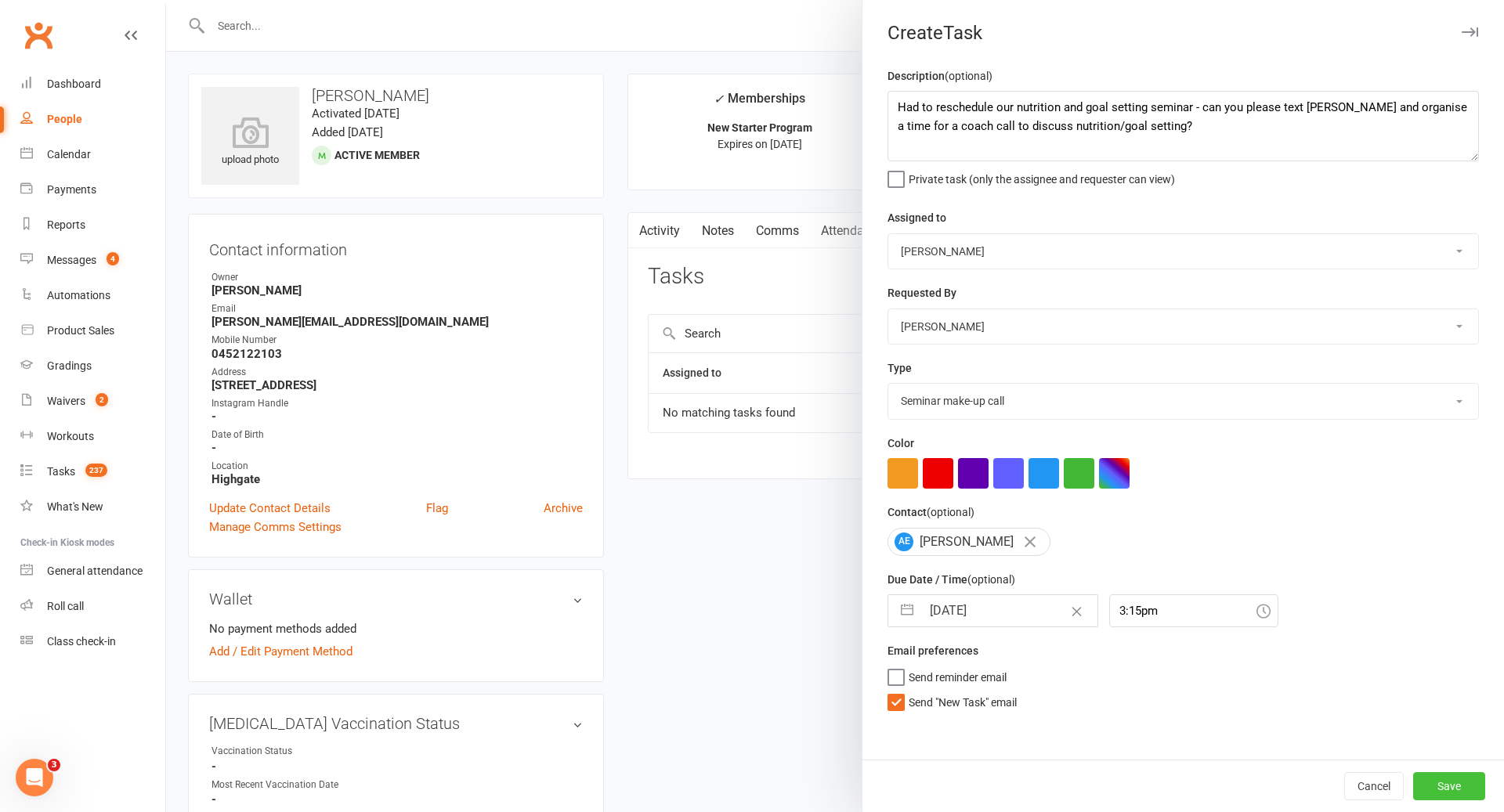
click at [1464, 787] on button "Save" at bounding box center [1448, 786] width 72 height 28
